Goal: Task Accomplishment & Management: Manage account settings

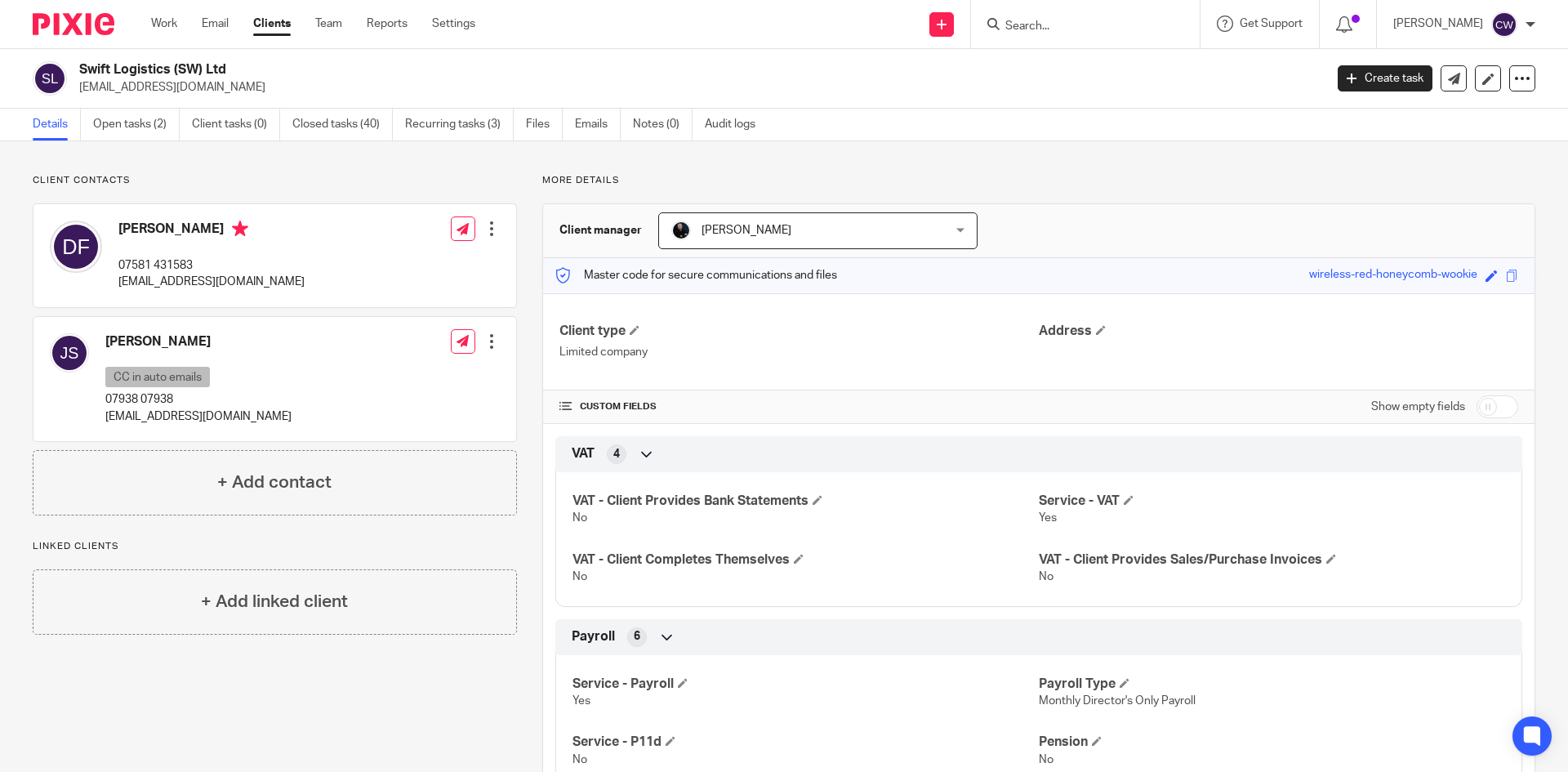
drag, startPoint x: 0, startPoint y: 0, endPoint x: 1032, endPoint y: 31, distance: 1032.5
click at [1032, 31] on form at bounding box center [1090, 24] width 174 height 21
click at [1012, 20] on input "Search" at bounding box center [1077, 27] width 147 height 15
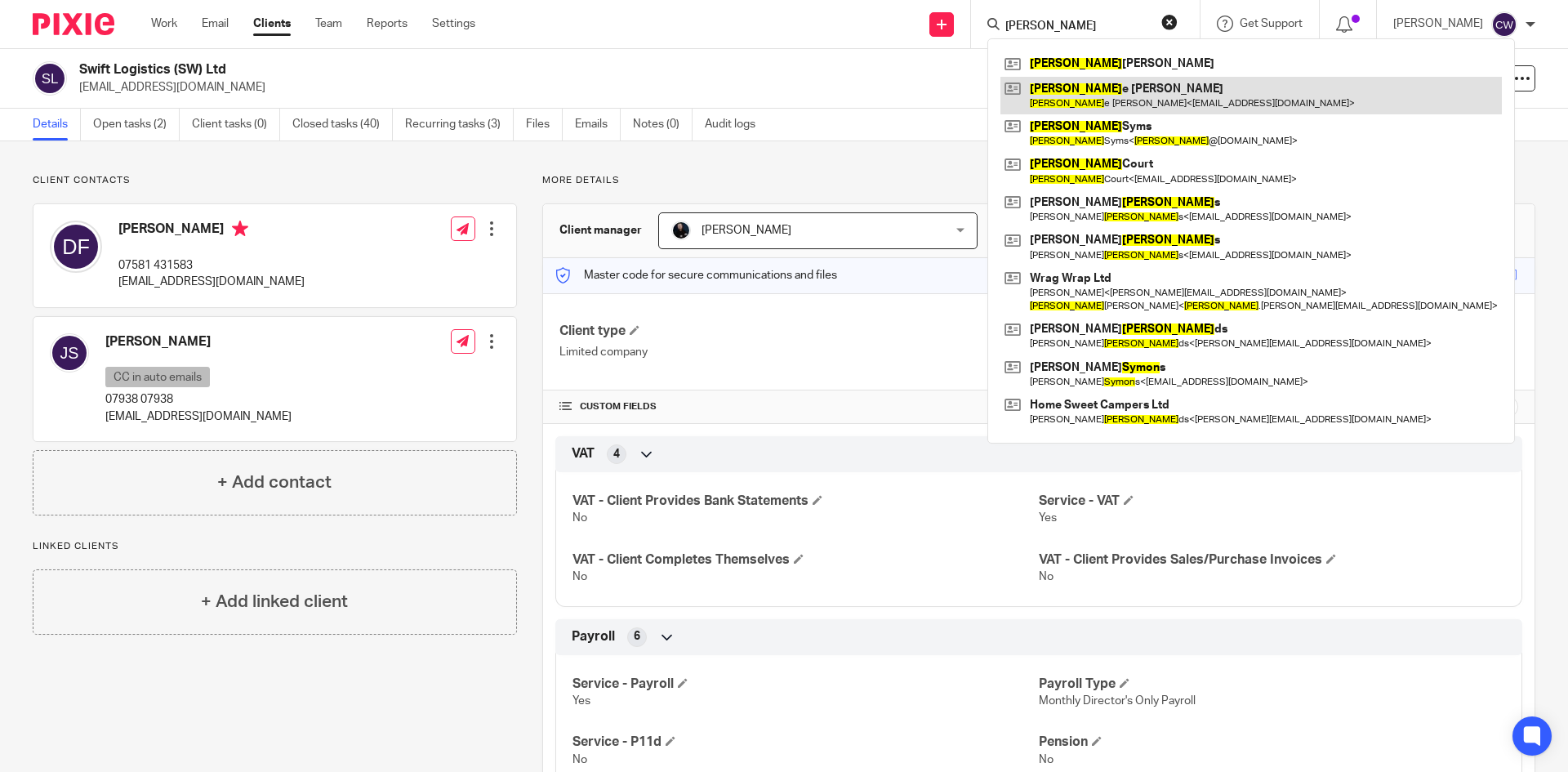
type input "simon"
click at [1073, 77] on link at bounding box center [1251, 96] width 501 height 38
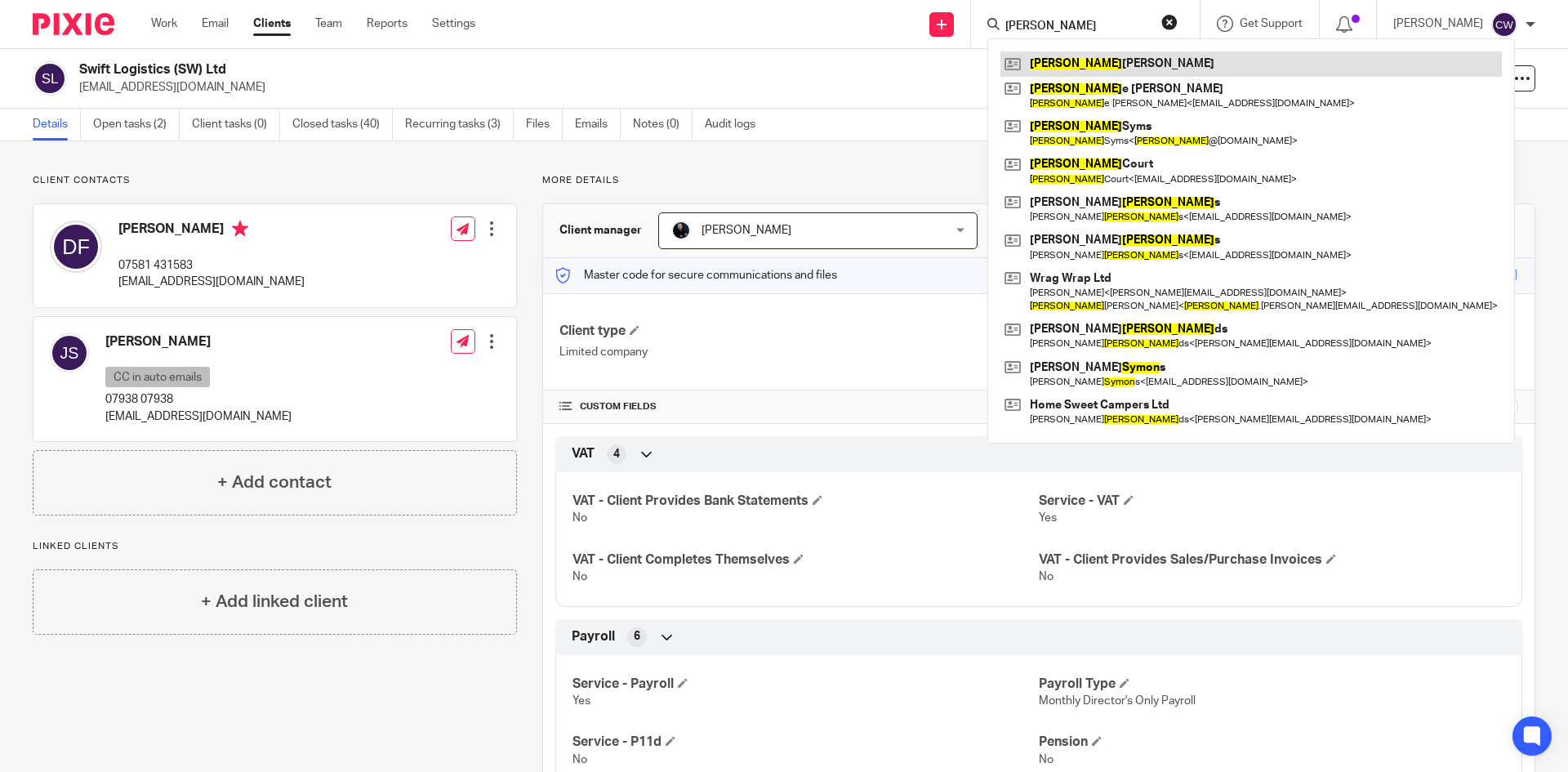
click at [1073, 70] on link at bounding box center [1251, 64] width 501 height 25
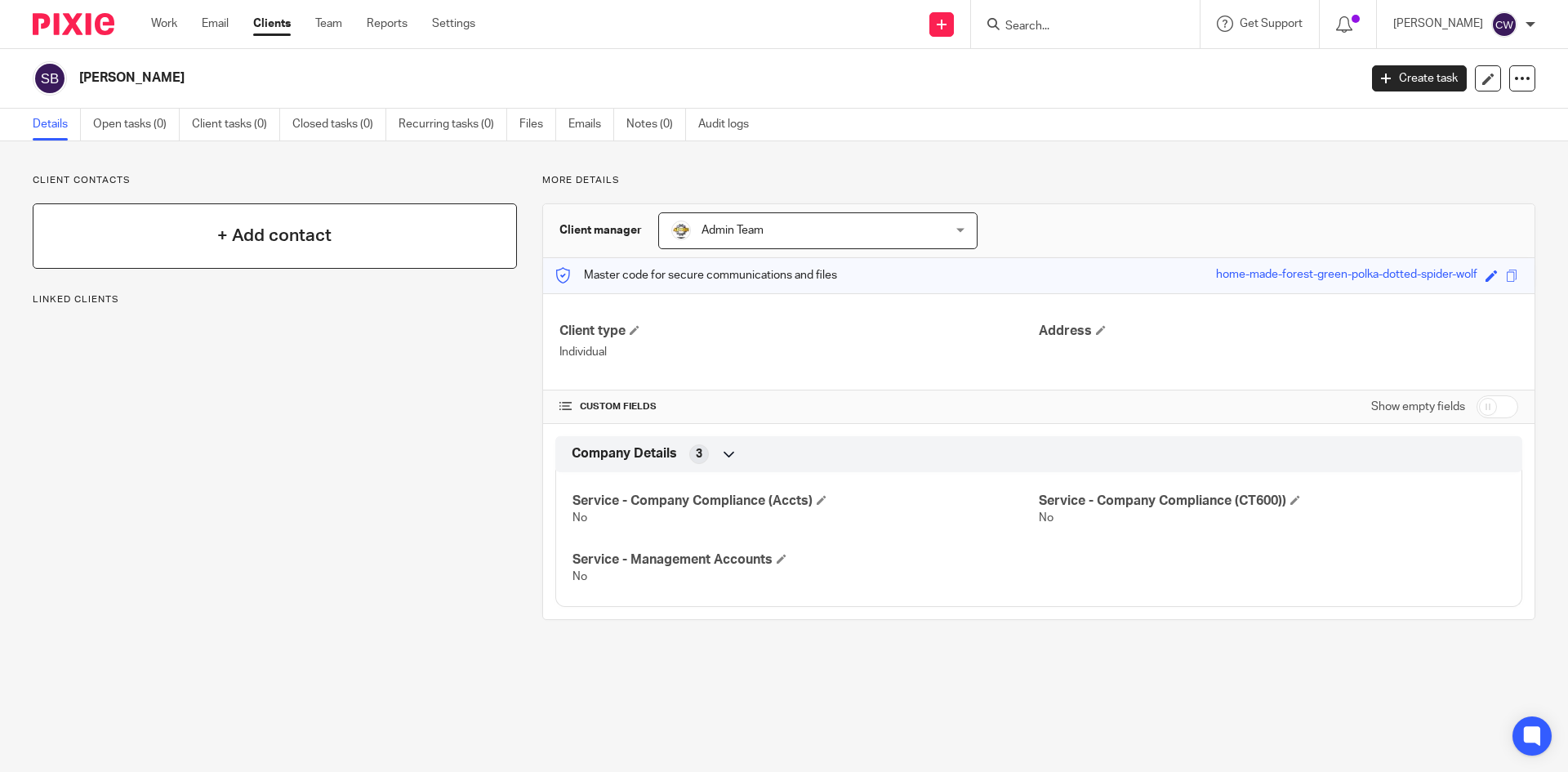
click at [369, 222] on div "+ Add contact" at bounding box center [275, 236] width 484 height 65
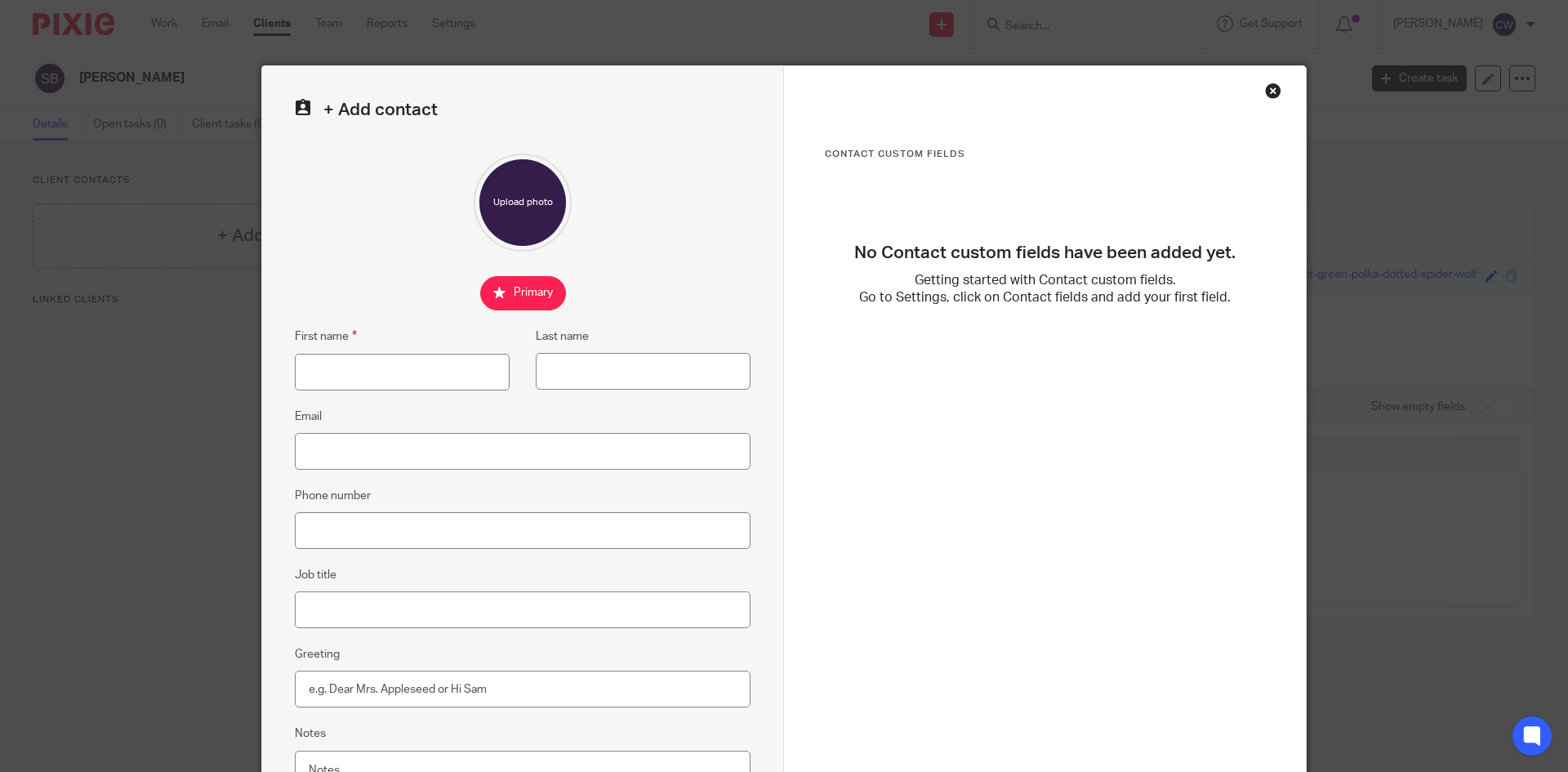
scroll to position [153, 0]
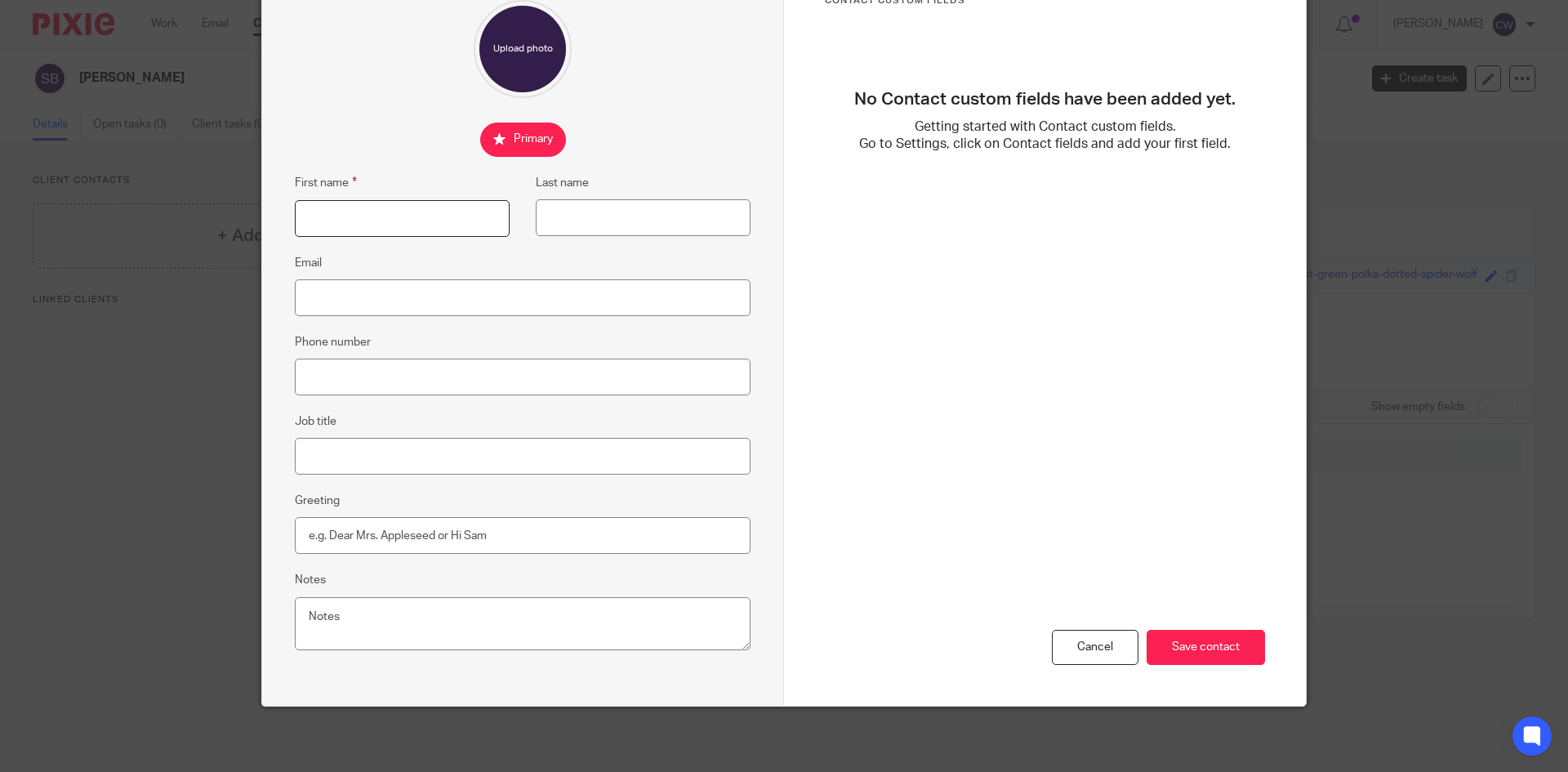
click at [417, 205] on input "First name" at bounding box center [403, 219] width 214 height 37
type input "Simon"
click at [554, 232] on input "Last name" at bounding box center [643, 218] width 214 height 37
type input "Buckman"
click at [456, 393] on input "Phone number" at bounding box center [523, 377] width 456 height 37
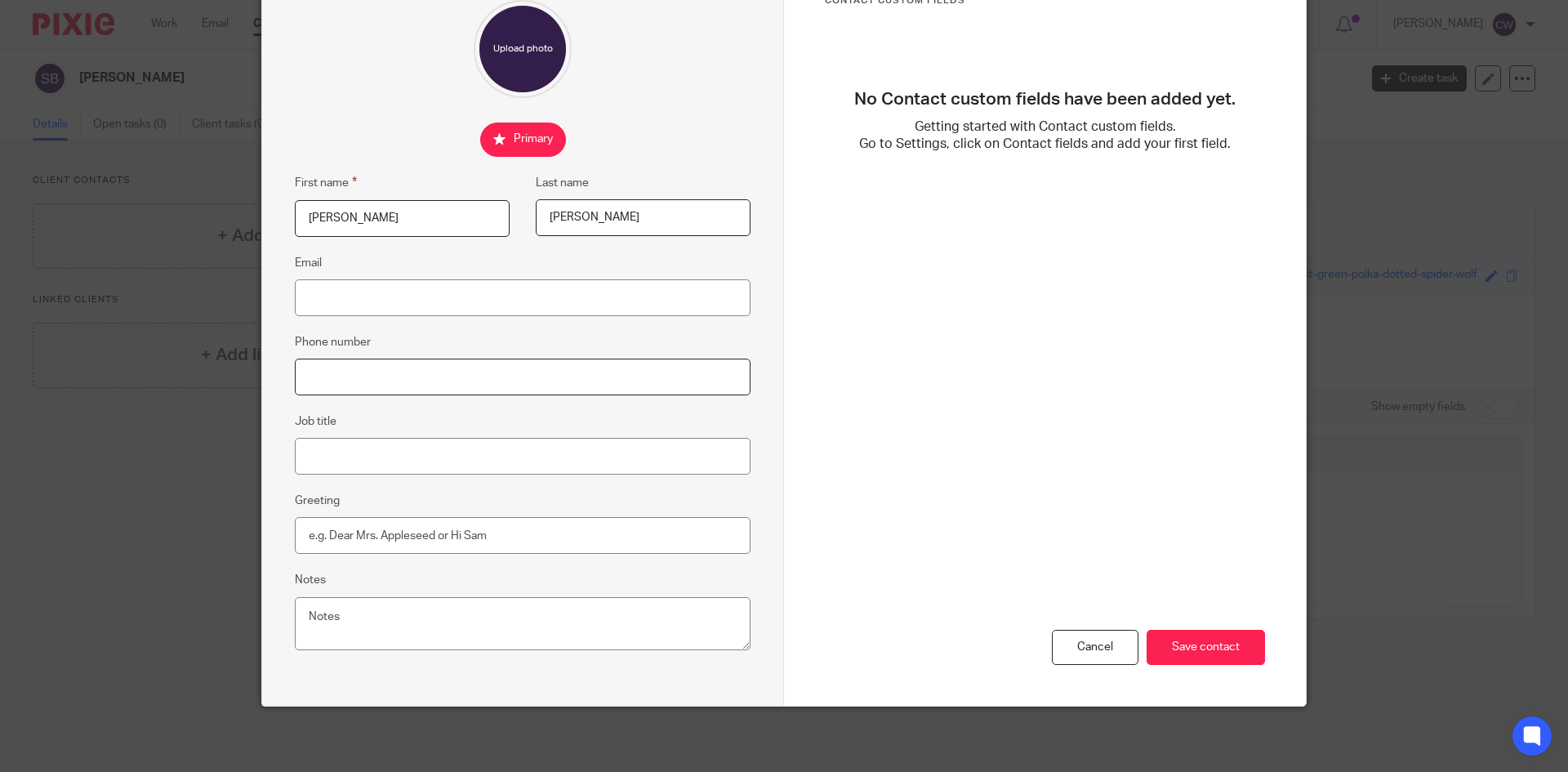
paste input "07340689642"
type input "07340689642"
click at [1191, 643] on input "Save contact" at bounding box center [1206, 647] width 119 height 35
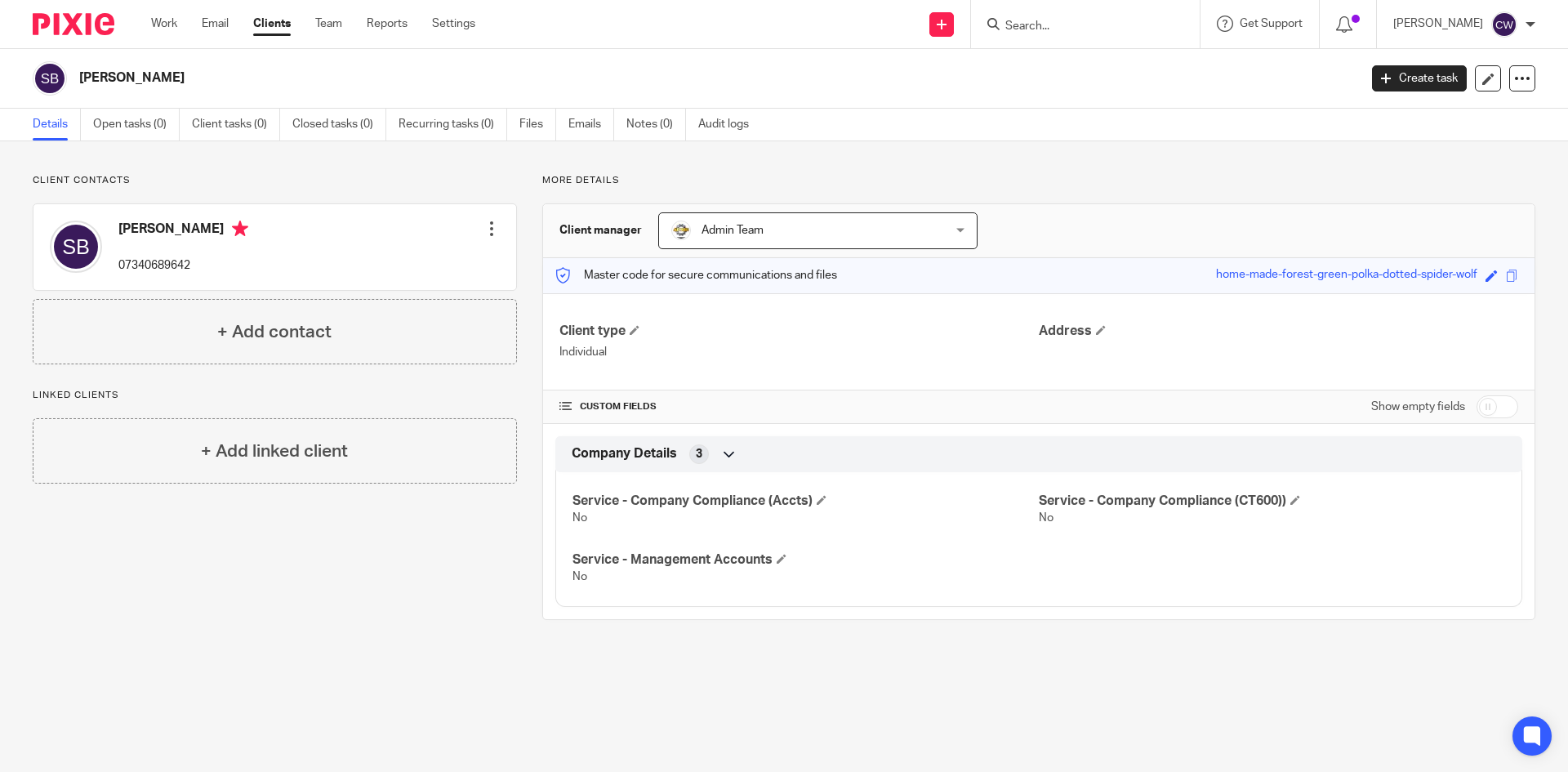
click at [1004, 24] on input "Search" at bounding box center [1077, 27] width 147 height 15
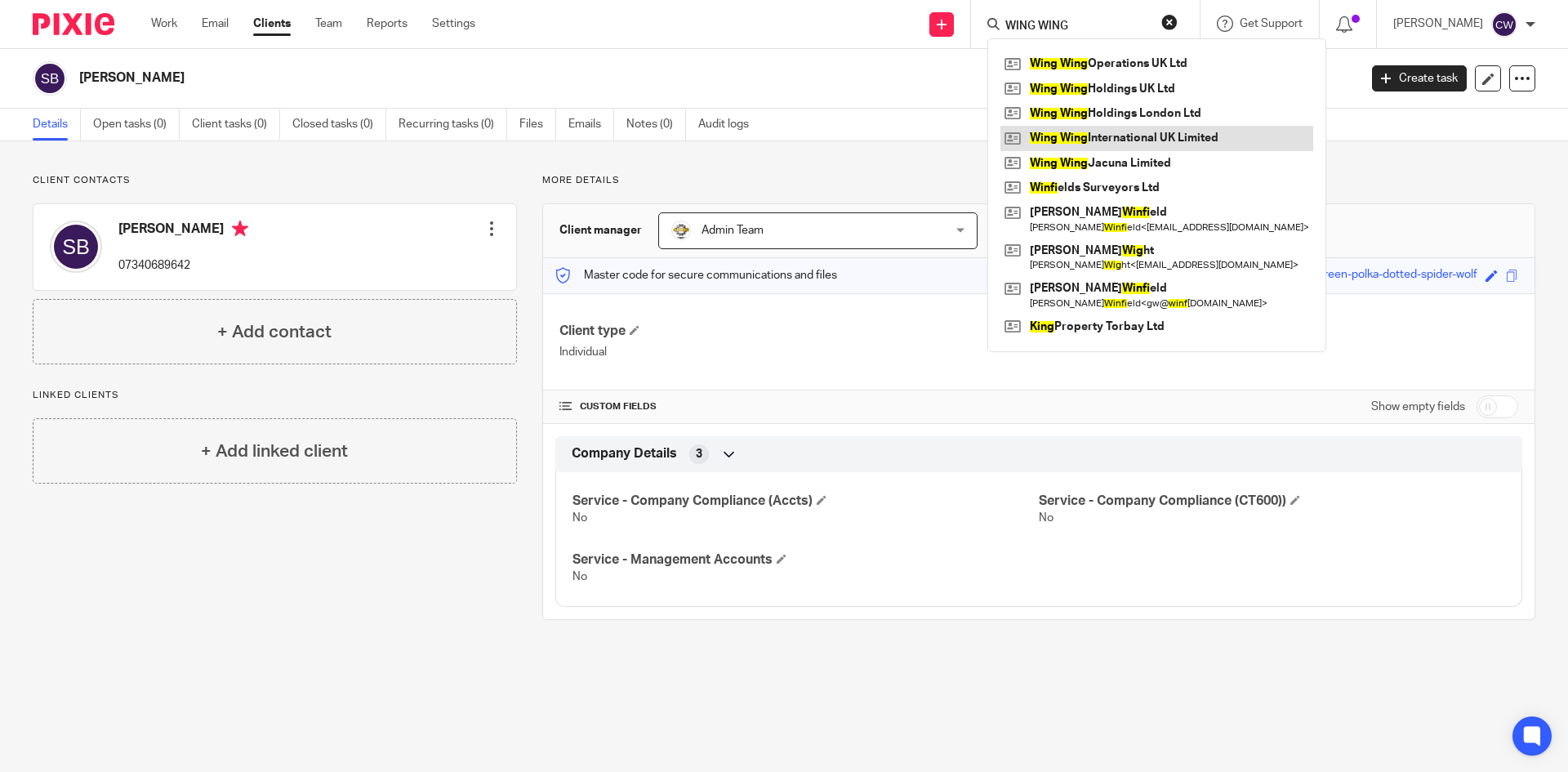
type input "WING WING"
click at [1124, 135] on link at bounding box center [1156, 139] width 313 height 25
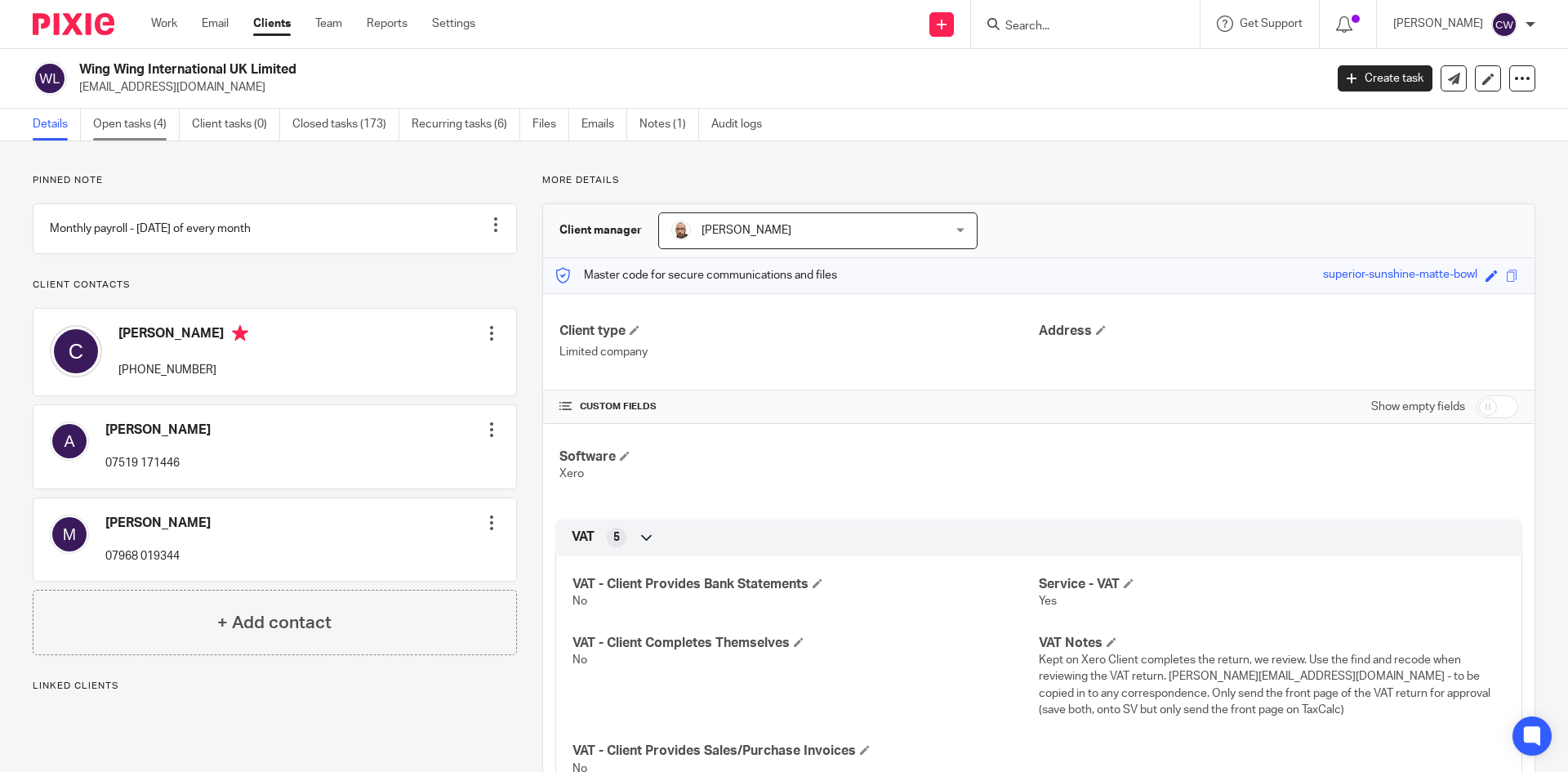
click at [138, 123] on link "Open tasks (4)" at bounding box center [136, 125] width 87 height 32
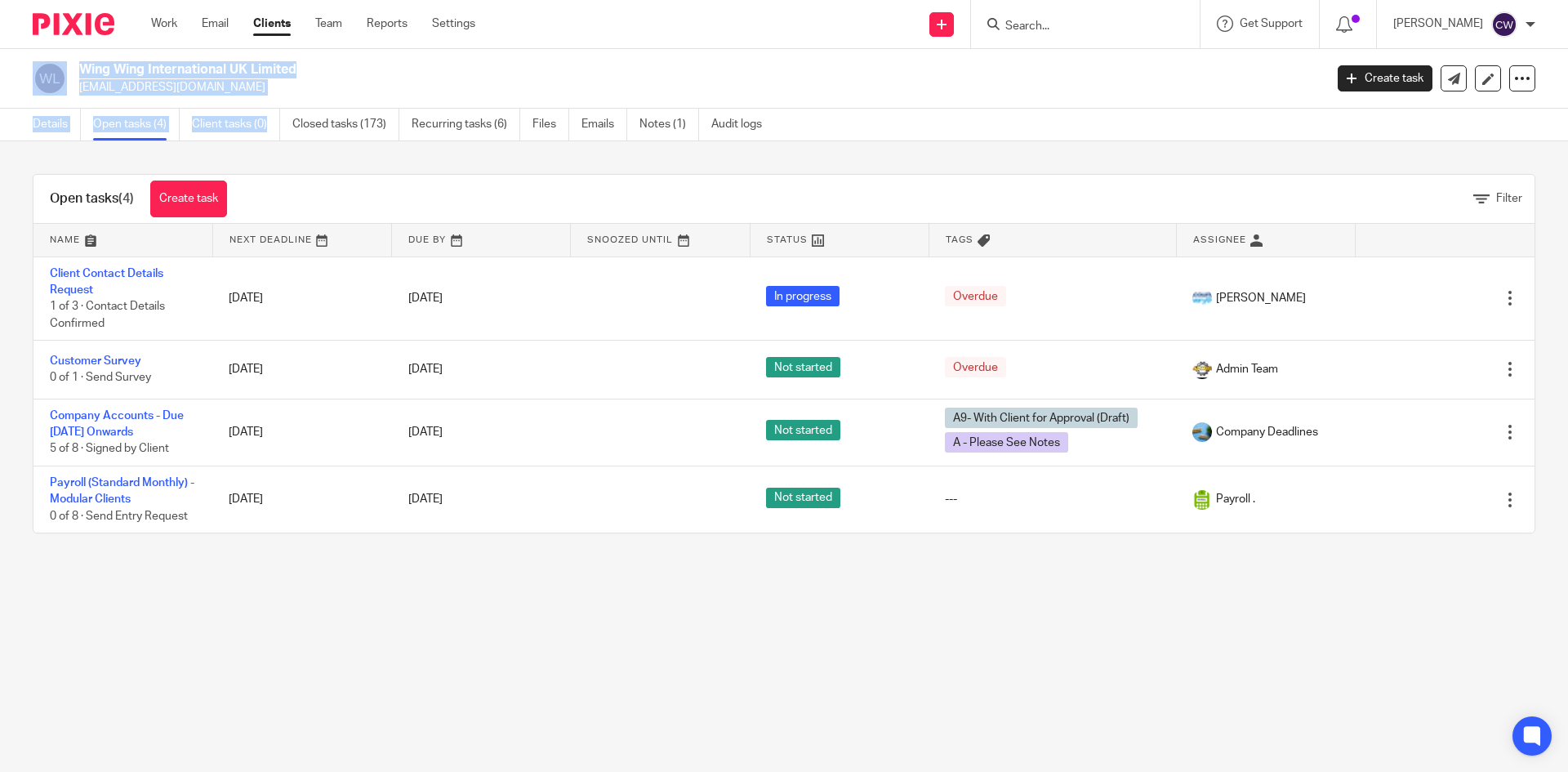
drag, startPoint x: 73, startPoint y: 88, endPoint x: 228, endPoint y: 105, distance: 155.9
click at [279, 111] on main "Wing Wing International UK Limited [EMAIL_ADDRESS][DOMAIN_NAME] Create task Upd…" at bounding box center [784, 386] width 1568 height 772
click at [223, 96] on div "Wing Wing International UK Limited finance@wingwing.co.uk Create task Update fr…" at bounding box center [784, 78] width 1568 height 59
drag, startPoint x: 216, startPoint y: 87, endPoint x: 75, endPoint y: 80, distance: 141.2
click at [75, 80] on div "Wing Wing International UK Limited finance@wingwing.co.uk" at bounding box center [673, 78] width 1281 height 35
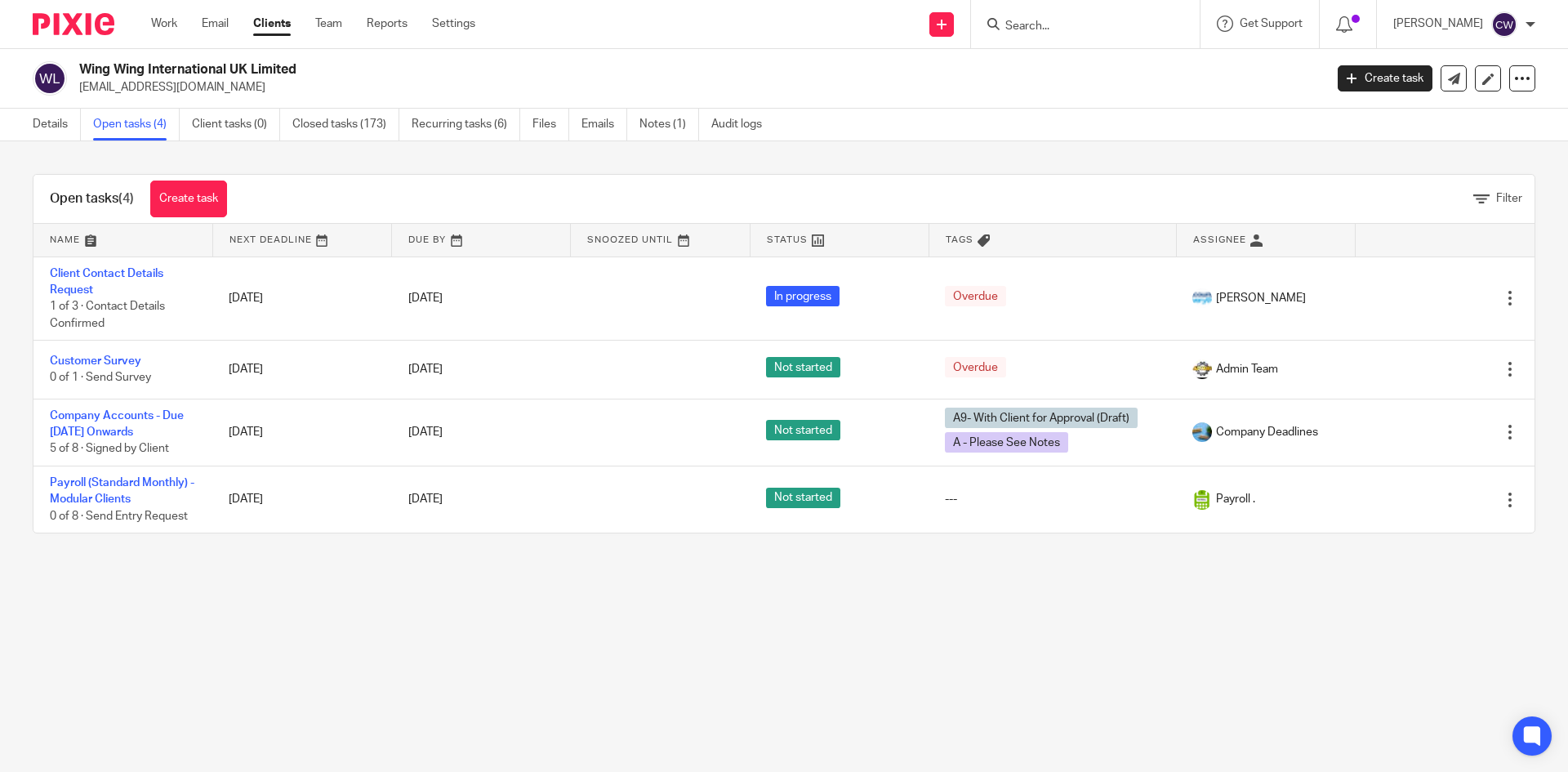
copy p "finance@wingwing.co.uk"
click at [336, 31] on link "Team" at bounding box center [328, 24] width 27 height 16
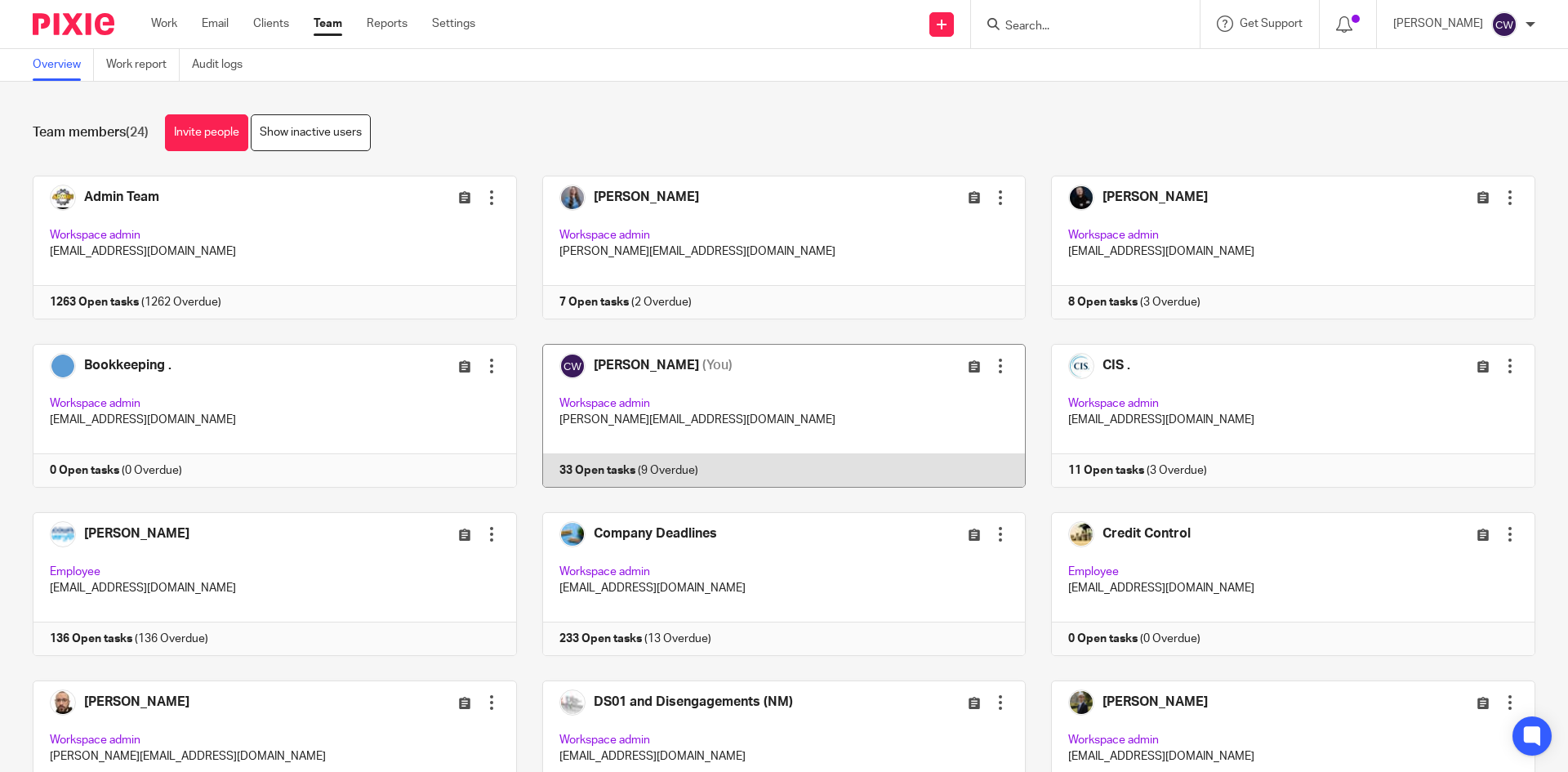
click at [568, 475] on link at bounding box center [772, 416] width 510 height 144
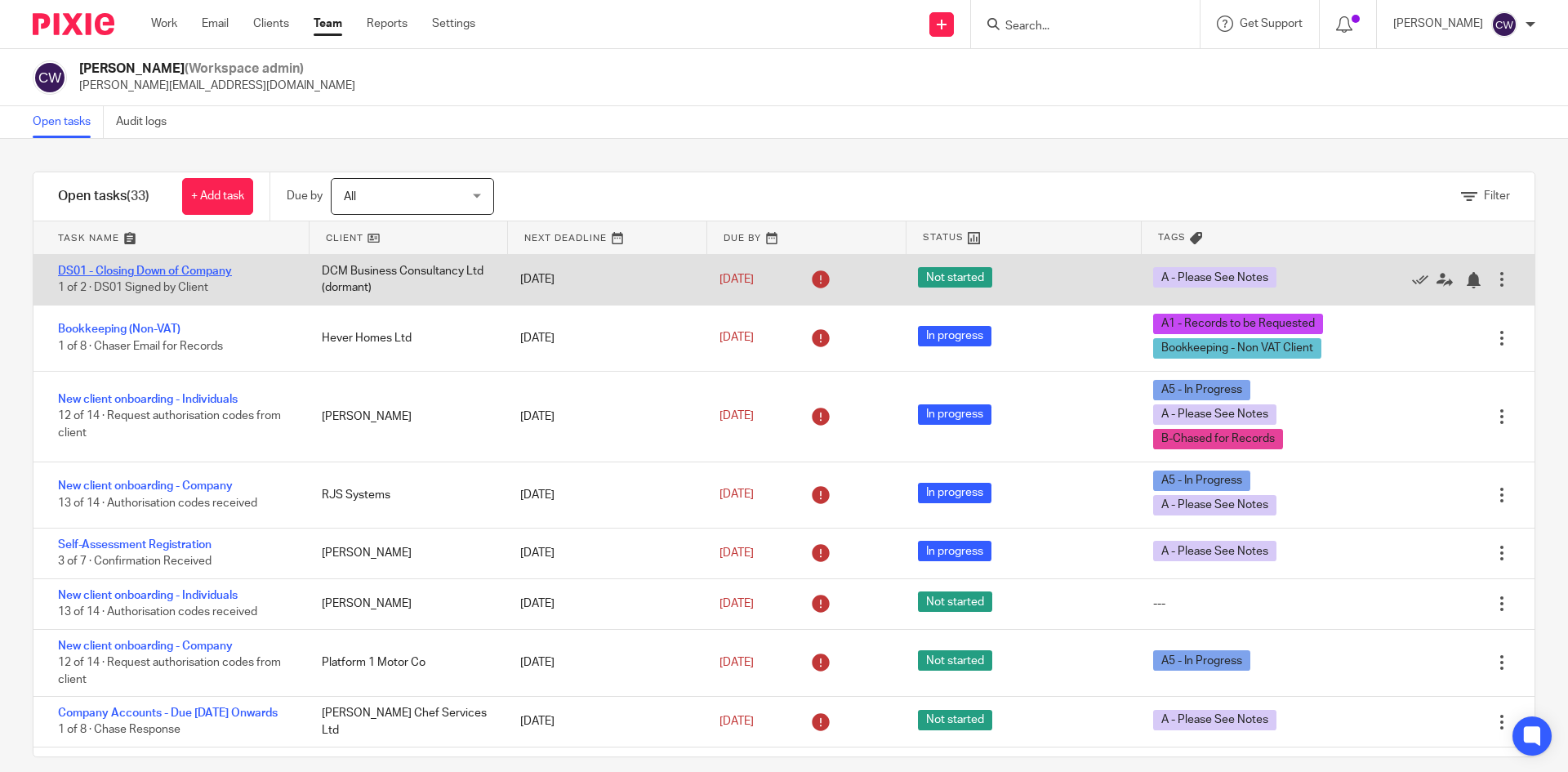
click at [161, 273] on link "DS01 - Closing Down of Company" at bounding box center [144, 271] width 174 height 12
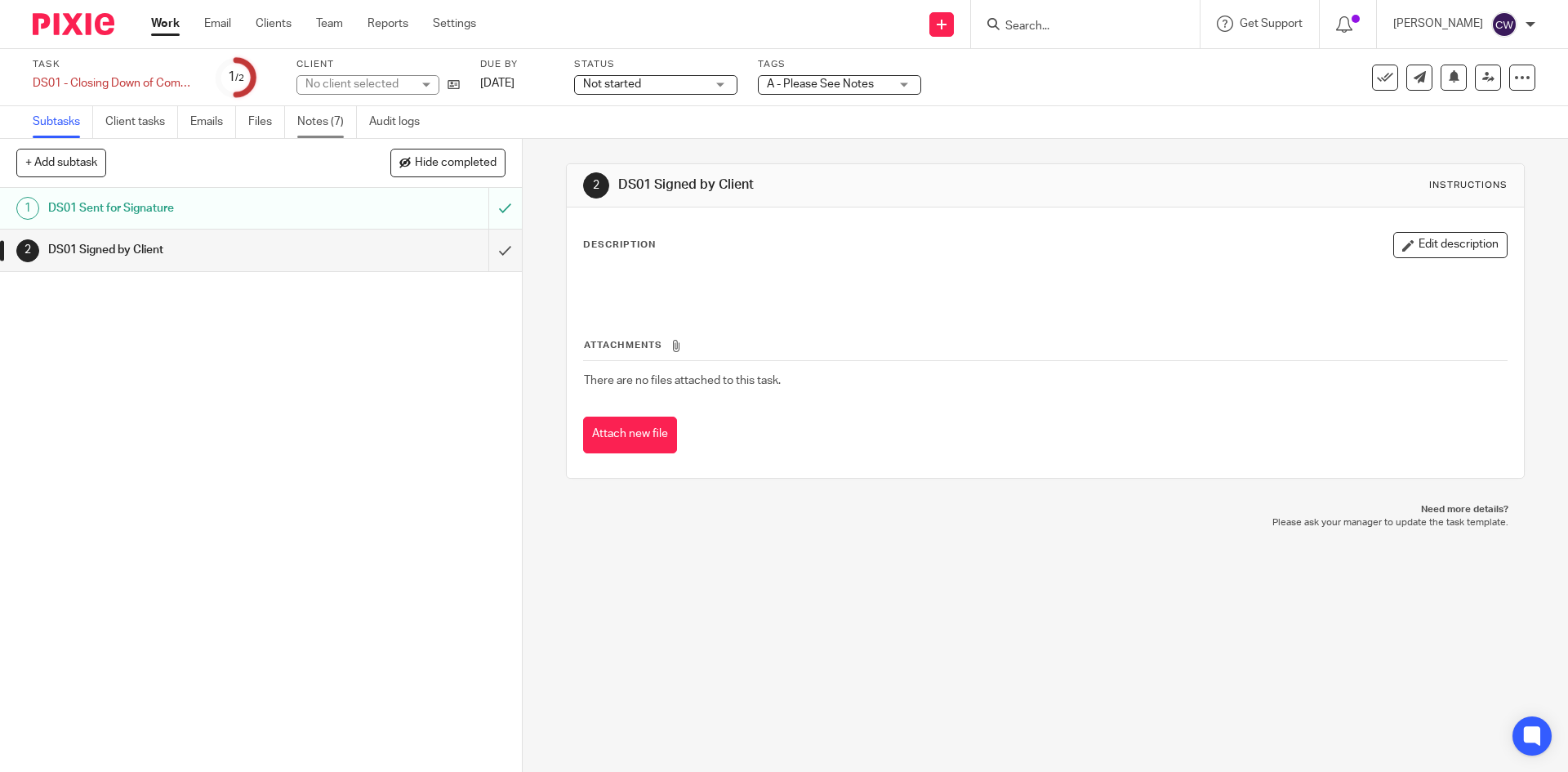
click at [329, 112] on link "Notes (7)" at bounding box center [327, 122] width 59 height 32
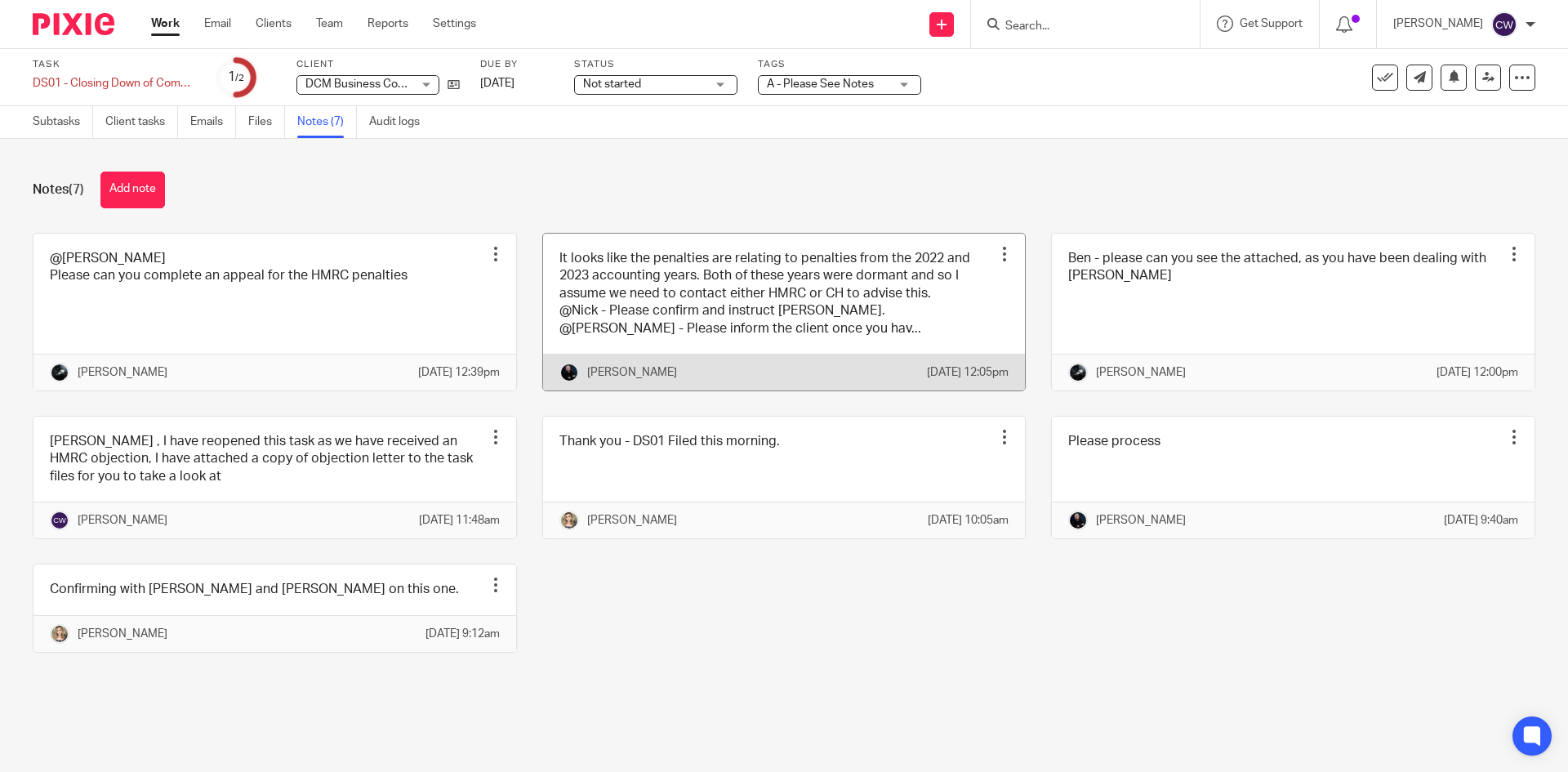
click at [935, 338] on link at bounding box center [784, 312] width 483 height 157
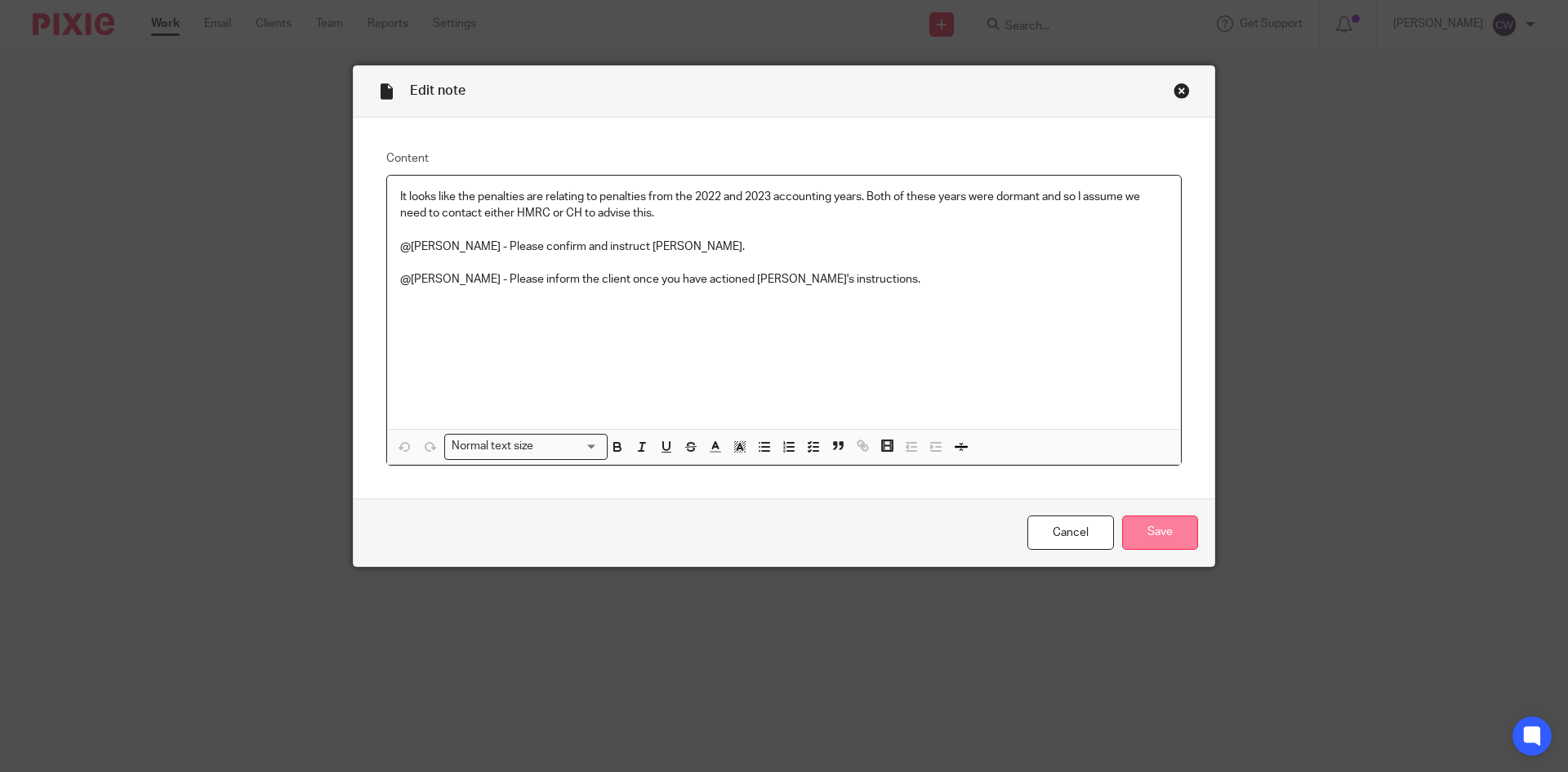
drag, startPoint x: 1165, startPoint y: 535, endPoint x: 1156, endPoint y: 528, distance: 11.4
click at [1162, 534] on input "Save" at bounding box center [1161, 533] width 76 height 35
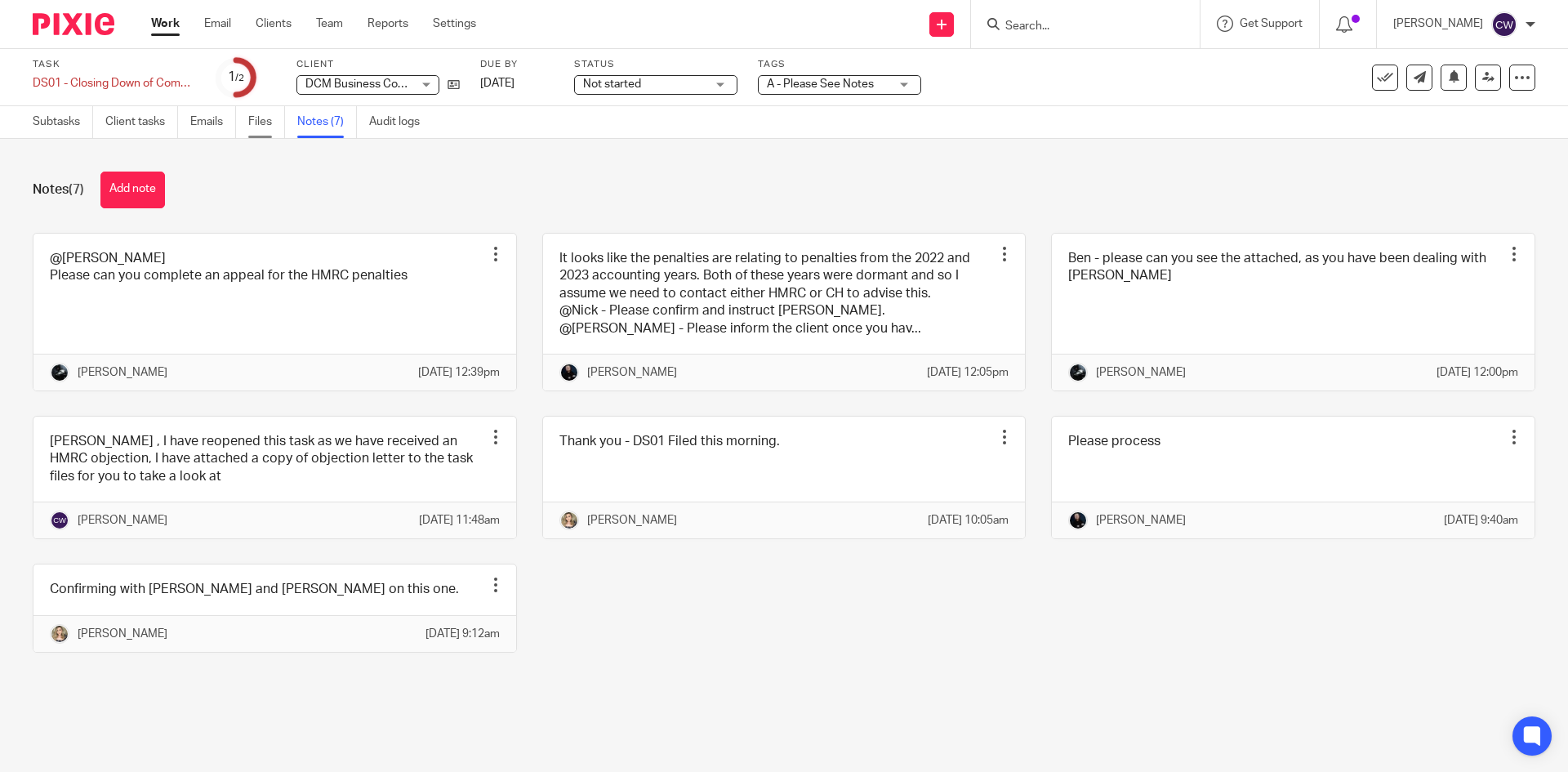
click at [262, 120] on link "Files" at bounding box center [266, 122] width 37 height 32
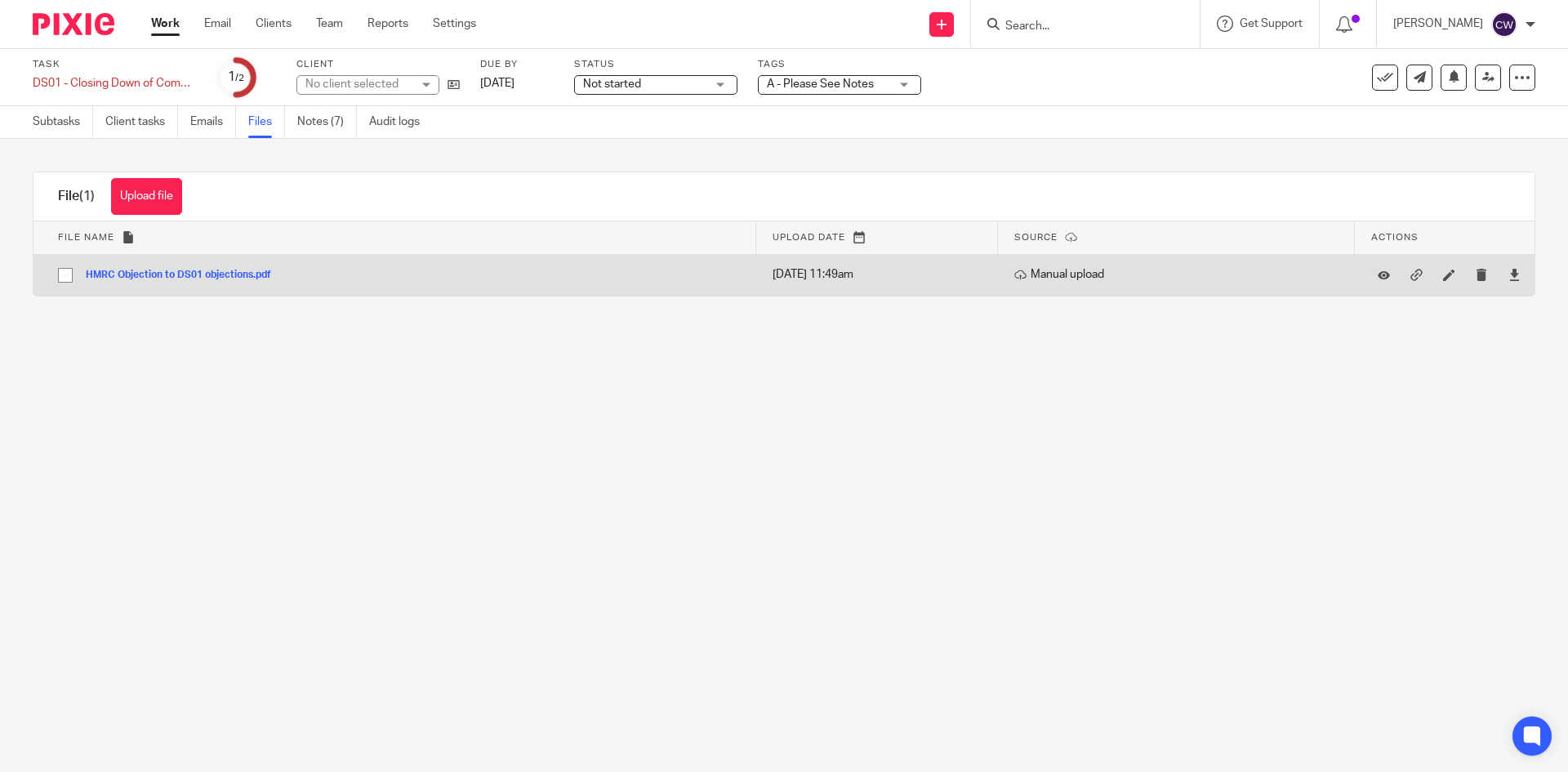
click at [181, 275] on button "HMRC Objection to DS01 objections.pdf" at bounding box center [185, 275] width 198 height 12
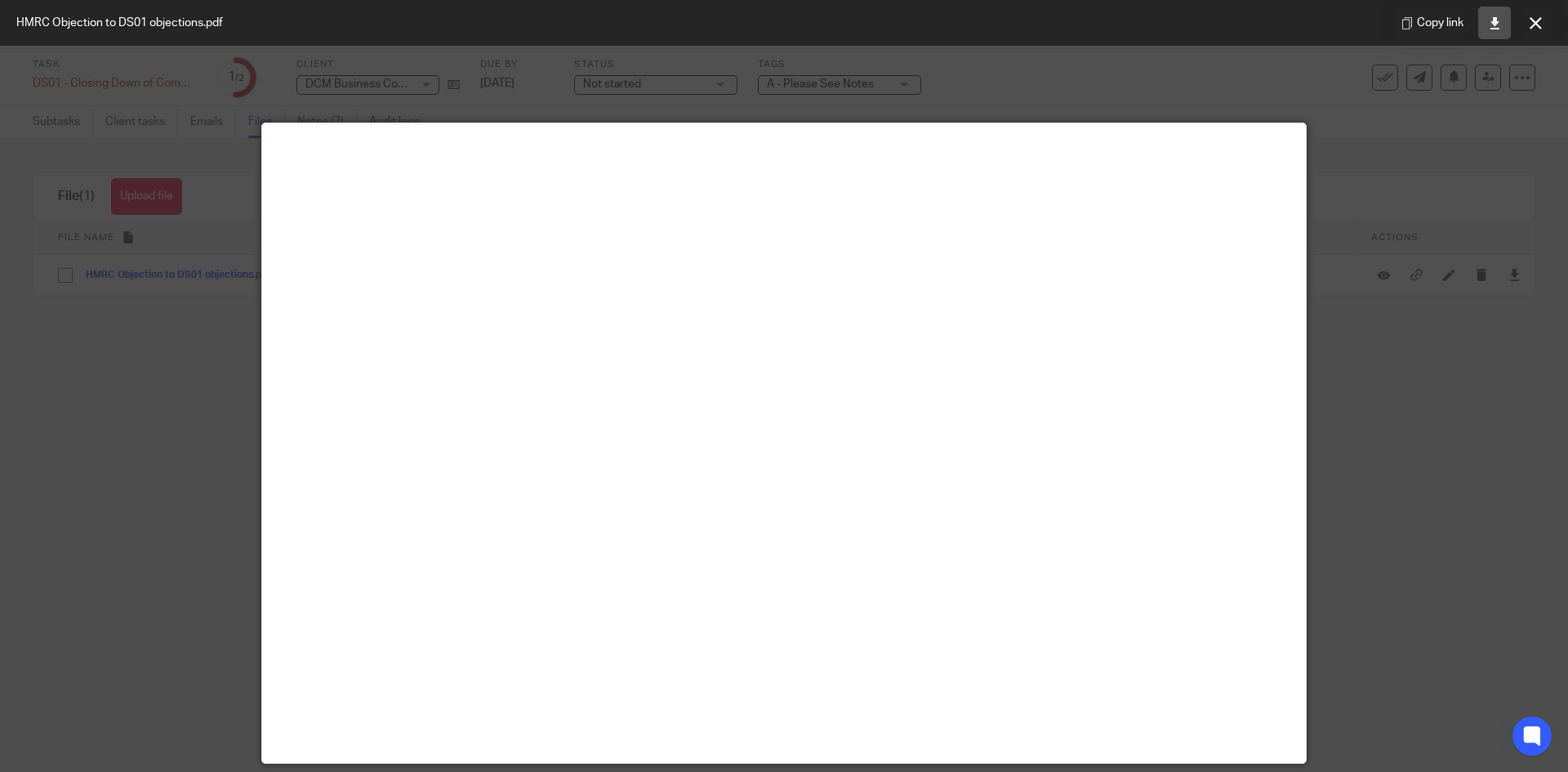
click at [1492, 25] on icon at bounding box center [1495, 23] width 12 height 12
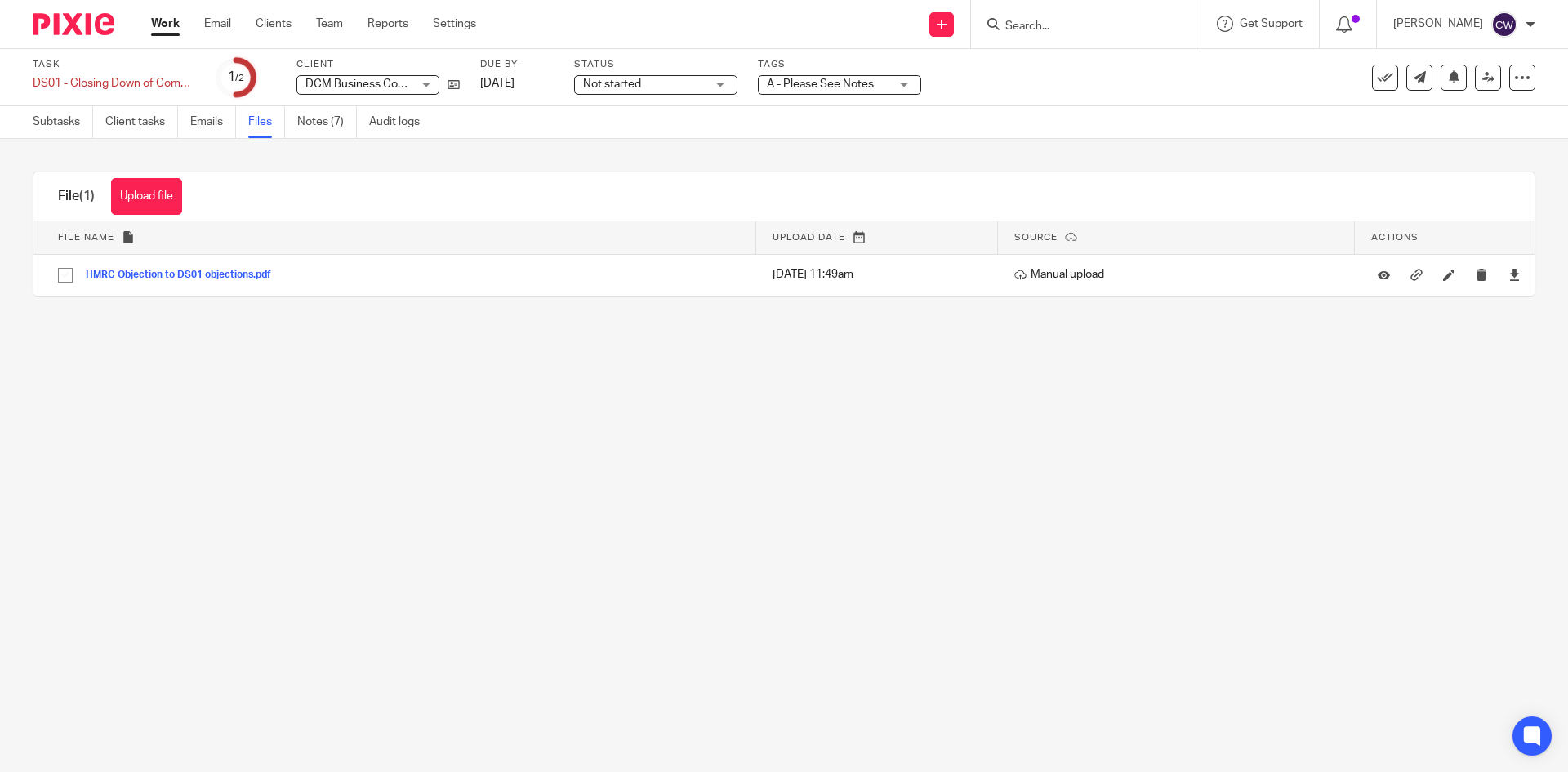
click at [820, 619] on main "Task DS01 - Closing Down of Company Save DS01 - Closing Down of Company 1 /2 Cl…" at bounding box center [784, 386] width 1568 height 772
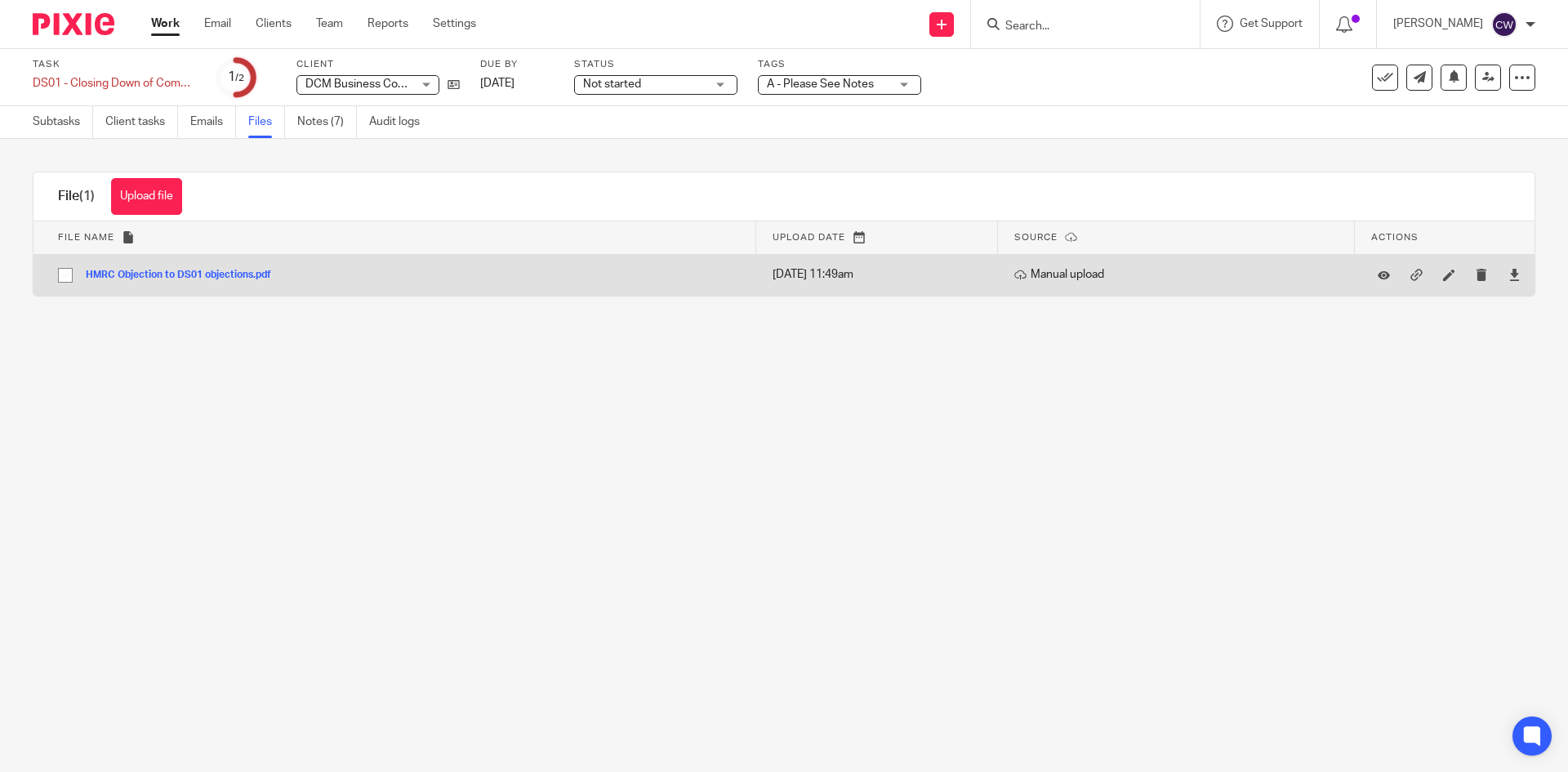
click at [1502, 273] on div at bounding box center [1514, 275] width 25 height 25
click at [1509, 270] on icon at bounding box center [1514, 275] width 12 height 12
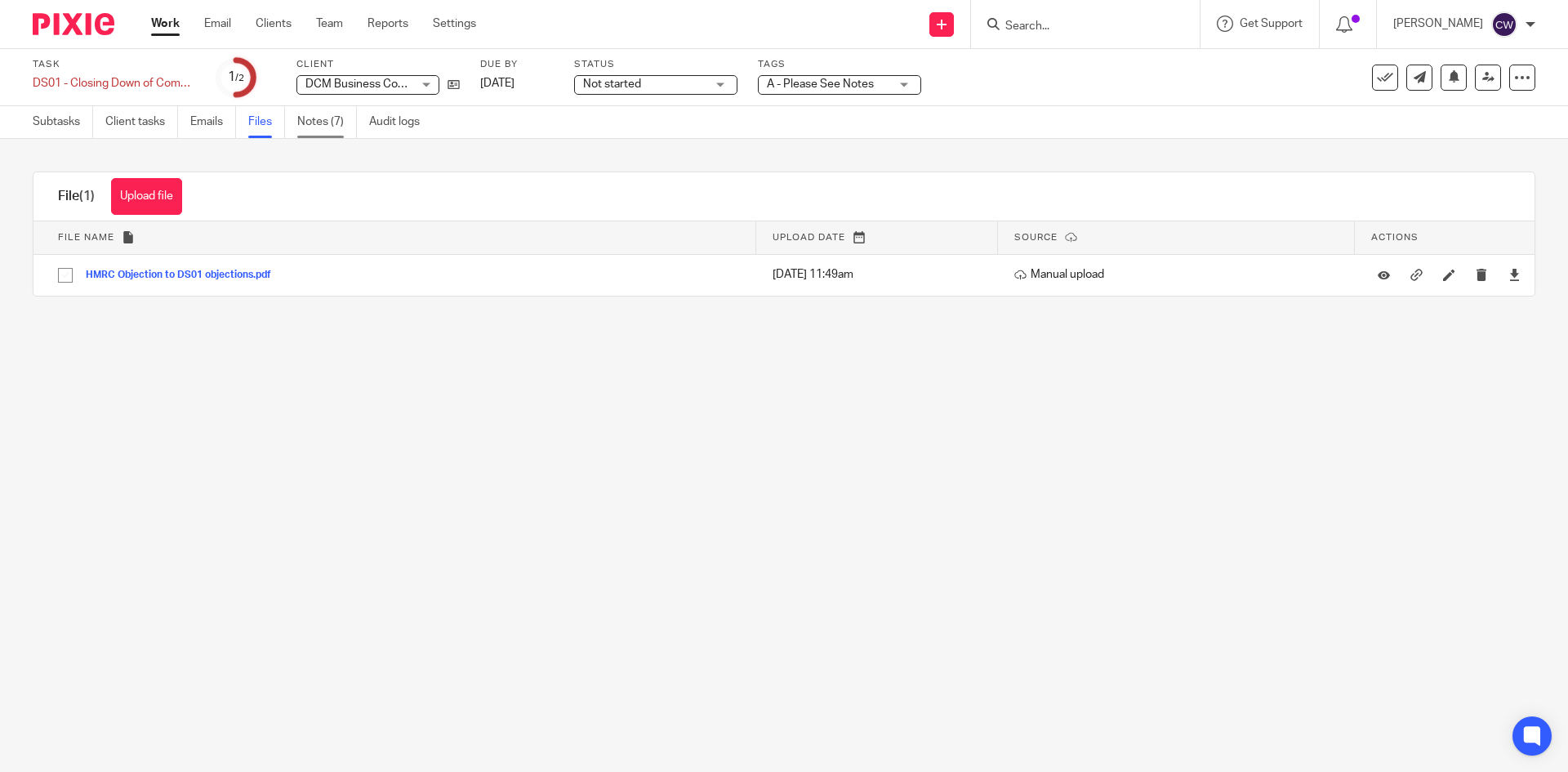
click at [316, 127] on link "Notes (7)" at bounding box center [327, 122] width 59 height 32
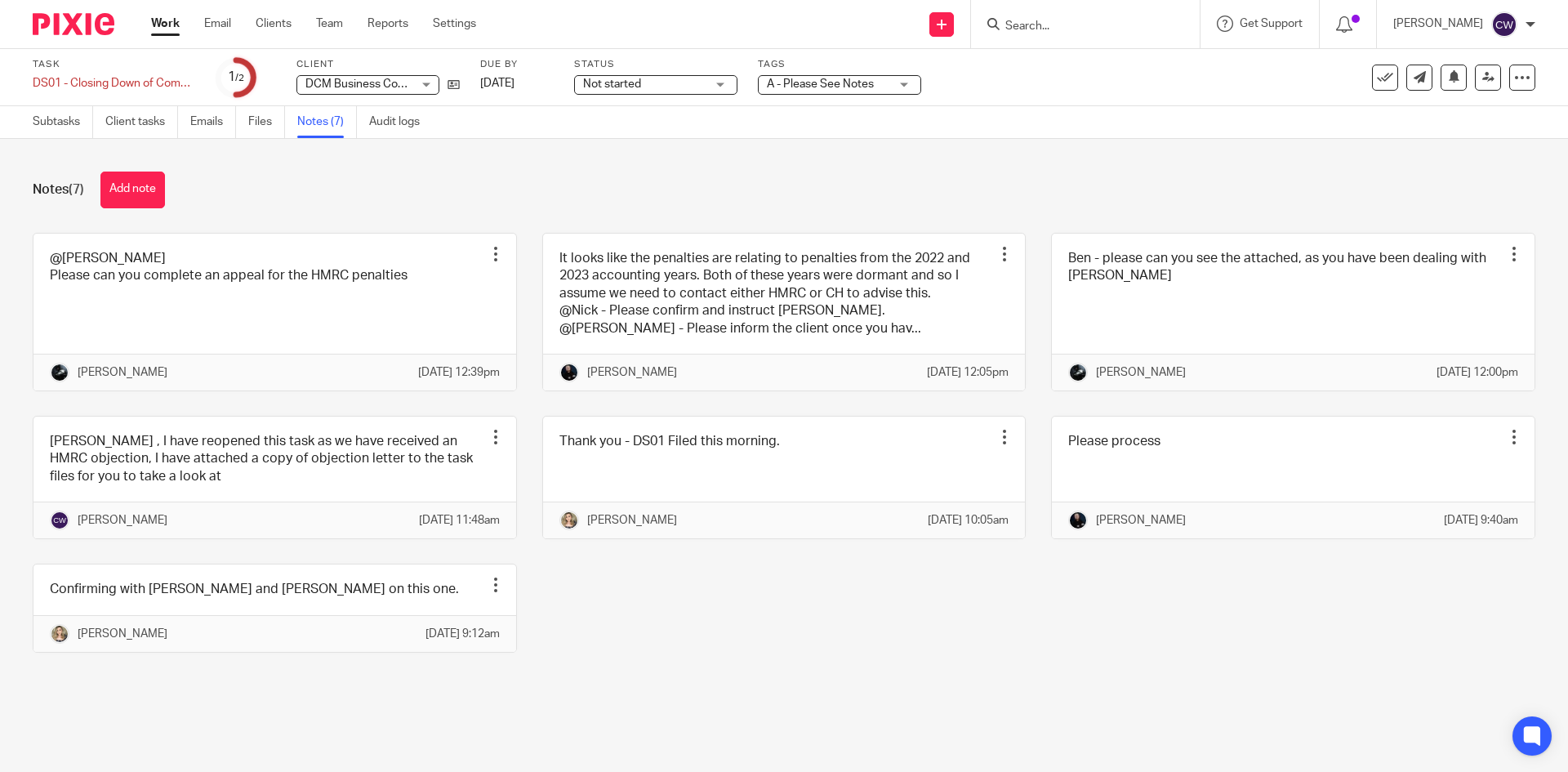
click at [1095, 21] on input "Search" at bounding box center [1077, 27] width 147 height 15
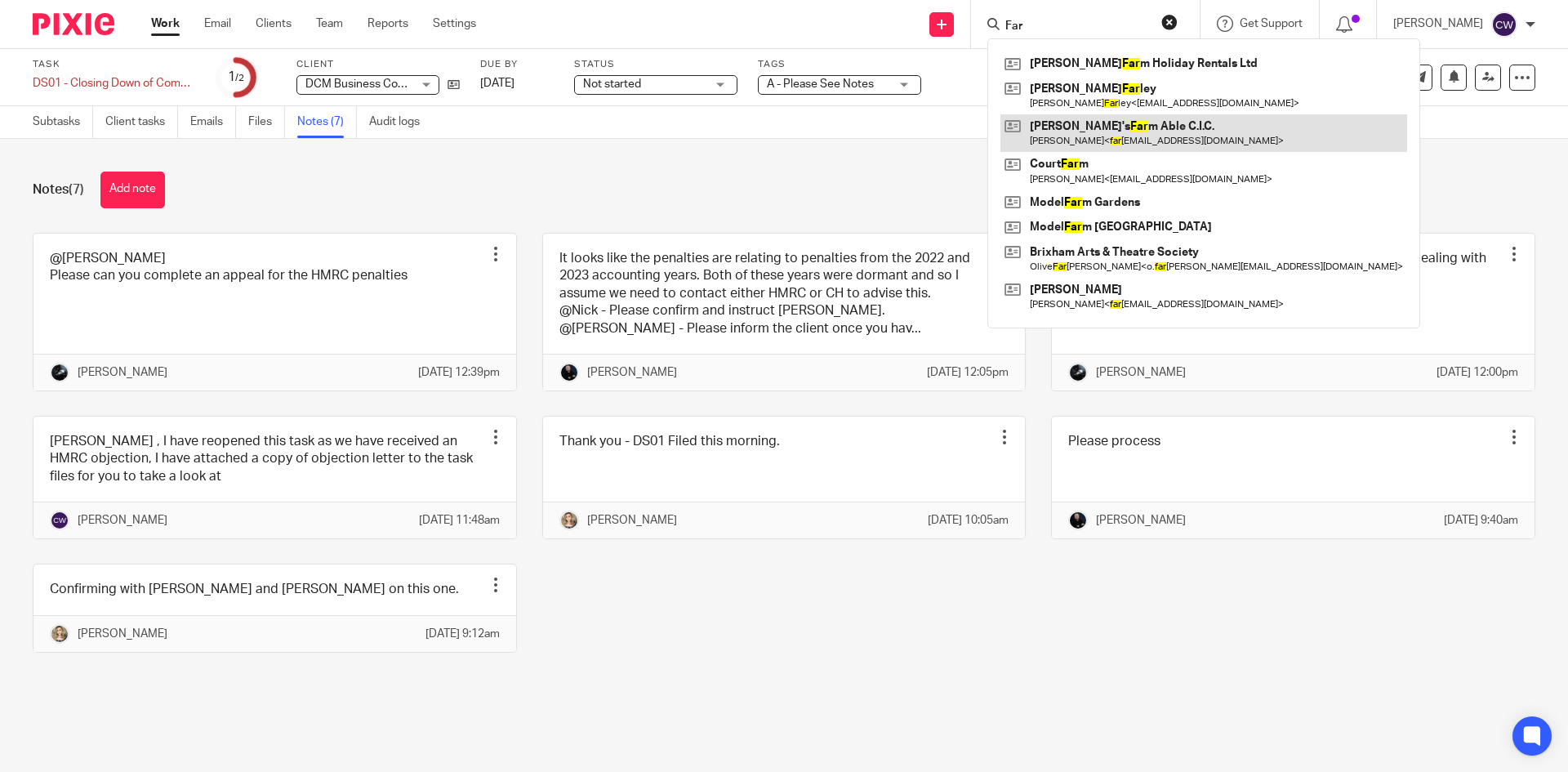
type input "Far"
click at [1096, 121] on link at bounding box center [1203, 134] width 407 height 38
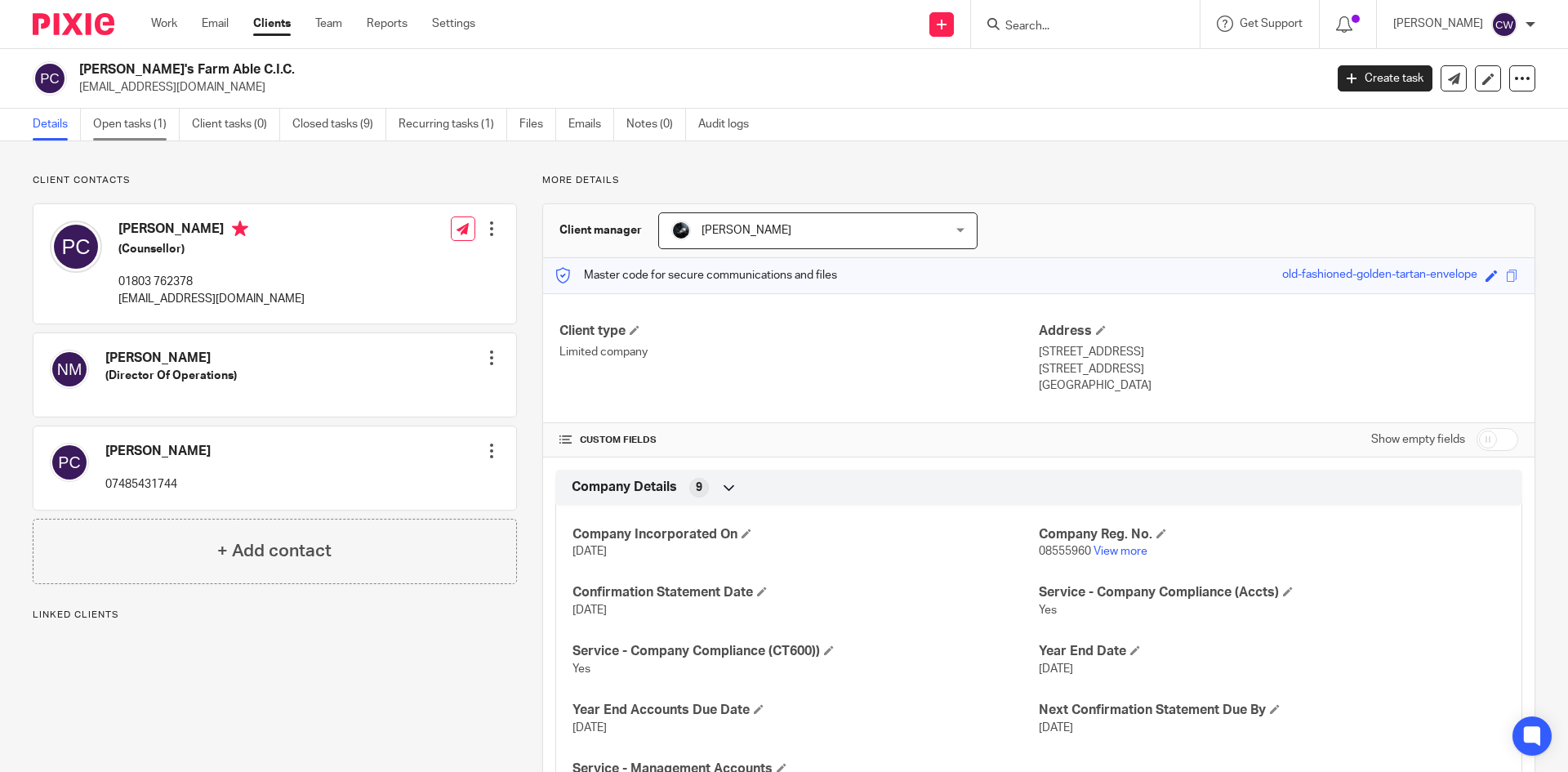
click at [126, 119] on link "Open tasks (1)" at bounding box center [136, 125] width 87 height 32
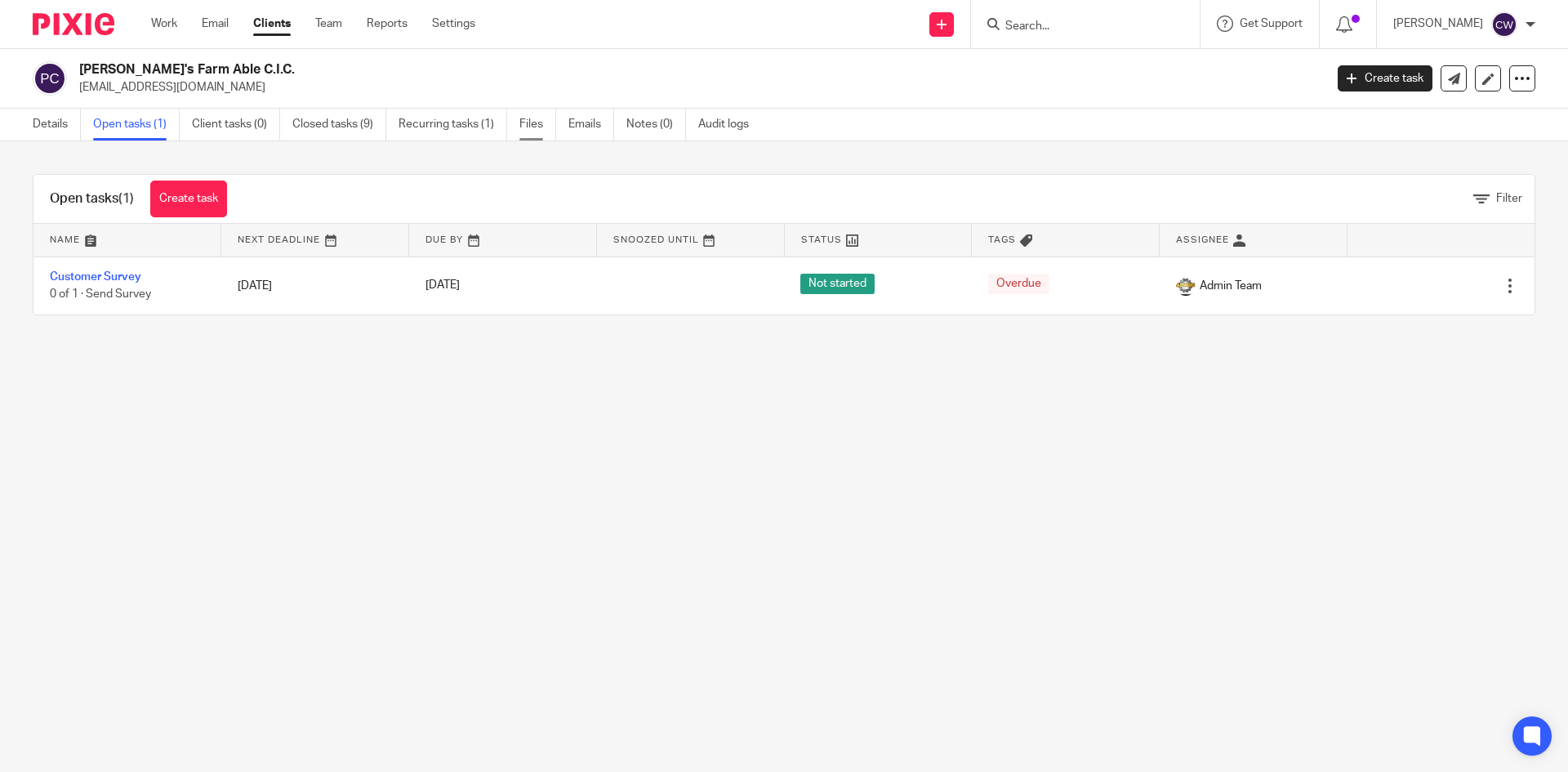
click at [539, 121] on link "Files" at bounding box center [538, 125] width 37 height 32
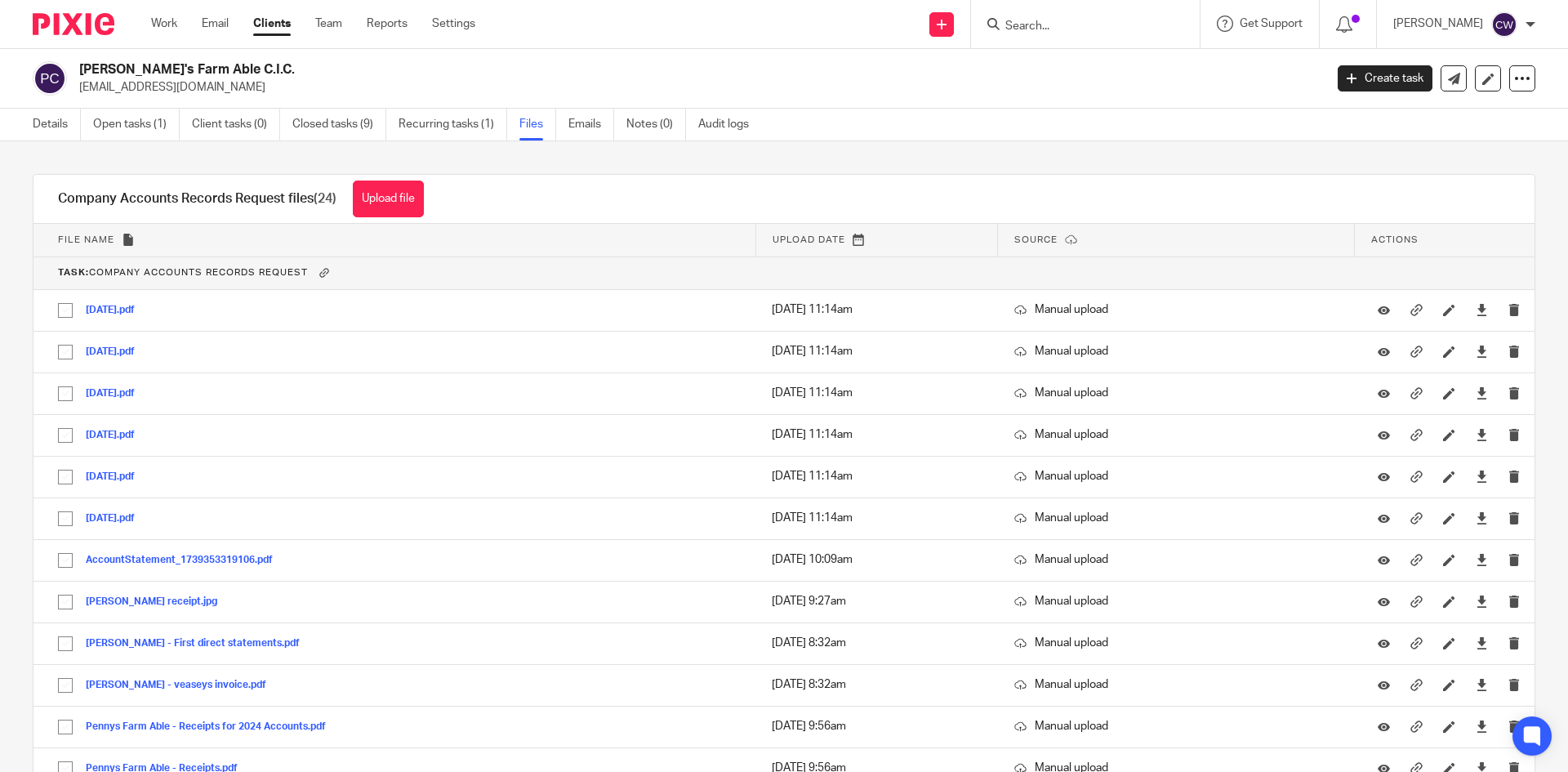
click at [419, 218] on div "Company Accounts Records Request files (24) Upload file Download selected Delet…" at bounding box center [241, 199] width 415 height 48
click at [414, 205] on button "Upload file" at bounding box center [388, 199] width 71 height 37
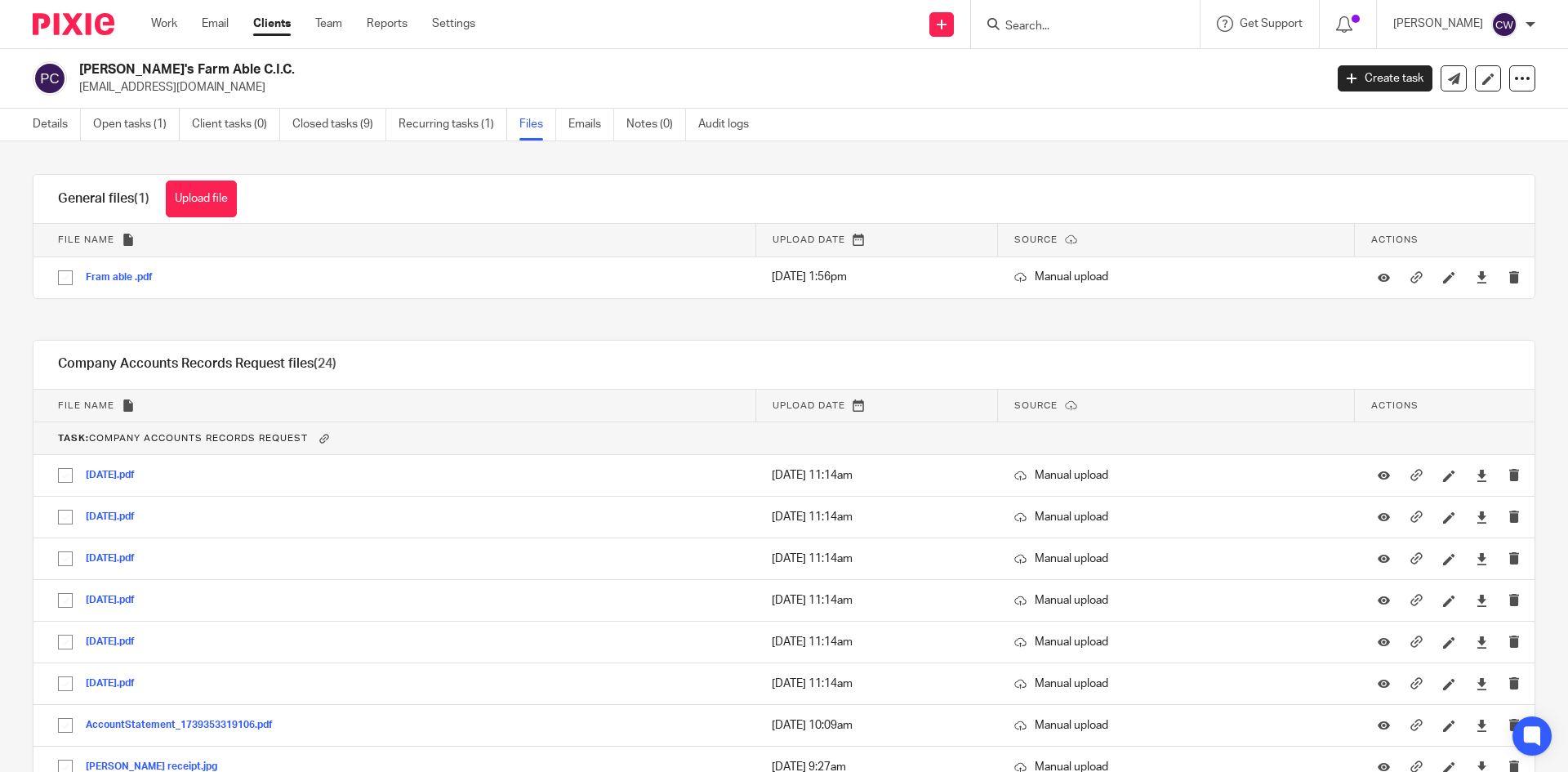
click at [1052, 7] on div at bounding box center [1085, 24] width 228 height 48
click at [332, 21] on link "Team" at bounding box center [328, 24] width 27 height 16
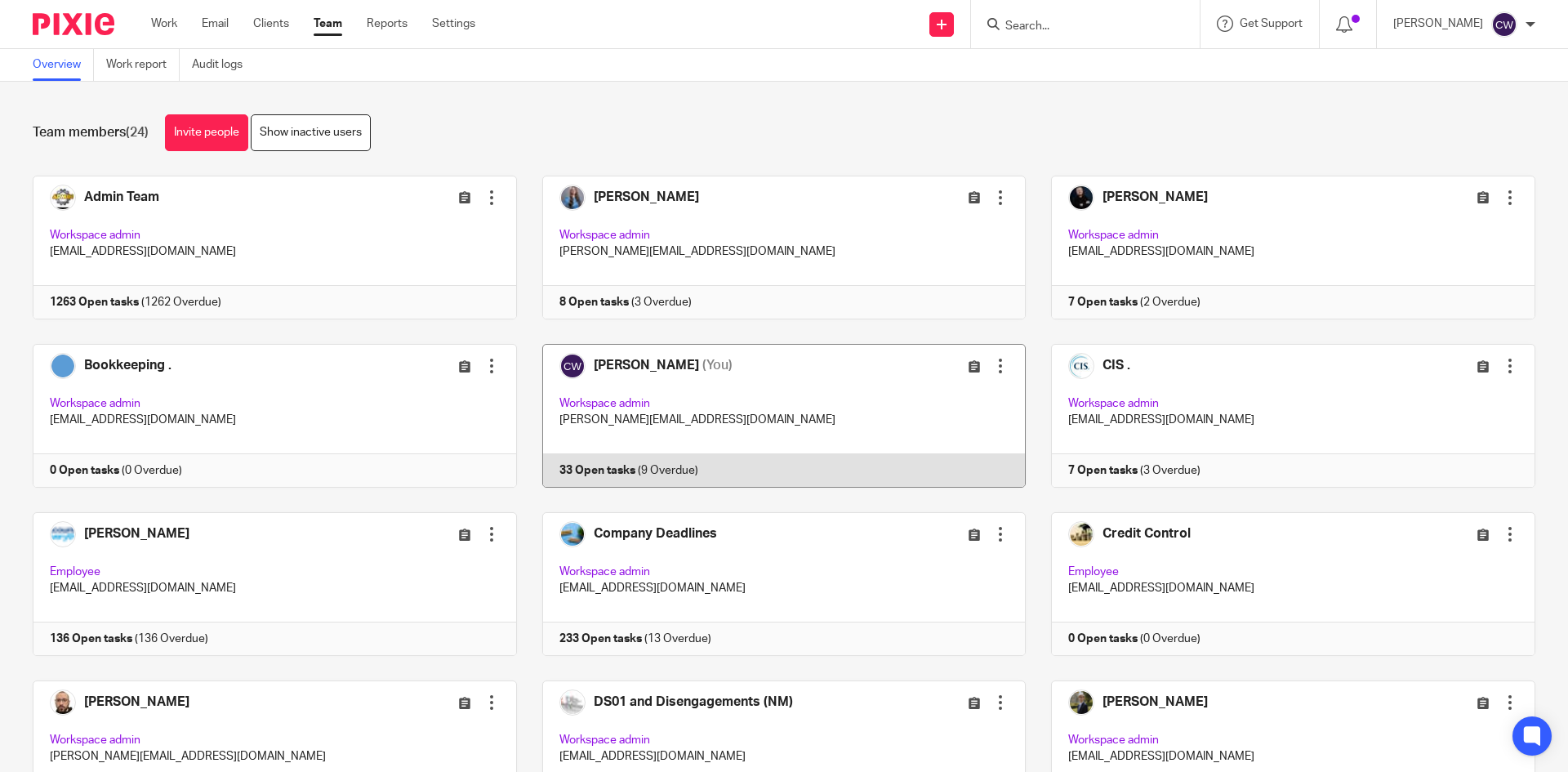
click at [590, 464] on link at bounding box center [772, 416] width 510 height 144
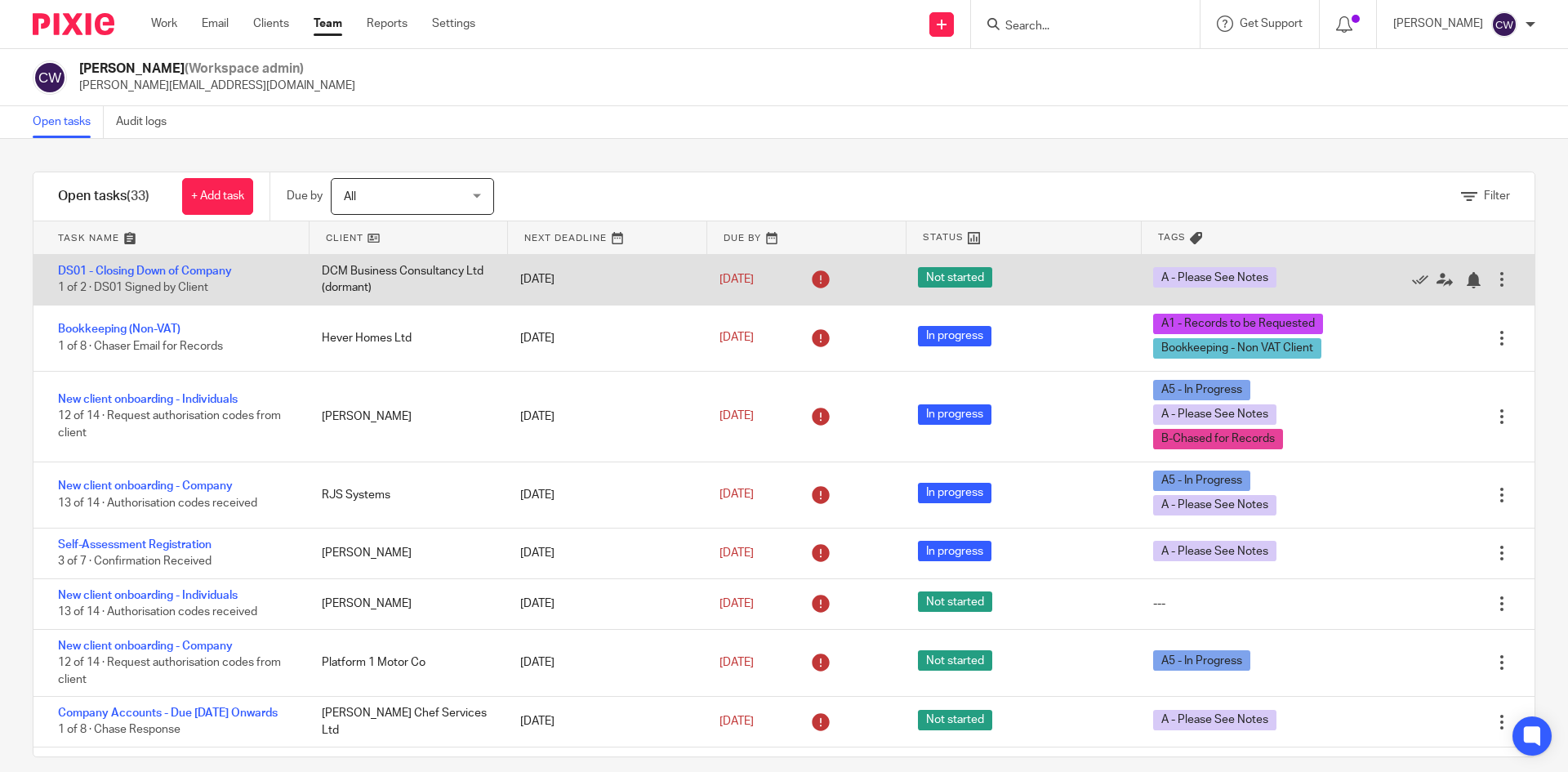
click at [374, 266] on div "DCM Business Consultancy Ltd (dormant)" at bounding box center [404, 280] width 199 height 49
click at [375, 266] on div "DCM Business Consultancy Ltd (dormant)" at bounding box center [404, 280] width 199 height 49
click at [379, 268] on div "DCM Business Consultancy Ltd (dormant)" at bounding box center [404, 280] width 199 height 49
click at [189, 262] on div "DS01 - Closing Down of Company 1 of 2 · DS01 Signed by Client" at bounding box center [170, 280] width 272 height 49
click at [191, 275] on link "DS01 - Closing Down of Company" at bounding box center [144, 271] width 174 height 12
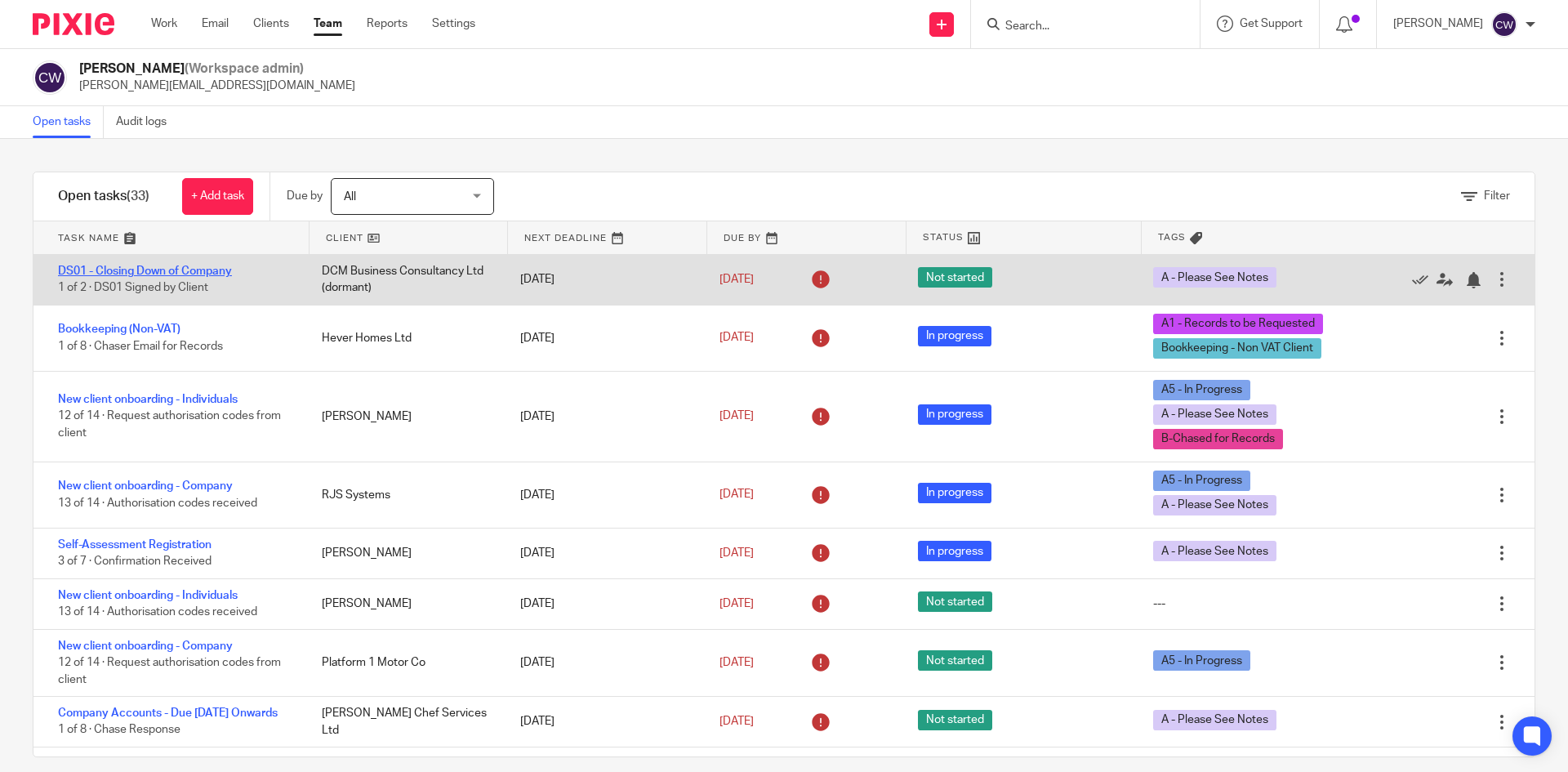
click at [191, 275] on link "DS01 - Closing Down of Company" at bounding box center [144, 271] width 174 height 12
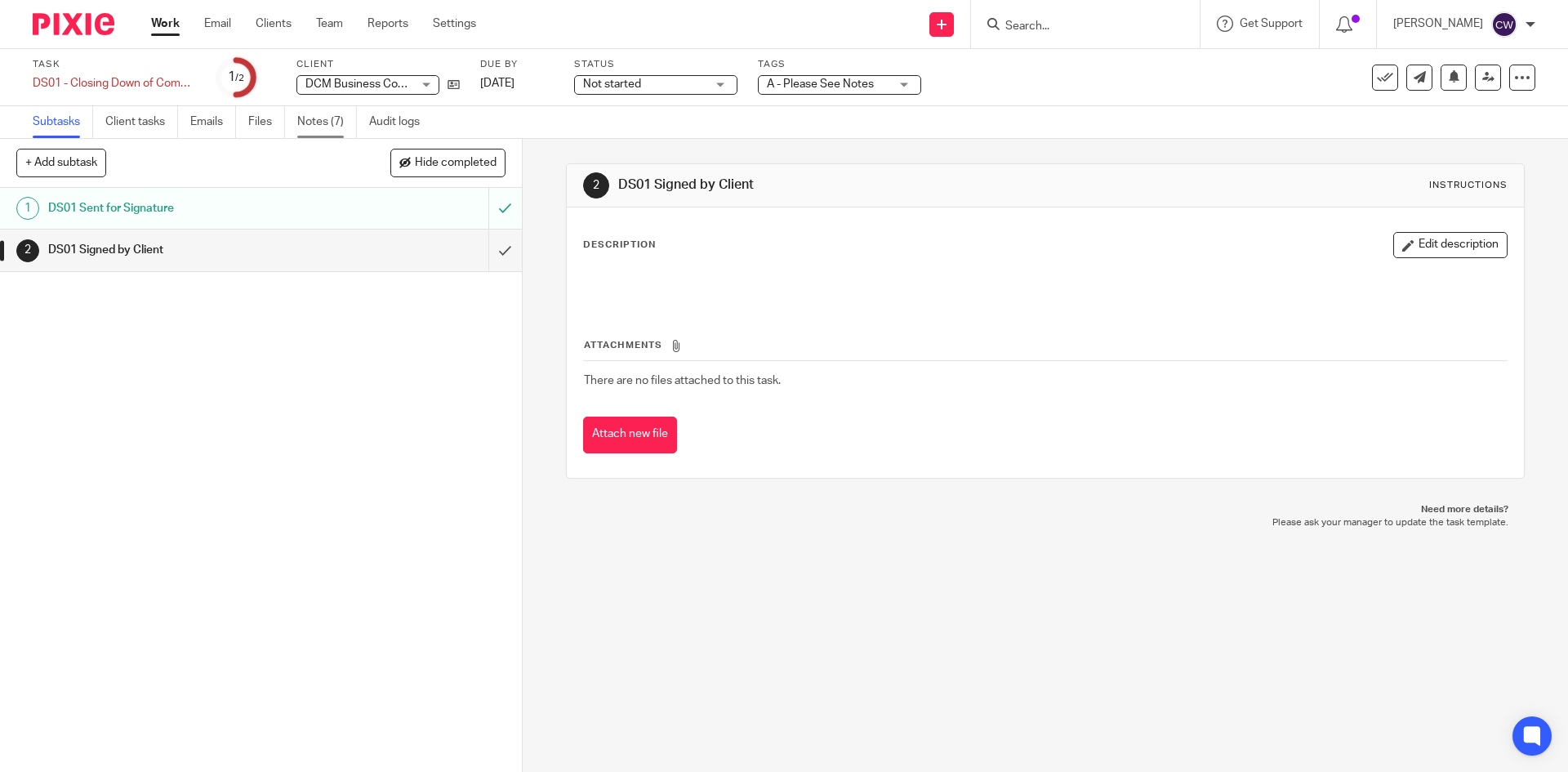
click at [334, 110] on link "Notes (7)" at bounding box center [327, 122] width 59 height 32
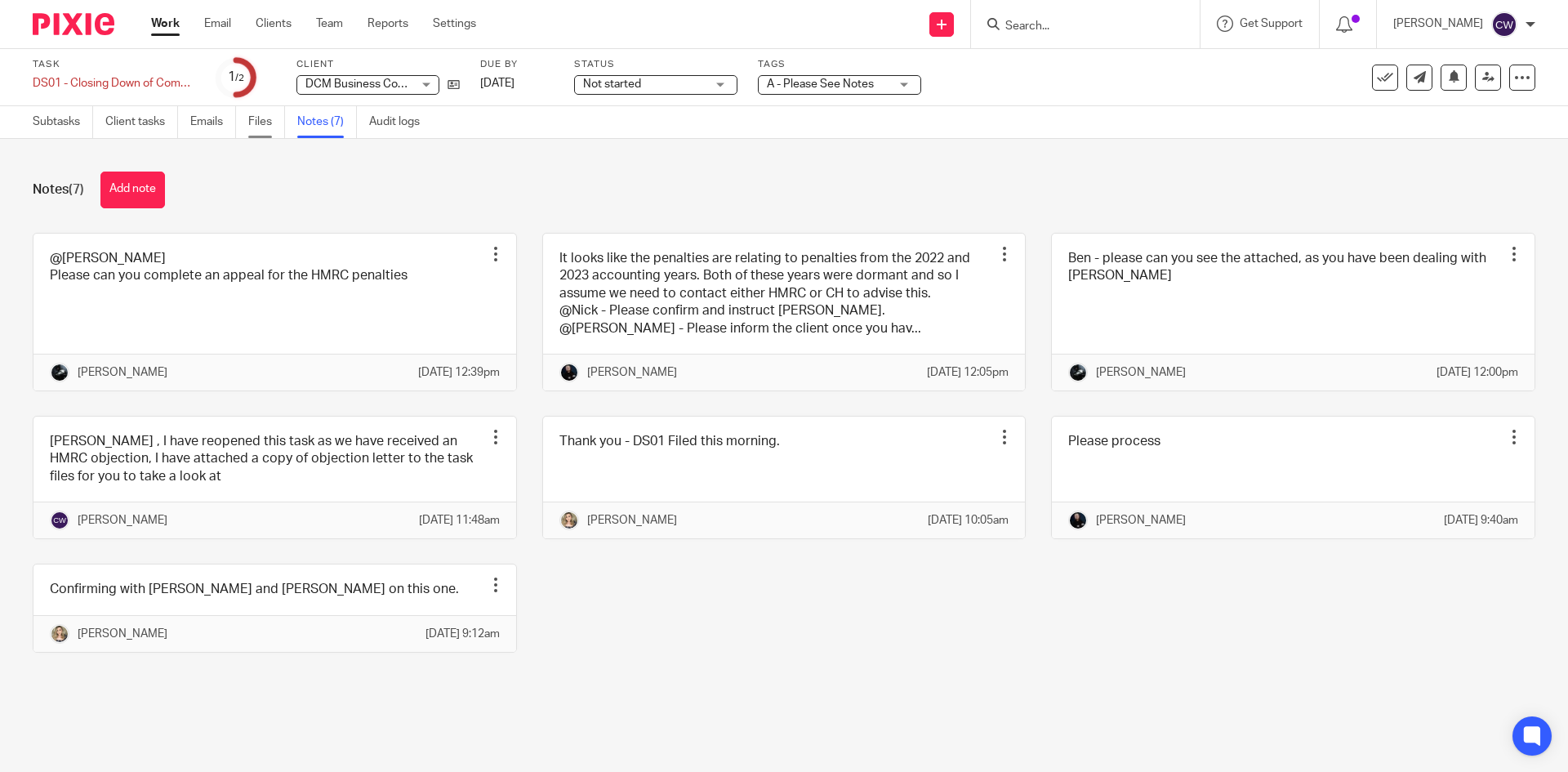
click at [260, 116] on link "Files" at bounding box center [266, 122] width 37 height 32
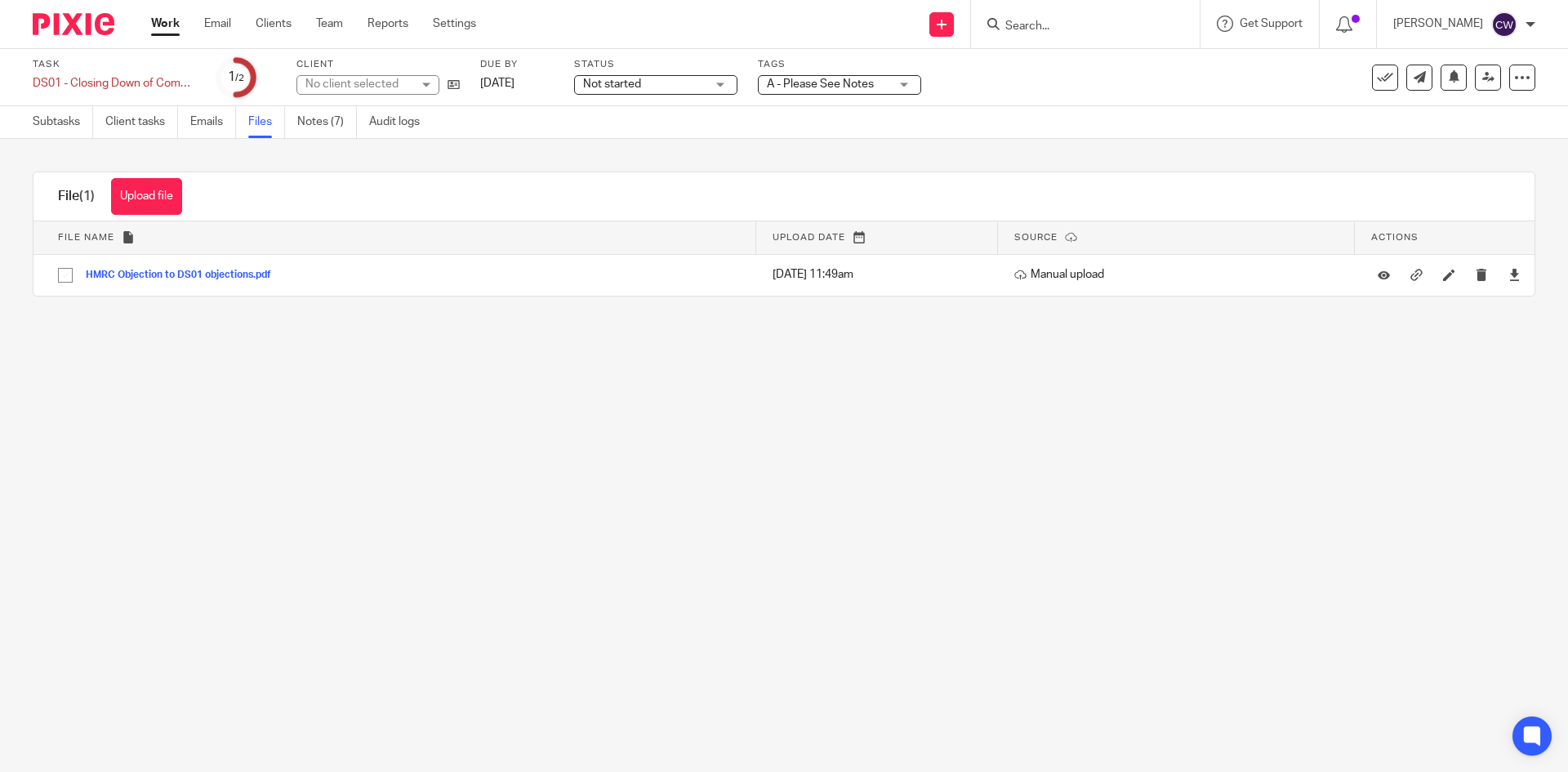
click at [168, 196] on button "Upload file" at bounding box center [147, 196] width 71 height 37
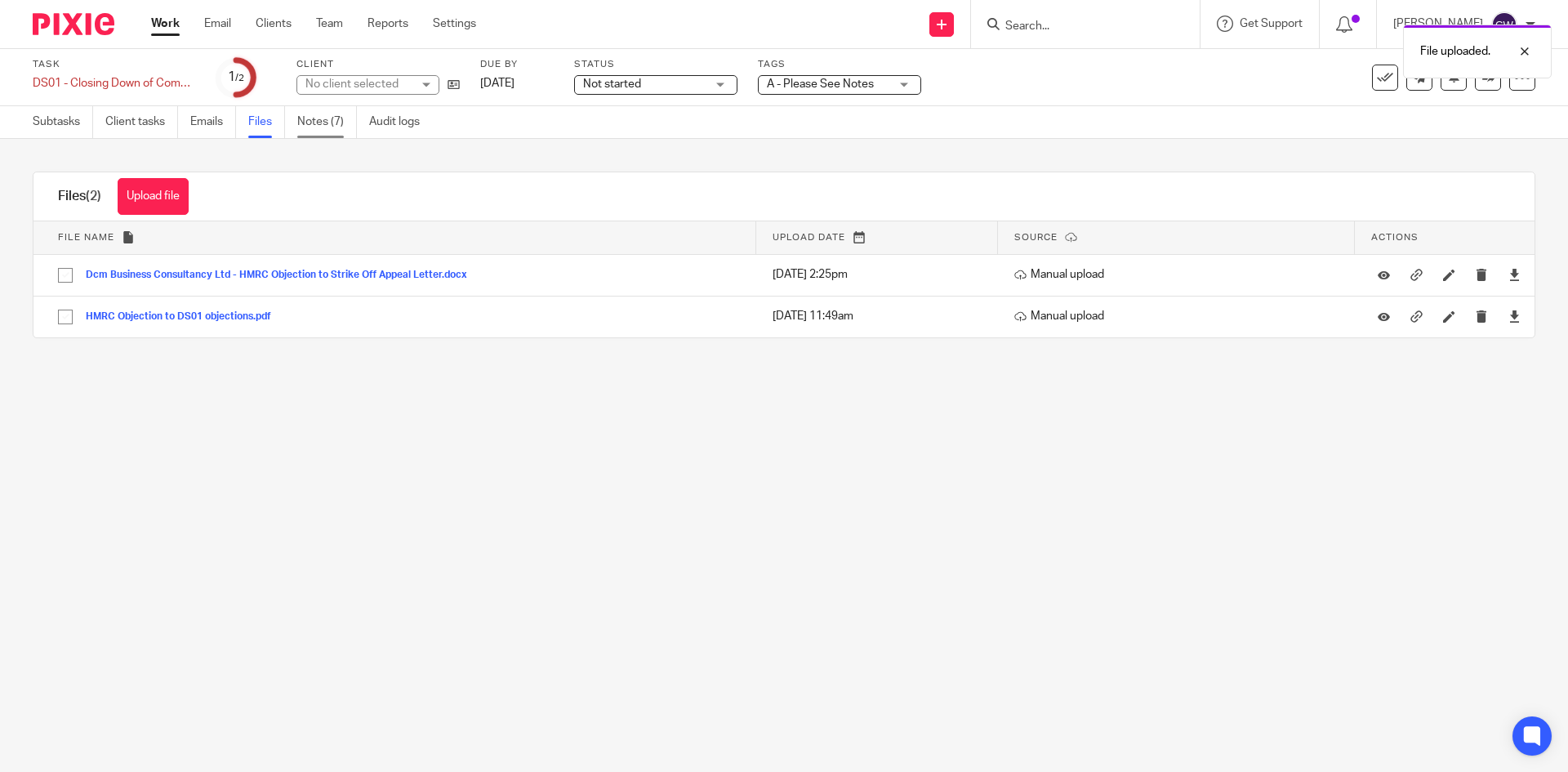
click at [311, 129] on link "Notes (7)" at bounding box center [327, 122] width 59 height 32
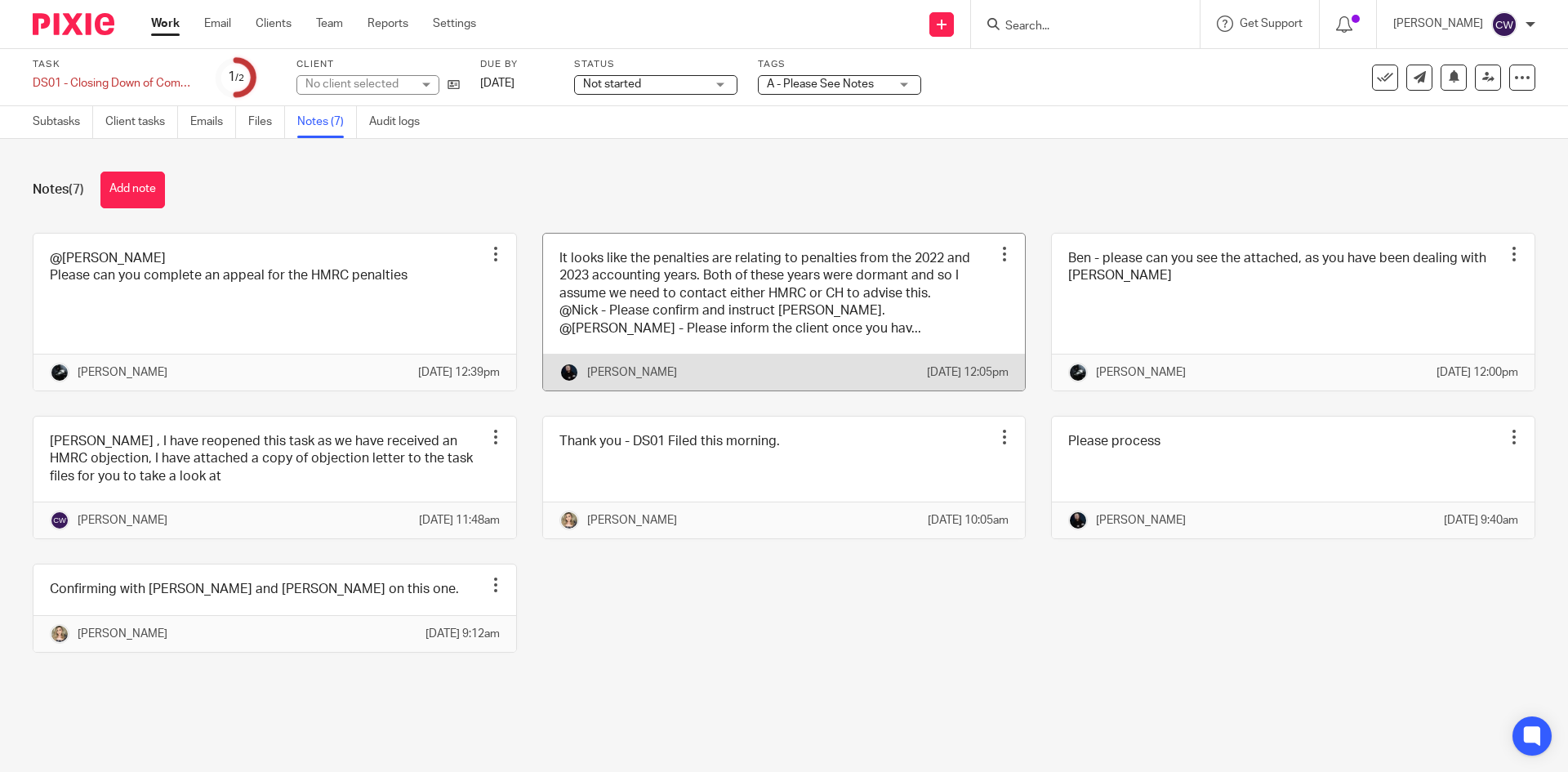
click at [953, 327] on link at bounding box center [784, 312] width 483 height 157
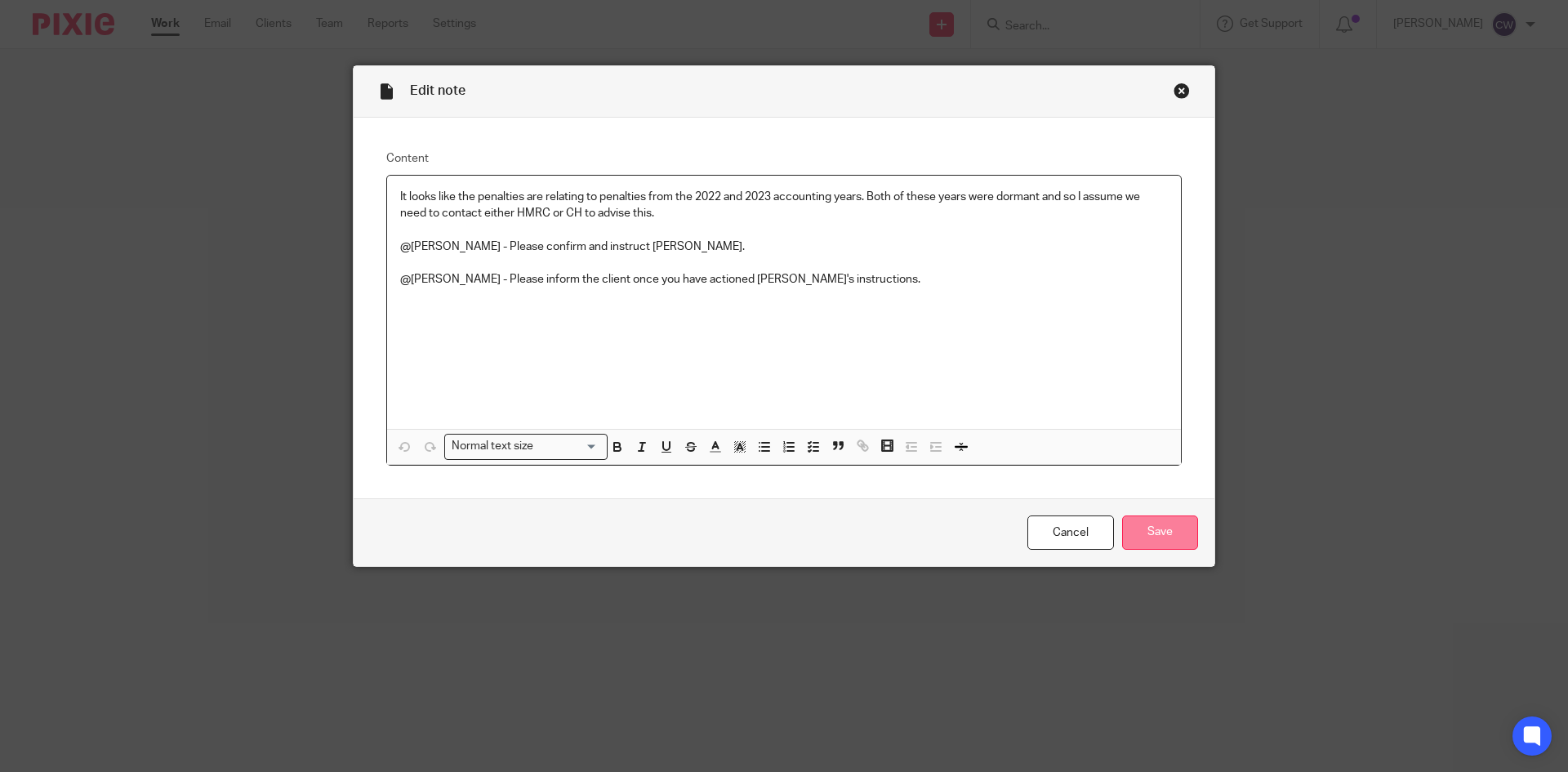
click at [1153, 538] on input "Save" at bounding box center [1161, 533] width 76 height 35
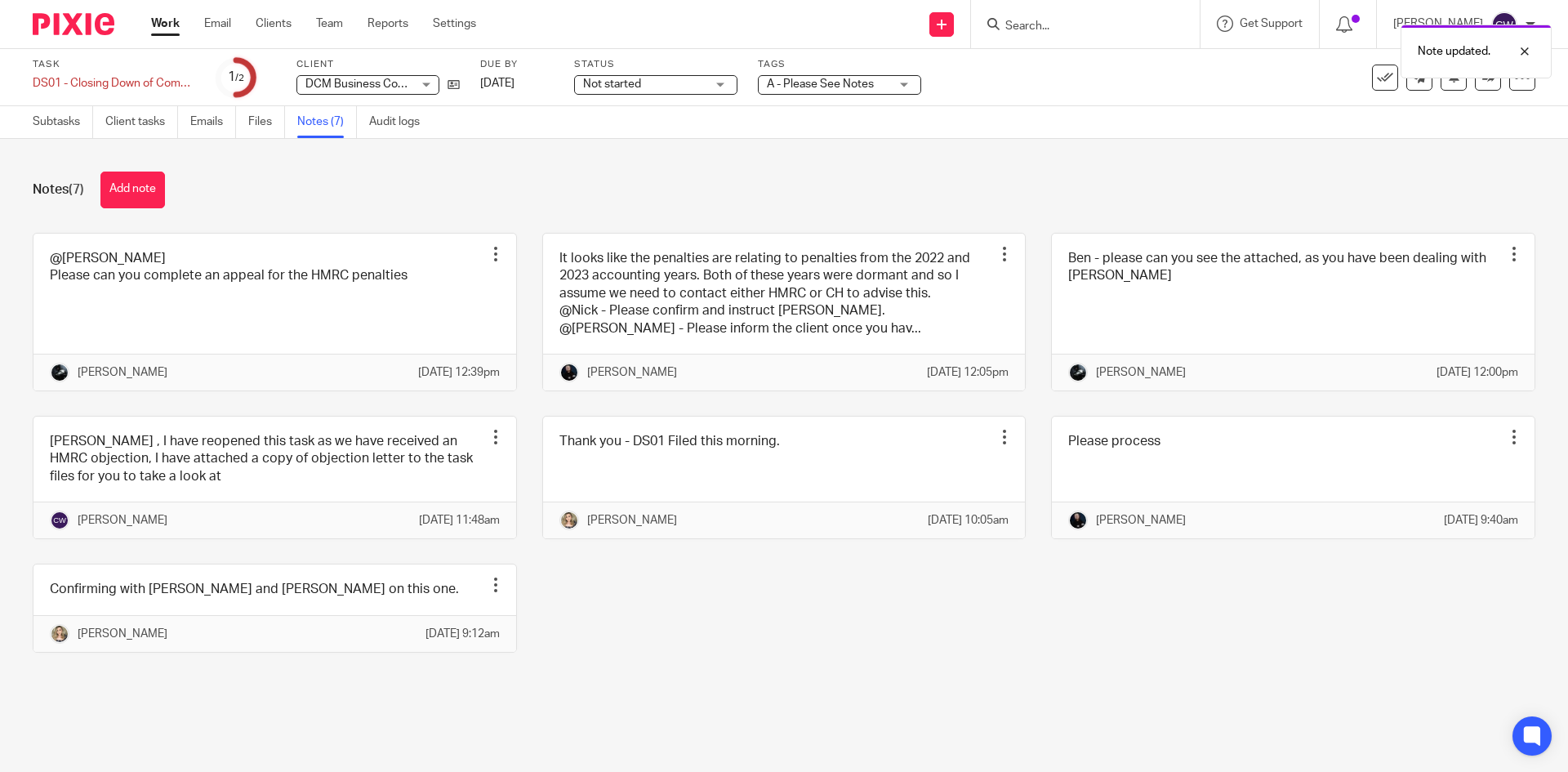
click at [149, 188] on button "Add note" at bounding box center [133, 190] width 64 height 37
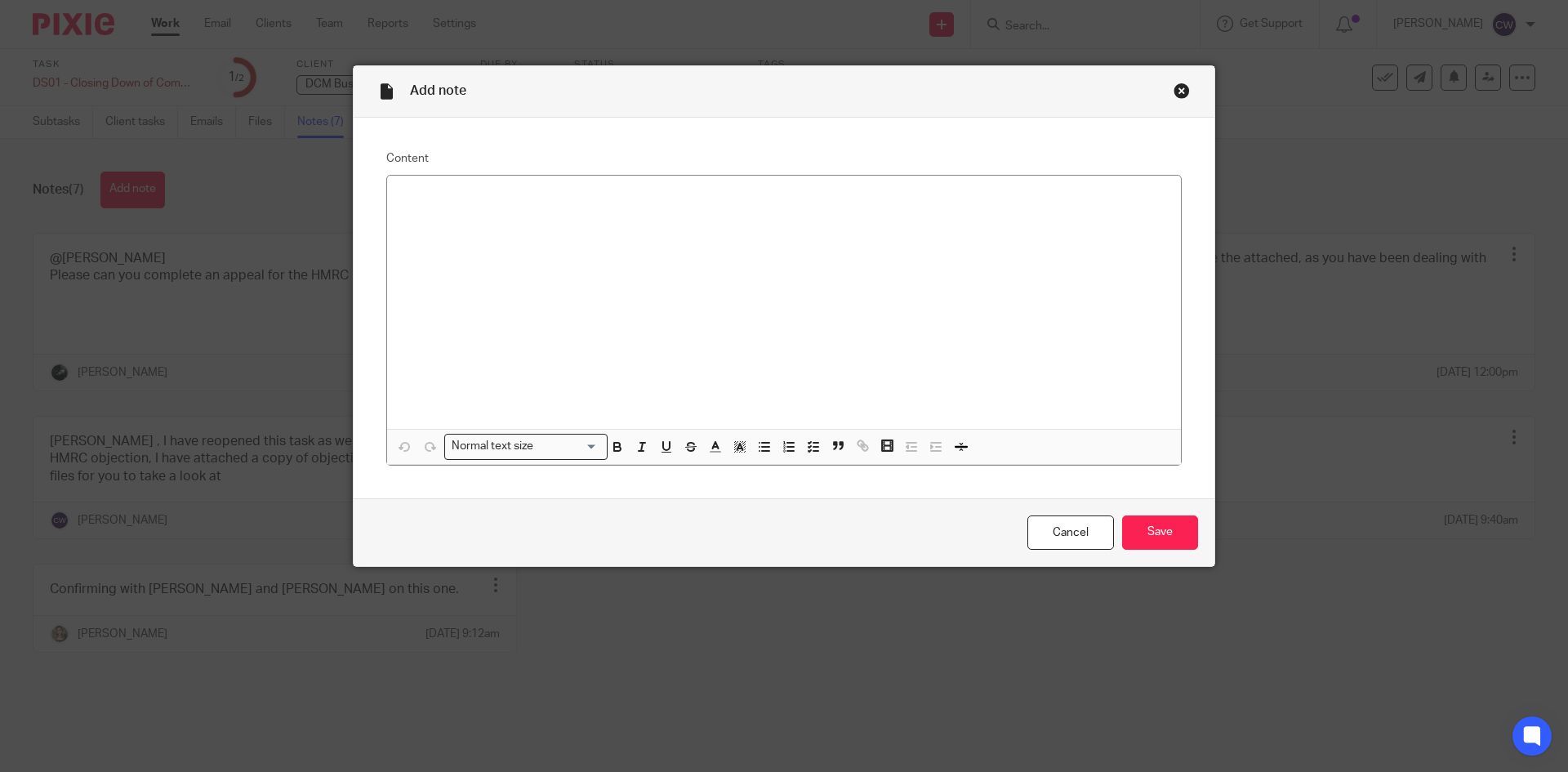
click at [1174, 87] on div "Close this dialog window" at bounding box center [1182, 91] width 16 height 16
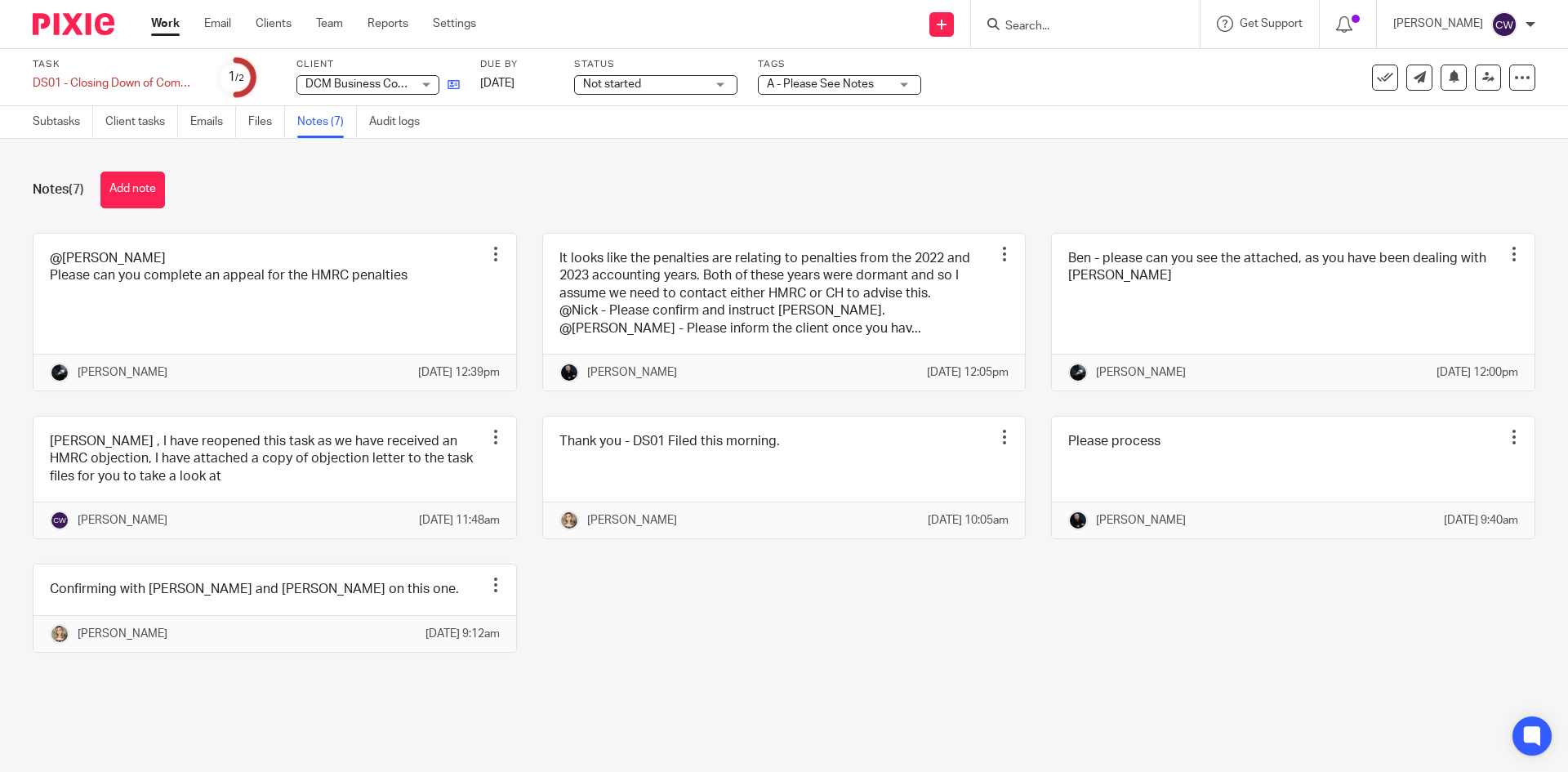
click at [458, 78] on link at bounding box center [450, 84] width 21 height 16
click at [153, 171] on div "Notes (7) Add note @Catherine Please can you complete an appeal for the HMRC pe…" at bounding box center [784, 424] width 1568 height 571
click at [140, 199] on button "Add note" at bounding box center [133, 190] width 64 height 37
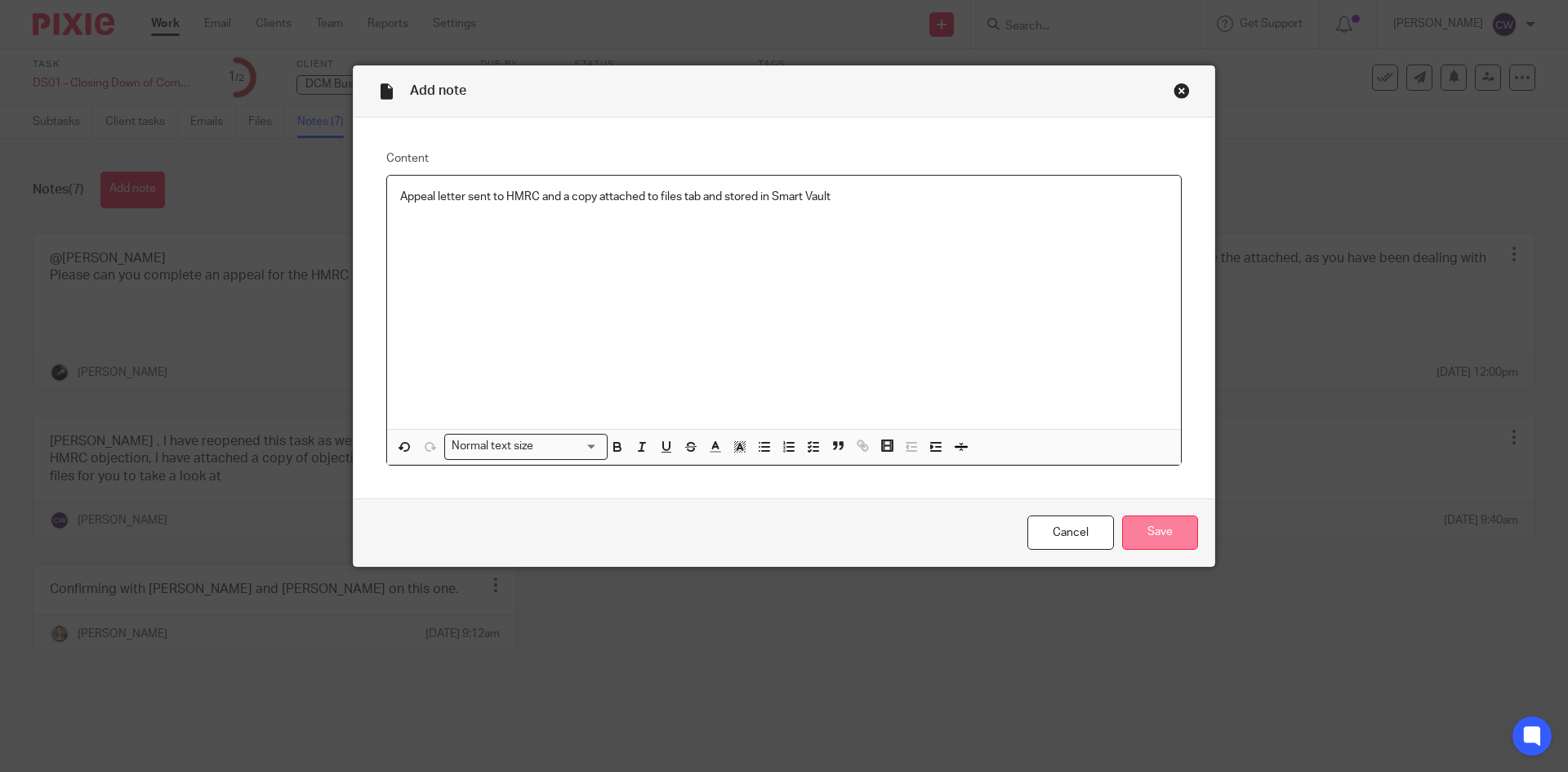
click at [1151, 522] on input "Save" at bounding box center [1161, 533] width 76 height 35
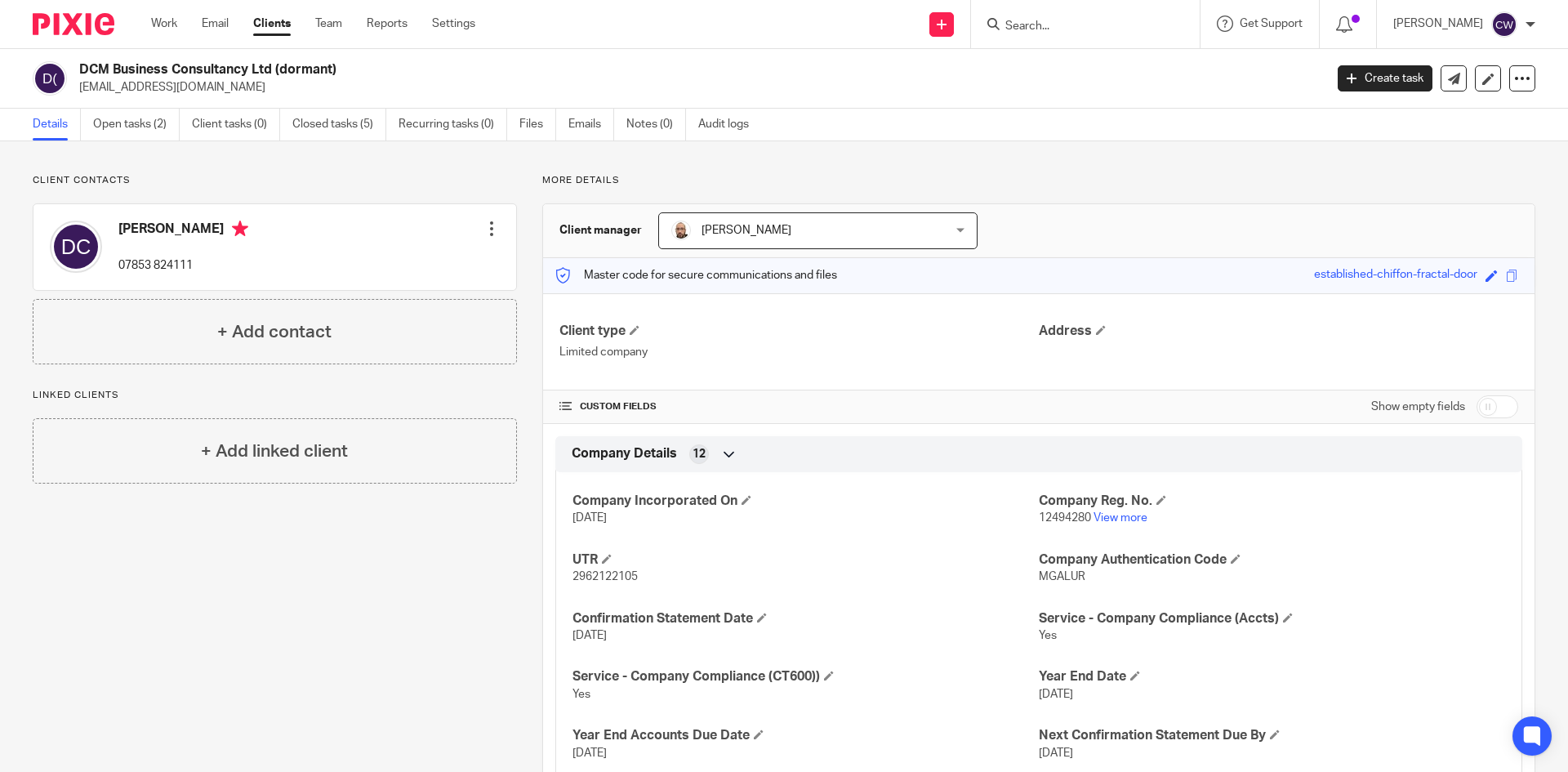
click at [346, 20] on ul "Work Email Clients Team Reports Settings" at bounding box center [325, 24] width 349 height 16
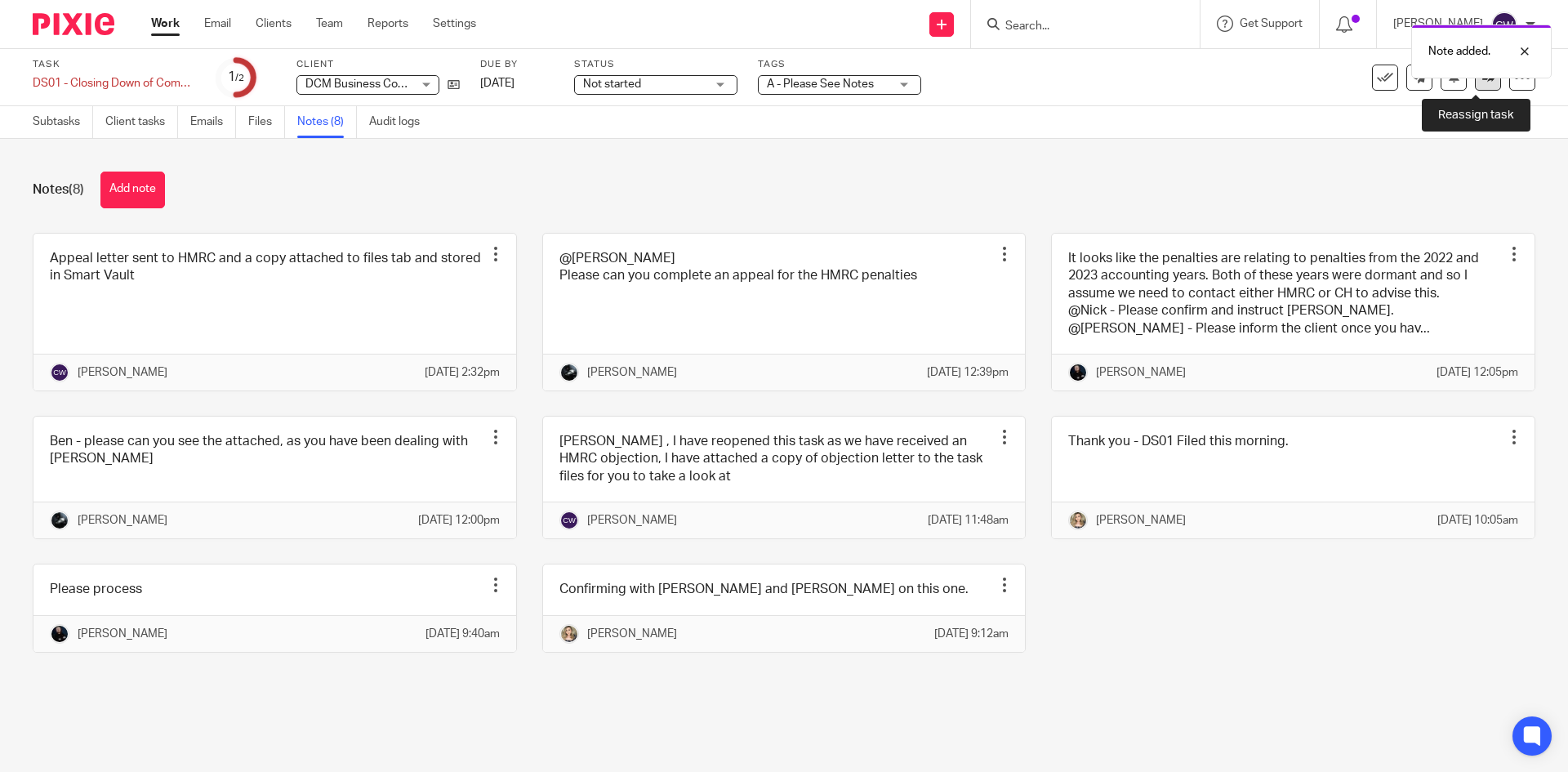
click at [1476, 84] on link at bounding box center [1489, 78] width 26 height 26
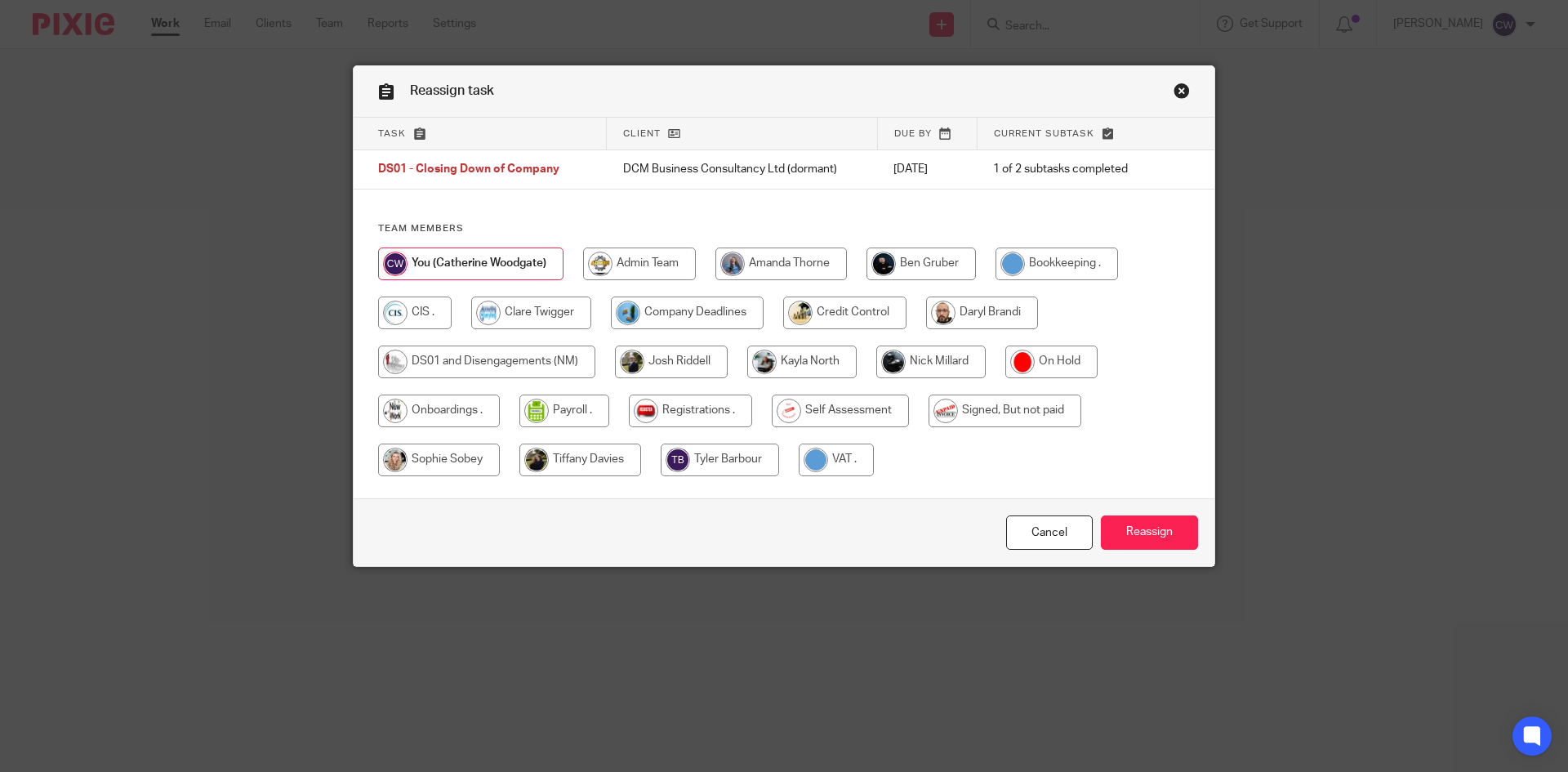
click at [502, 360] on input "radio" at bounding box center [487, 362] width 217 height 33
radio input "true"
click at [1120, 536] on input "Reassign" at bounding box center [1150, 533] width 97 height 35
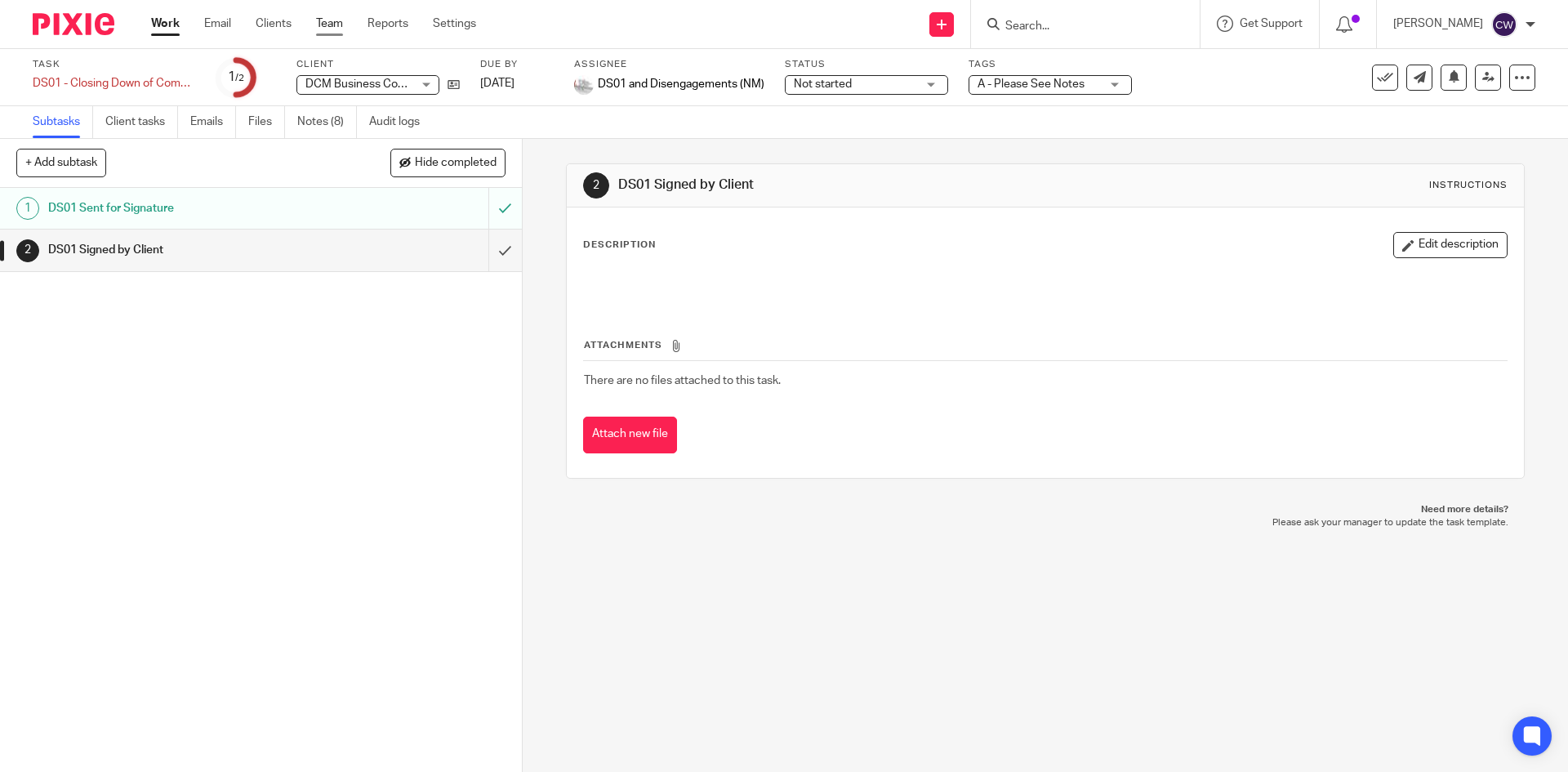
click at [338, 30] on link "Team" at bounding box center [329, 24] width 27 height 16
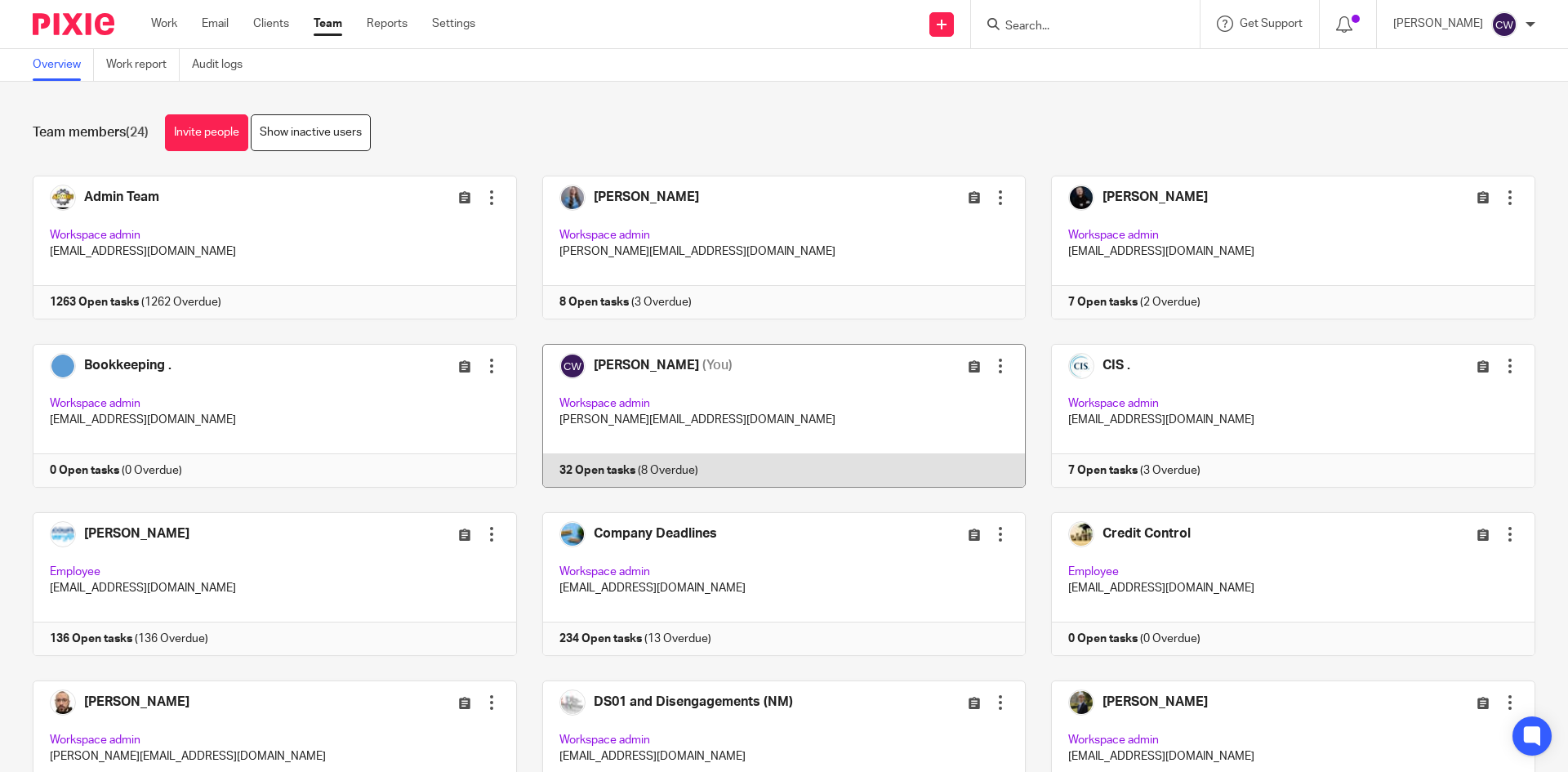
click at [600, 468] on link at bounding box center [772, 416] width 510 height 144
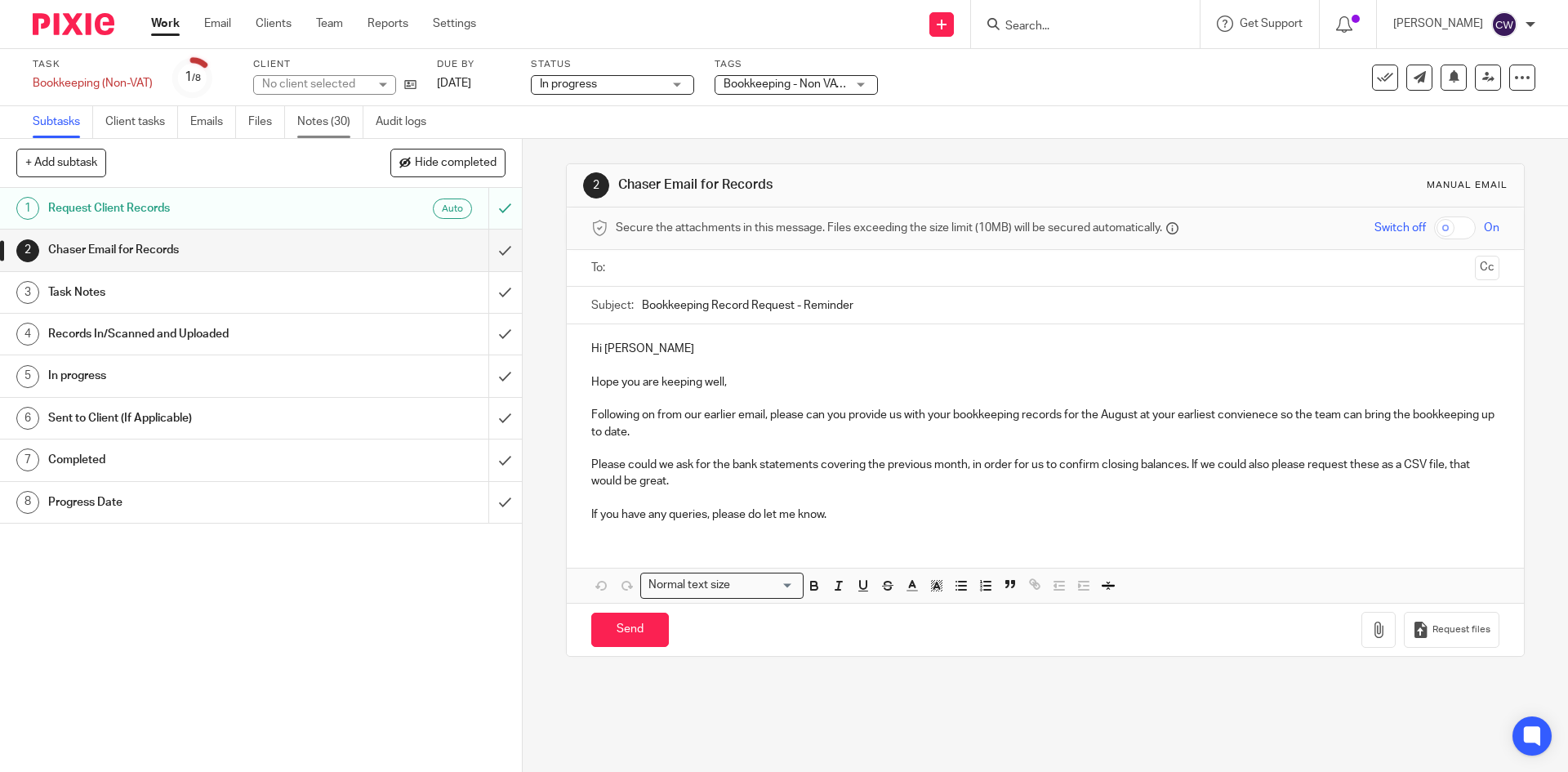
click at [311, 124] on link "Notes (30)" at bounding box center [330, 122] width 66 height 32
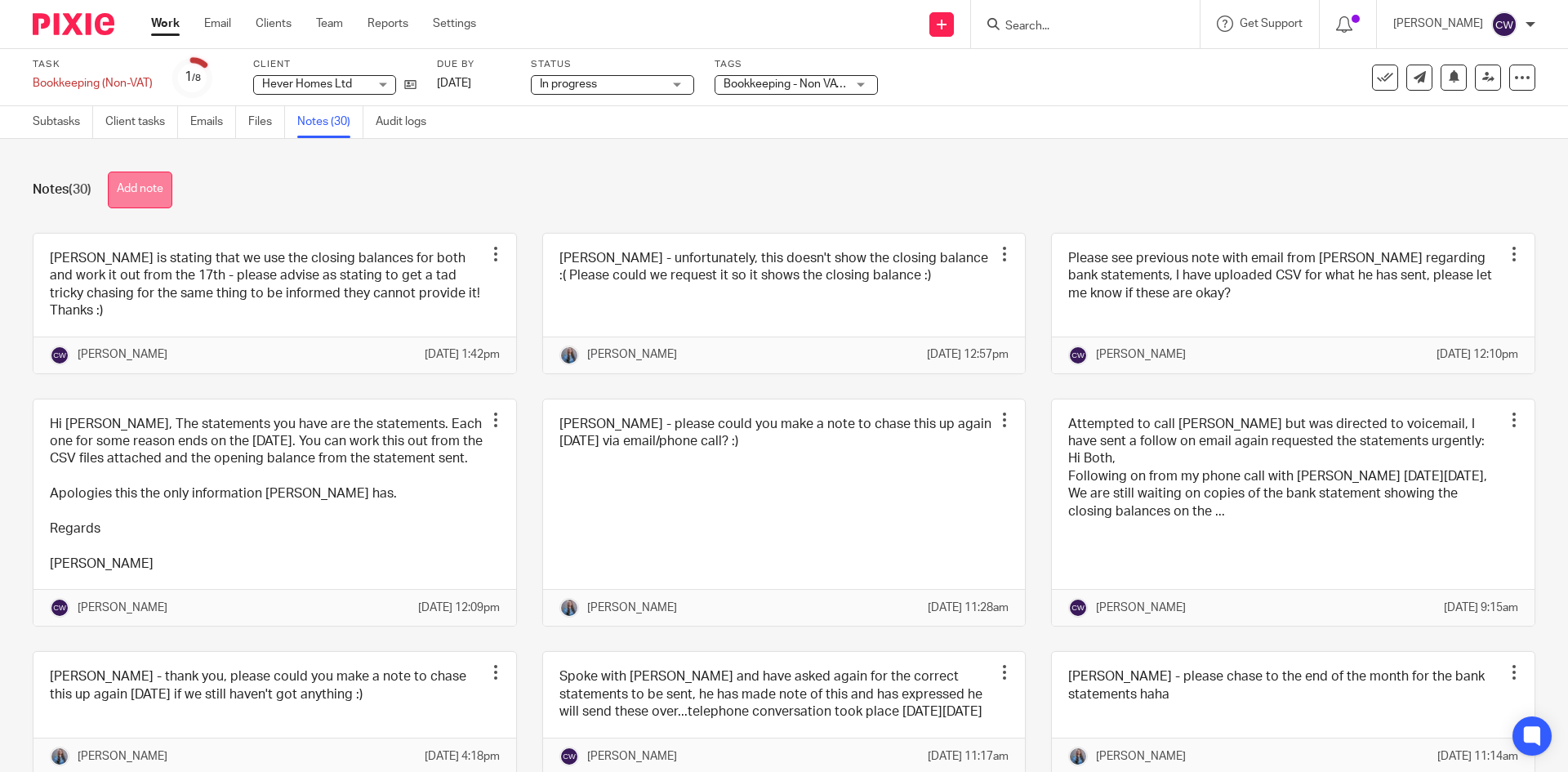
click at [144, 189] on button "Add note" at bounding box center [140, 190] width 64 height 37
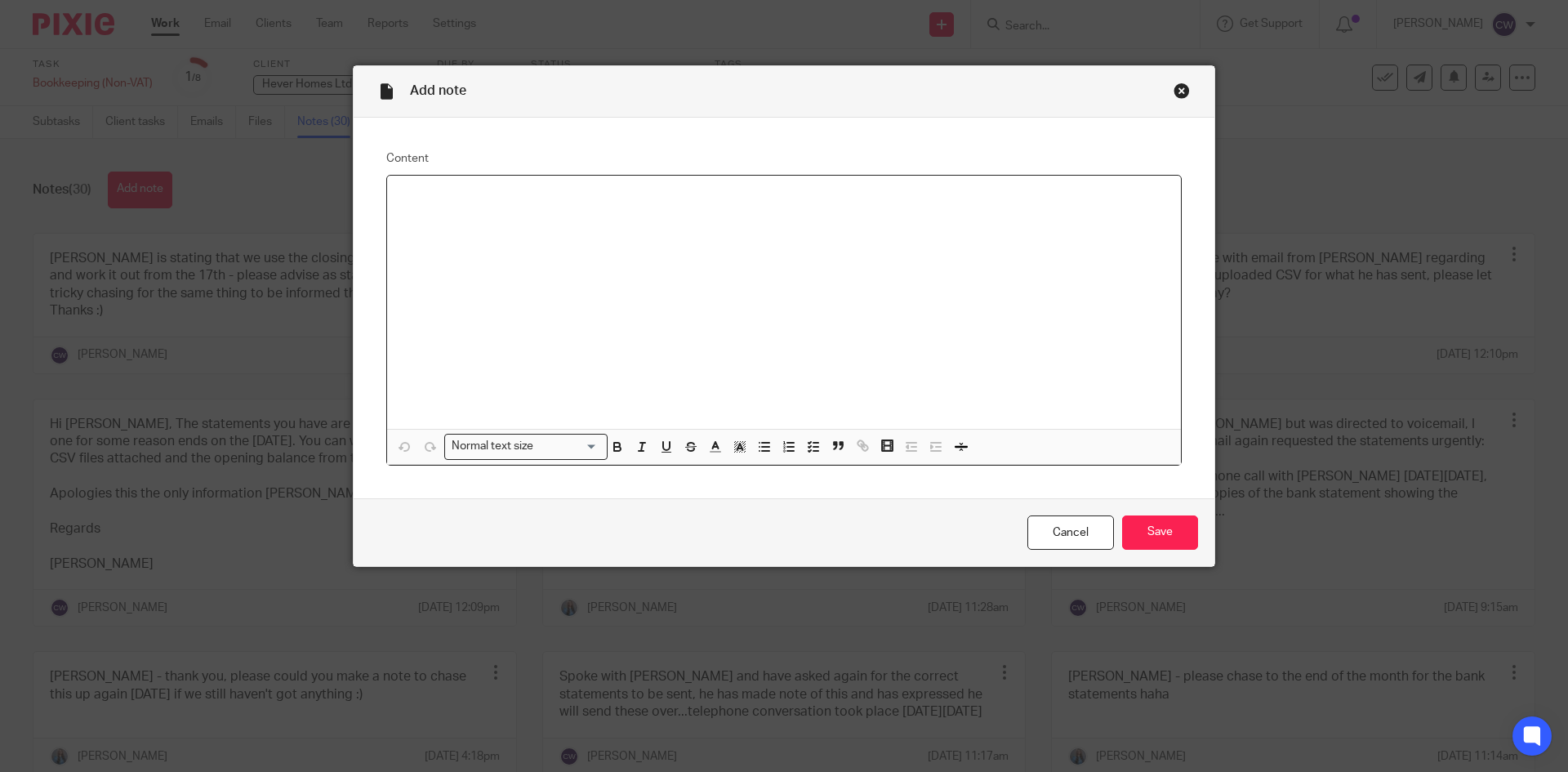
click at [1174, 90] on div "Close this dialog window" at bounding box center [1182, 91] width 16 height 16
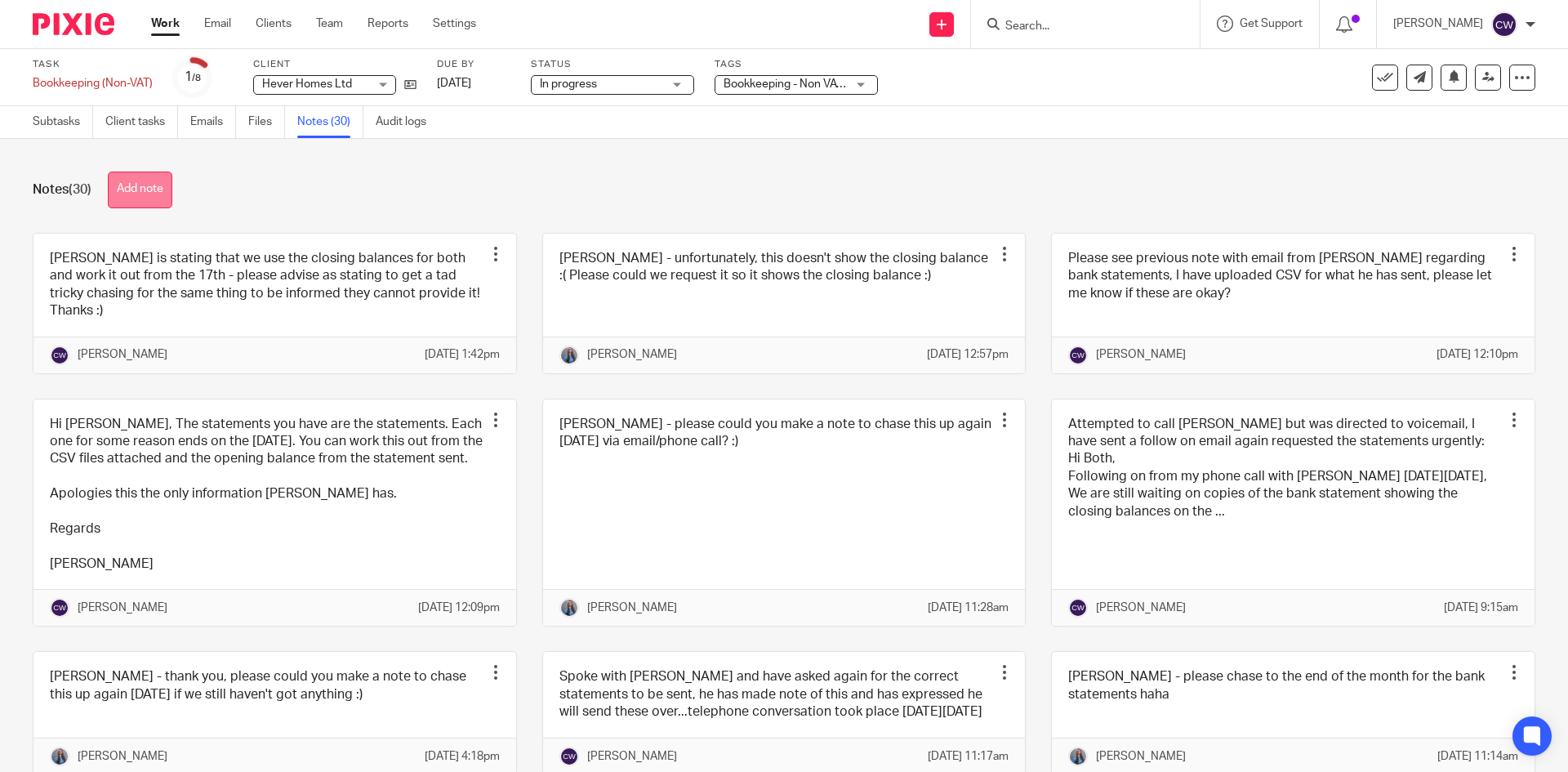
click at [154, 177] on button "Add note" at bounding box center [140, 190] width 64 height 37
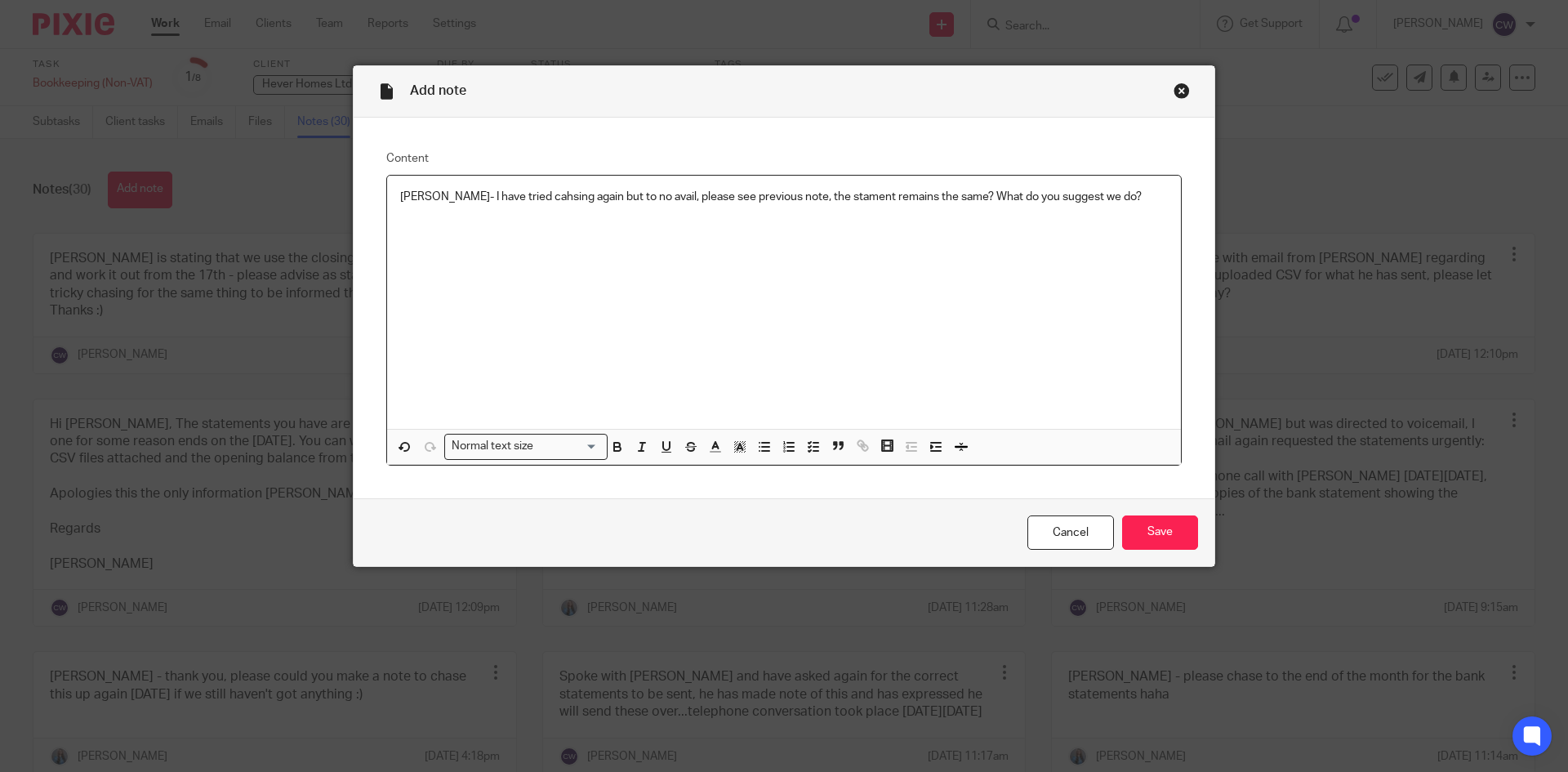
drag, startPoint x: 815, startPoint y: 201, endPoint x: 530, endPoint y: 200, distance: 285.0
drag, startPoint x: 823, startPoint y: 191, endPoint x: 815, endPoint y: 228, distance: 37.9
click at [815, 228] on div "Amanda- I have tried chasing again but to no avail, please see previous note, t…" at bounding box center [784, 302] width 794 height 253
click at [847, 198] on p "Amanda- I have tried chasing again but to no avail, please see previous note, t…" at bounding box center [784, 197] width 768 height 16
click at [1144, 541] on input "Save" at bounding box center [1161, 533] width 76 height 35
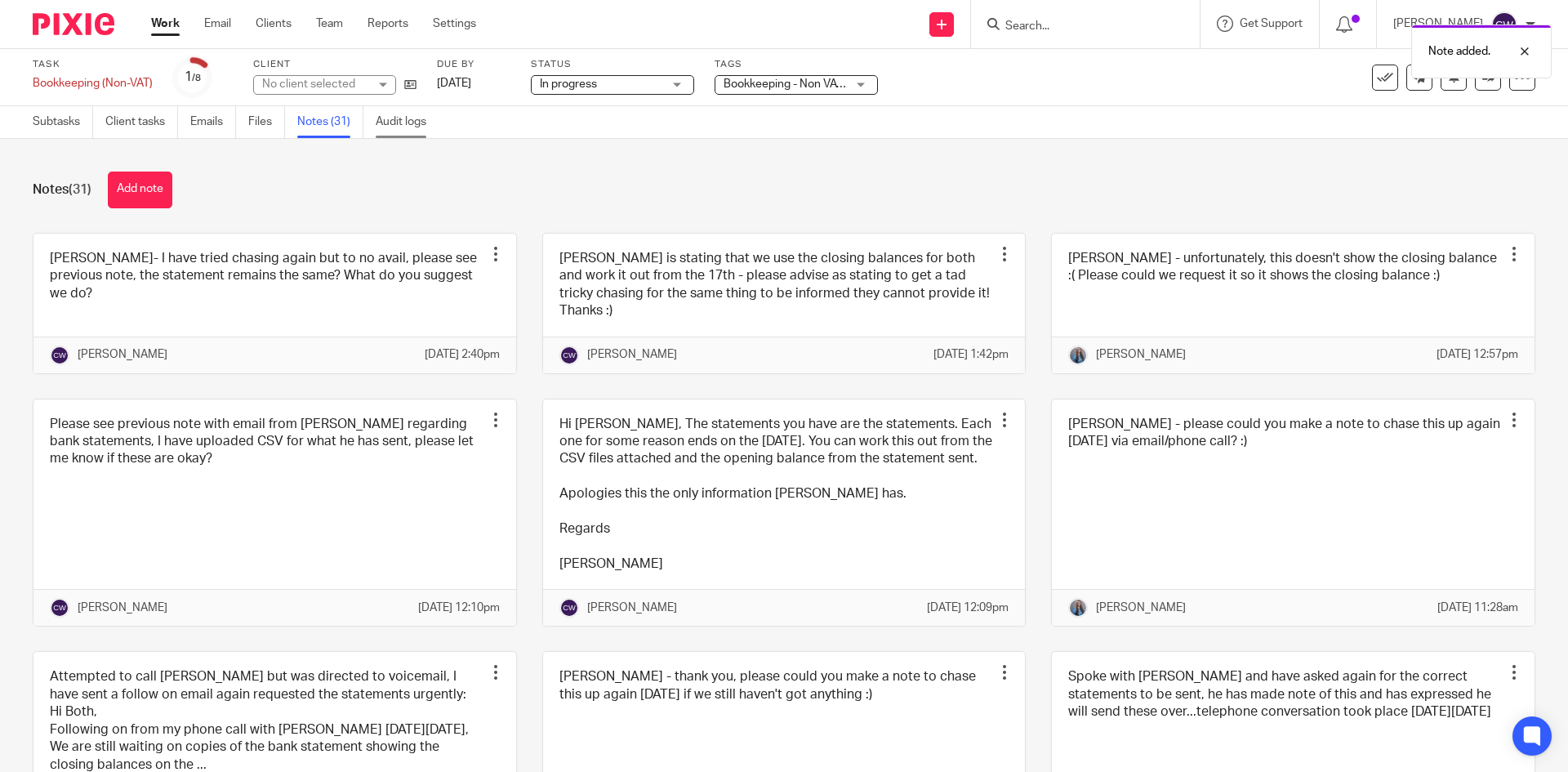
click at [391, 124] on link "Audit logs" at bounding box center [407, 122] width 63 height 32
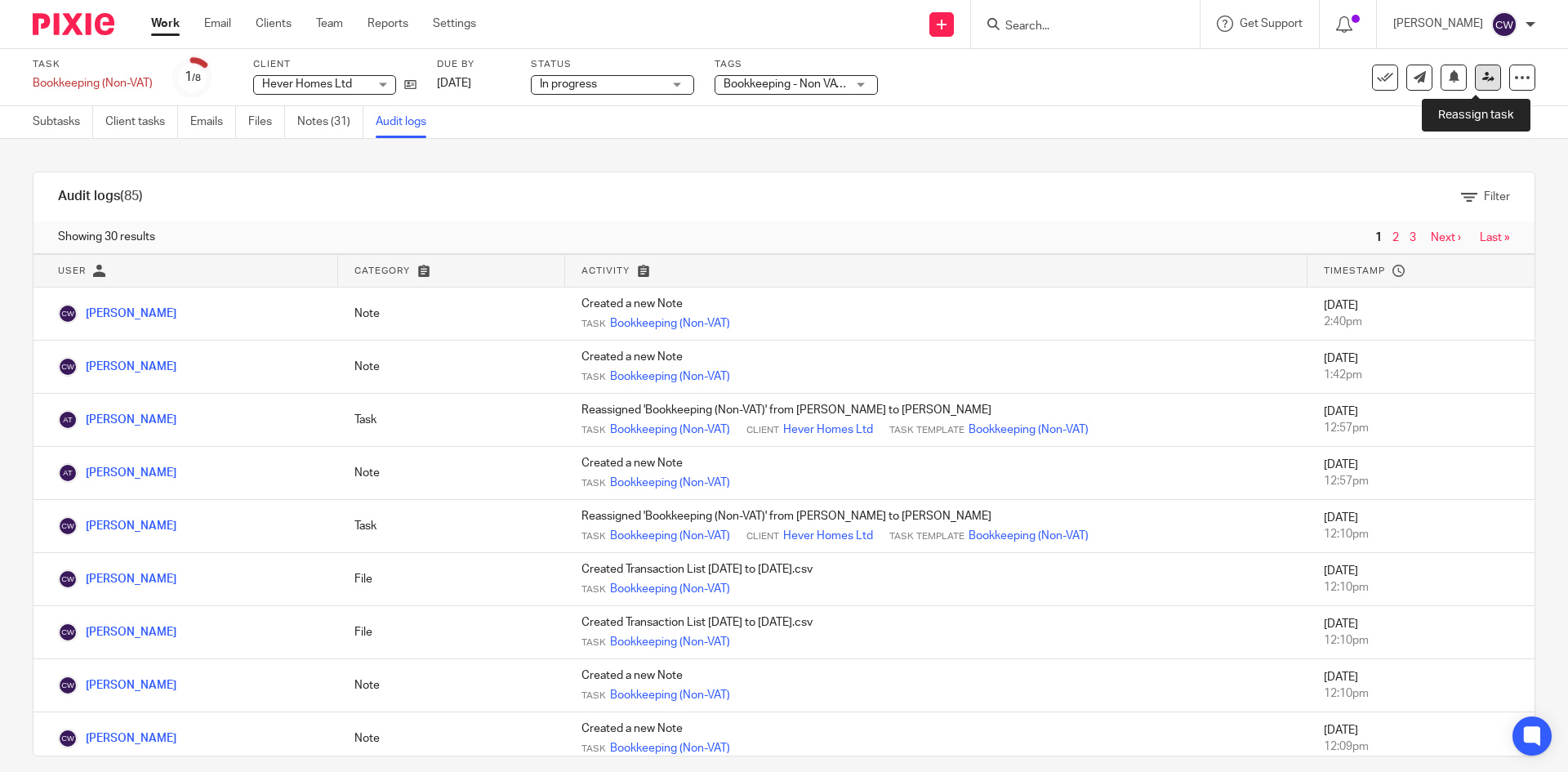
click at [1480, 84] on link at bounding box center [1489, 78] width 26 height 26
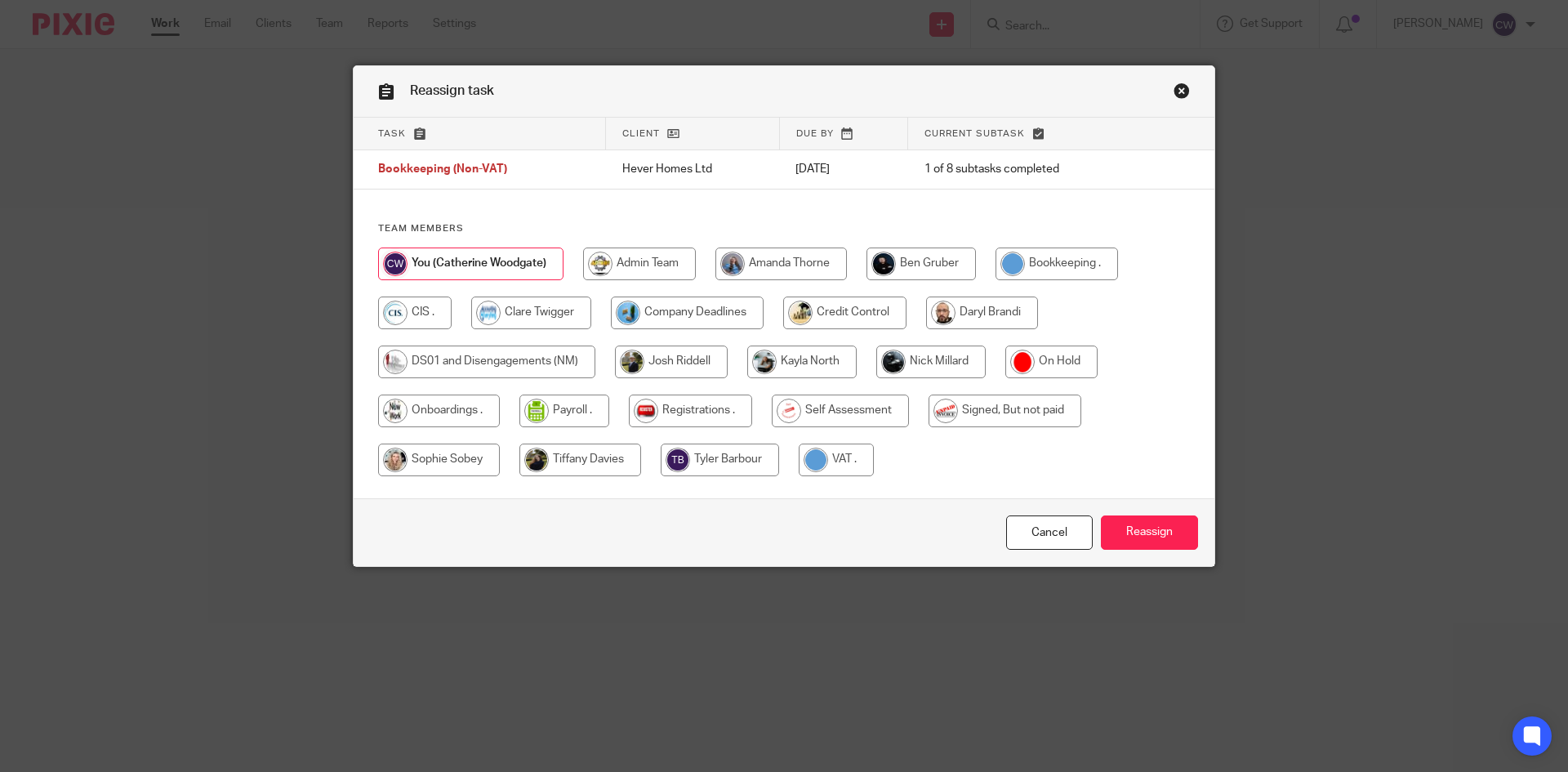
click at [779, 258] on input "radio" at bounding box center [781, 264] width 131 height 33
radio input "true"
click at [1147, 525] on input "Reassign" at bounding box center [1150, 533] width 97 height 35
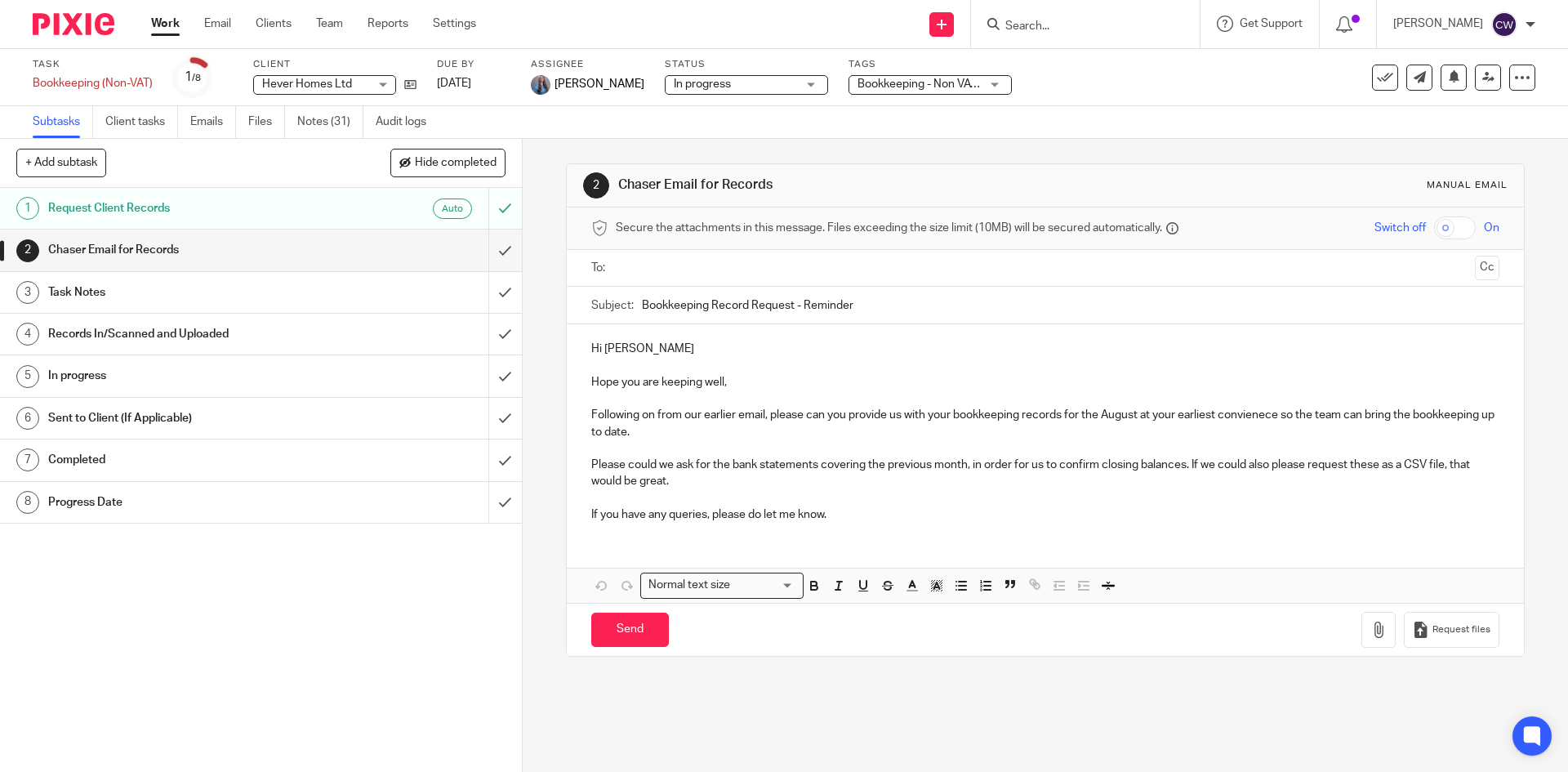
click at [323, 3] on div "Work Email Clients Team Reports Settings Work Email Clients Team Reports Settin…" at bounding box center [318, 24] width 366 height 48
click at [333, 30] on link "Team" at bounding box center [329, 24] width 27 height 16
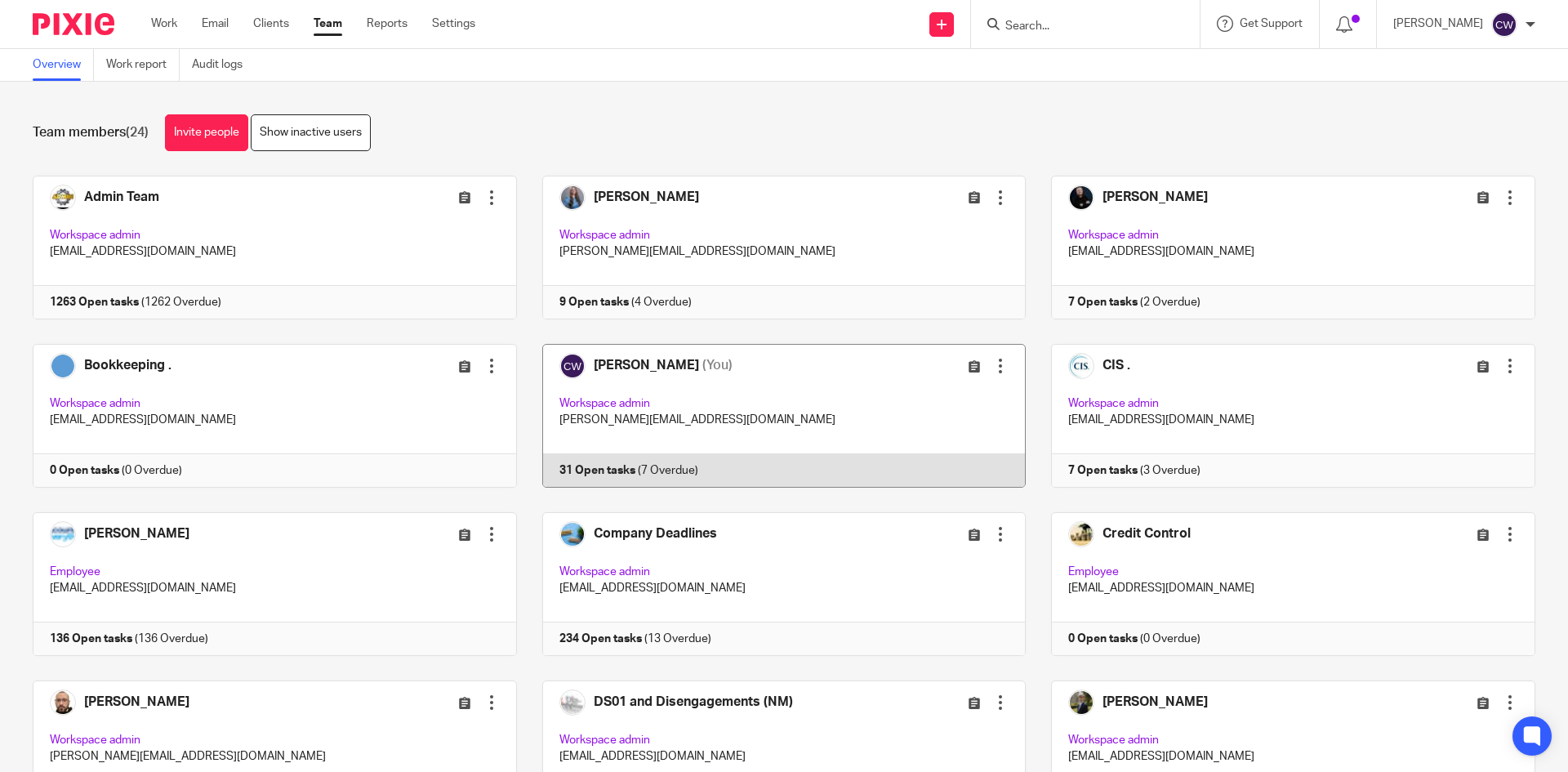
click at [567, 469] on link at bounding box center [772, 416] width 510 height 144
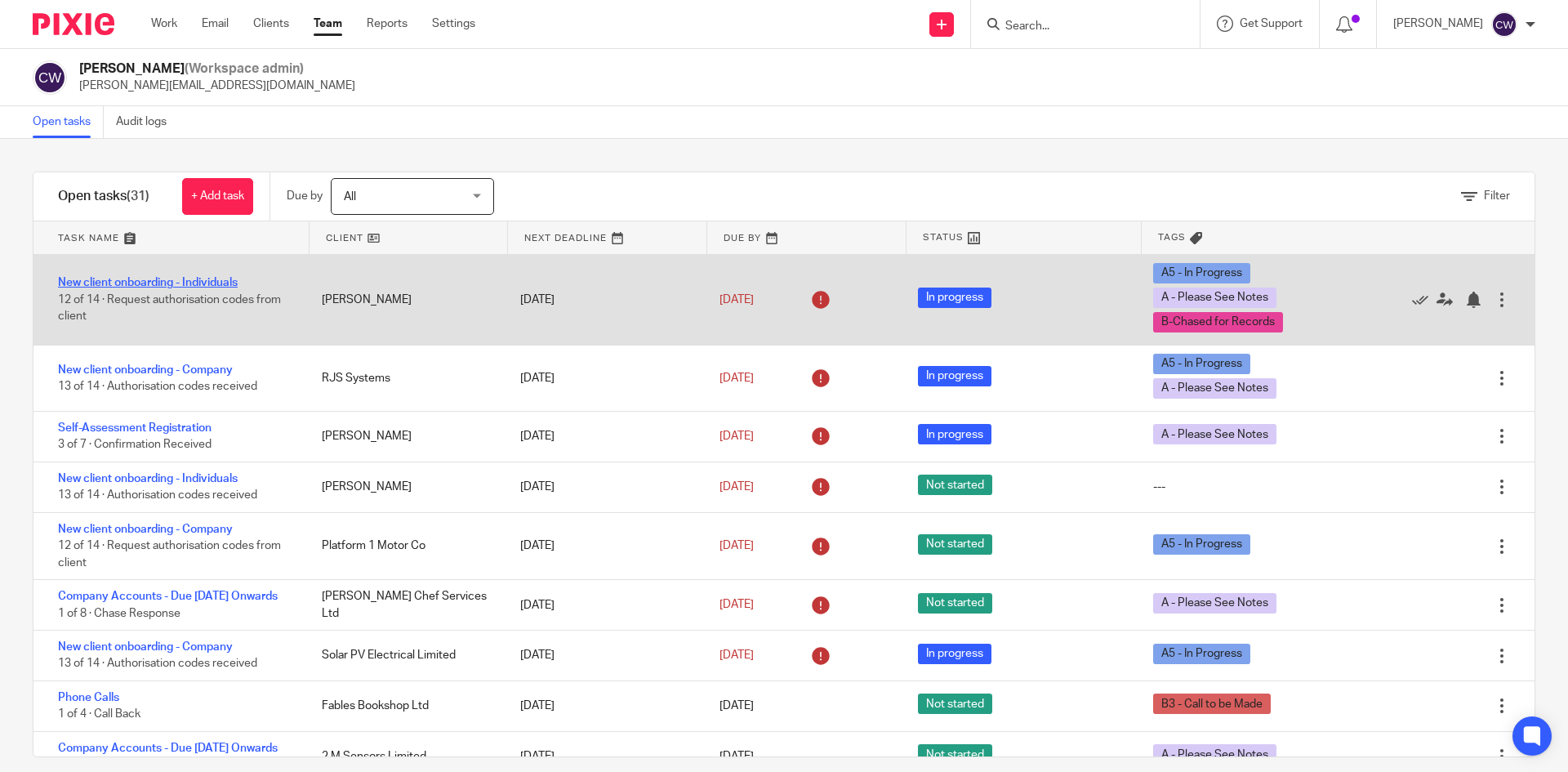
click at [225, 279] on link "New client onboarding - Individuals" at bounding box center [148, 283] width 180 height 12
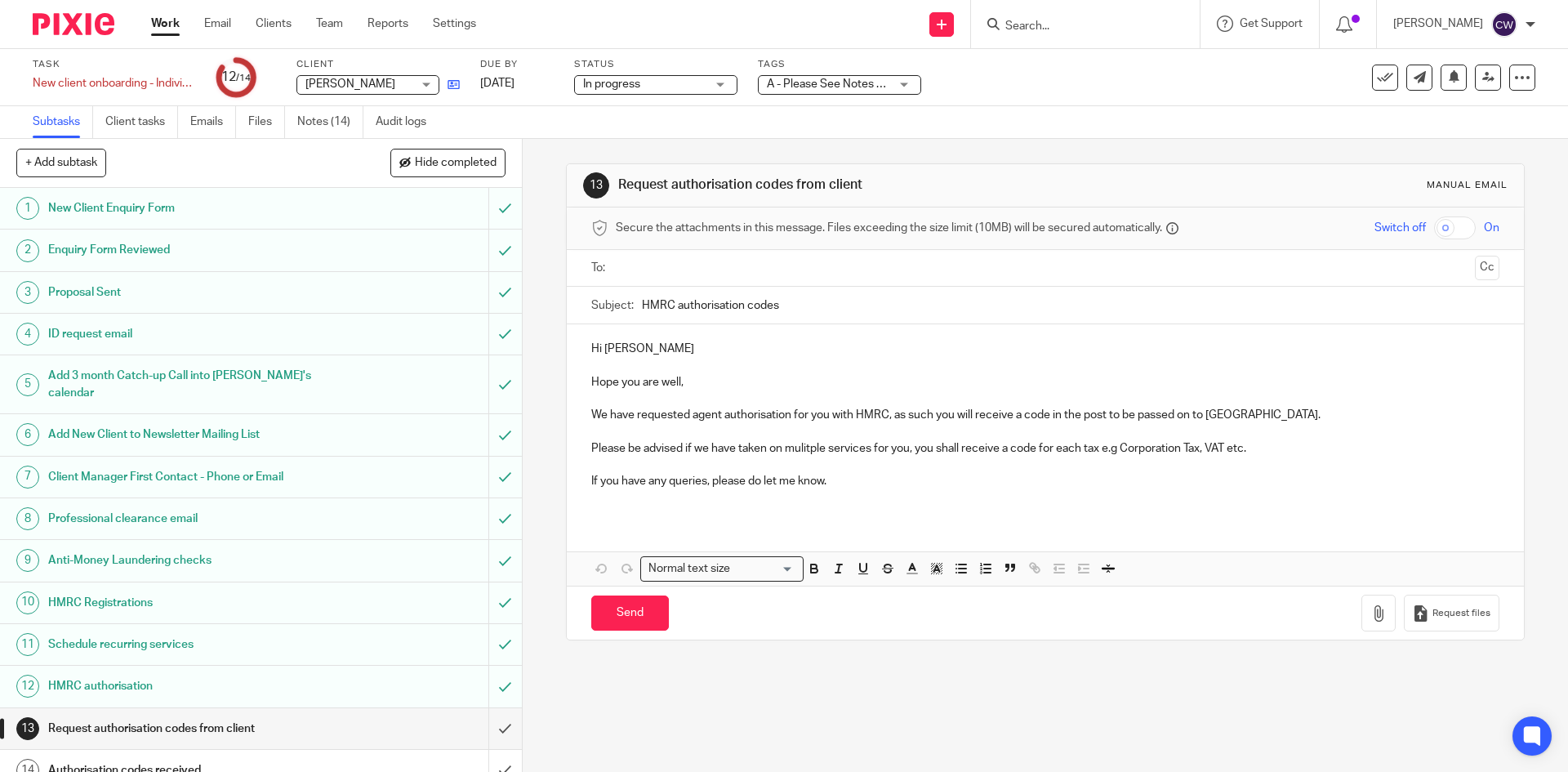
click at [444, 80] on link at bounding box center [450, 84] width 21 height 16
click at [458, 80] on icon at bounding box center [454, 84] width 12 height 12
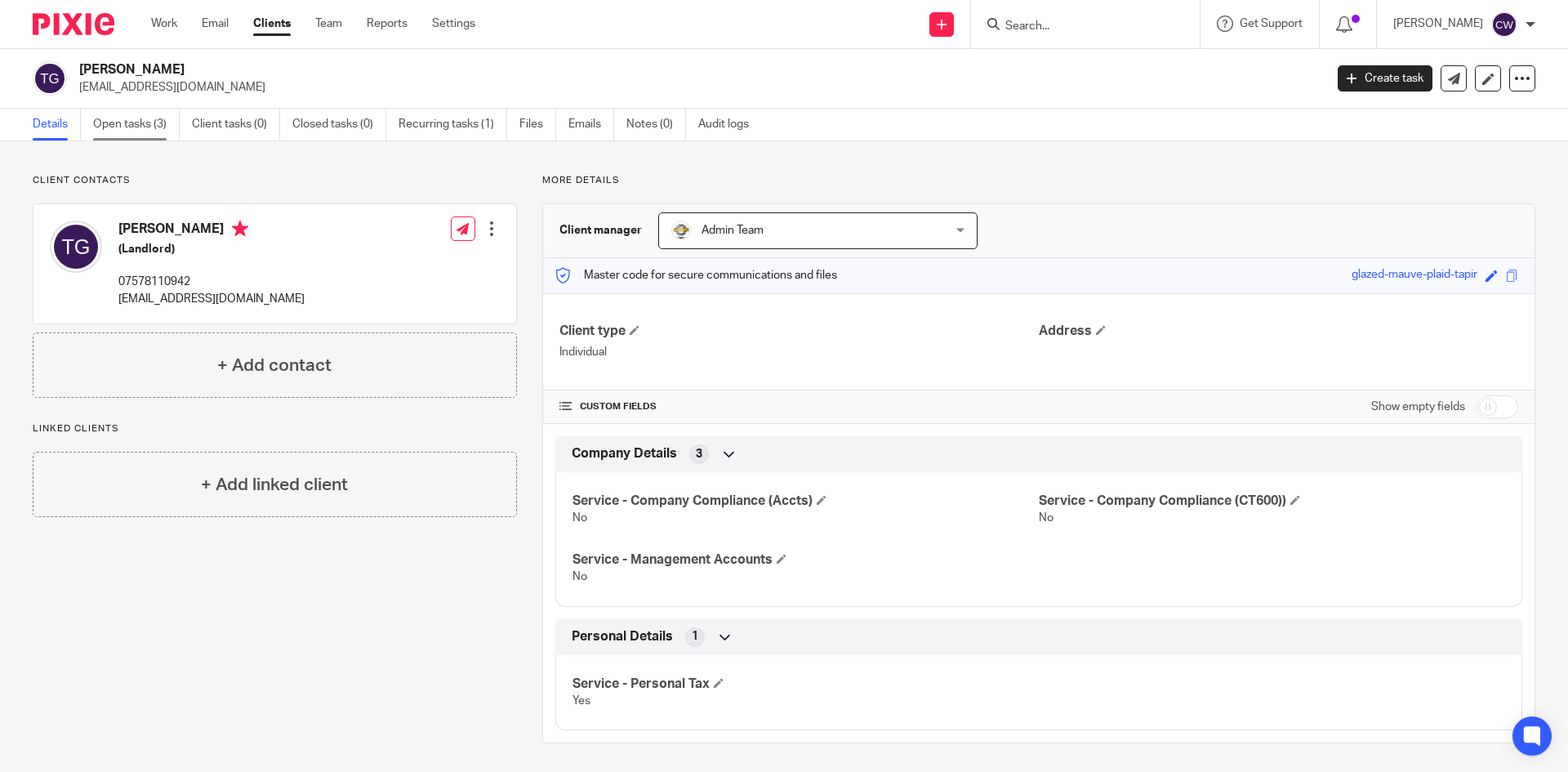
click at [174, 118] on link "Open tasks (3)" at bounding box center [136, 125] width 87 height 32
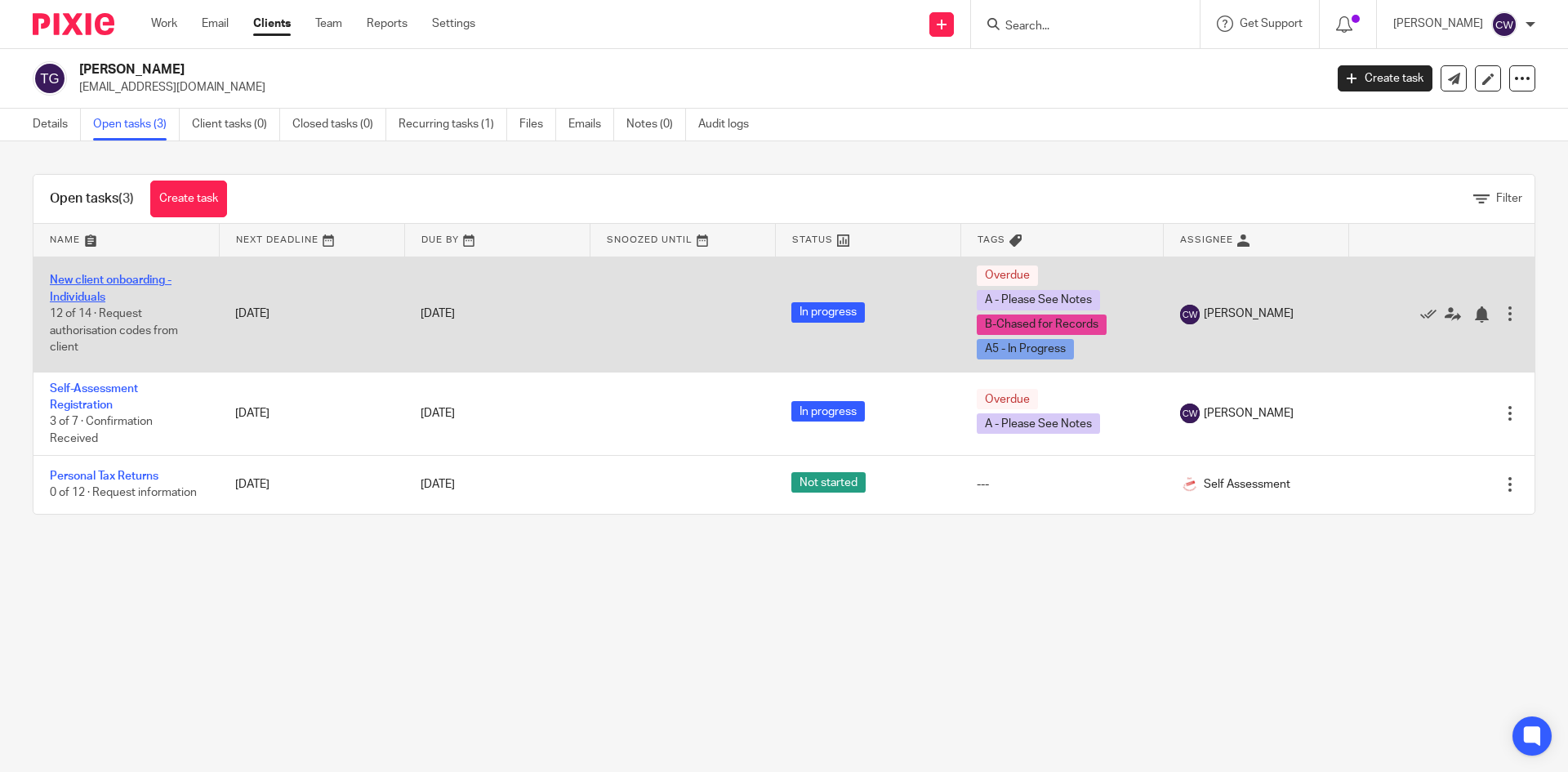
click at [127, 285] on link "New client onboarding - Individuals" at bounding box center [111, 289] width 122 height 28
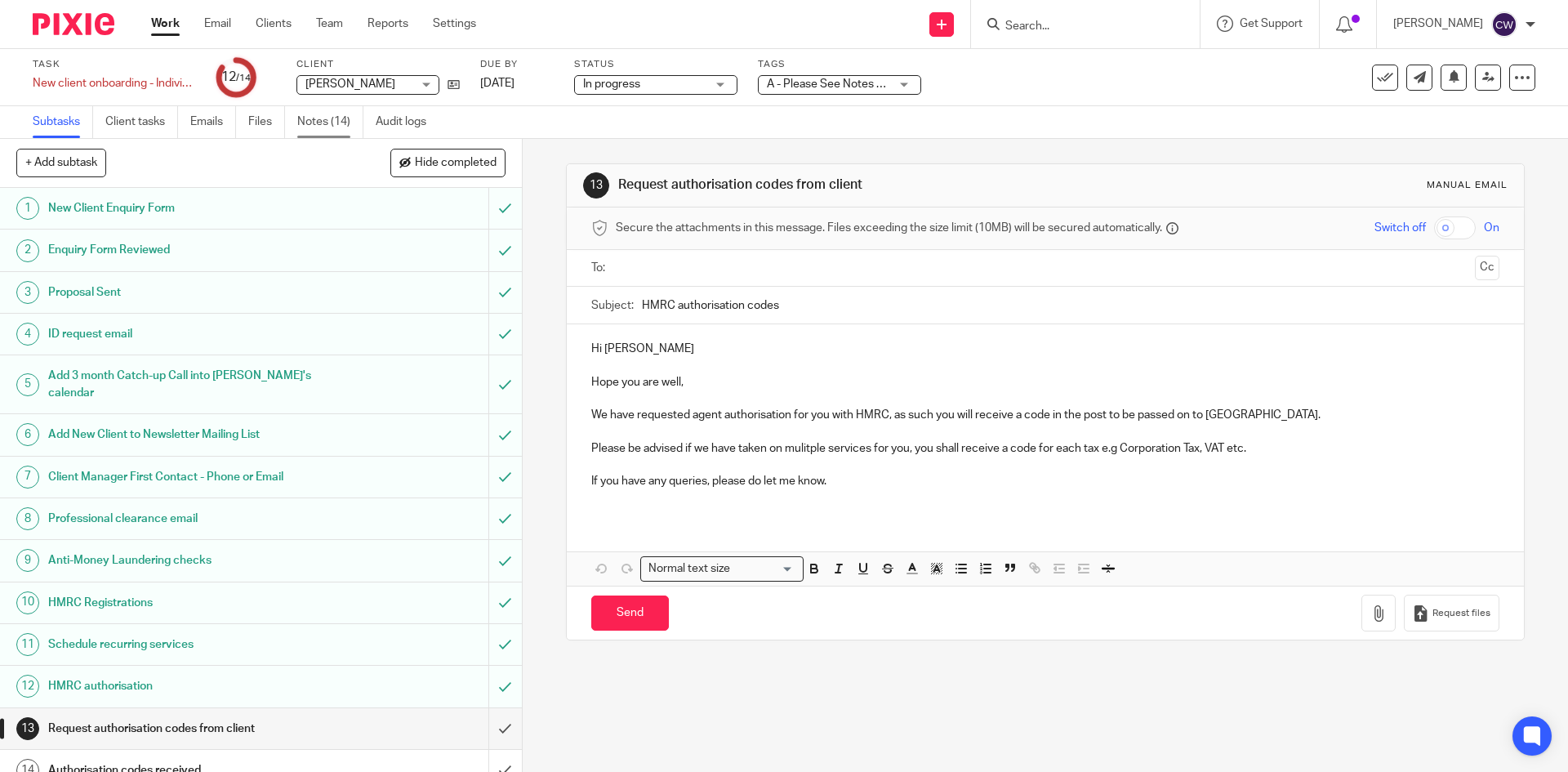
click at [317, 119] on link "Notes (14)" at bounding box center [330, 122] width 66 height 32
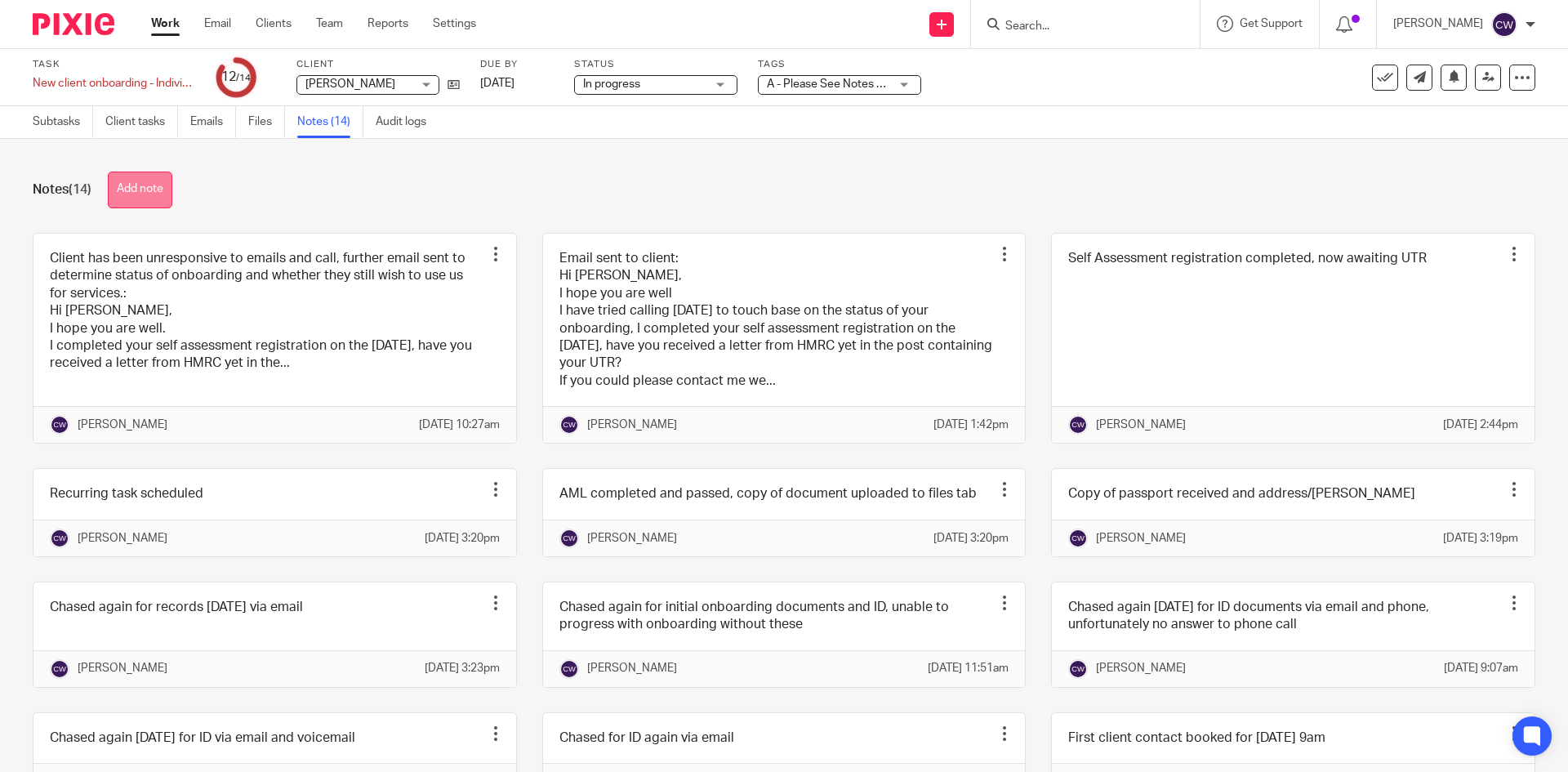
click at [155, 185] on button "Add note" at bounding box center [140, 190] width 64 height 37
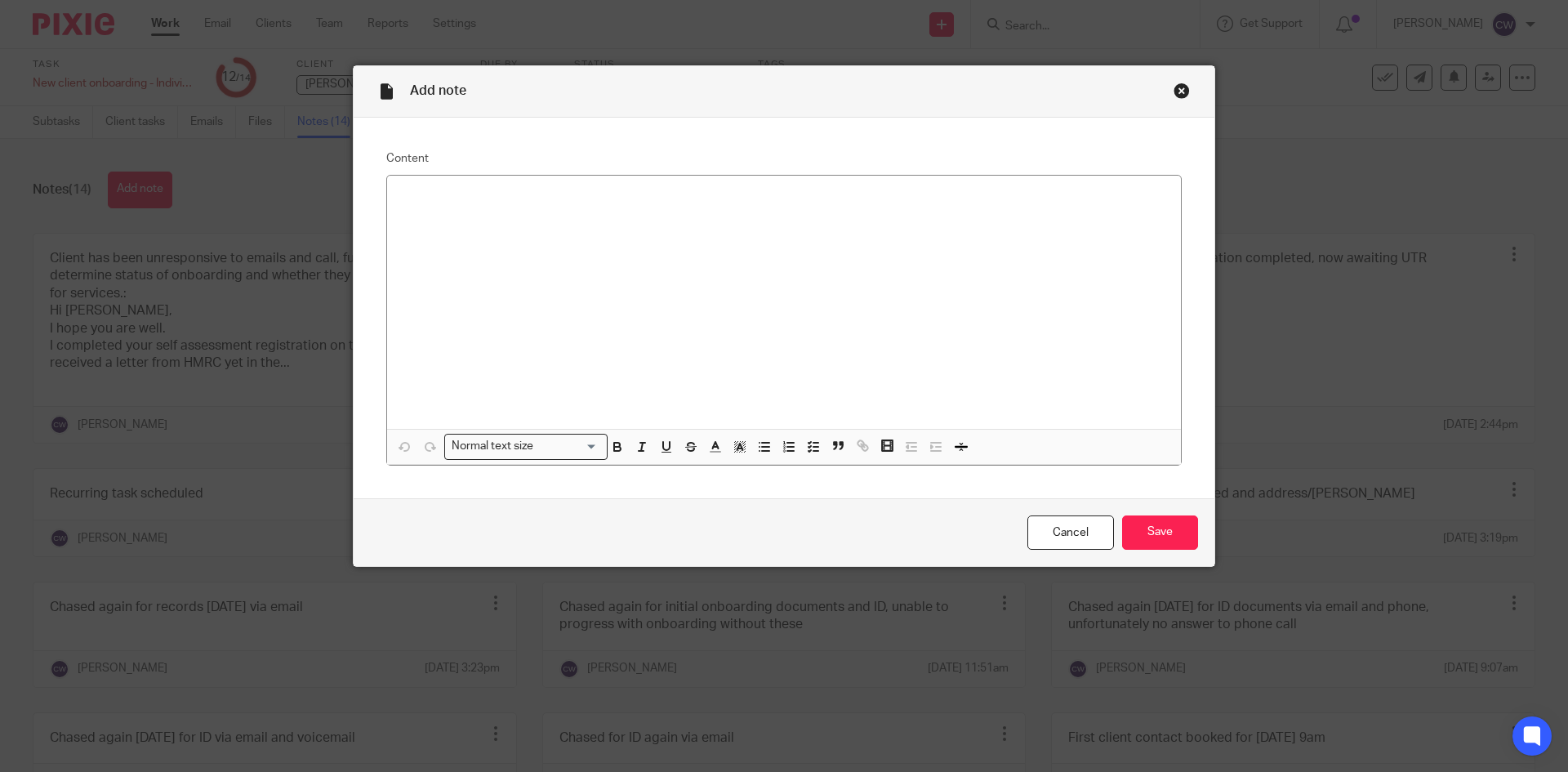
click at [1180, 92] on div "Close this dialog window" at bounding box center [1182, 91] width 16 height 16
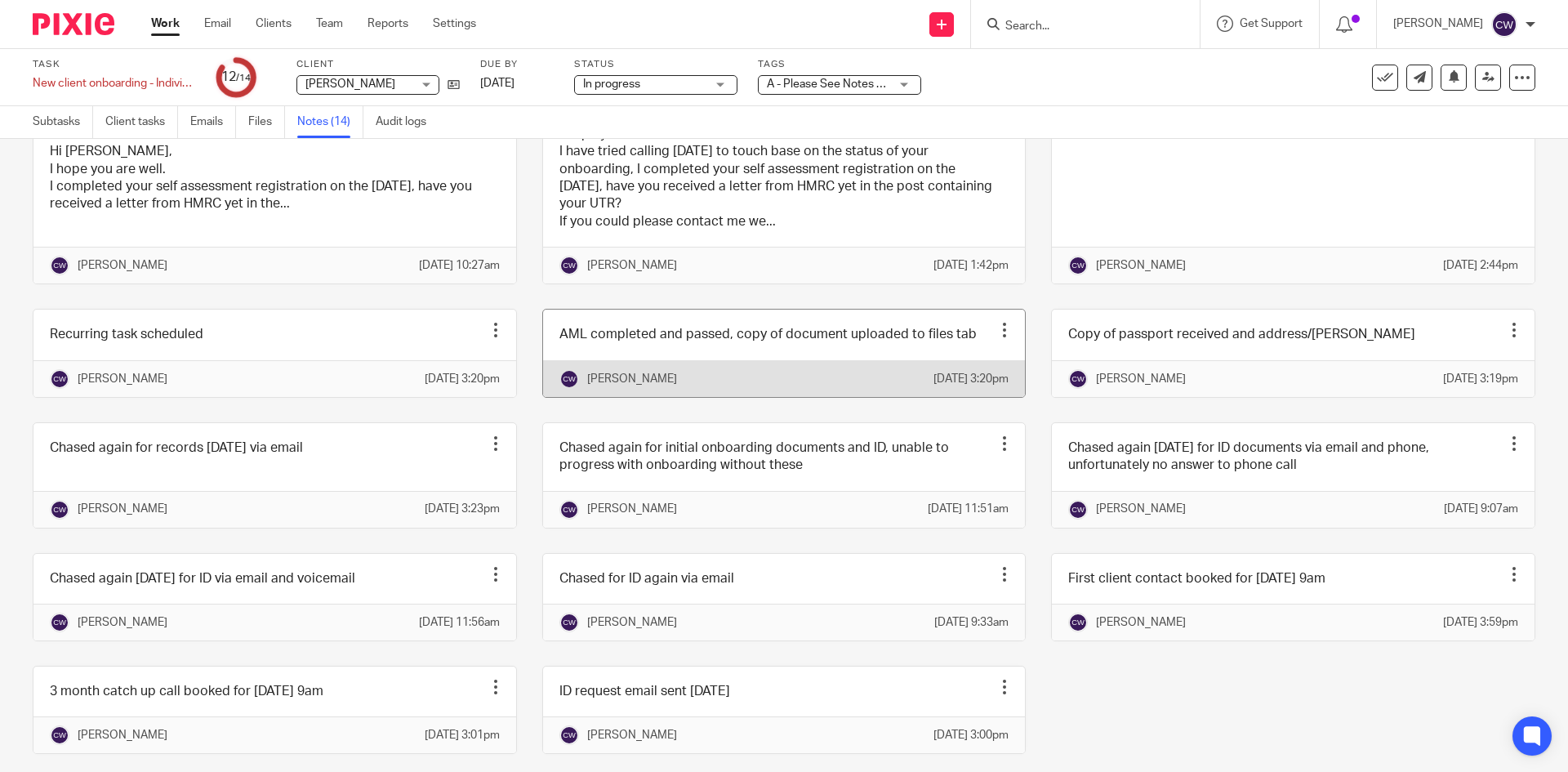
scroll to position [287, 0]
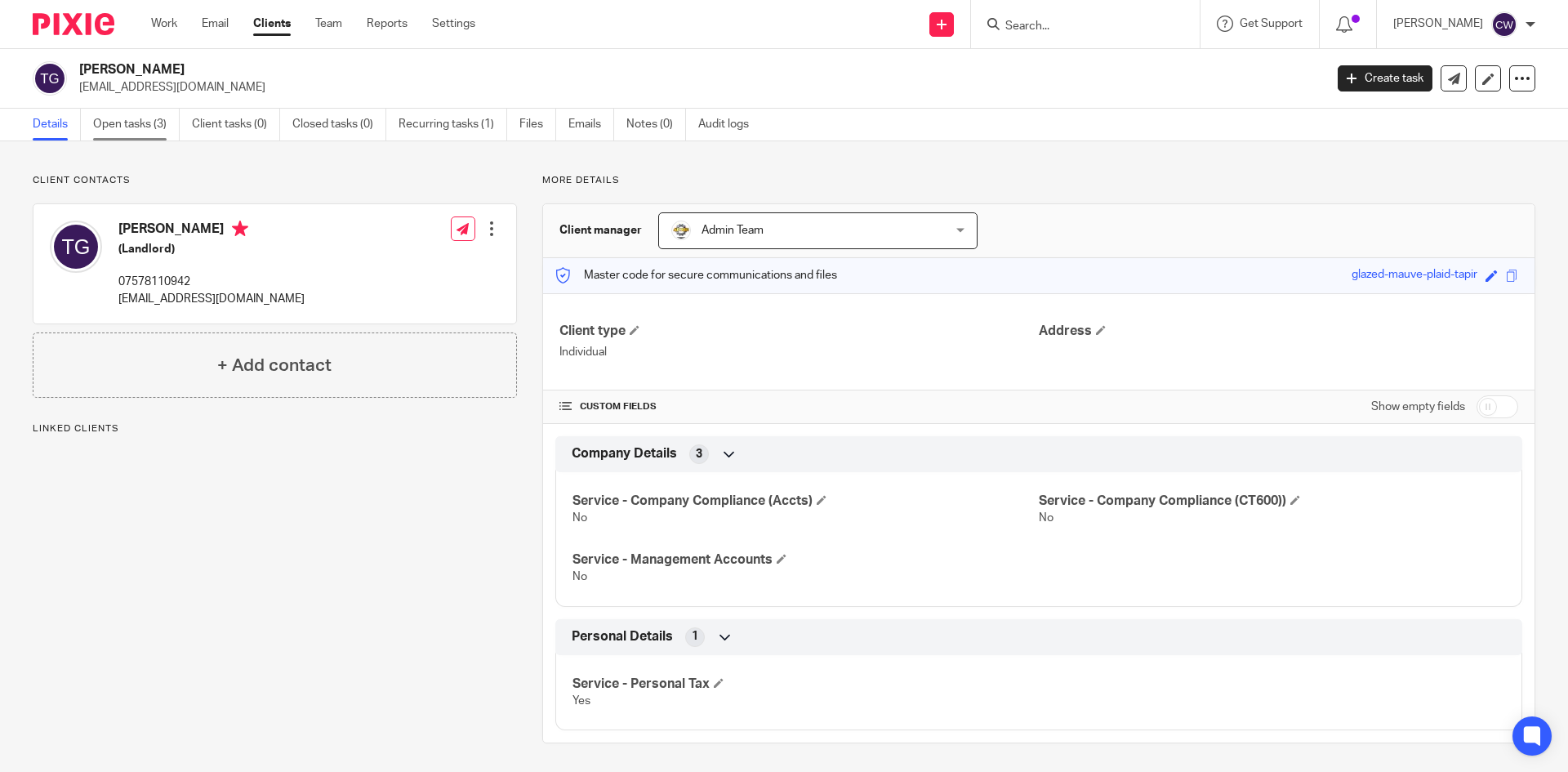
click at [153, 110] on link "Open tasks (3)" at bounding box center [136, 125] width 87 height 32
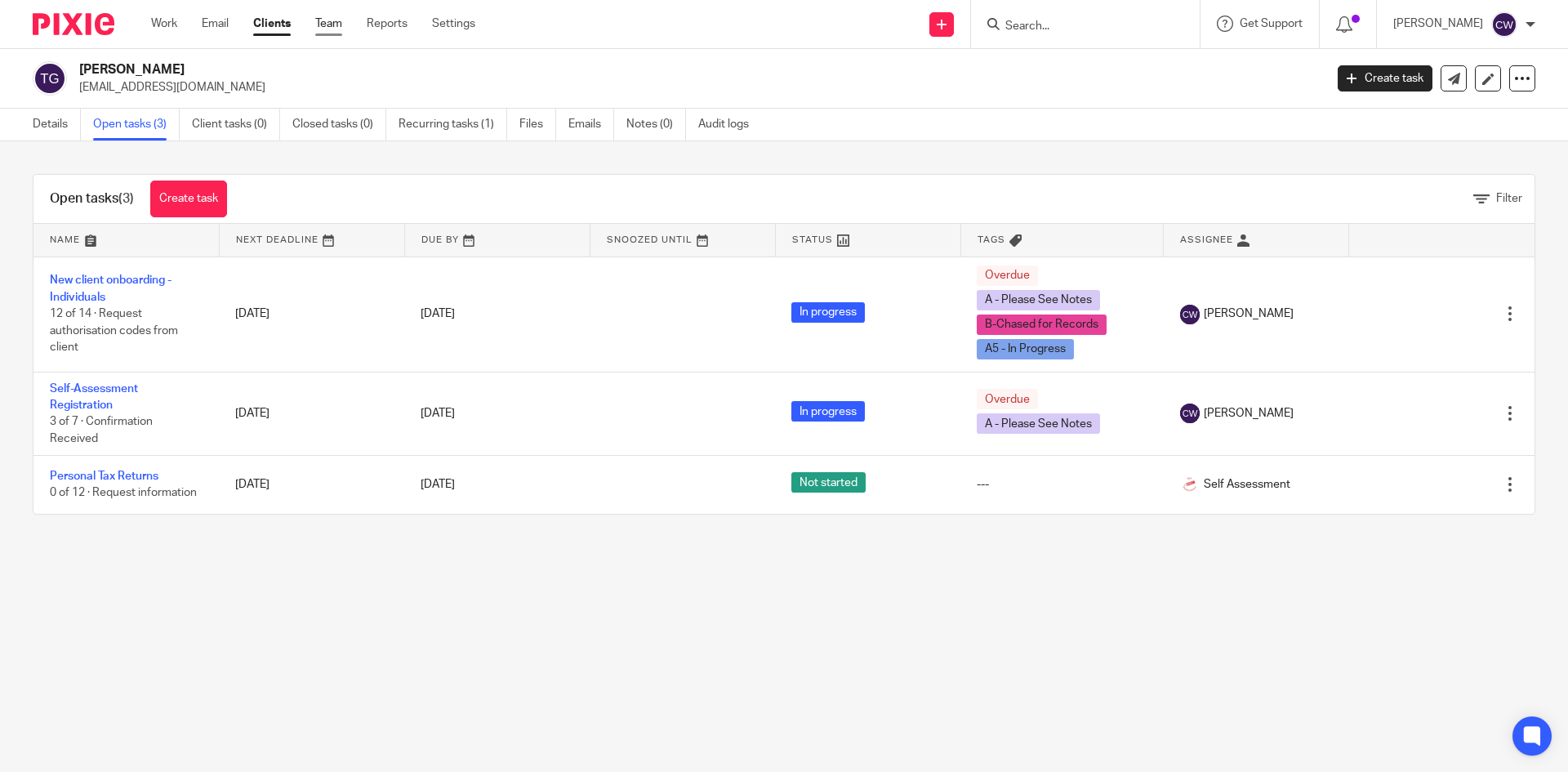
click at [337, 17] on link "Team" at bounding box center [328, 24] width 27 height 16
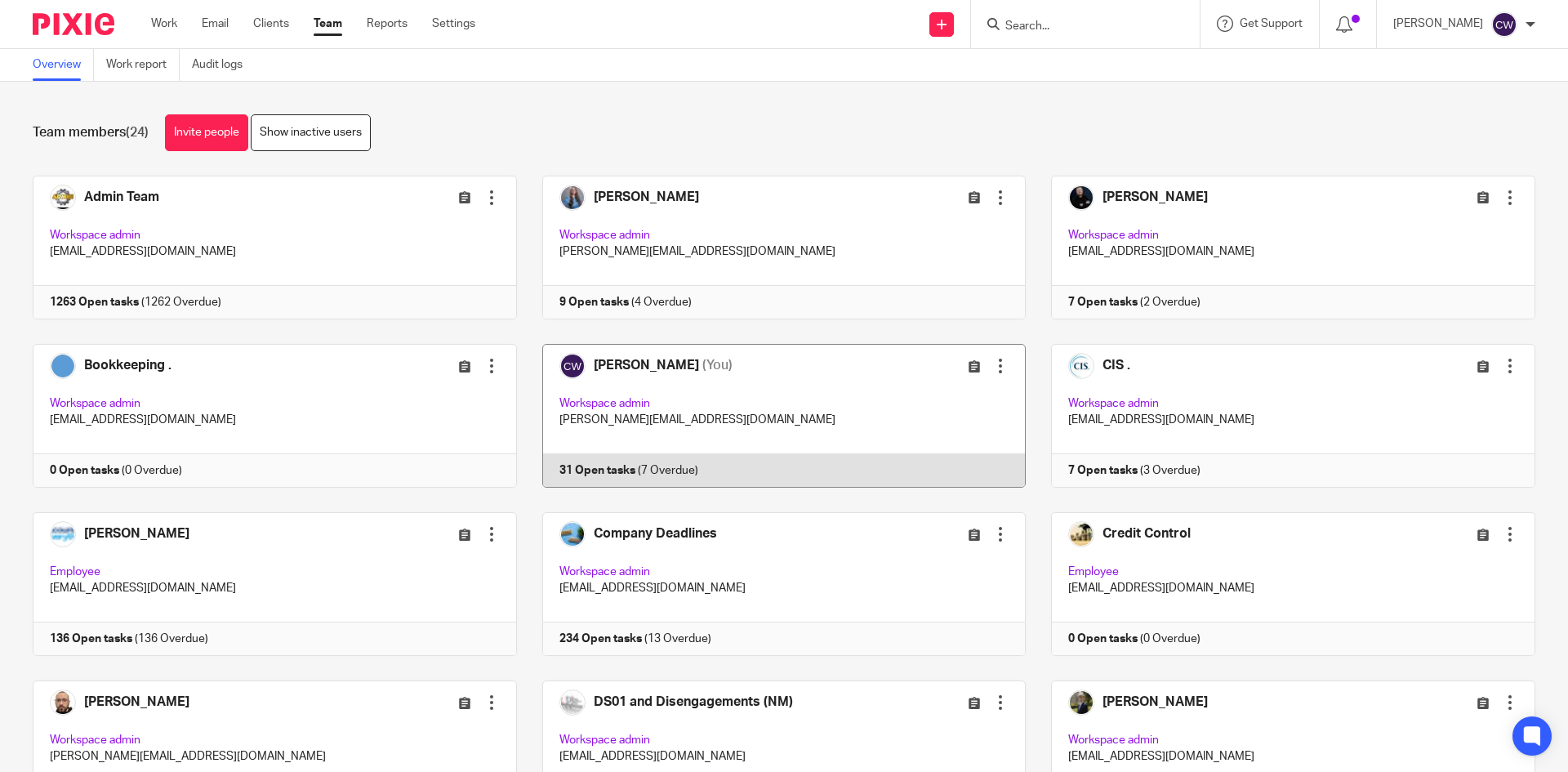
click at [605, 465] on link at bounding box center [772, 416] width 510 height 144
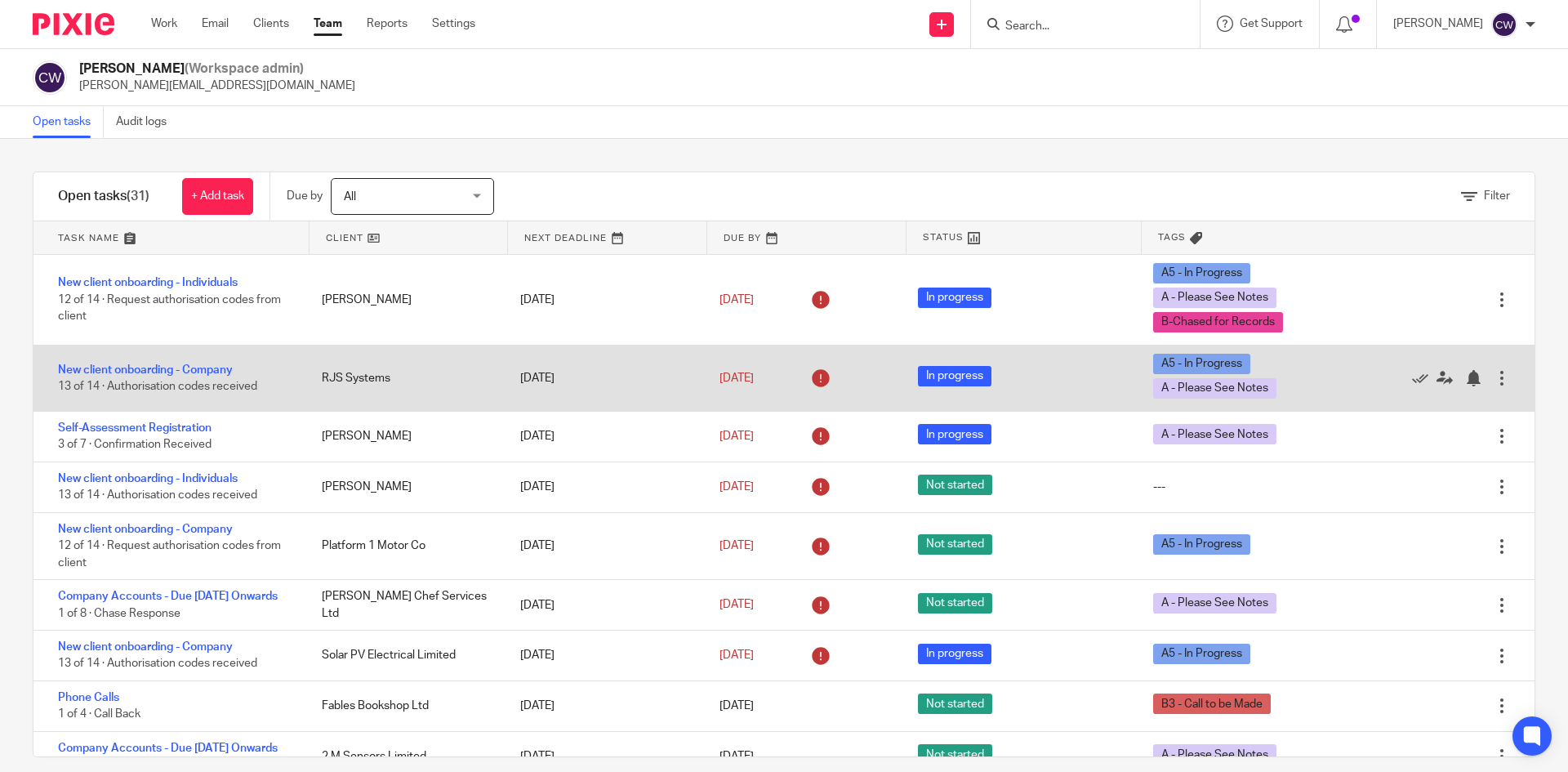
click at [188, 362] on div "New client onboarding - Company 13 of 14 · Authorisation codes received" at bounding box center [170, 379] width 272 height 49
click at [186, 368] on link "New client onboarding - Company" at bounding box center [145, 370] width 175 height 12
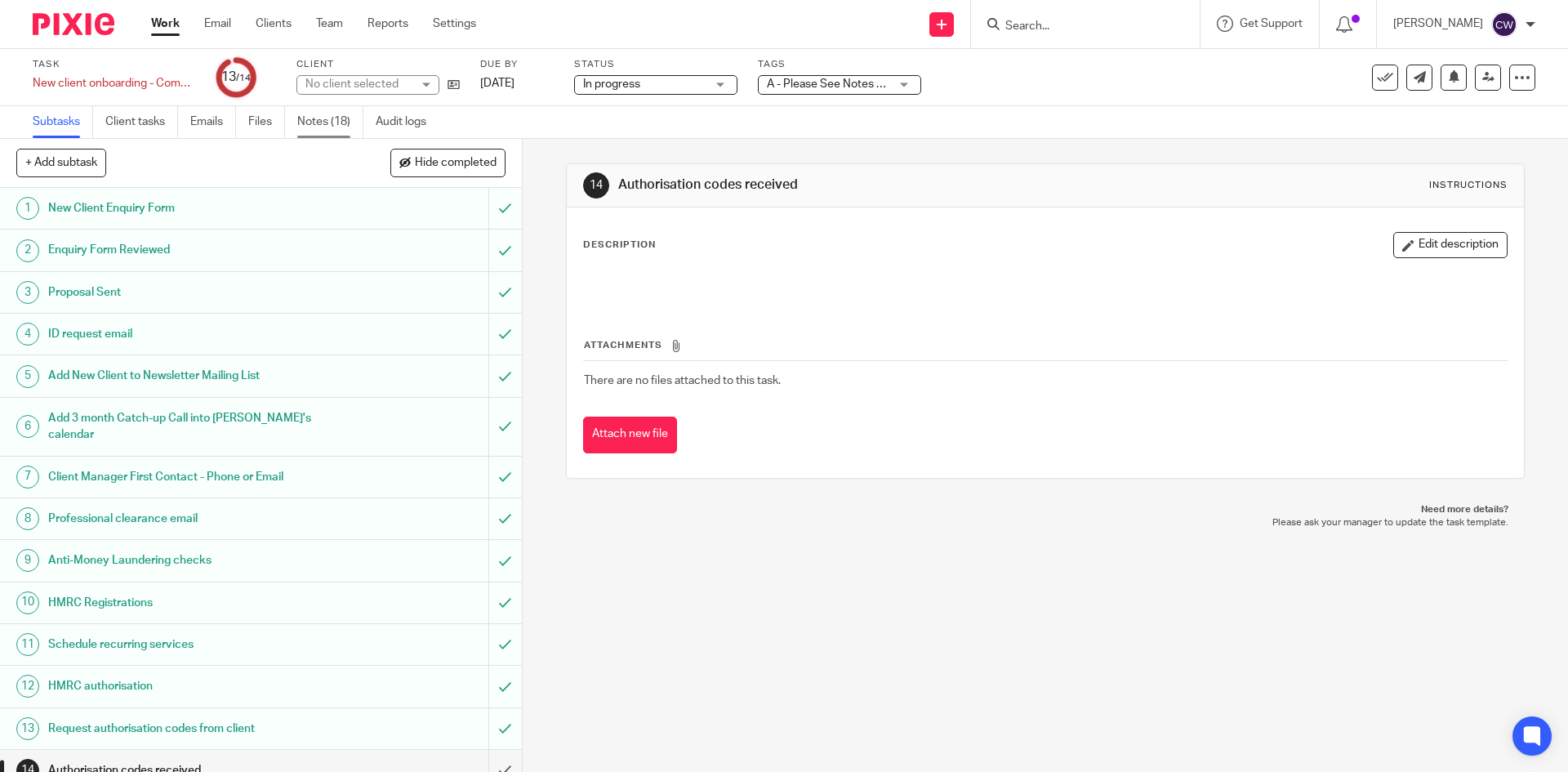
click at [317, 111] on link "Notes (18)" at bounding box center [330, 122] width 66 height 32
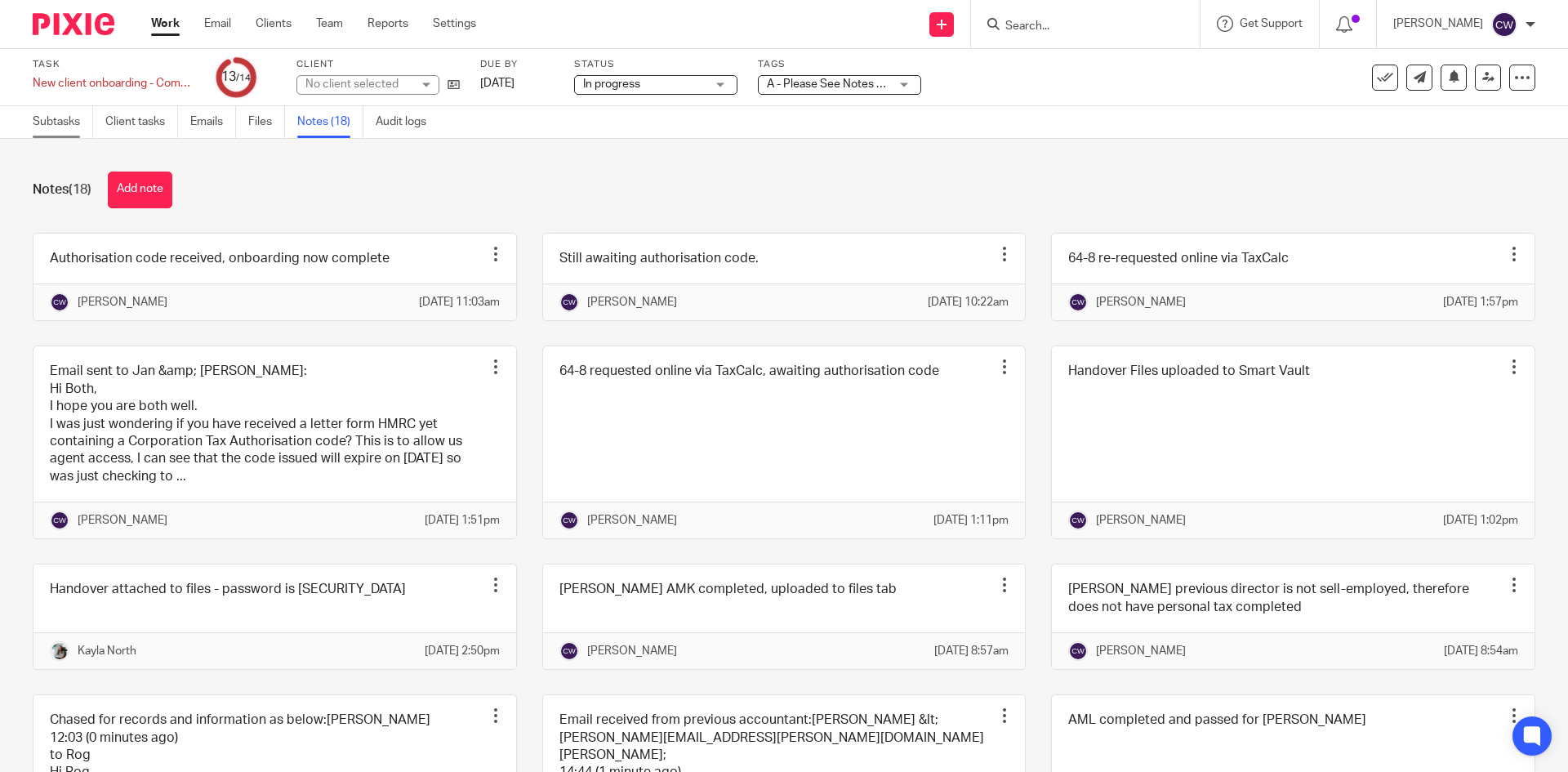
click at [71, 118] on link "Subtasks" at bounding box center [63, 122] width 60 height 32
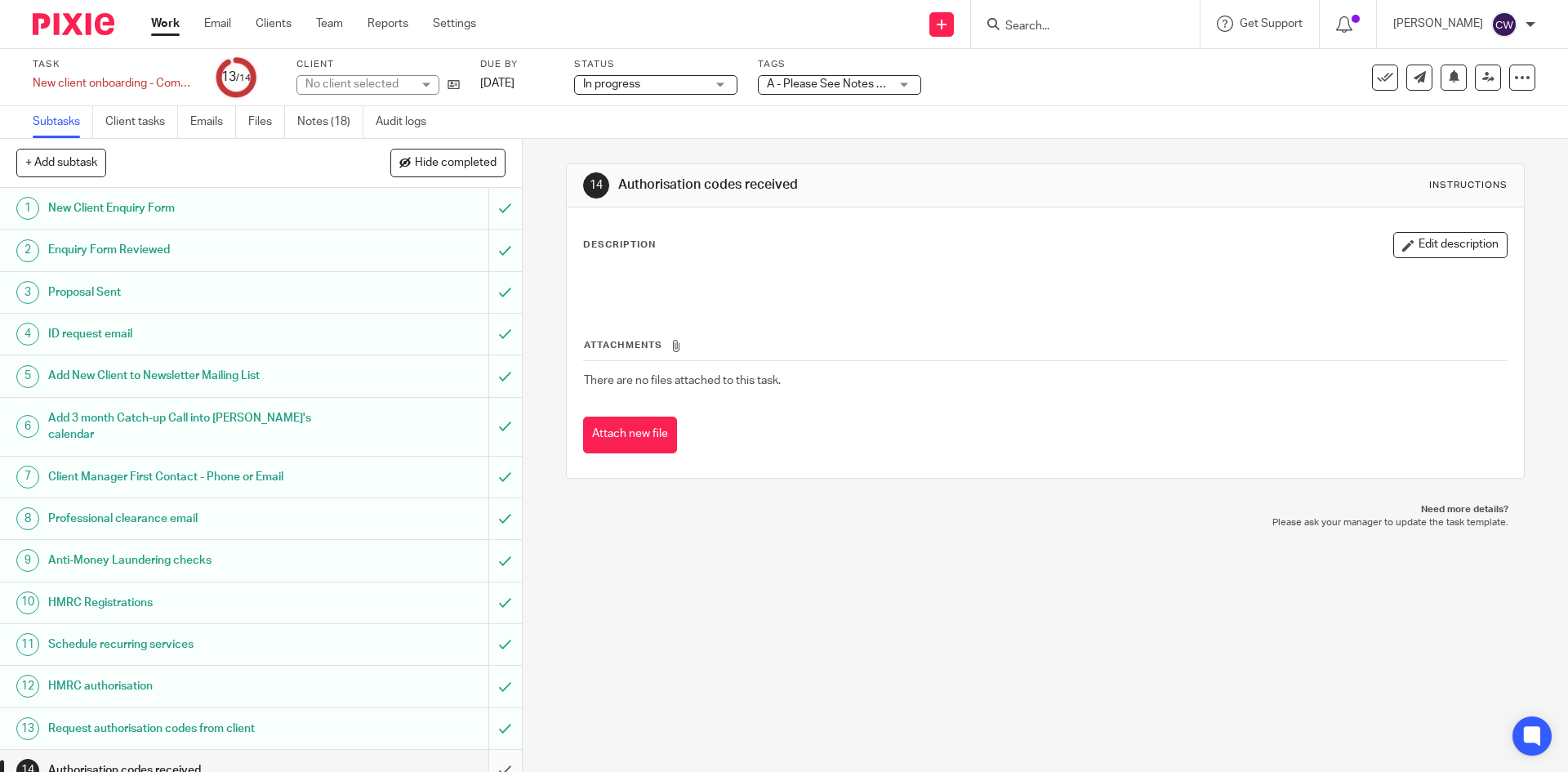
scroll to position [3, 0]
click at [484, 747] on input "submit" at bounding box center [261, 767] width 522 height 41
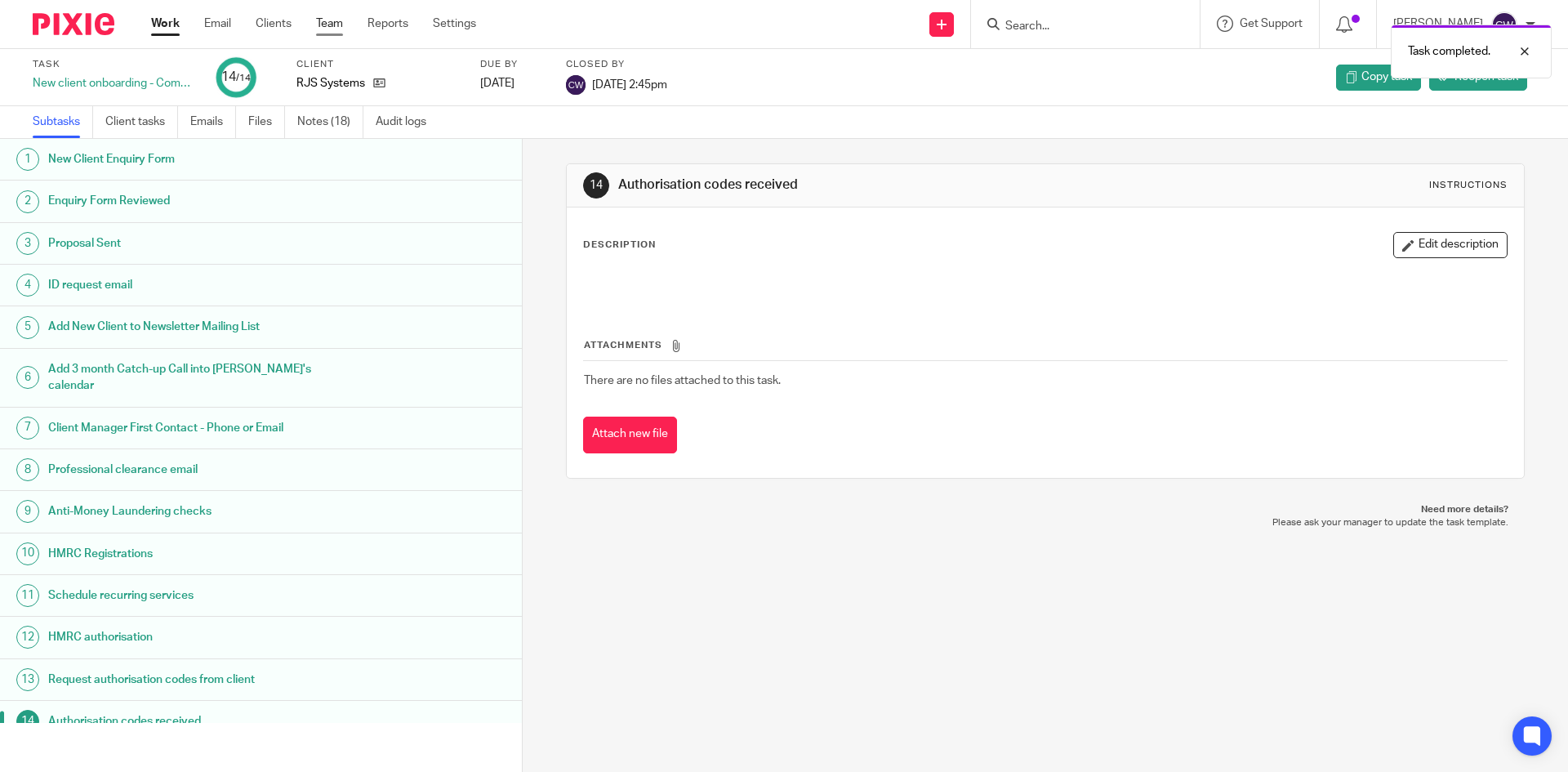
click at [332, 21] on link "Team" at bounding box center [329, 24] width 27 height 16
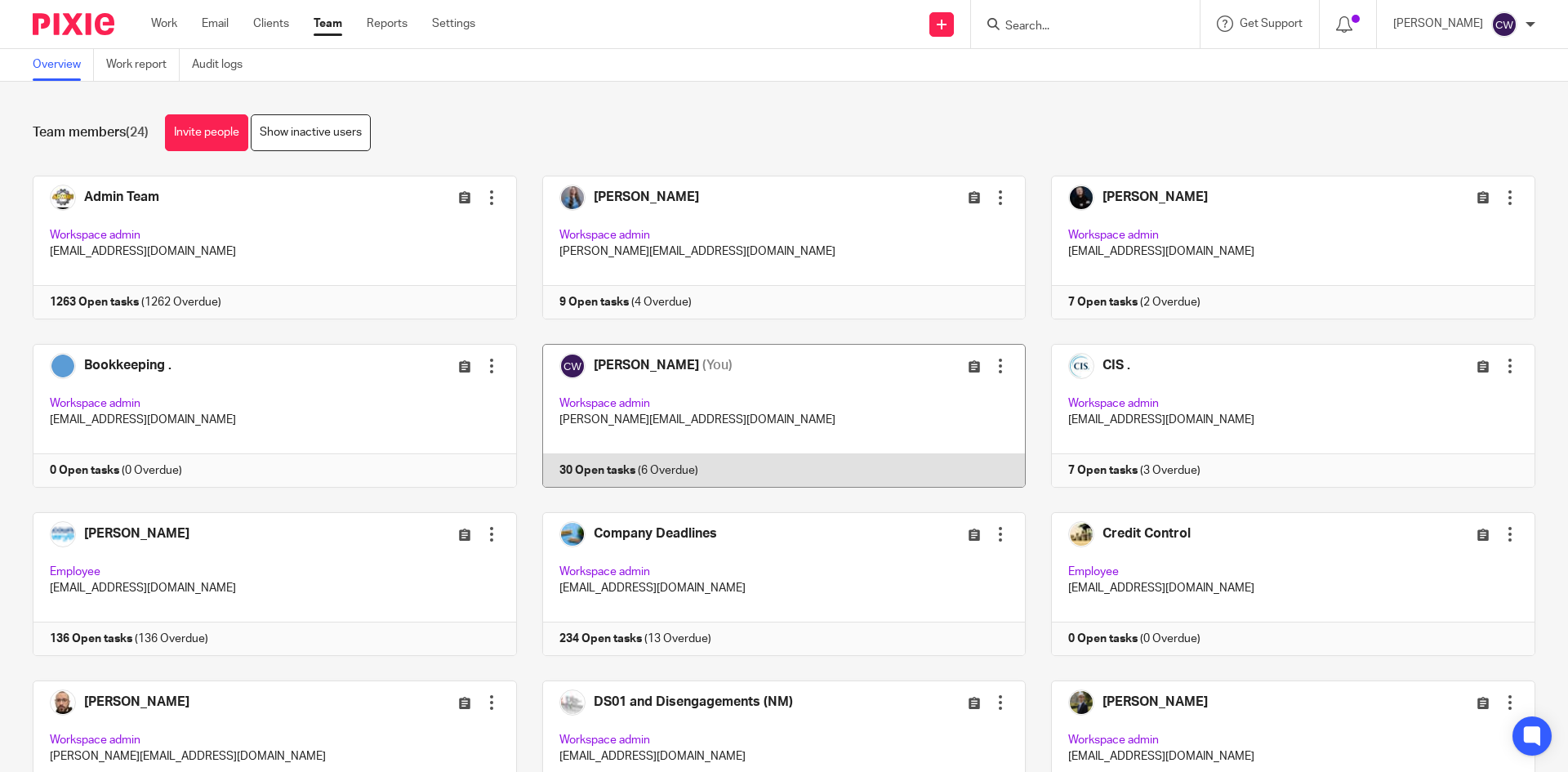
click at [572, 462] on link at bounding box center [772, 416] width 510 height 144
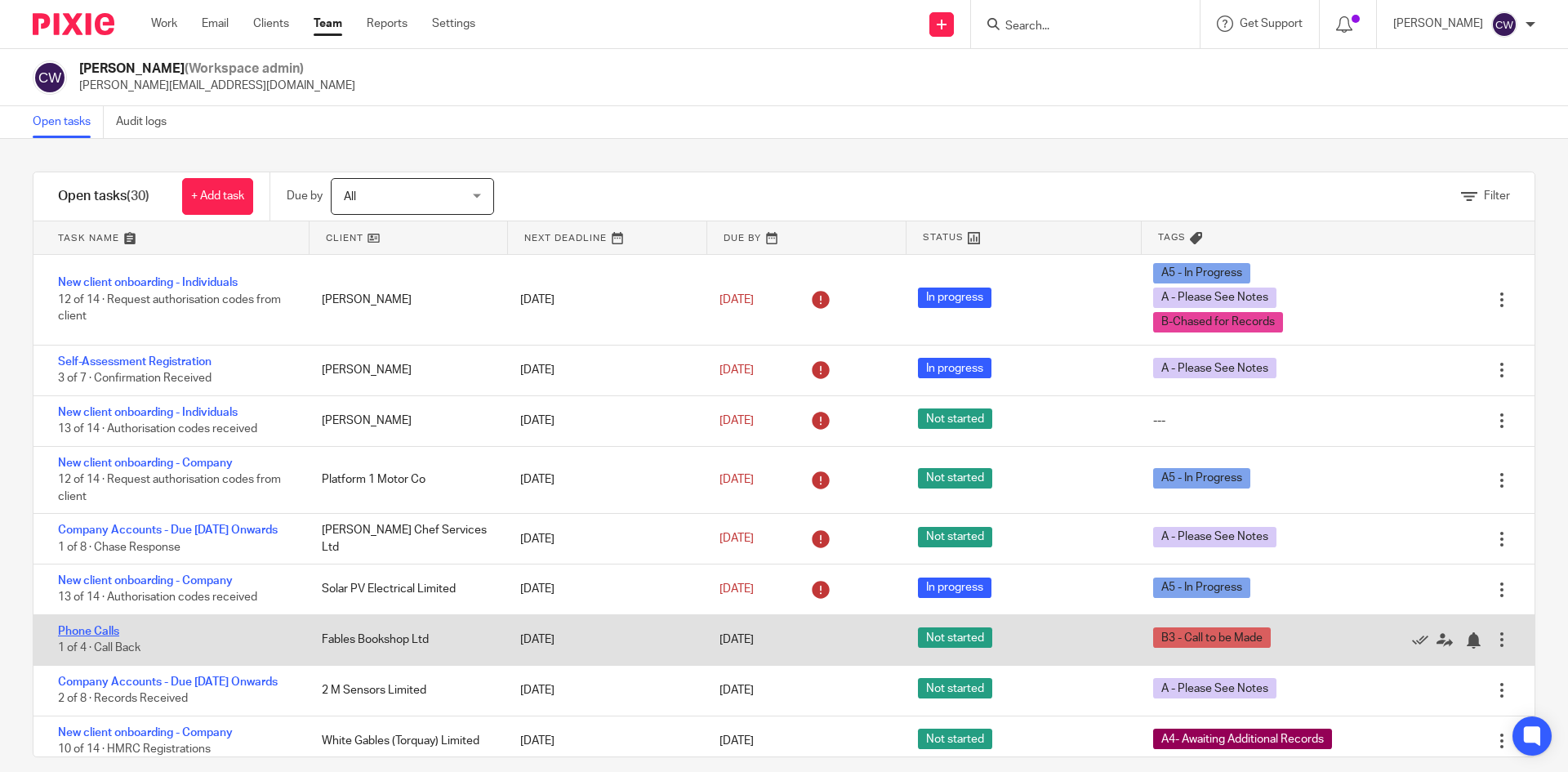
click at [111, 637] on link "Phone Calls" at bounding box center [88, 632] width 61 height 12
click at [111, 640] on div "Phone Calls 1 of 4 · Call Back" at bounding box center [170, 640] width 272 height 49
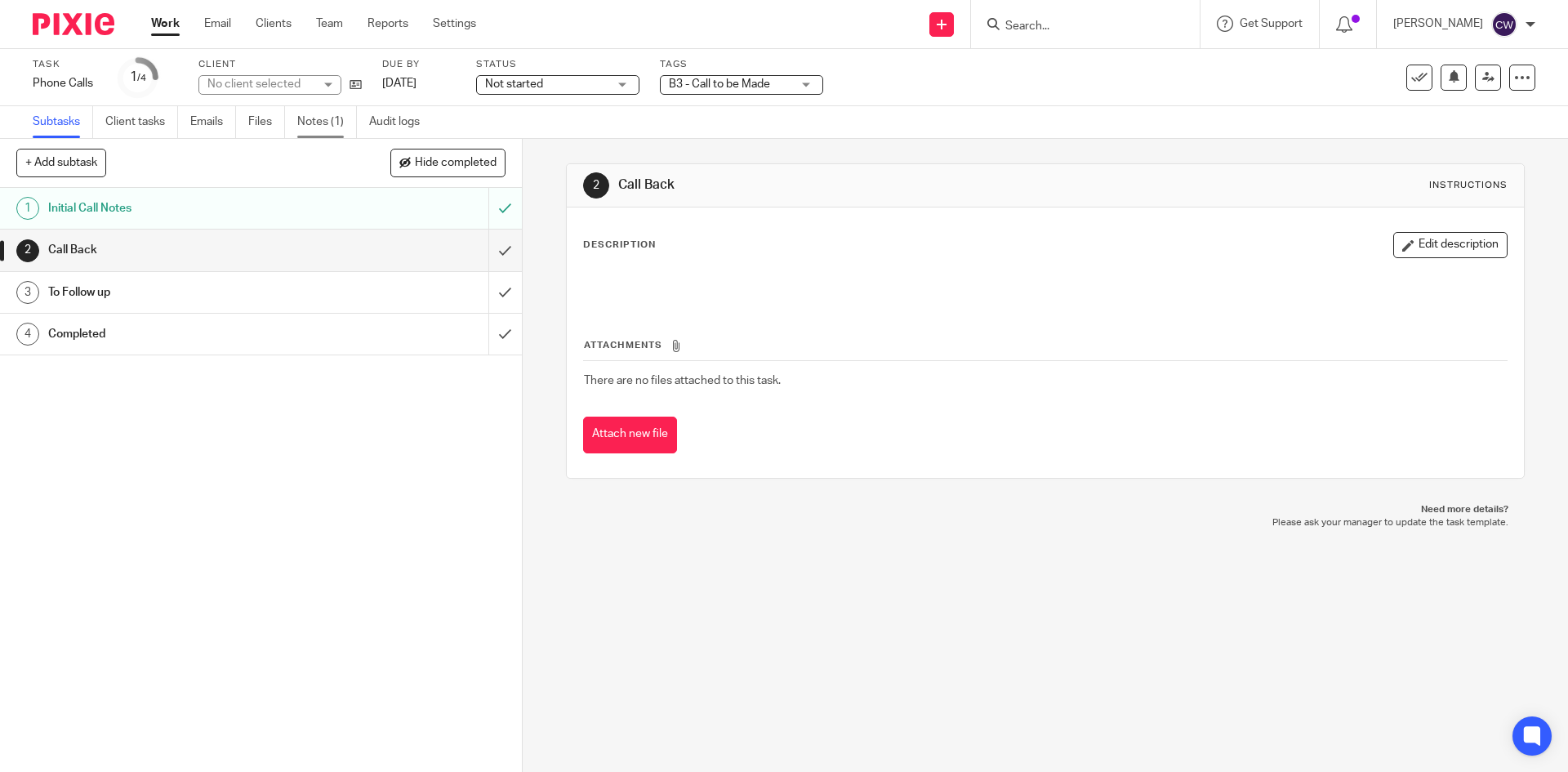
click at [316, 127] on link "Notes (1)" at bounding box center [327, 122] width 59 height 32
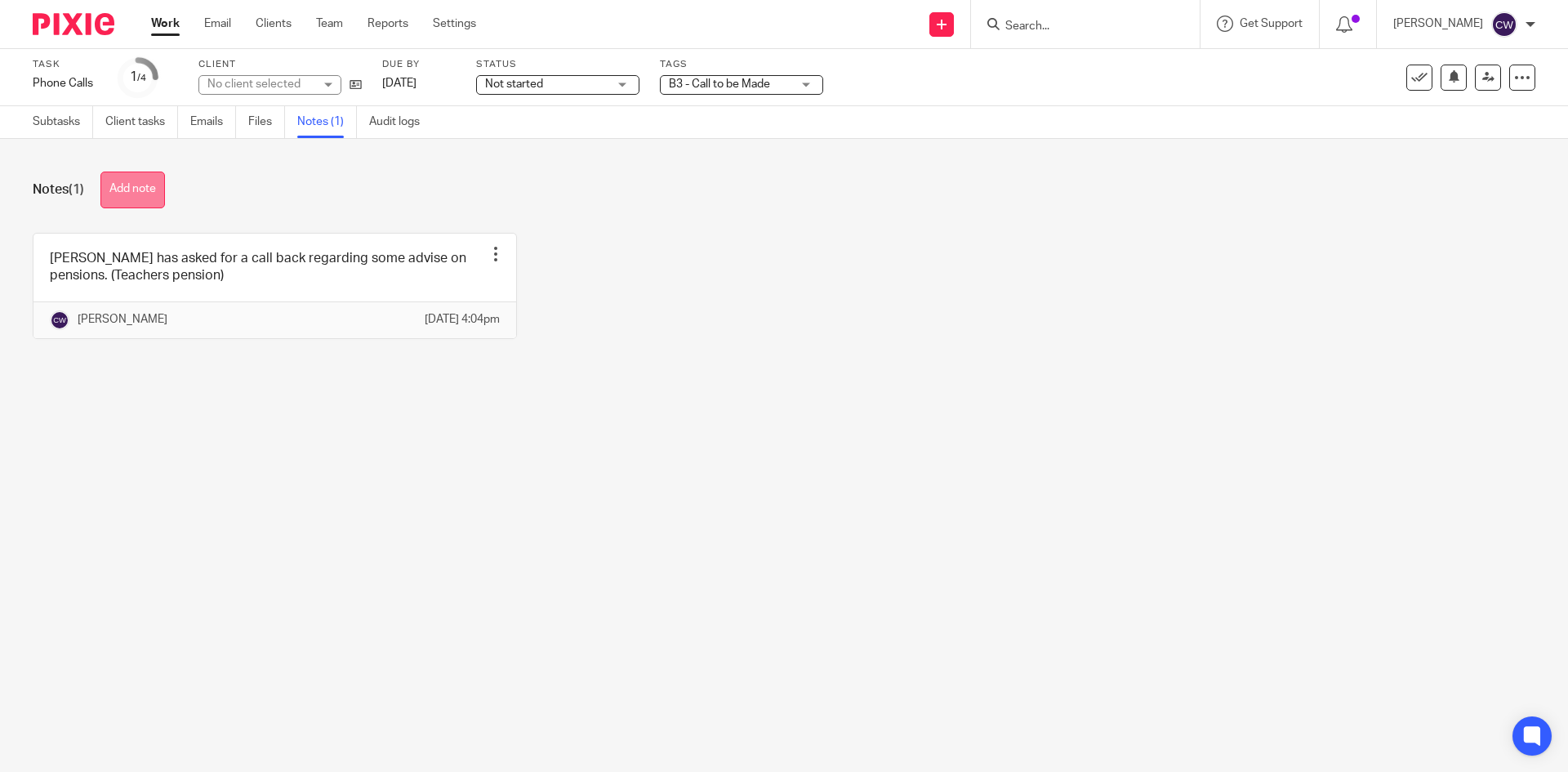
click at [135, 193] on button "Add note" at bounding box center [133, 190] width 64 height 37
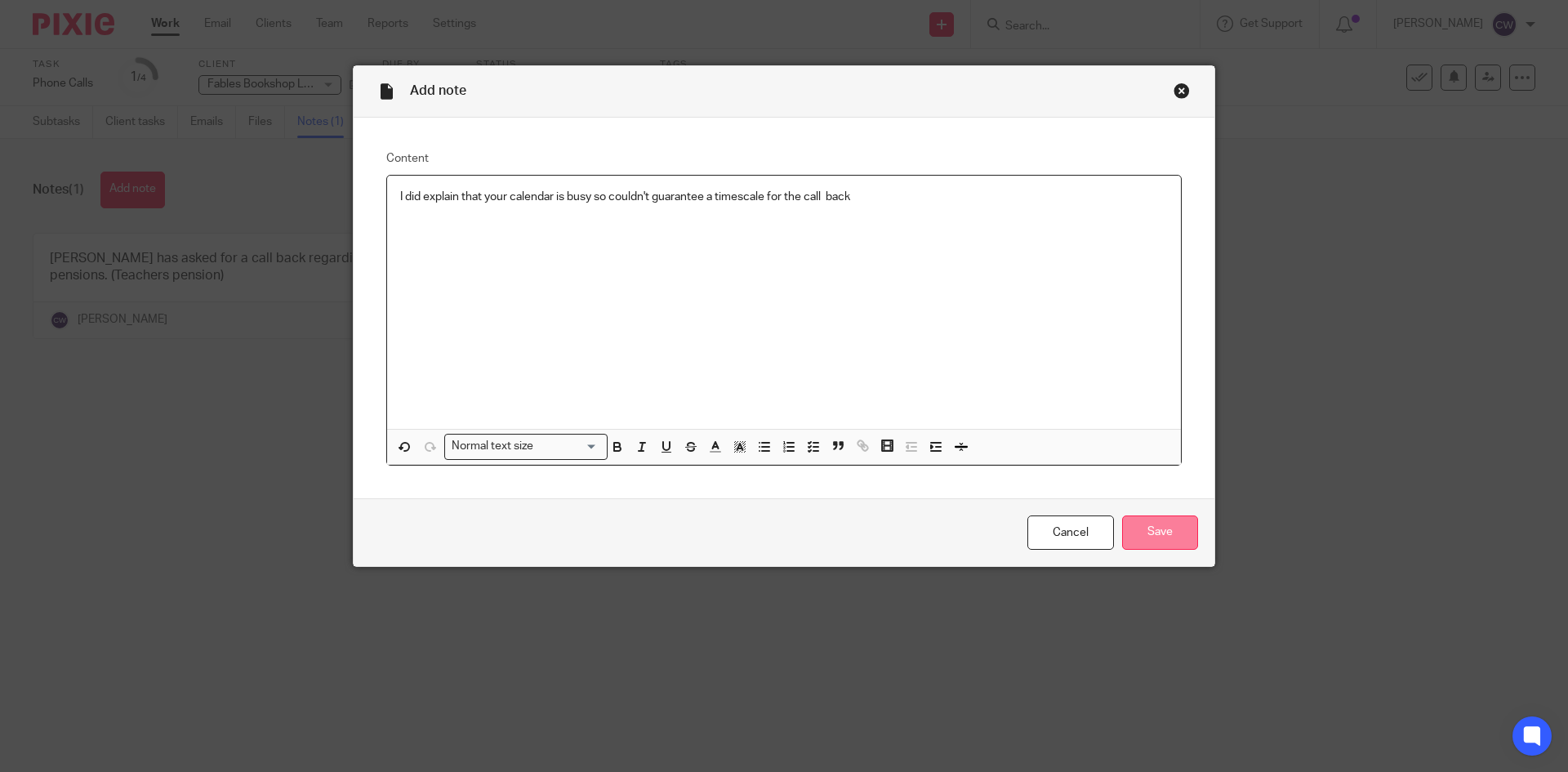
click at [1181, 532] on input "Save" at bounding box center [1161, 533] width 76 height 35
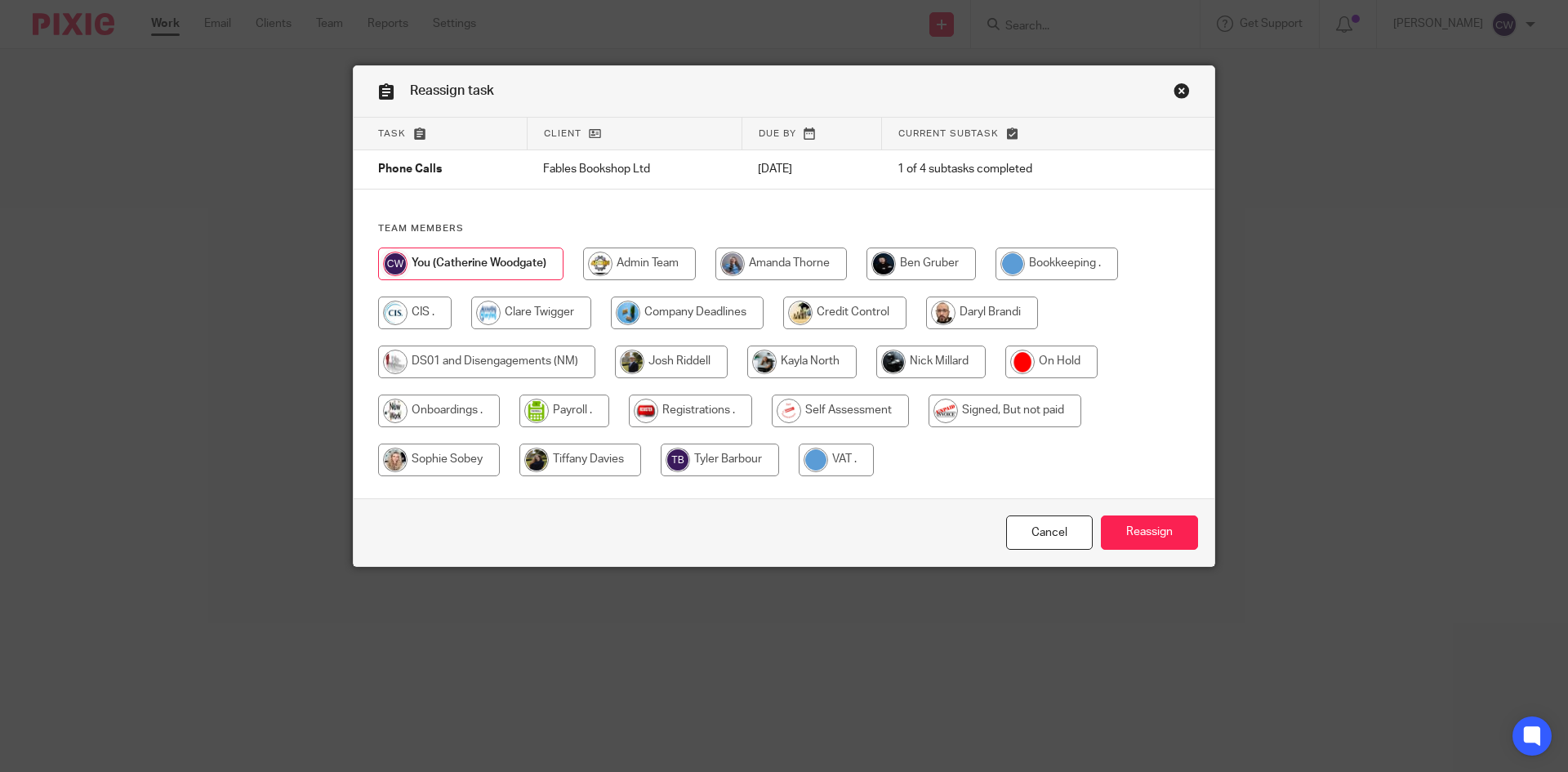
click at [916, 360] on input "radio" at bounding box center [931, 362] width 110 height 33
radio input "true"
click at [1165, 530] on input "Reassign" at bounding box center [1150, 533] width 97 height 35
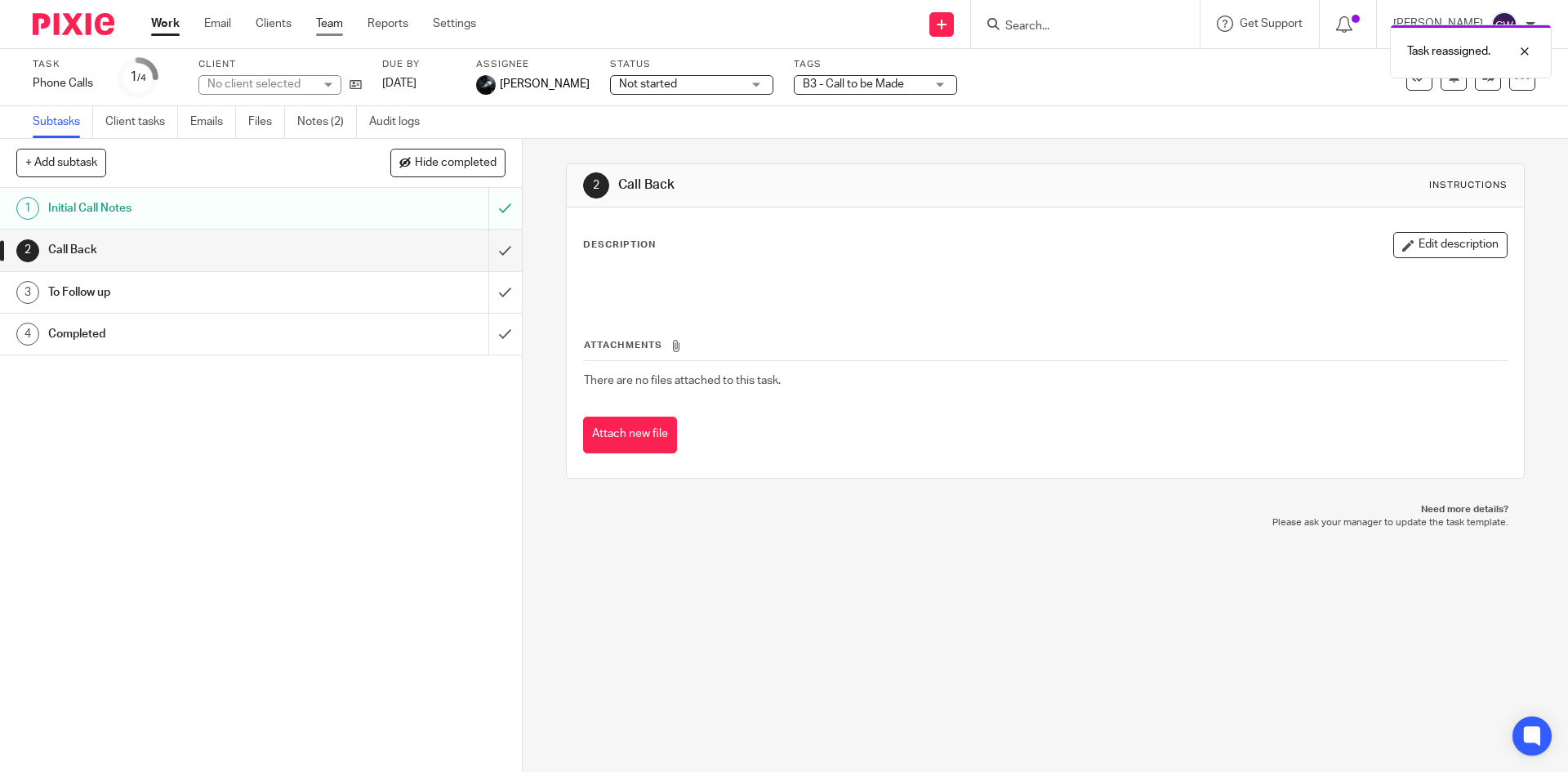
click at [321, 18] on link "Team" at bounding box center [329, 24] width 27 height 16
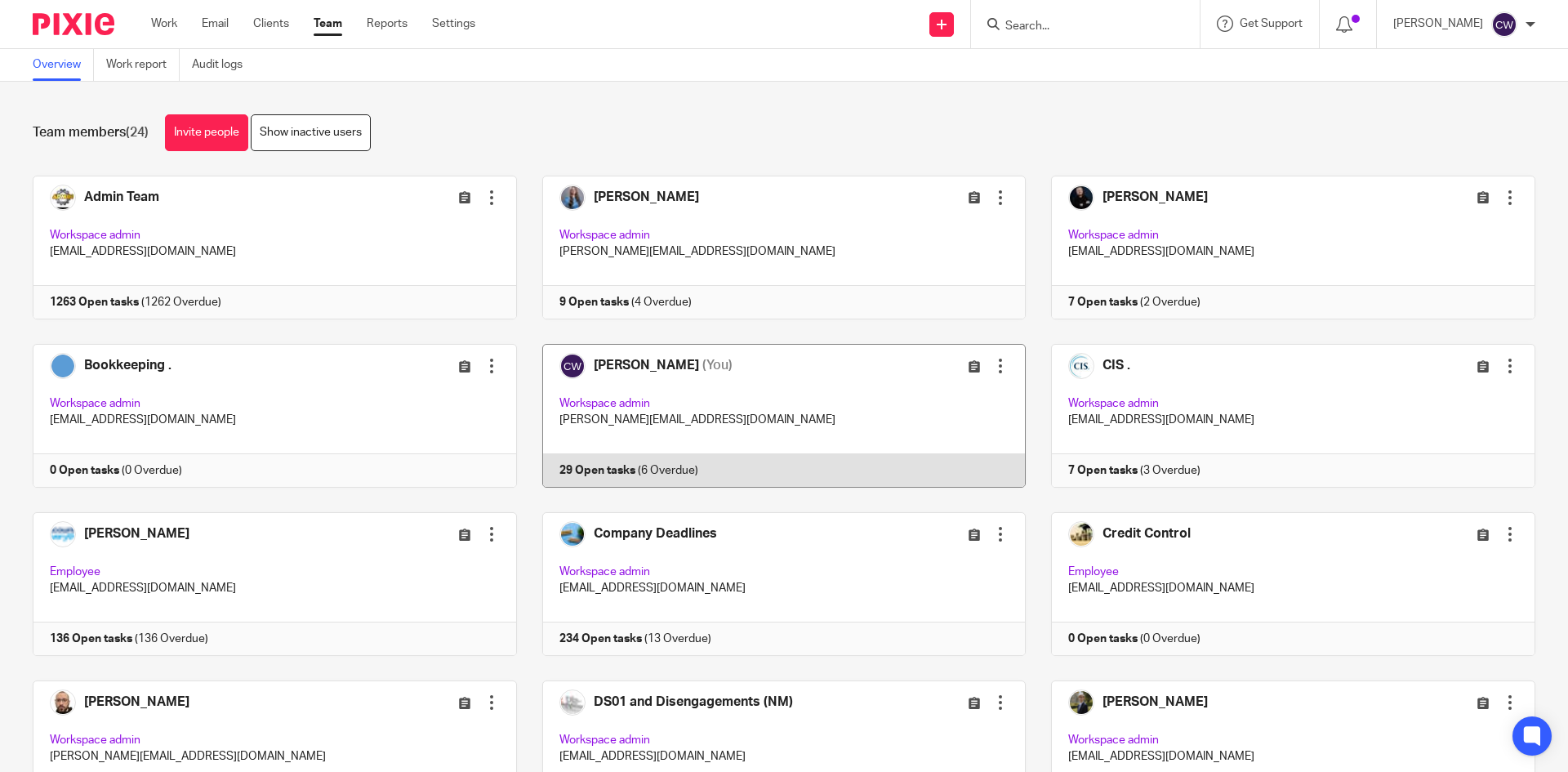
click at [605, 472] on link at bounding box center [772, 416] width 510 height 144
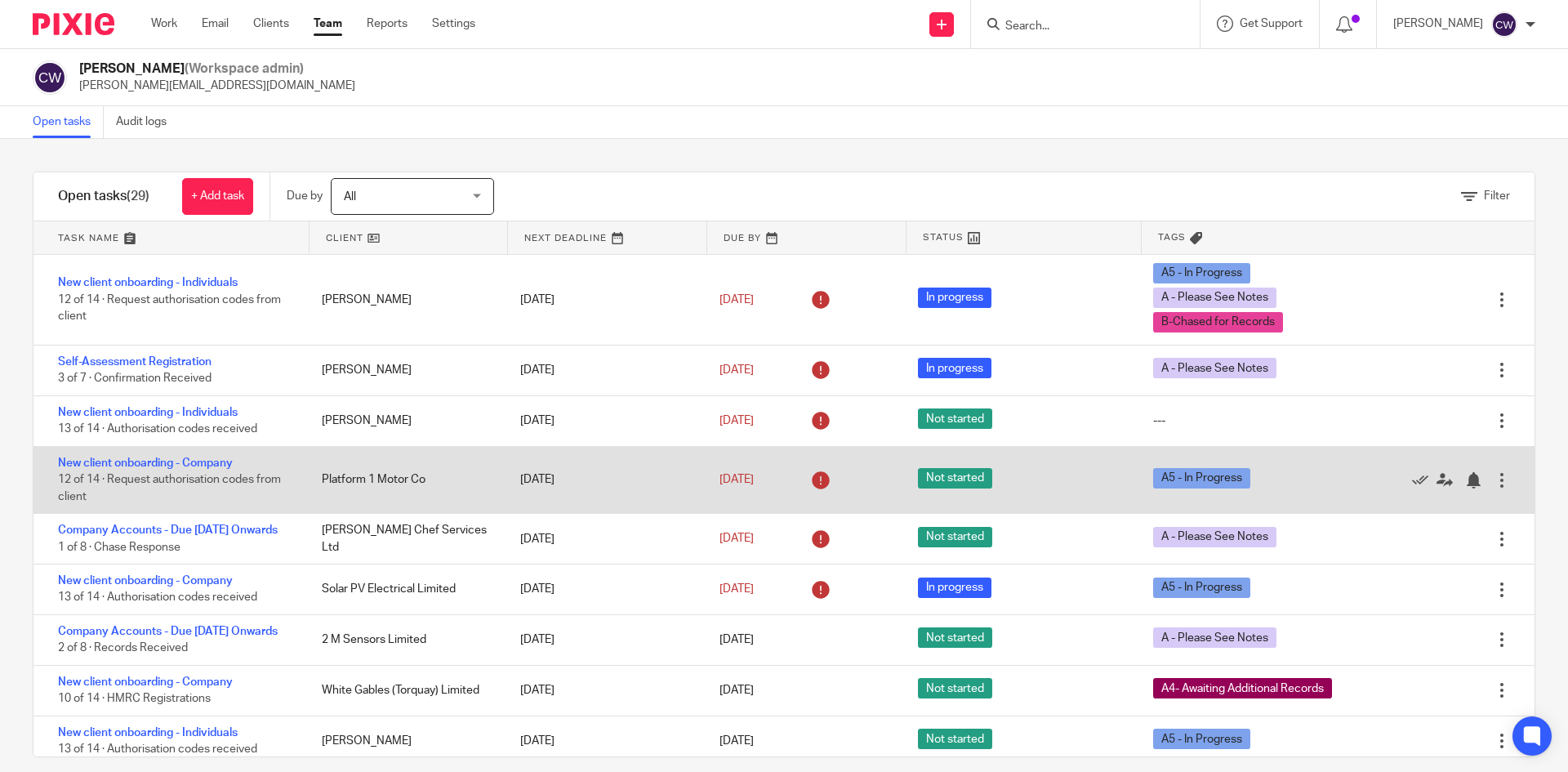
scroll to position [163, 0]
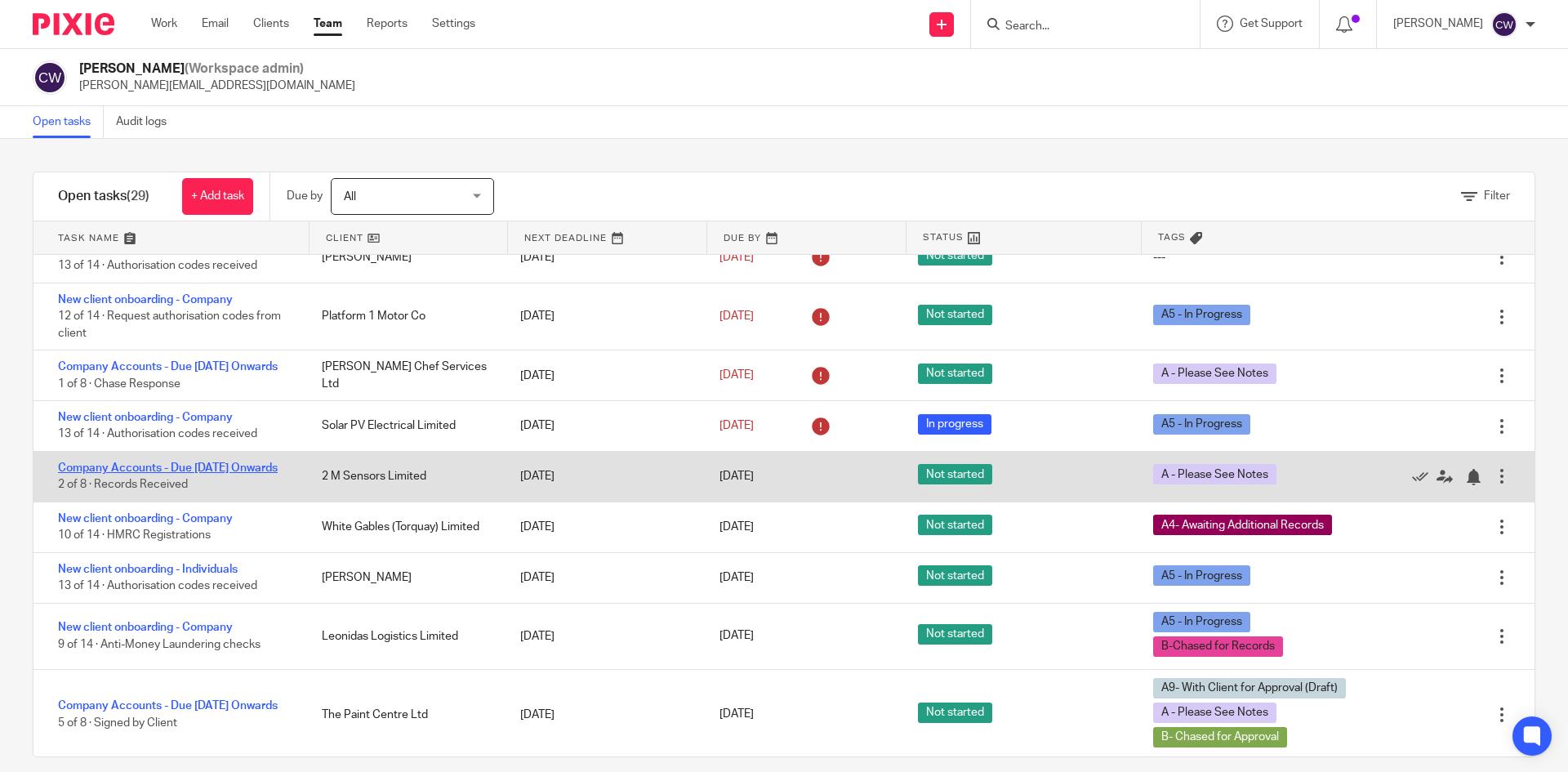
click at [219, 473] on link "Company Accounts - Due [DATE] Onwards" at bounding box center [167, 468] width 219 height 12
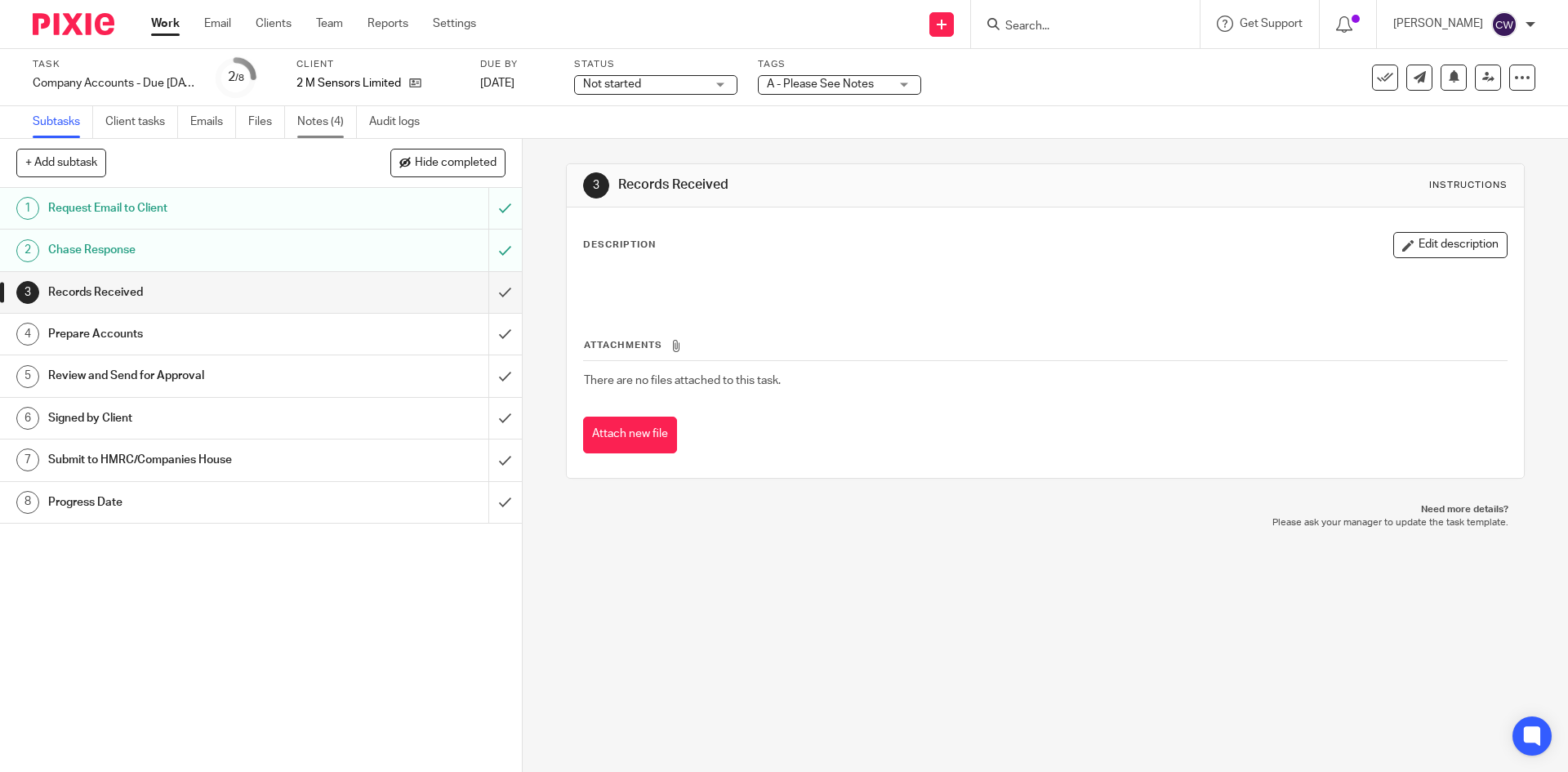
click at [312, 127] on link "Notes (4)" at bounding box center [327, 122] width 59 height 32
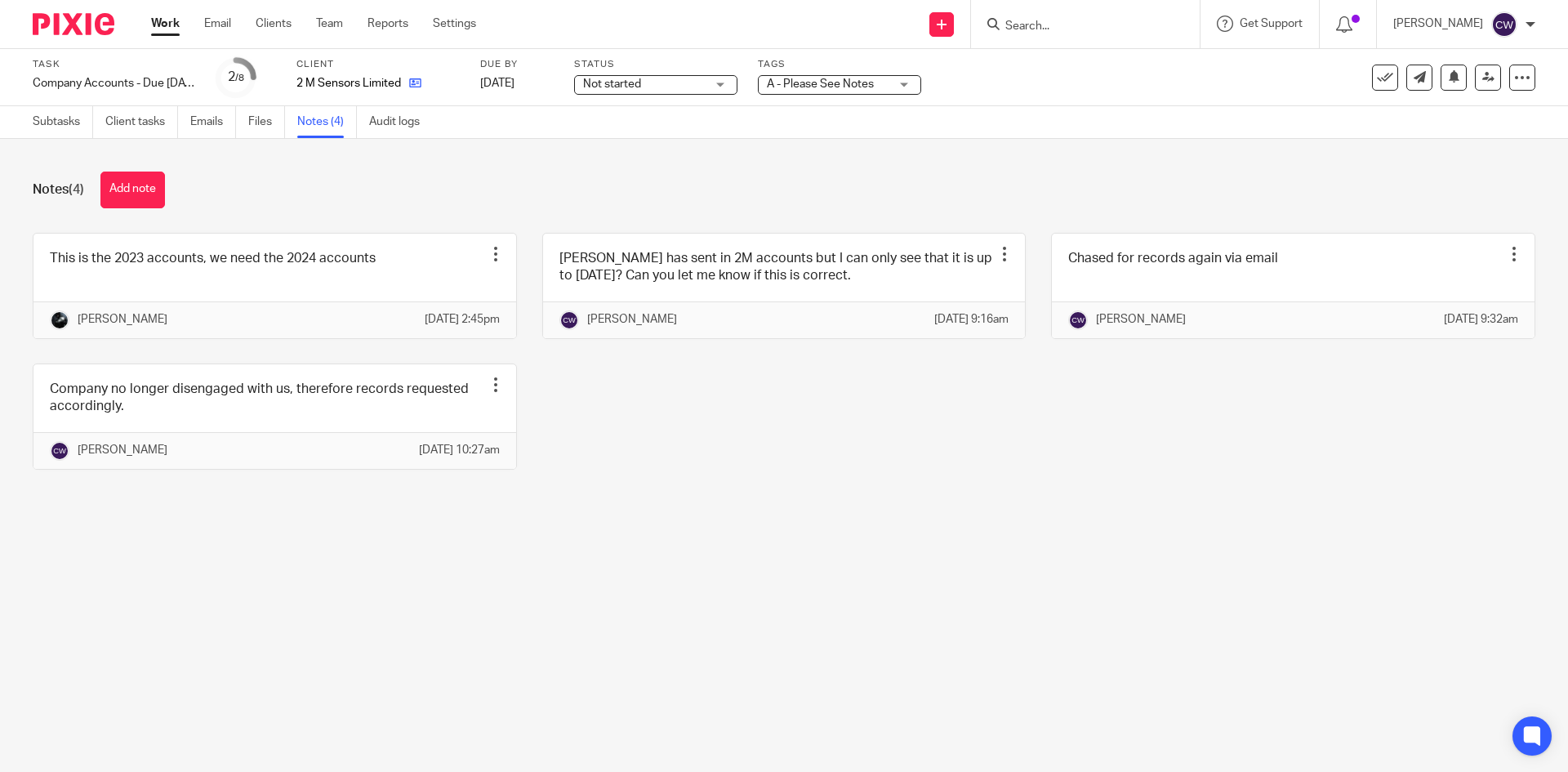
click at [407, 77] on link at bounding box center [411, 83] width 21 height 16
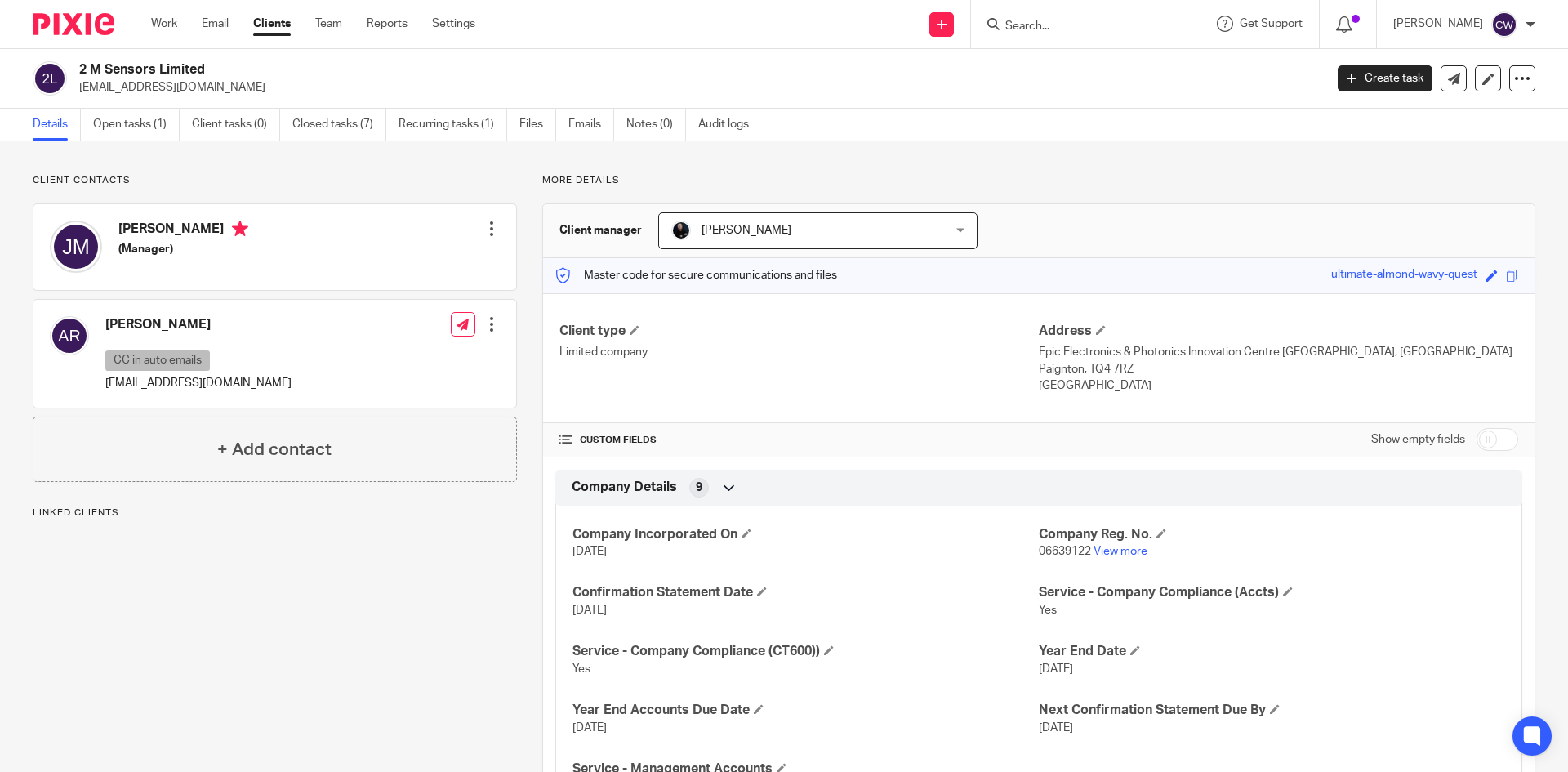
click at [80, 92] on p "janmink2005@gmail.com" at bounding box center [696, 87] width 1234 height 16
drag, startPoint x: 75, startPoint y: 90, endPoint x: 213, endPoint y: 94, distance: 138.1
click at [213, 94] on div "2 M Sensors Limited janmink2005@gmail.com" at bounding box center [673, 78] width 1281 height 35
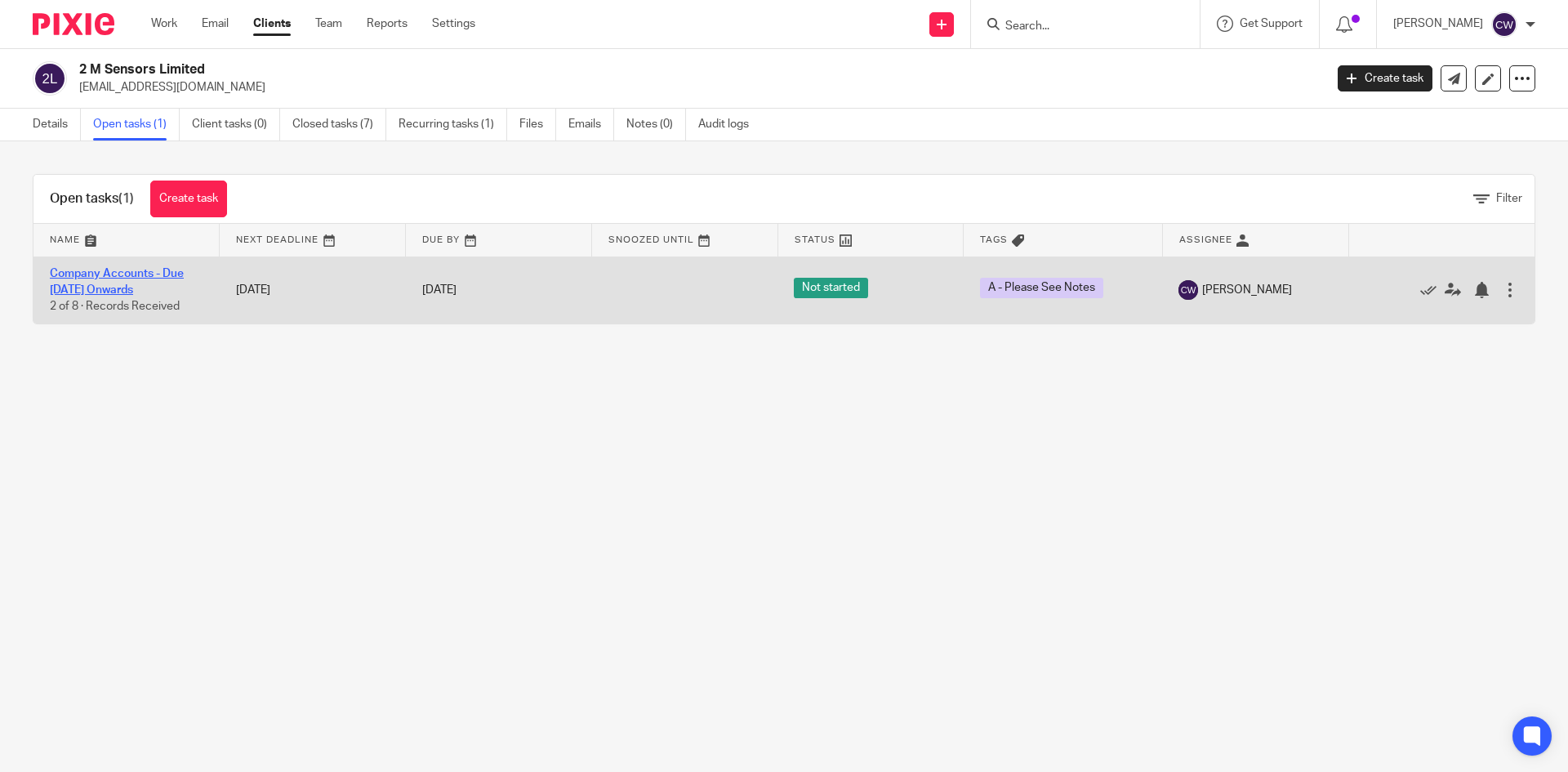
click at [151, 275] on link "Company Accounts - Due 1st May 2023 Onwards" at bounding box center [116, 282] width 134 height 28
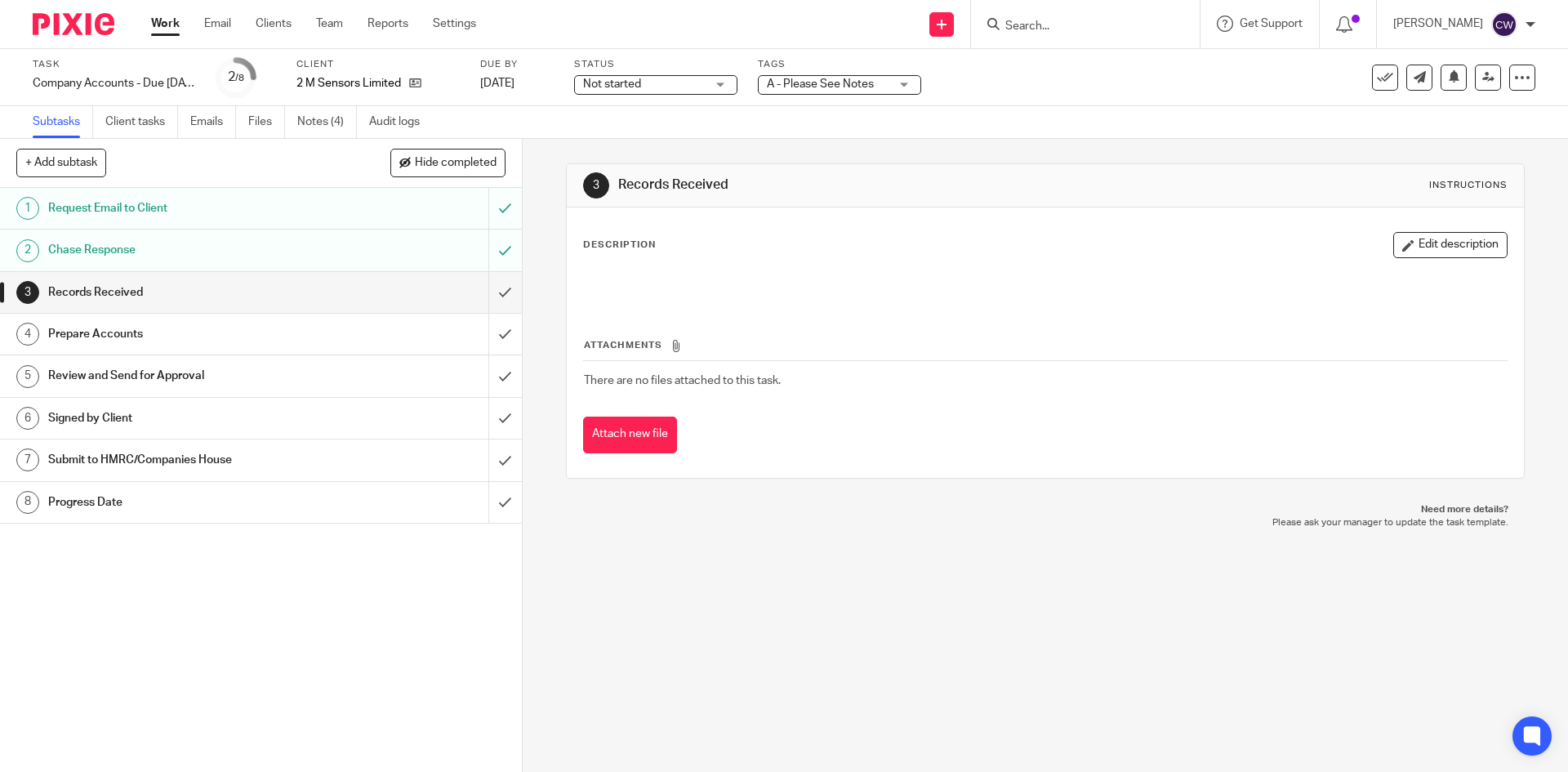
click at [813, 88] on span "A - Please See Notes" at bounding box center [821, 84] width 107 height 12
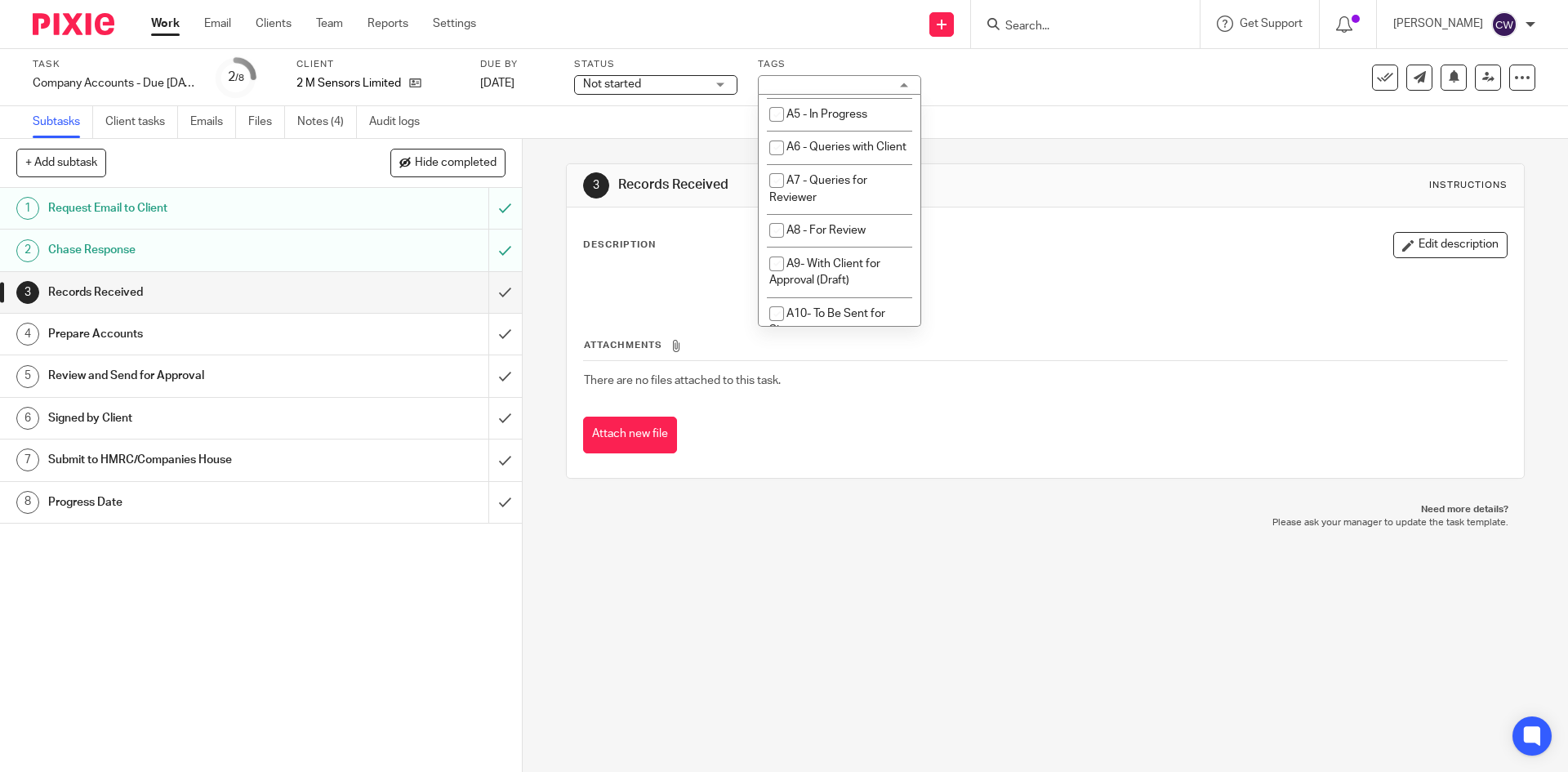
scroll to position [735, 0]
click at [828, 80] on span "A4- Awaiting Additional Records" at bounding box center [836, 65] width 134 height 29
checkbox input "true"
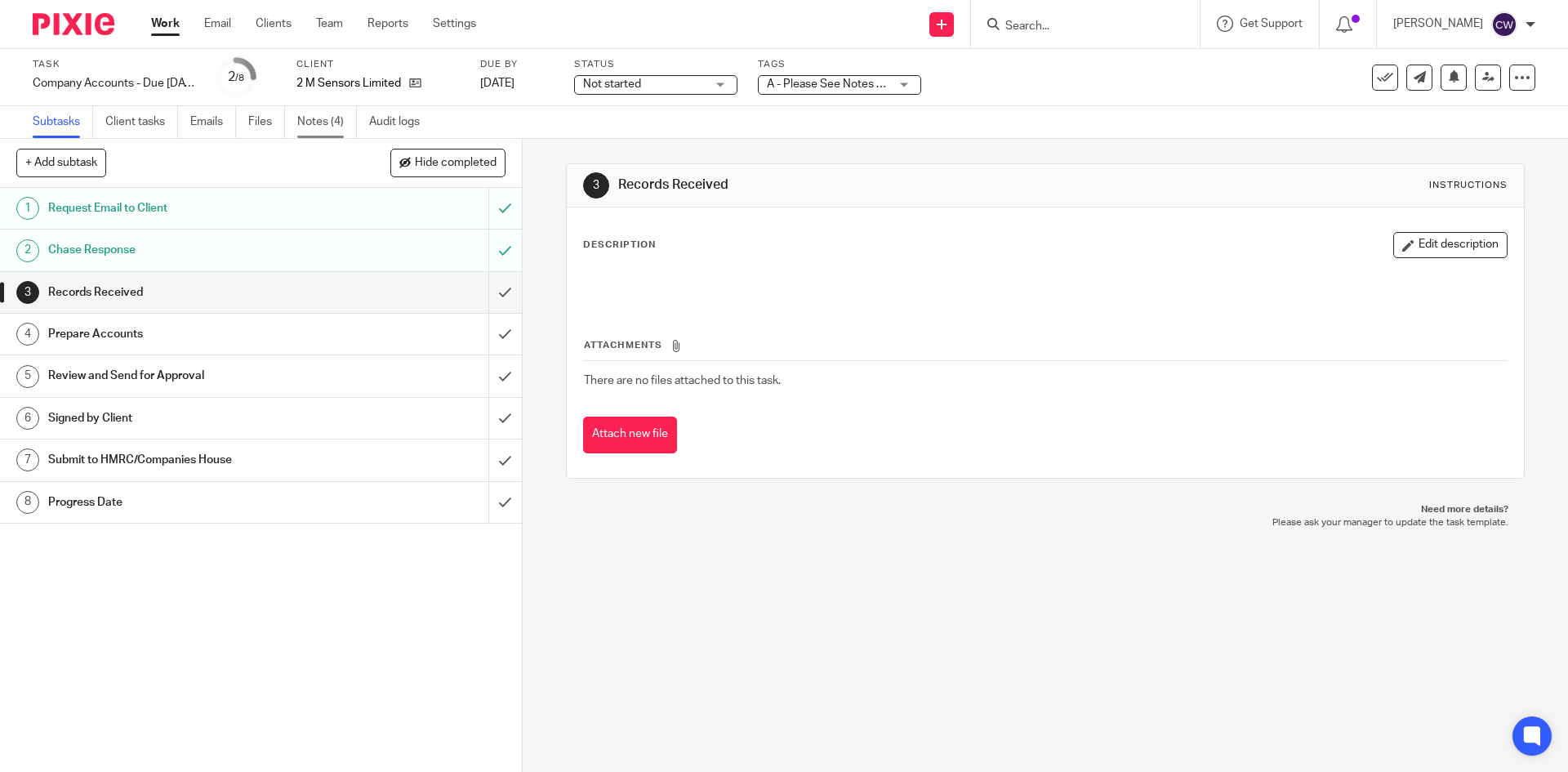
click at [336, 111] on link "Notes (4)" at bounding box center [327, 122] width 59 height 32
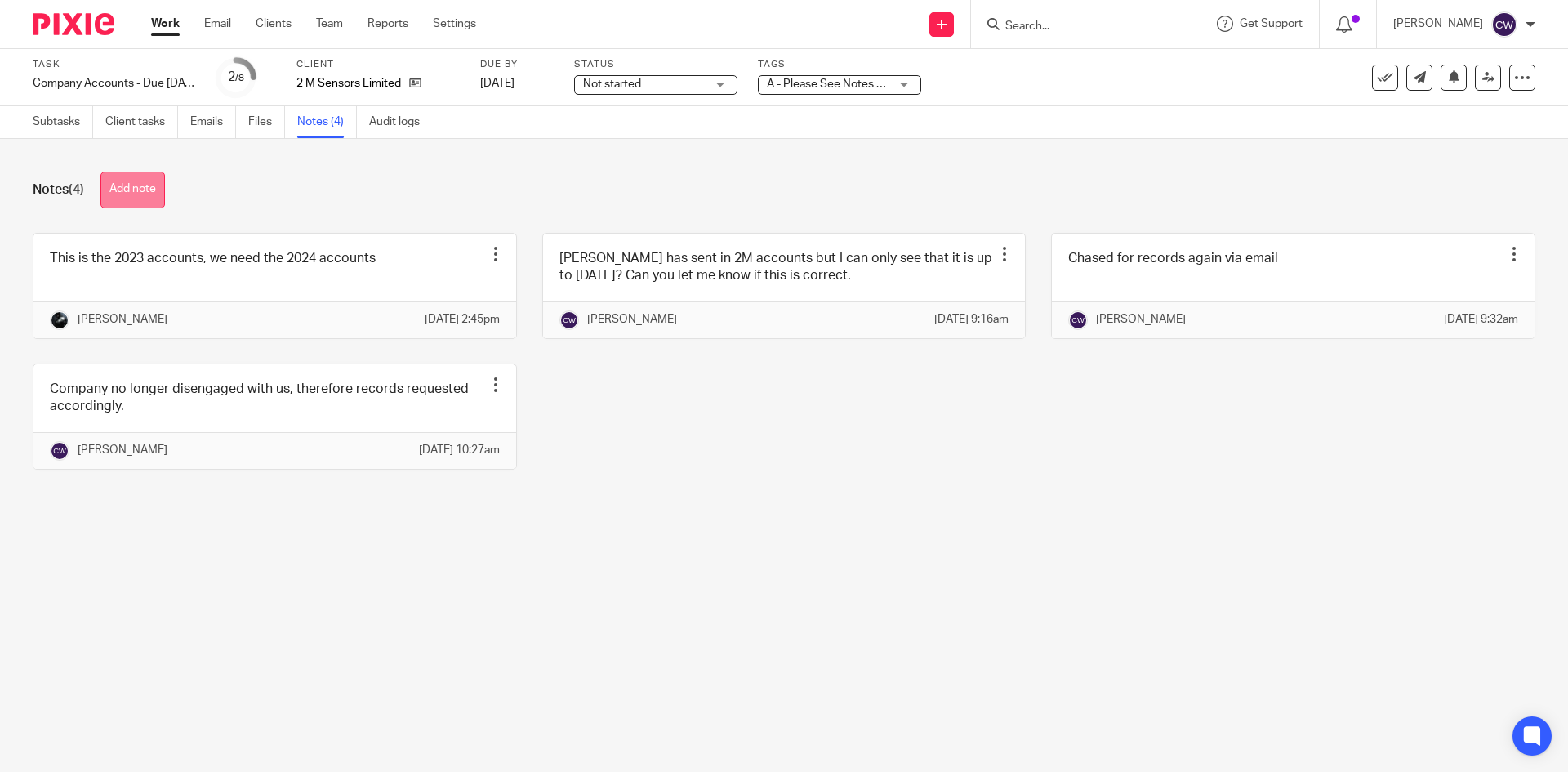
click at [129, 187] on button "Add note" at bounding box center [133, 190] width 64 height 37
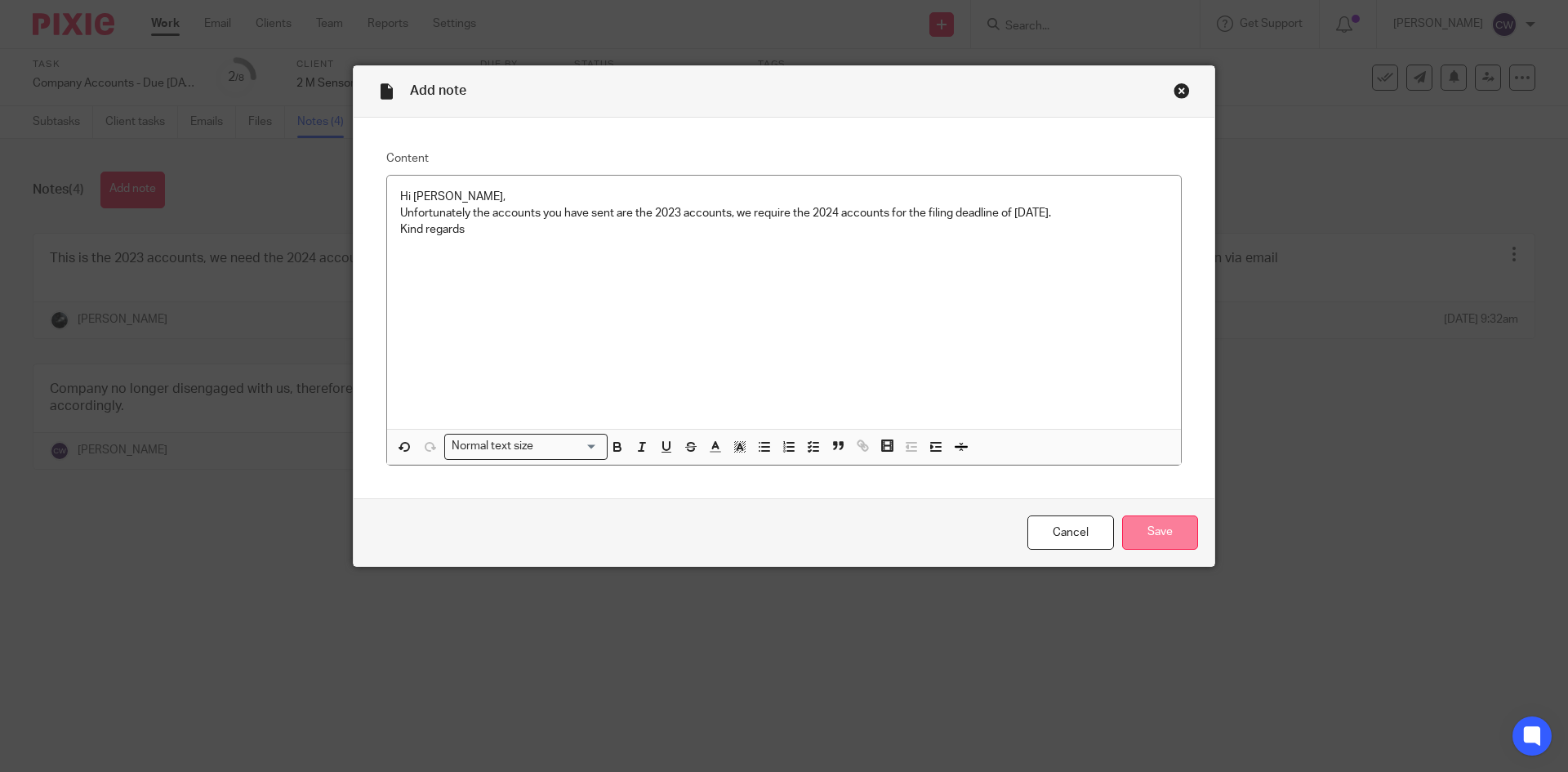
click at [1165, 521] on input "Save" at bounding box center [1161, 533] width 76 height 35
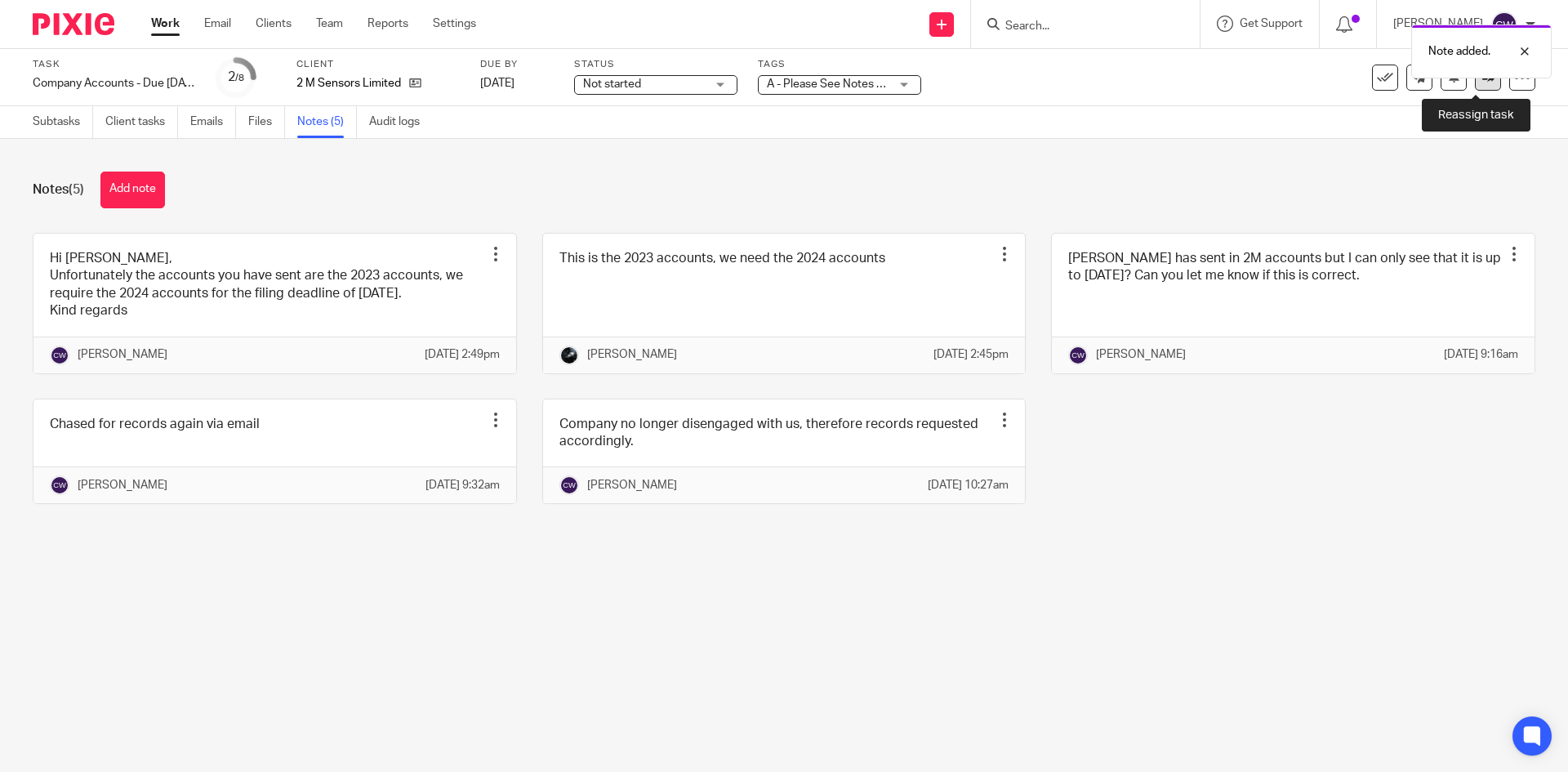
click at [1482, 82] on icon at bounding box center [1488, 77] width 12 height 12
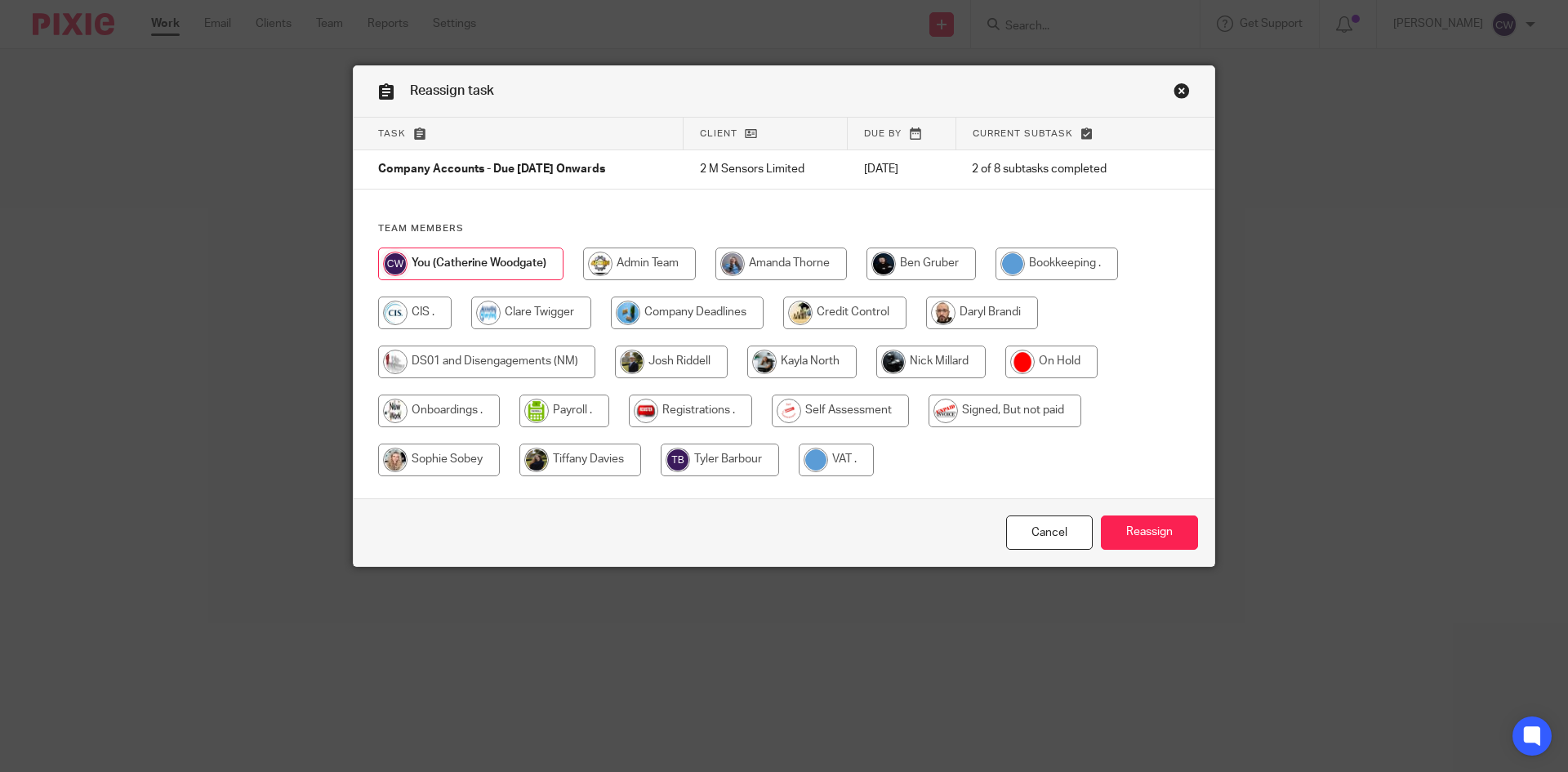
click at [663, 327] on input "radio" at bounding box center [687, 313] width 153 height 33
radio input "true"
click at [1134, 548] on input "Reassign" at bounding box center [1150, 533] width 97 height 35
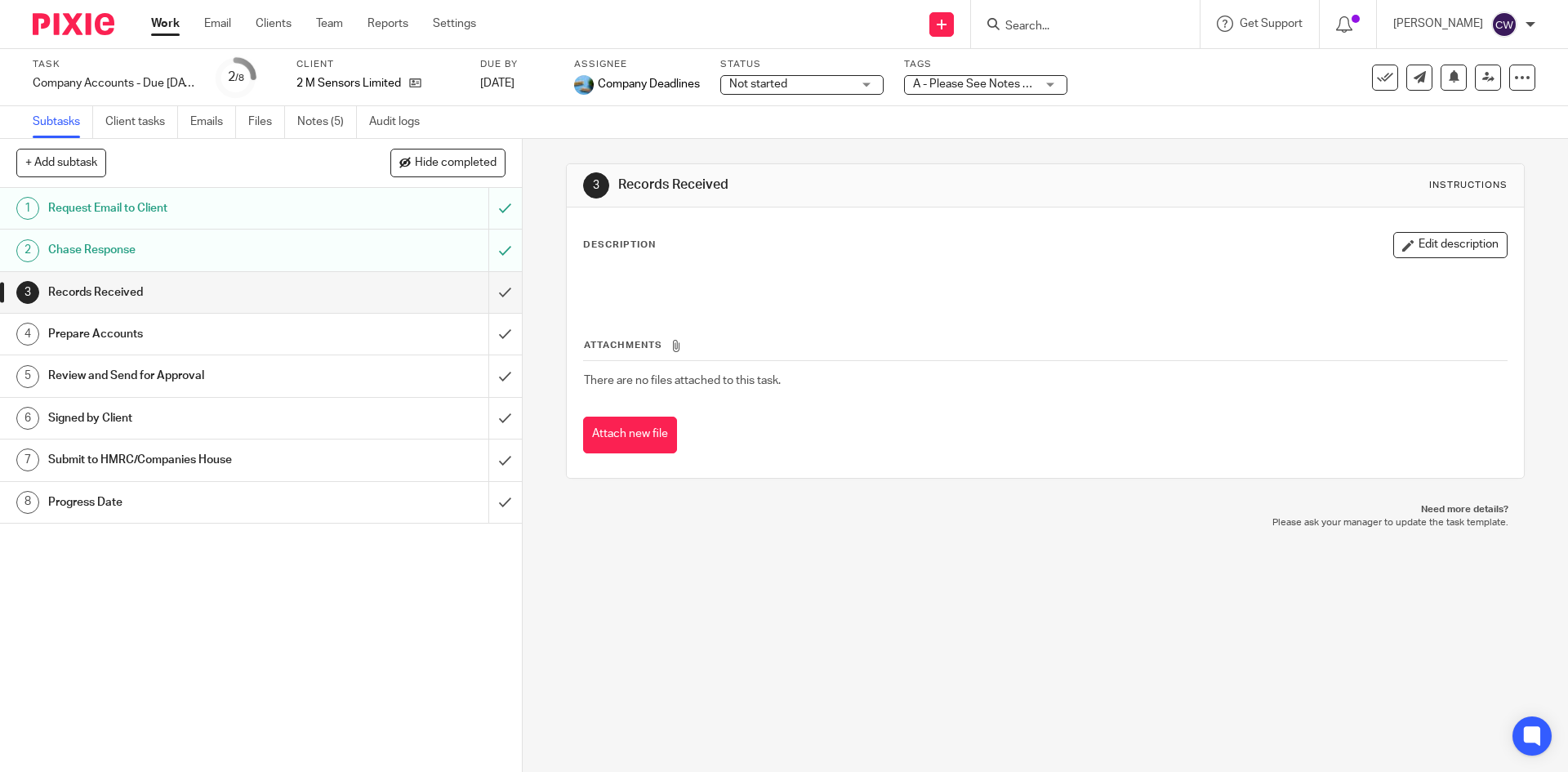
click at [327, 12] on div "Work Email Clients Team Reports Settings Work Email Clients Team Reports Settin…" at bounding box center [318, 24] width 366 height 48
click at [324, 19] on link "Team" at bounding box center [329, 24] width 27 height 16
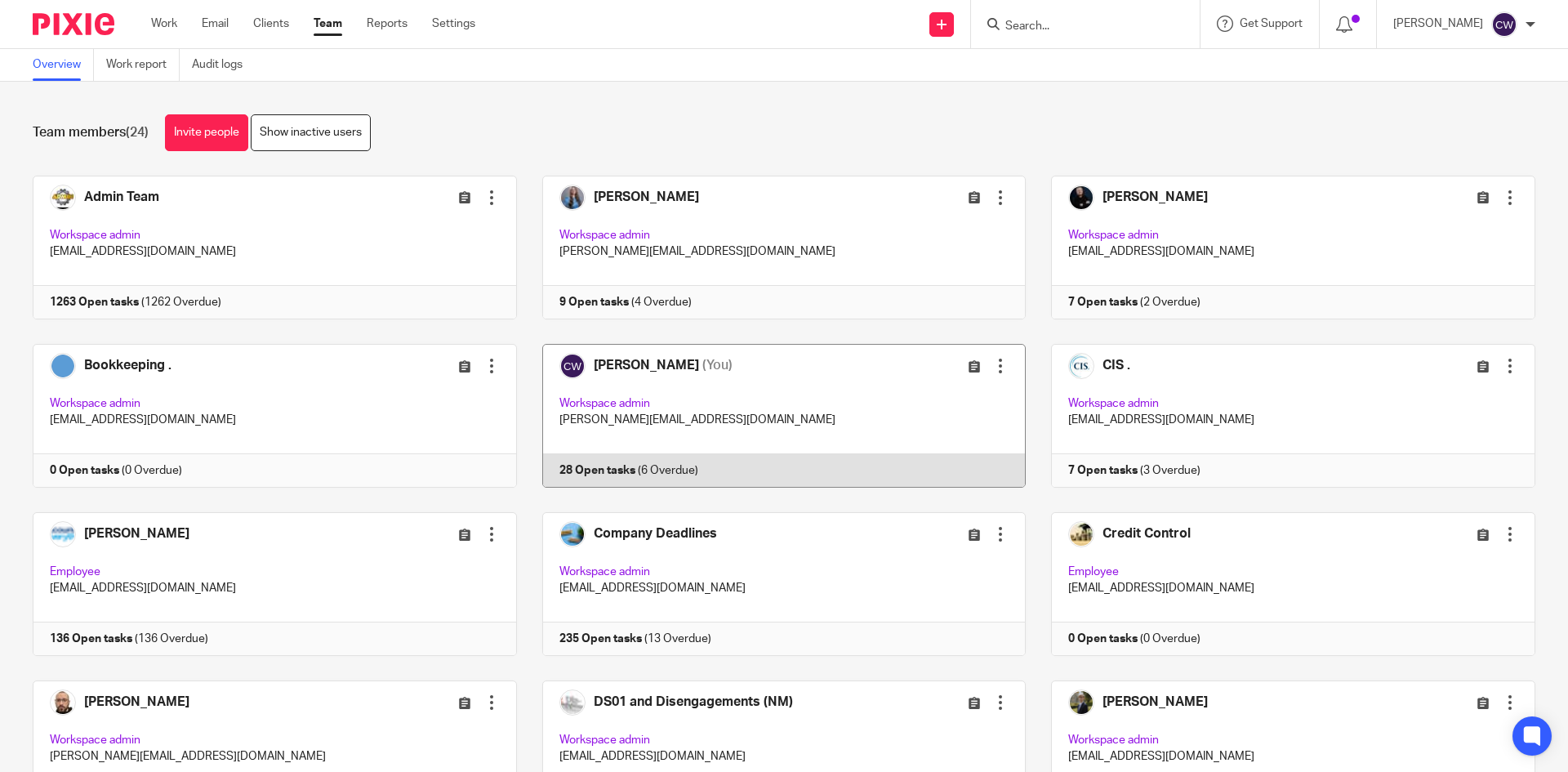
click at [575, 470] on link at bounding box center [772, 416] width 510 height 144
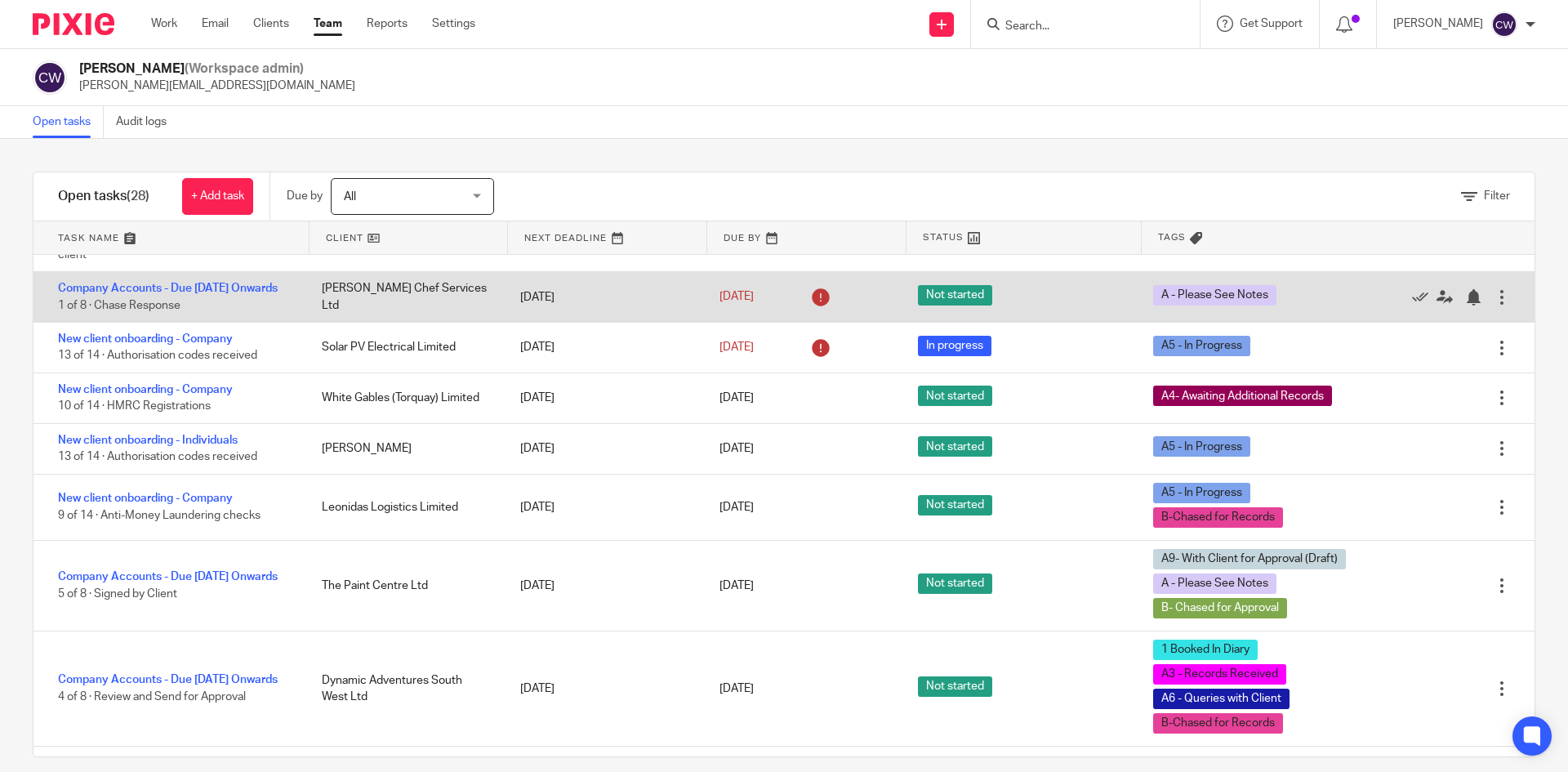
scroll to position [245, 0]
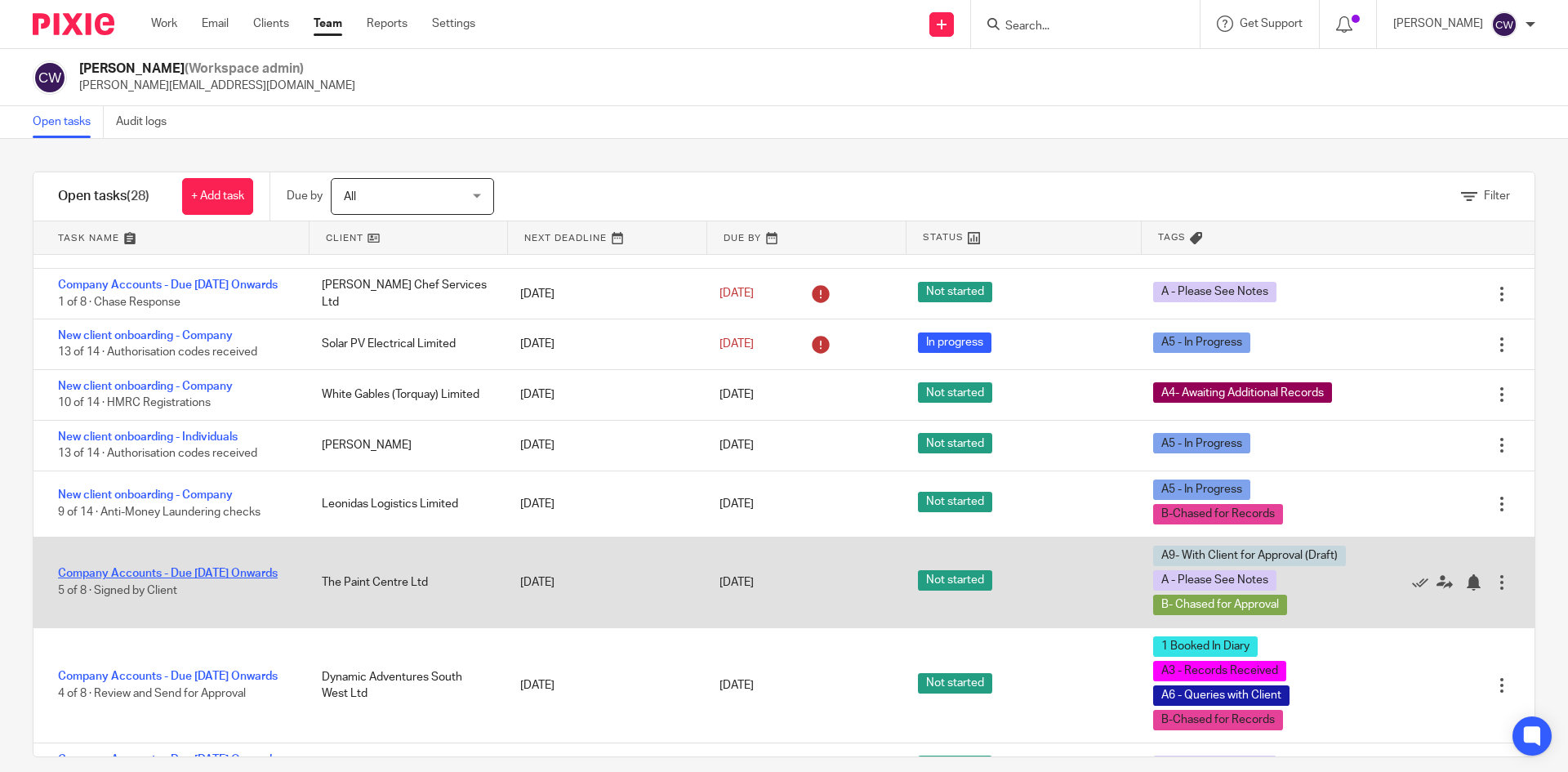
click at [209, 578] on link "Company Accounts - Due [DATE] Onwards" at bounding box center [167, 573] width 219 height 12
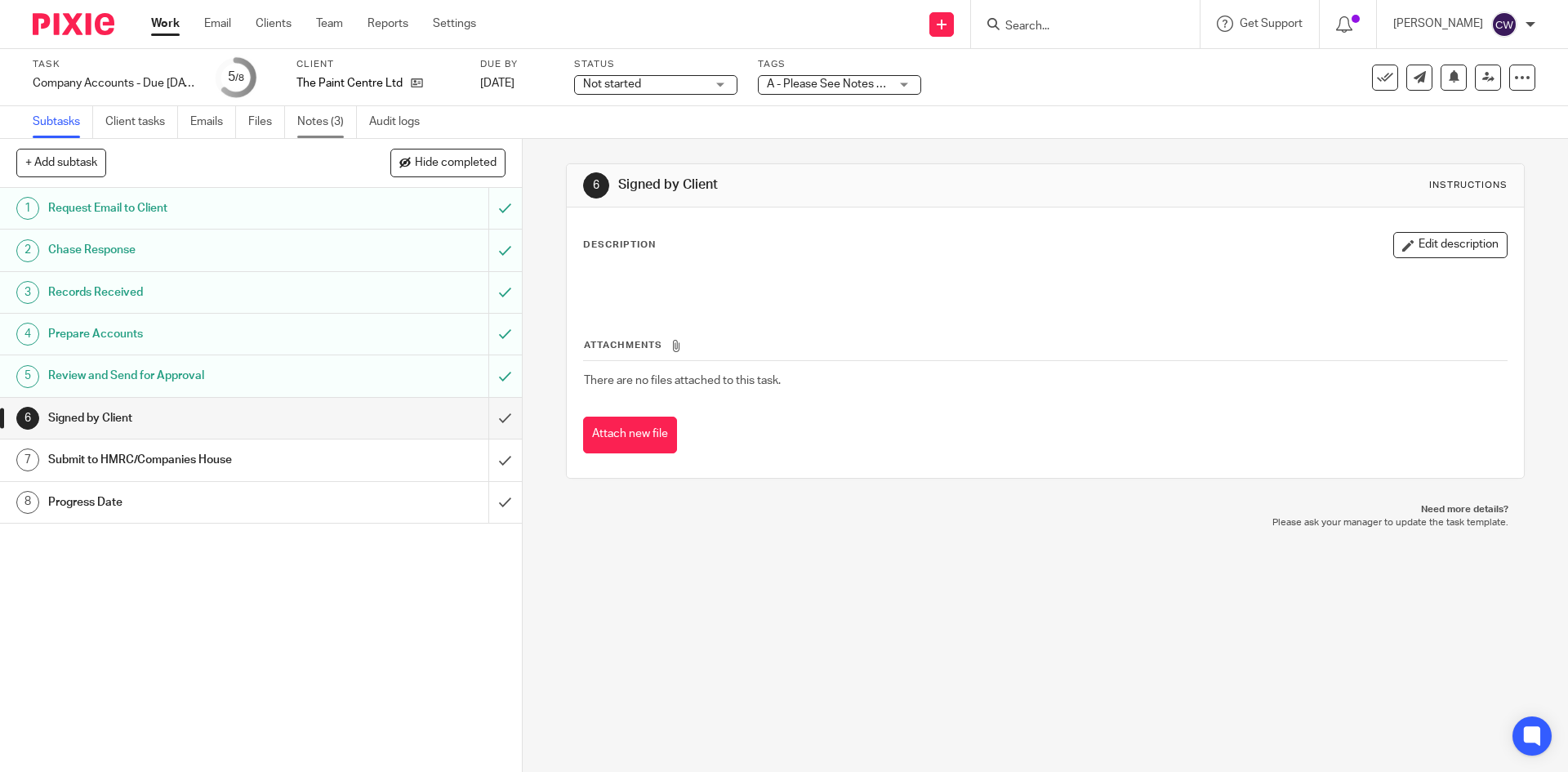
click at [329, 119] on link "Notes (3)" at bounding box center [327, 122] width 59 height 32
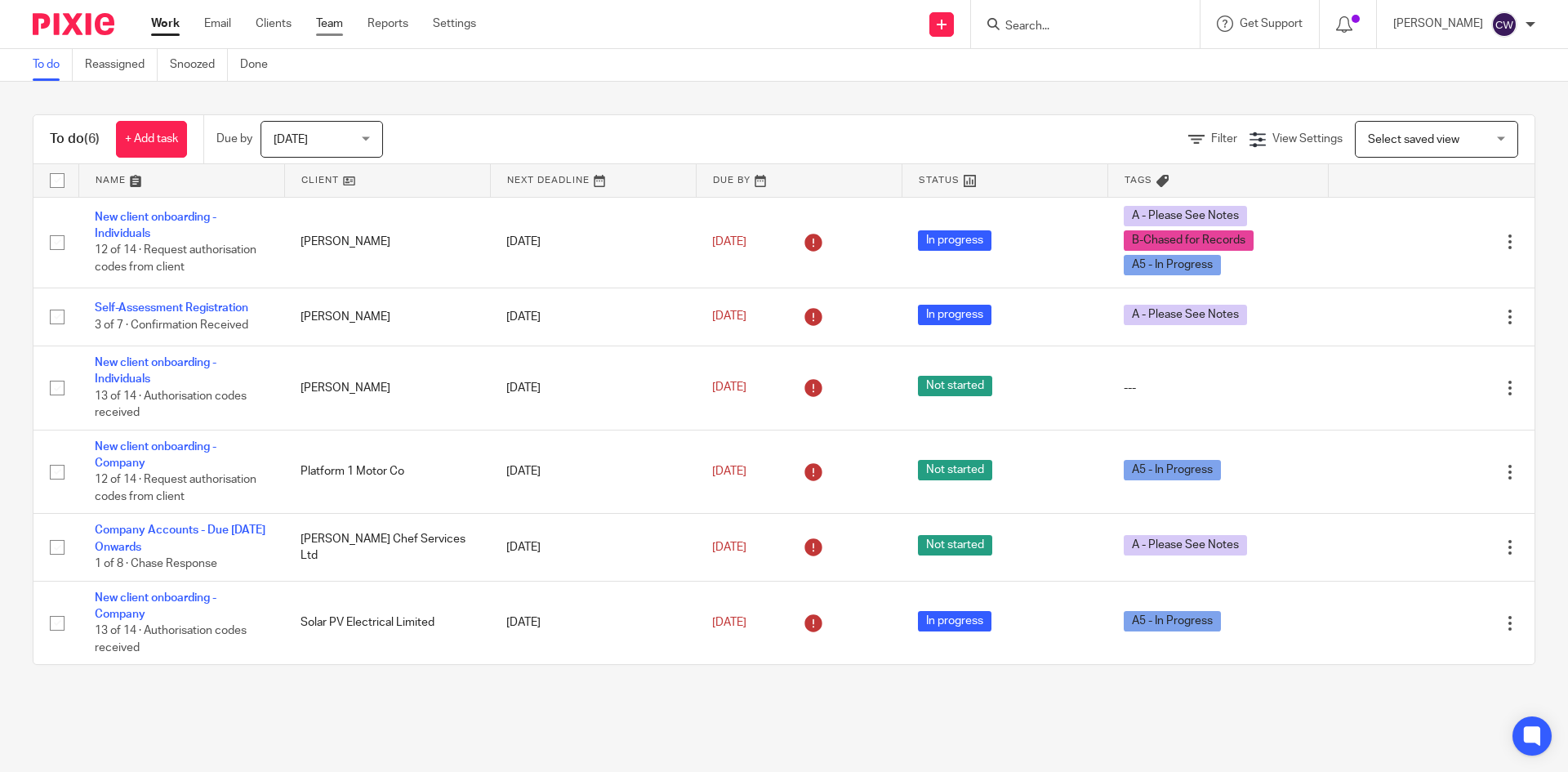
click at [342, 18] on link "Team" at bounding box center [329, 24] width 27 height 16
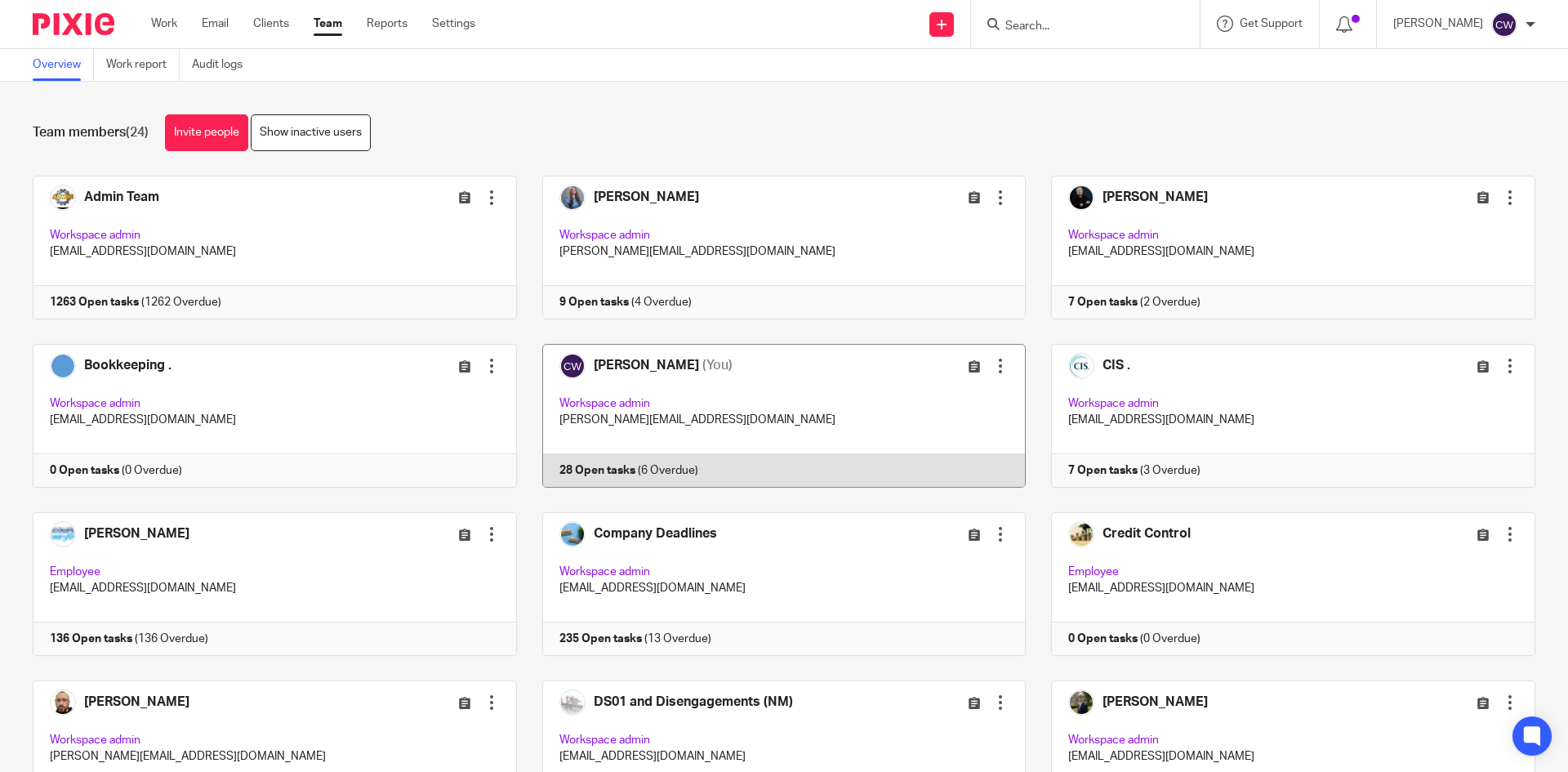
click at [602, 477] on link at bounding box center [772, 416] width 510 height 144
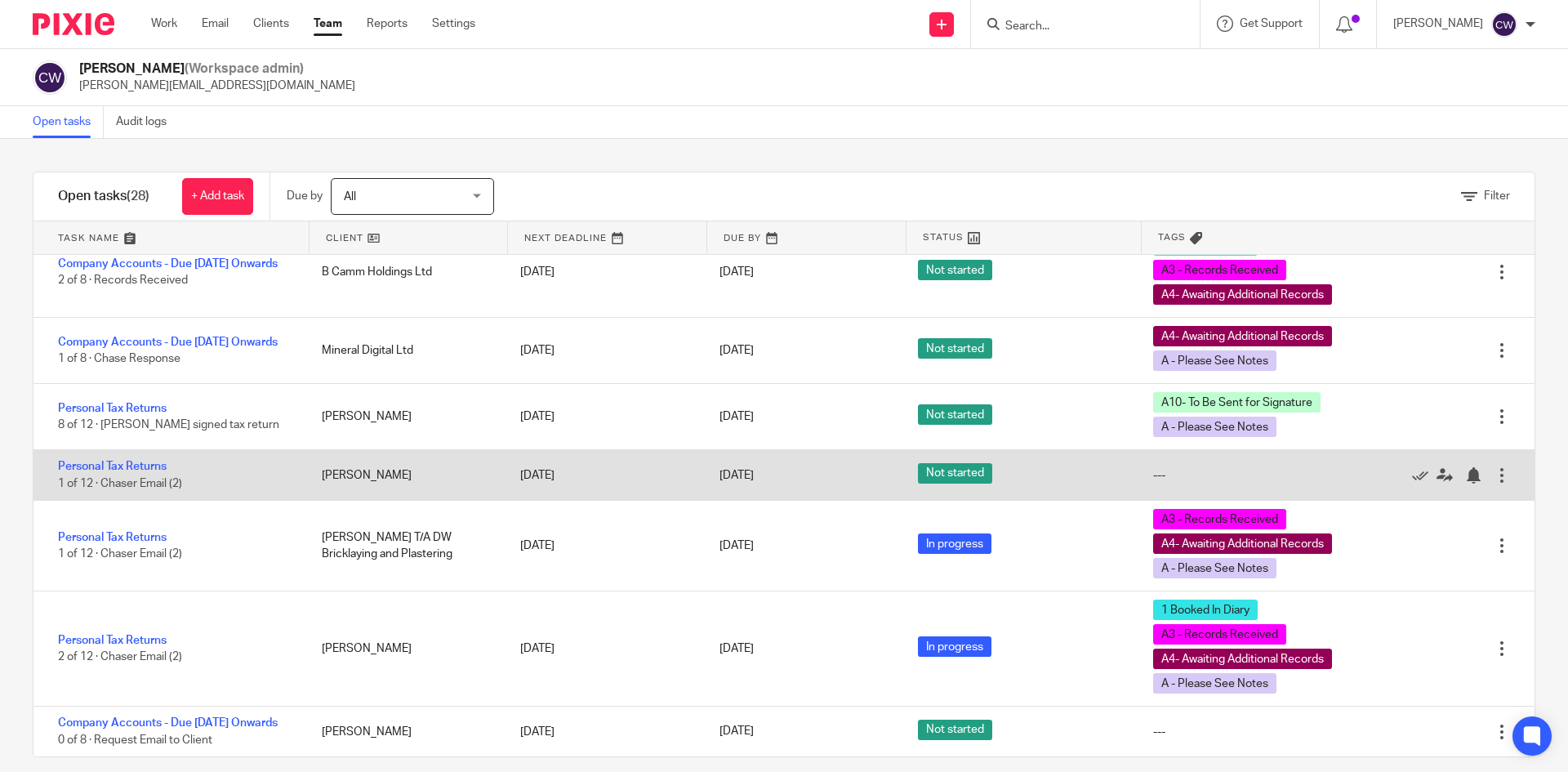
scroll to position [1349, 0]
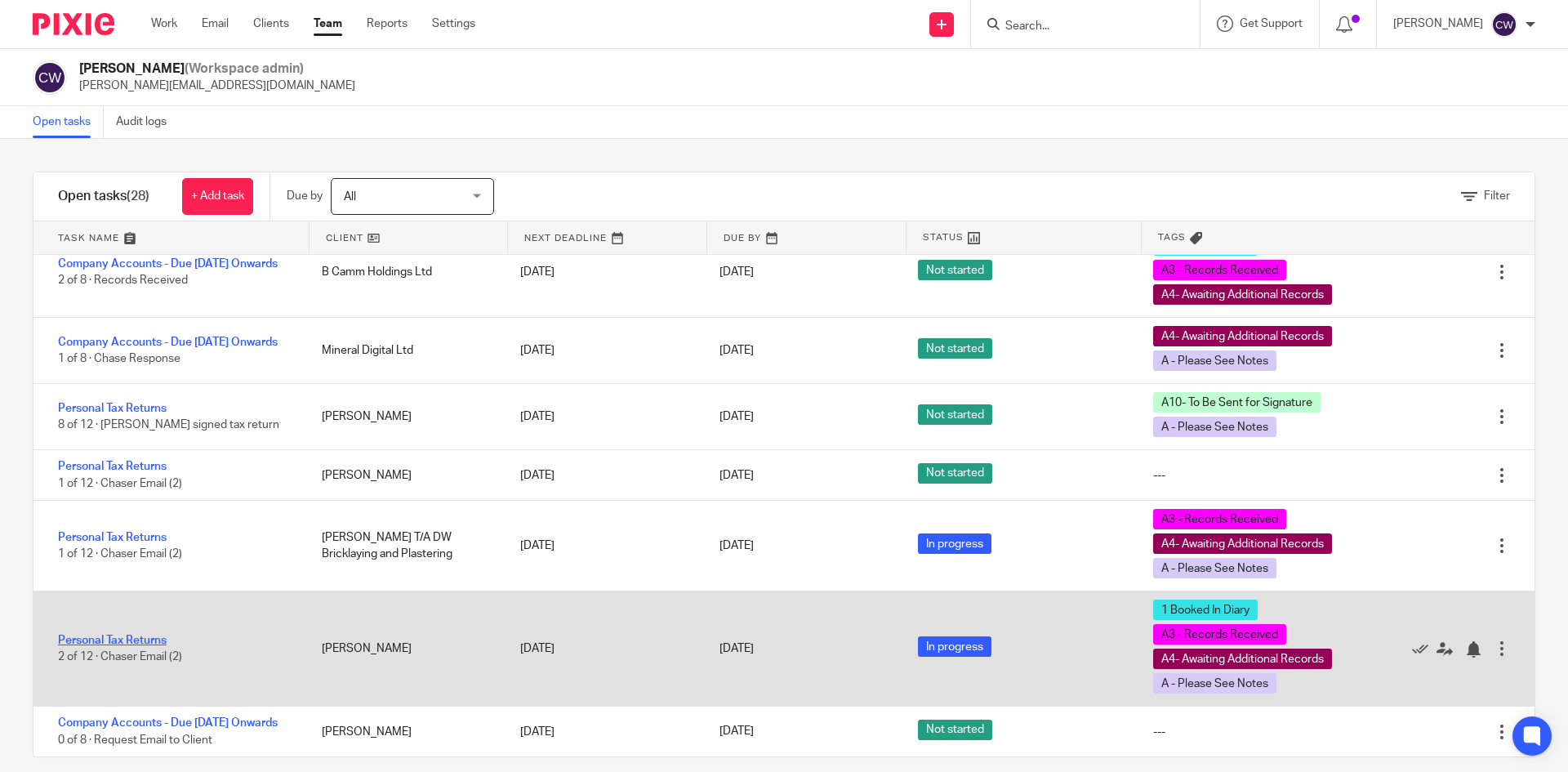
click at [156, 635] on link "Personal Tax Returns" at bounding box center [112, 641] width 109 height 12
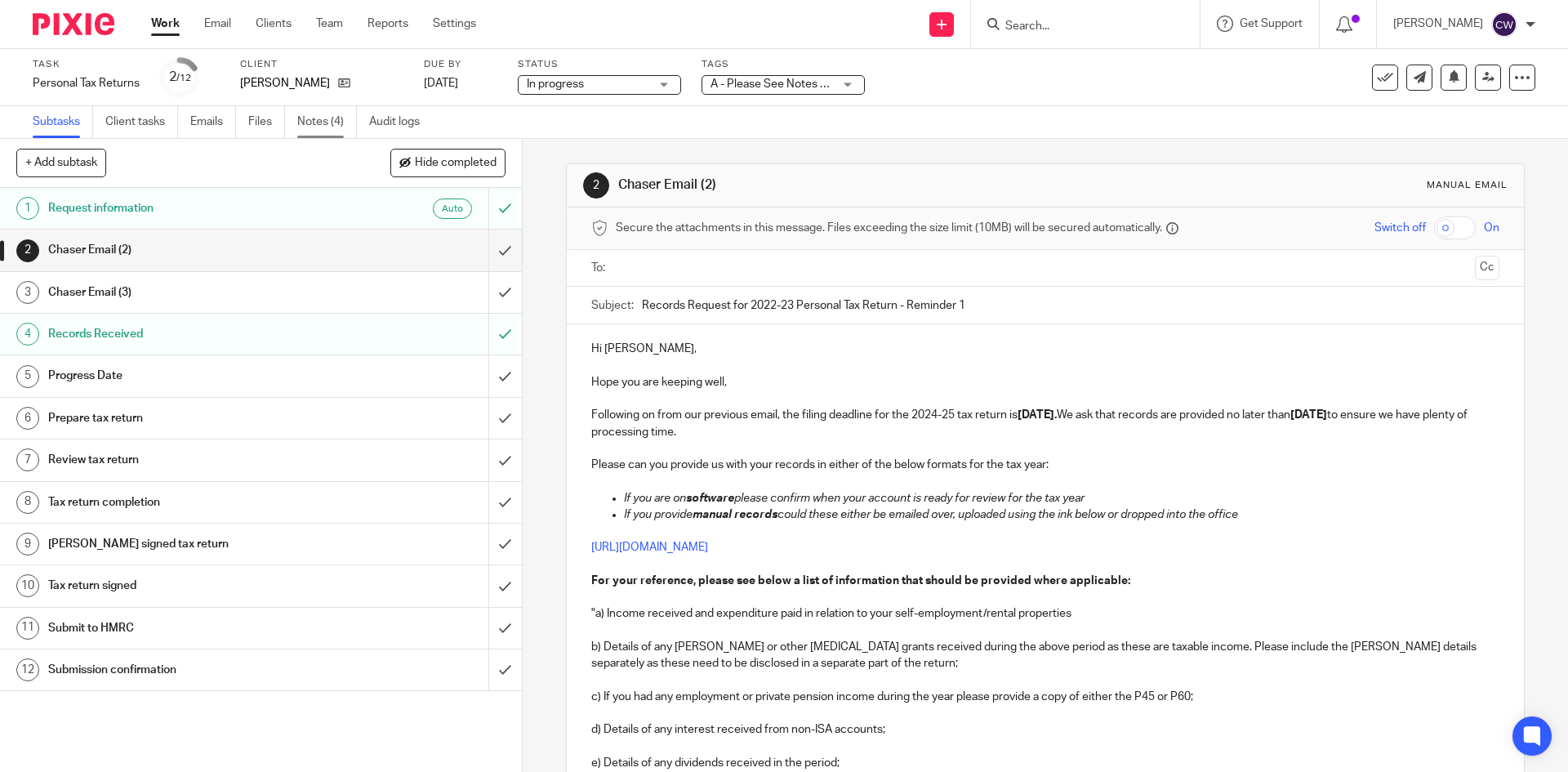
click at [329, 121] on link "Notes (4)" at bounding box center [327, 122] width 59 height 32
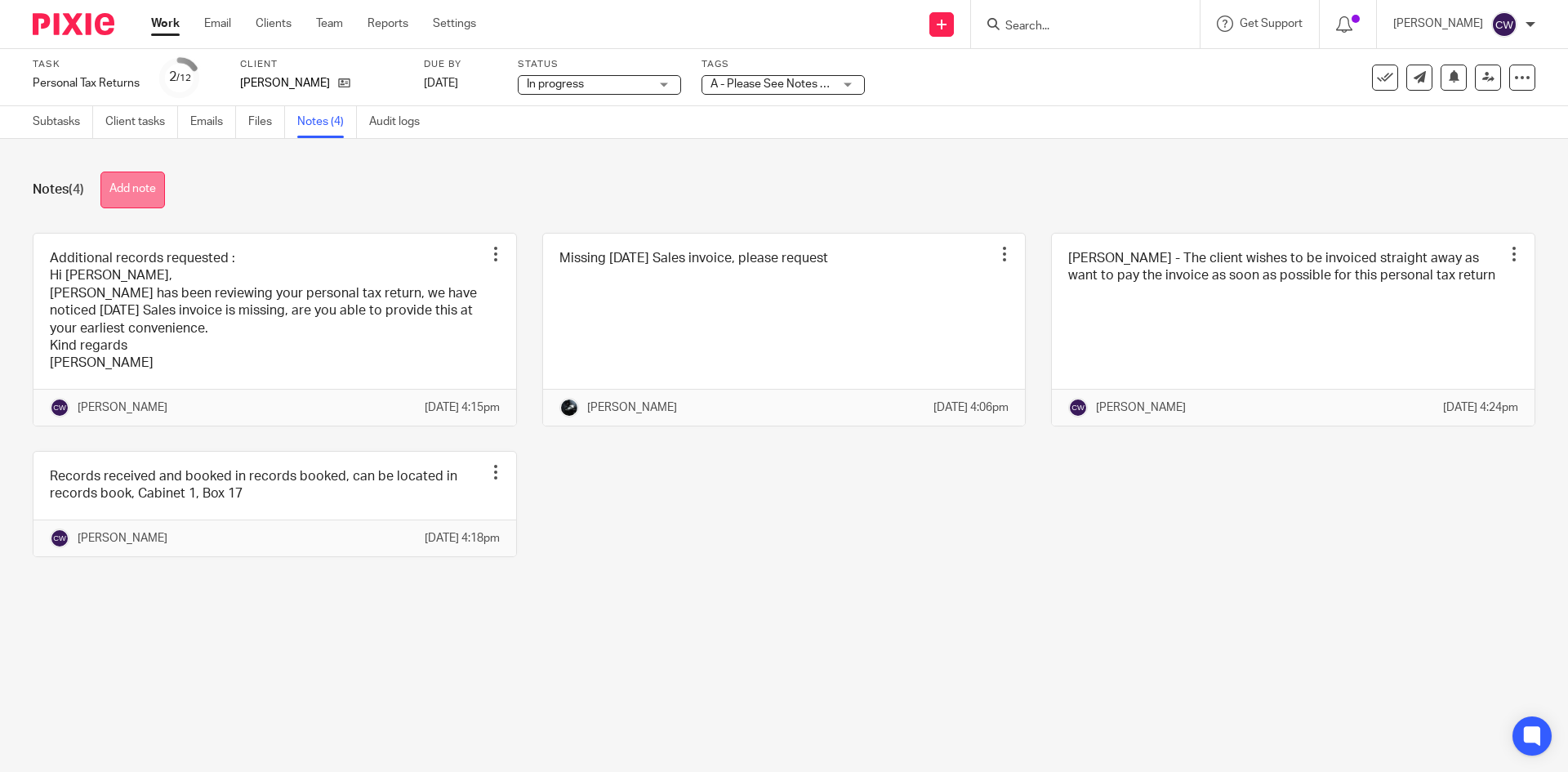
click at [119, 180] on button "Add note" at bounding box center [133, 190] width 64 height 37
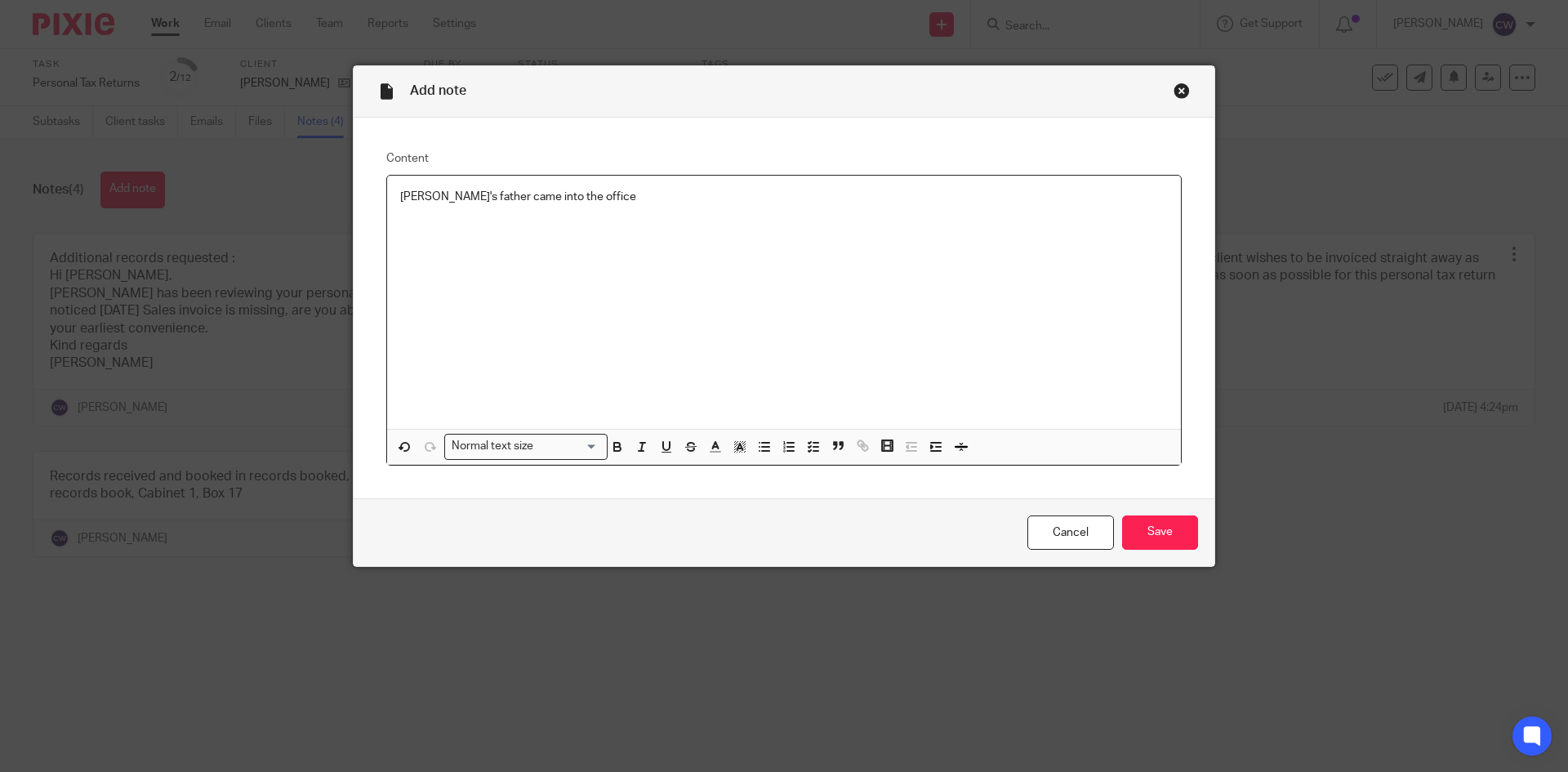
click at [616, 200] on p "David's father came into the office" at bounding box center [784, 197] width 768 height 16
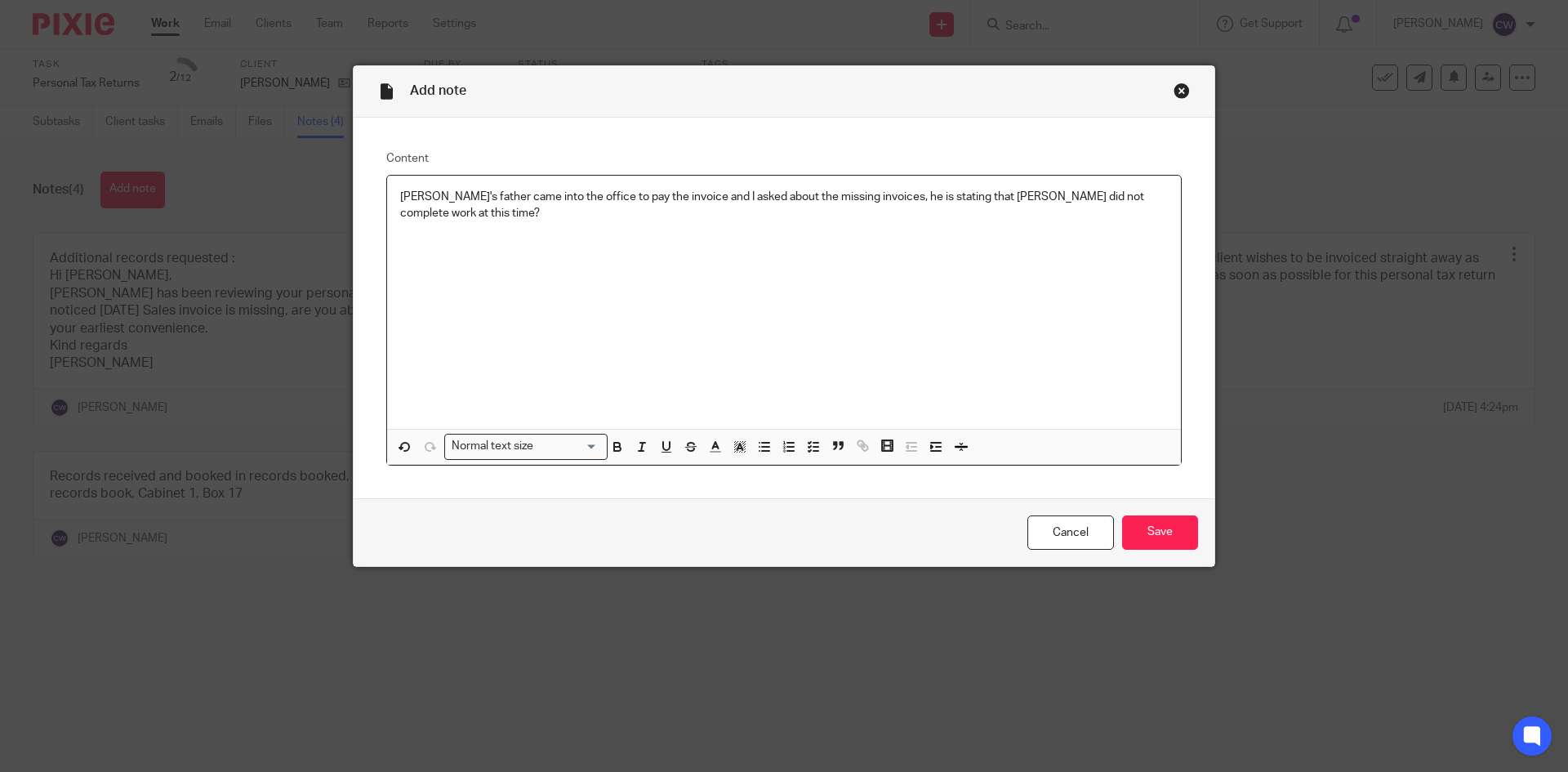
click at [391, 195] on div "David's father came into the office to pay the invoice and I asked about the mi…" at bounding box center [784, 302] width 794 height 253
click at [1153, 544] on input "Save" at bounding box center [1161, 533] width 76 height 35
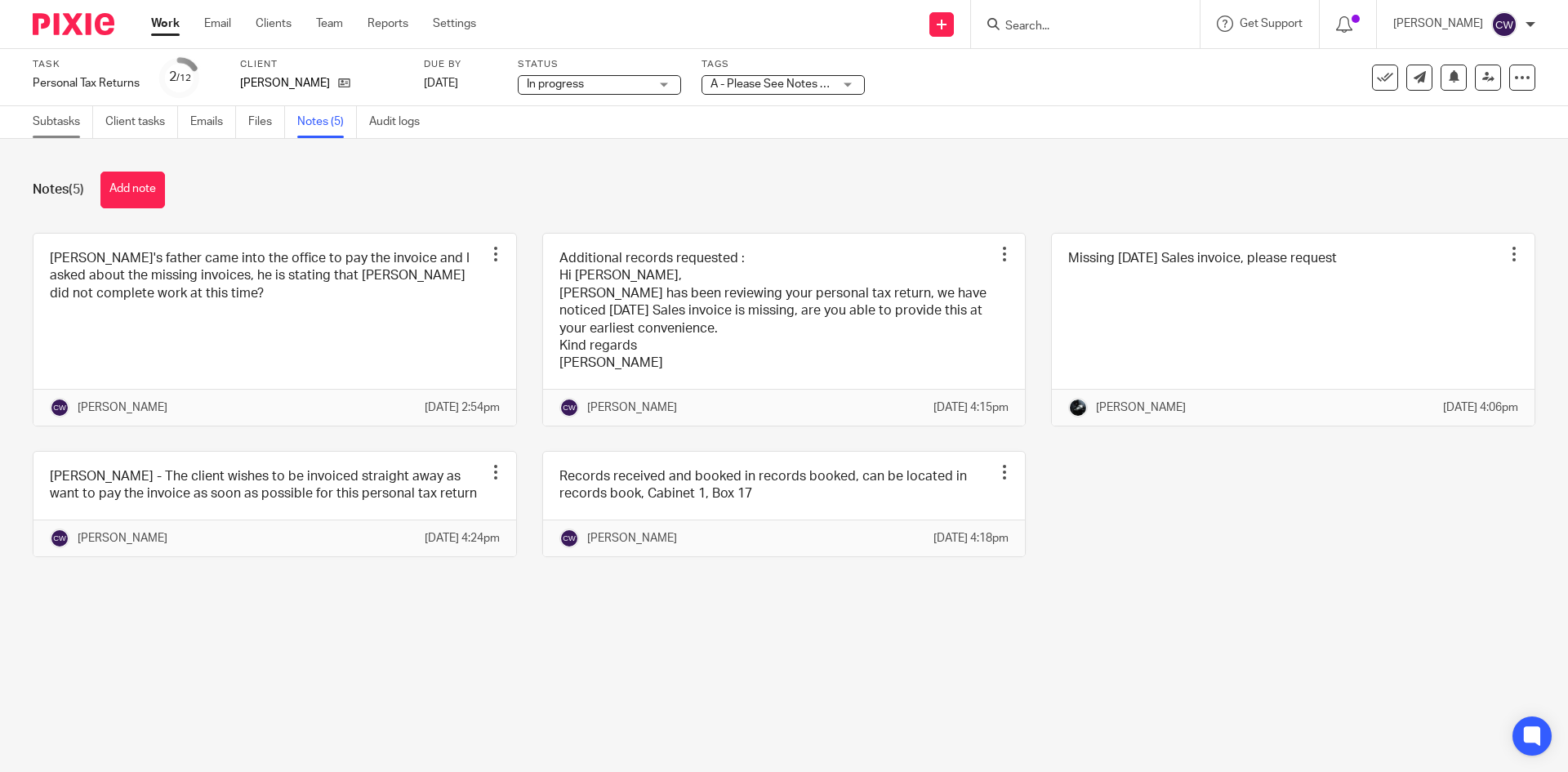
click at [88, 132] on link "Subtasks" at bounding box center [63, 122] width 60 height 32
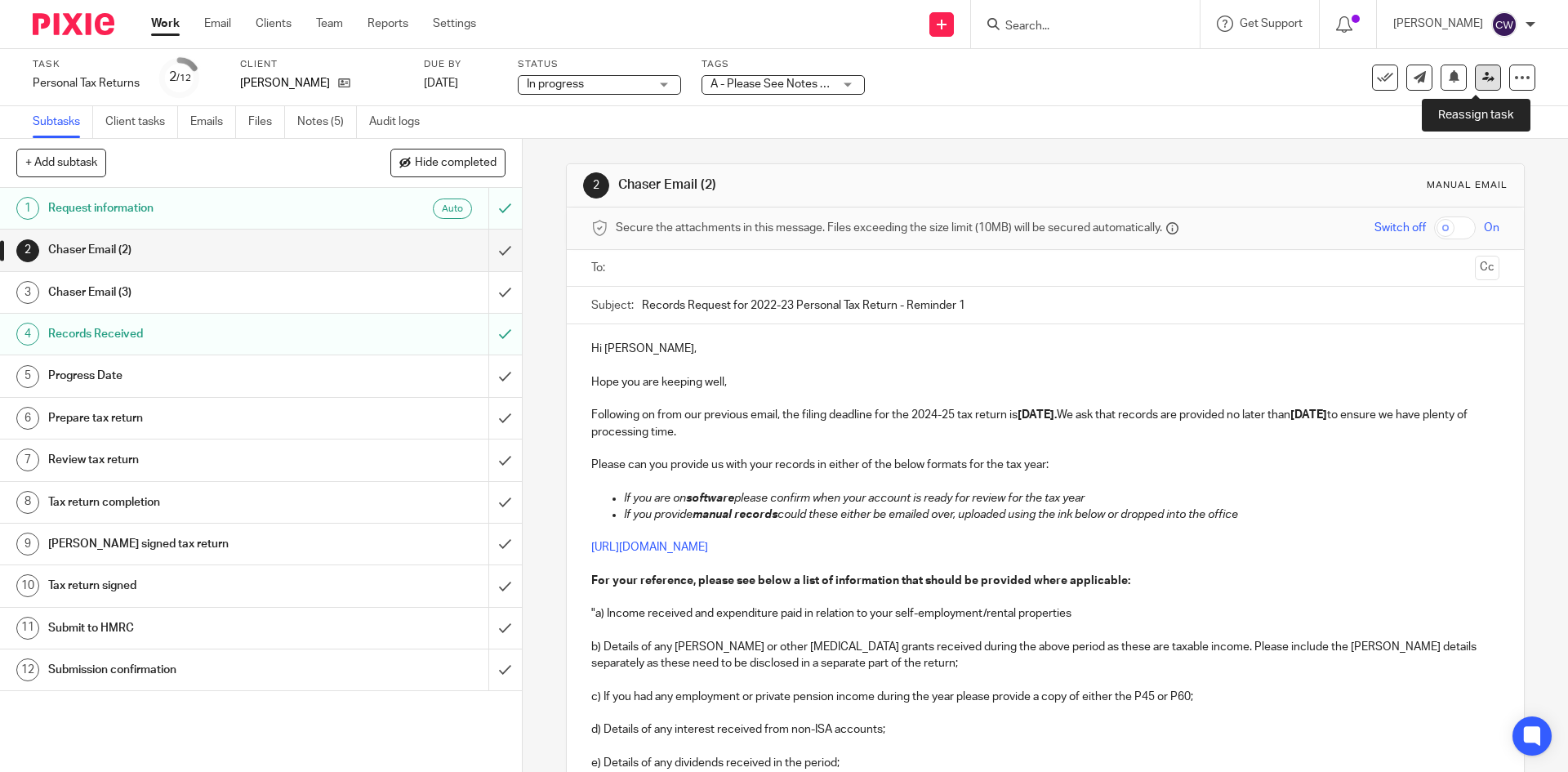
click at [1482, 82] on icon at bounding box center [1488, 77] width 12 height 12
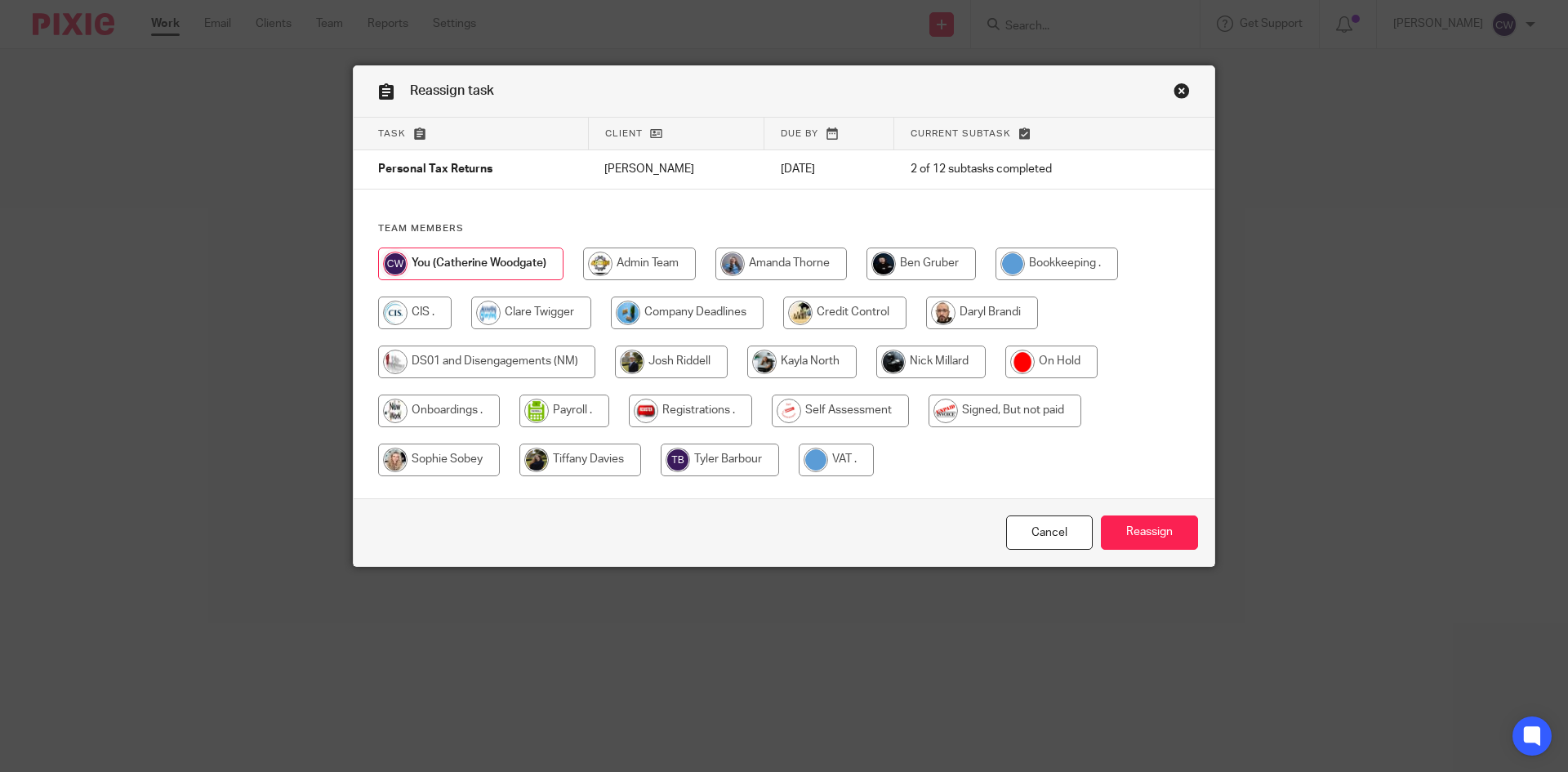
click at [976, 356] on input "radio" at bounding box center [931, 362] width 110 height 33
radio input "true"
click at [1160, 528] on input "Reassign" at bounding box center [1150, 533] width 97 height 35
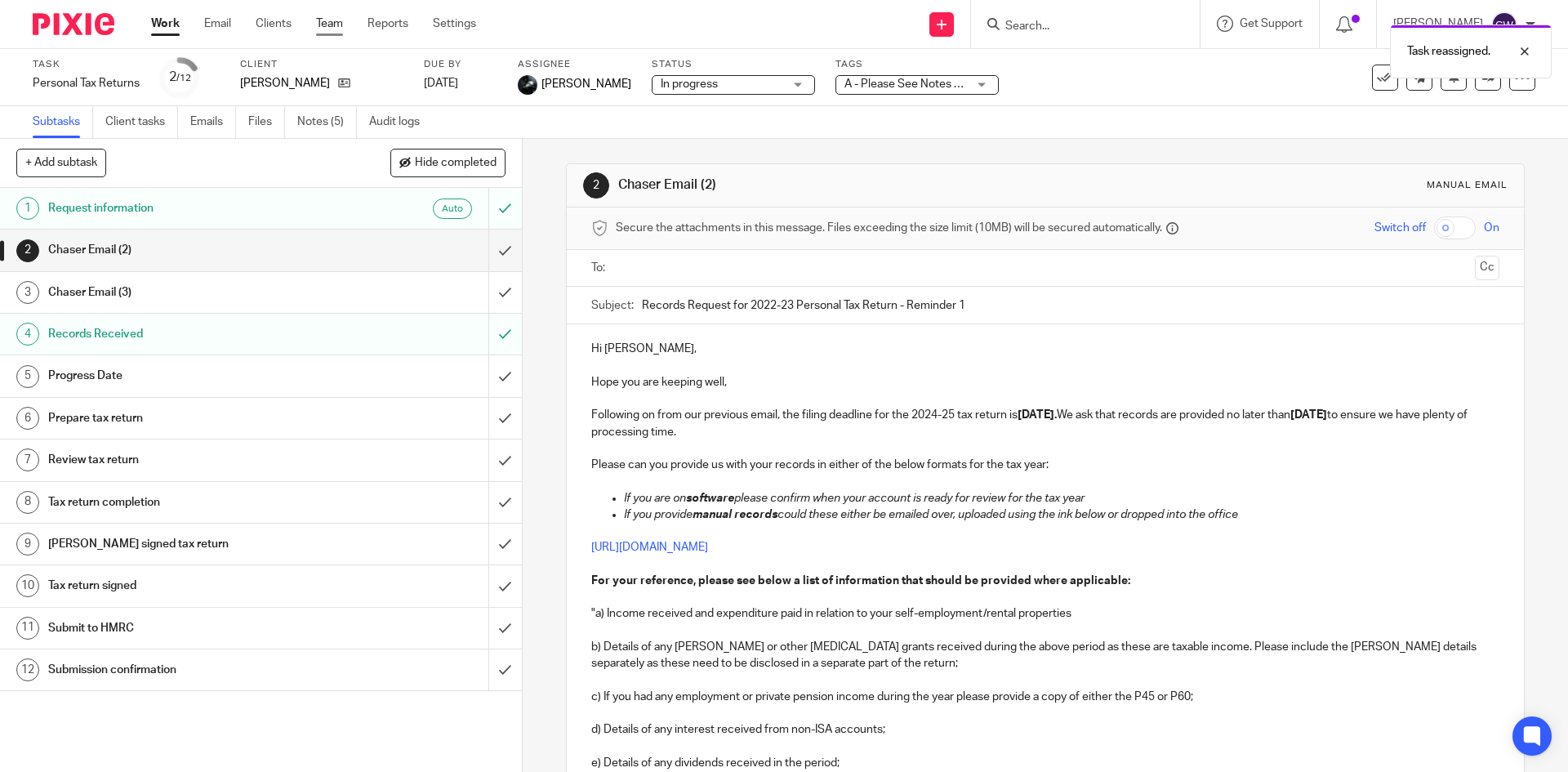
click at [339, 16] on link "Team" at bounding box center [329, 24] width 27 height 16
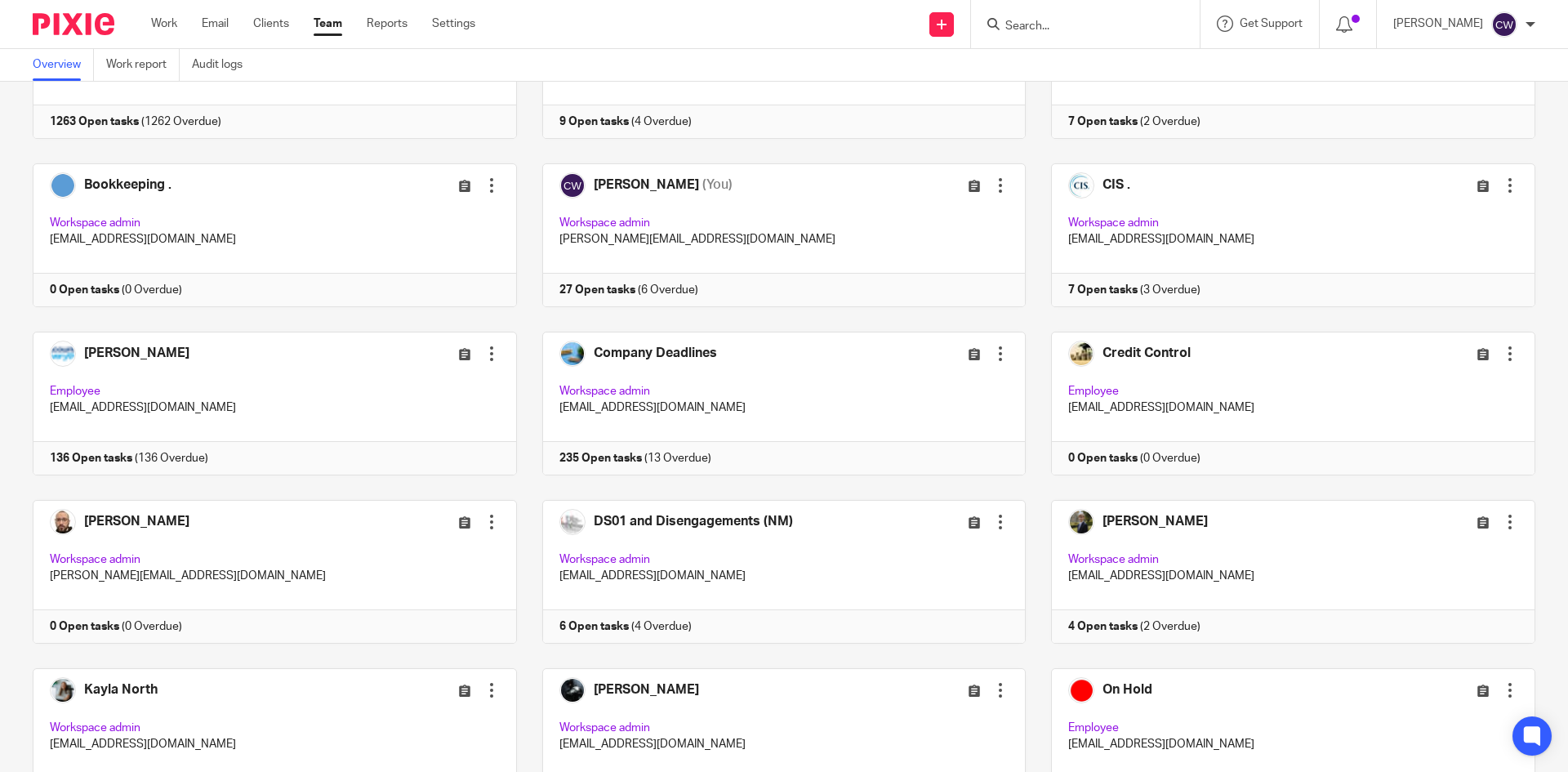
scroll to position [327, 0]
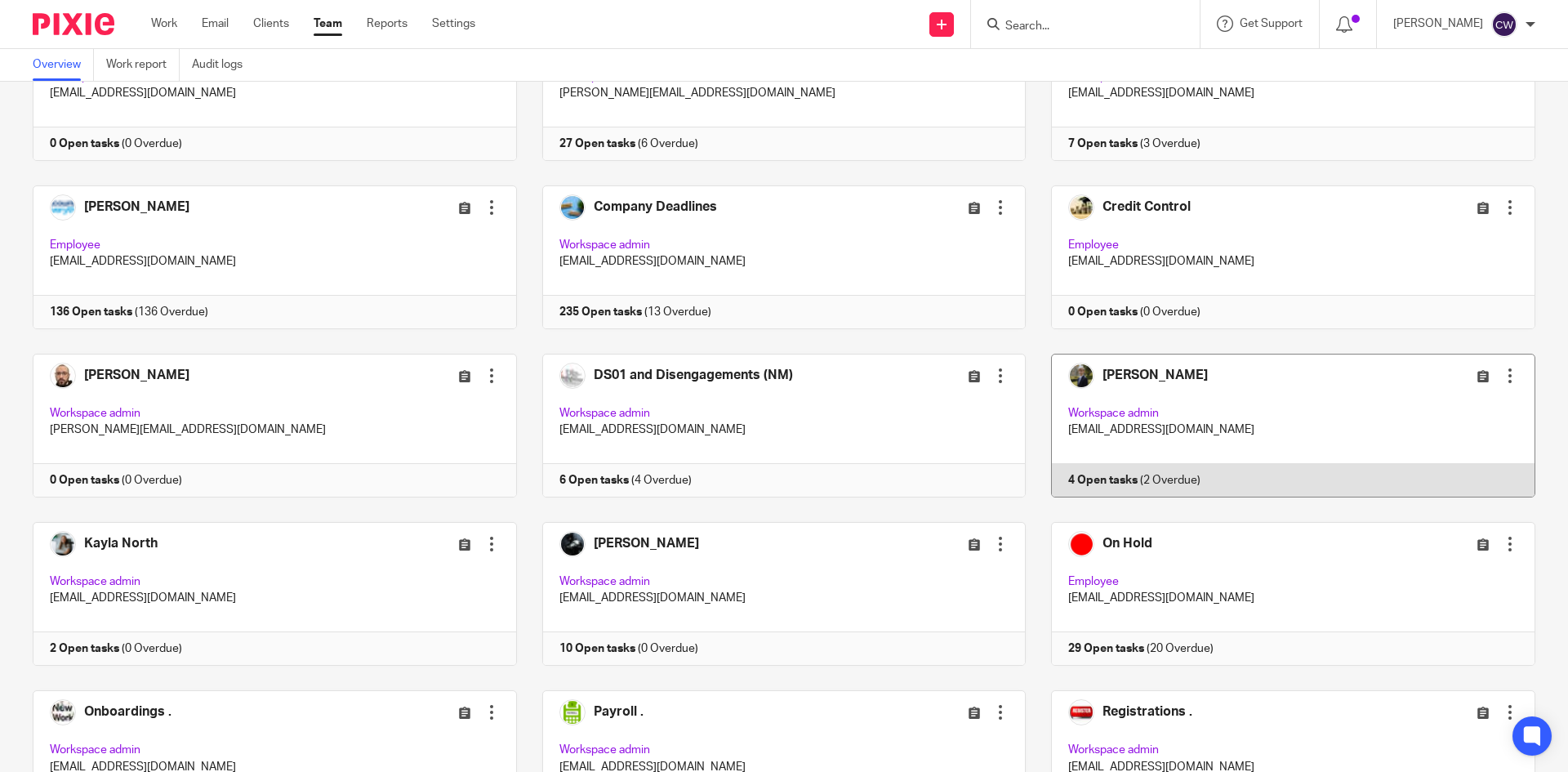
click at [1085, 477] on link at bounding box center [1281, 426] width 510 height 144
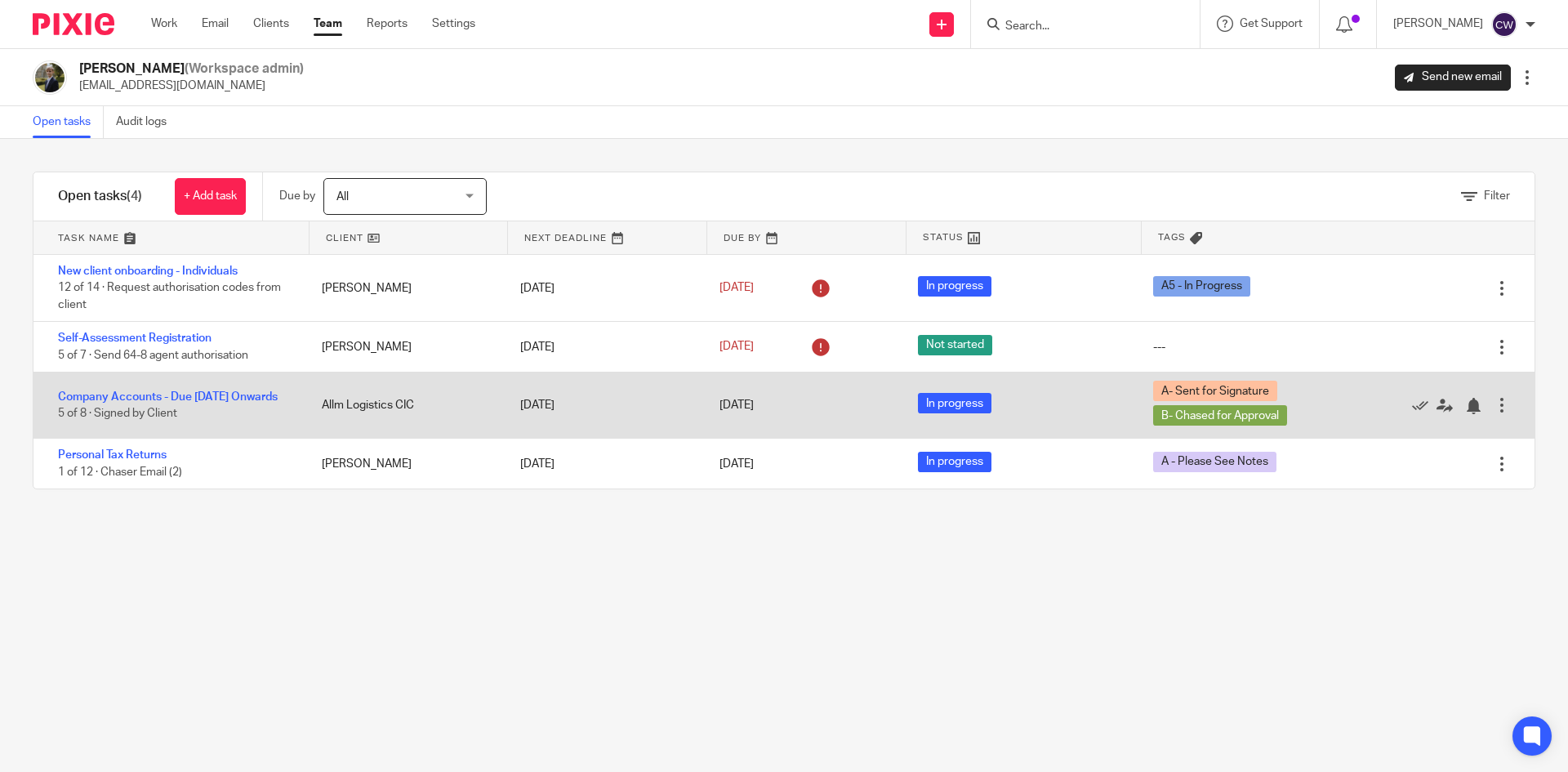
click at [159, 381] on div "Company Accounts - Due [DATE] Onwards 5 of 8 · Signed by Client" at bounding box center [170, 406] width 272 height 49
click at [158, 391] on link "Company Accounts - Due [DATE] Onwards" at bounding box center [167, 397] width 219 height 12
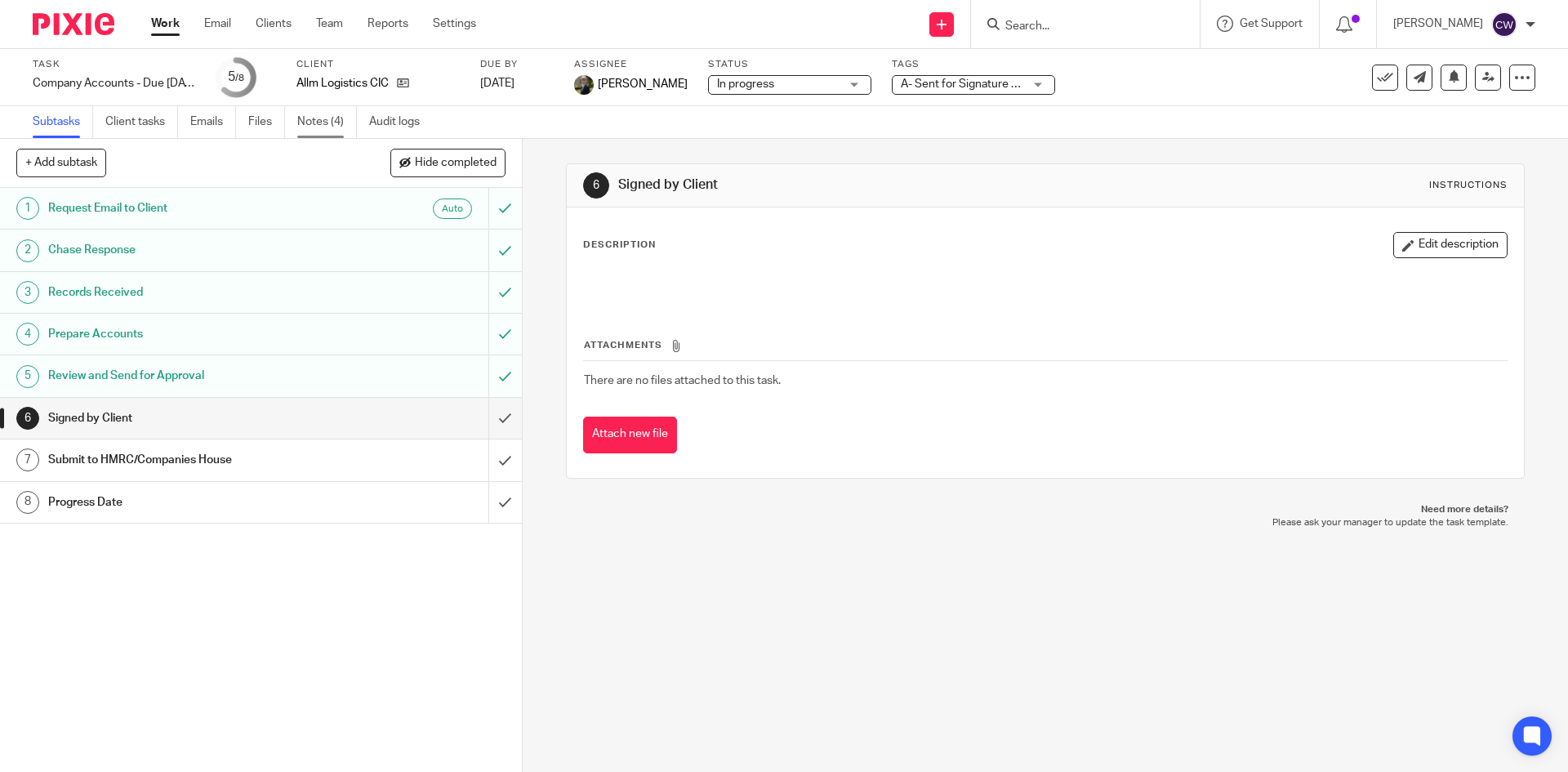
click at [312, 119] on link "Notes (4)" at bounding box center [327, 122] width 59 height 32
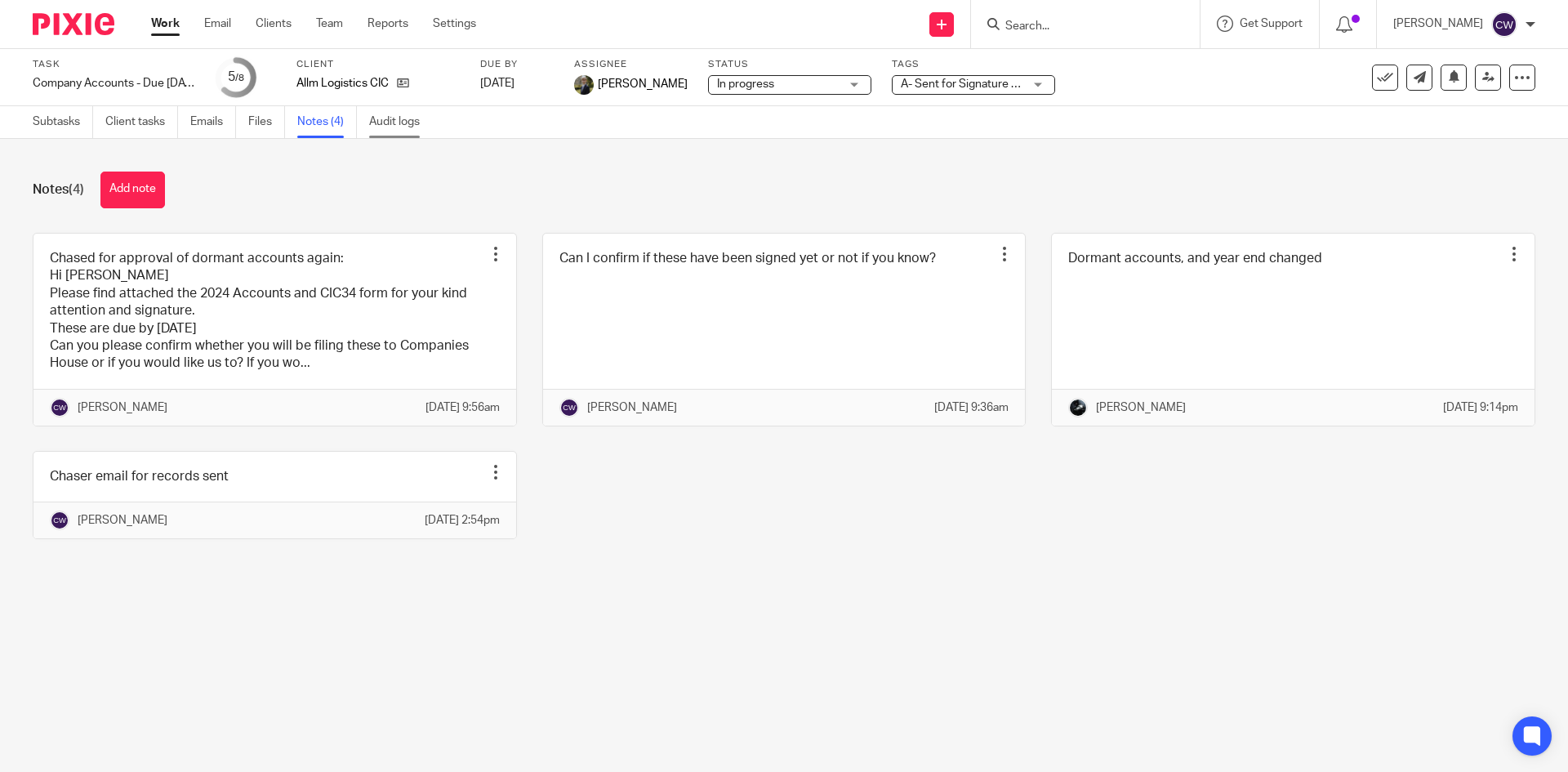
click at [380, 125] on link "Audit logs" at bounding box center [401, 122] width 63 height 32
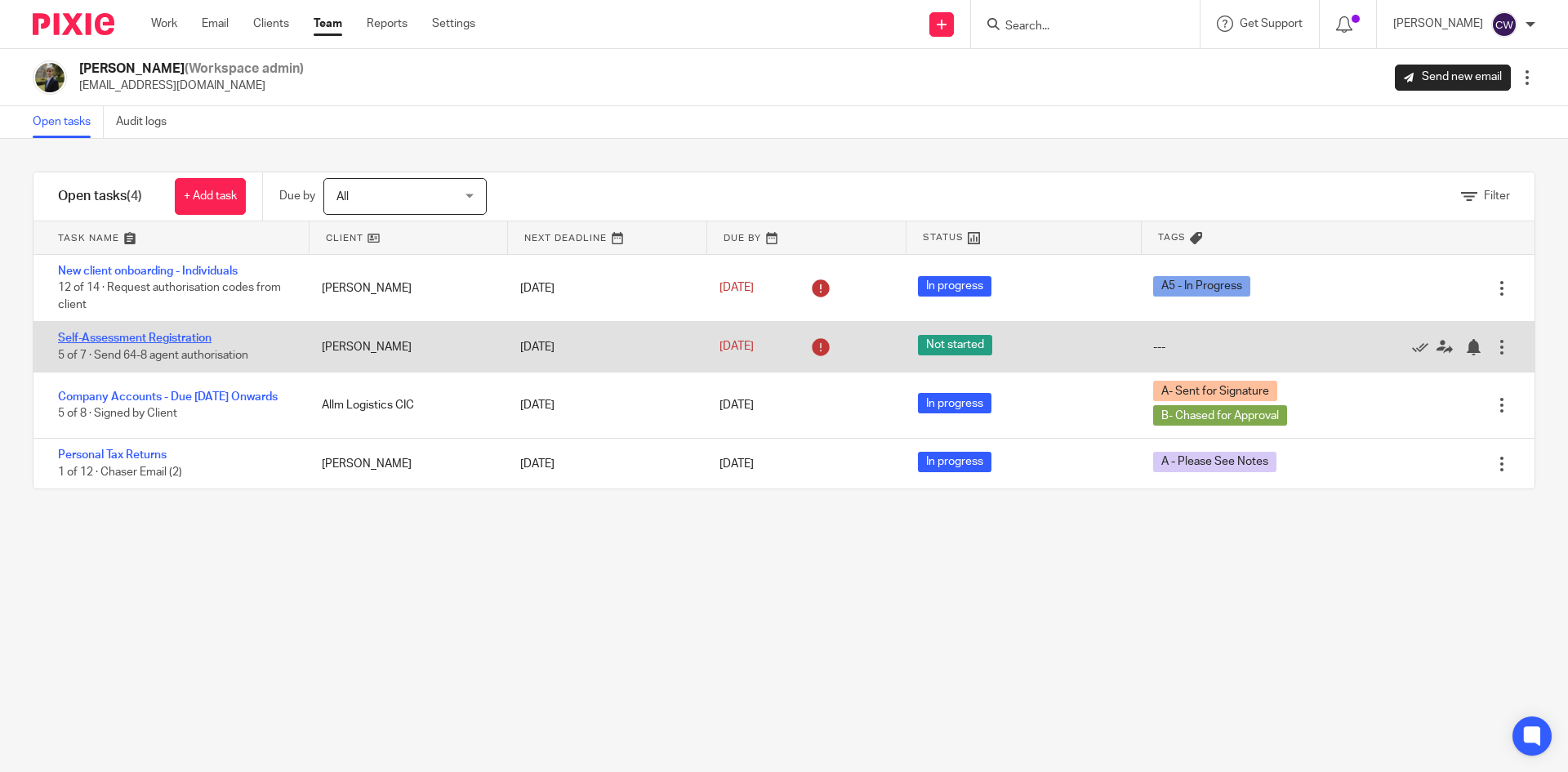
click at [194, 336] on link "Self-Assessment Registration" at bounding box center [134, 338] width 153 height 12
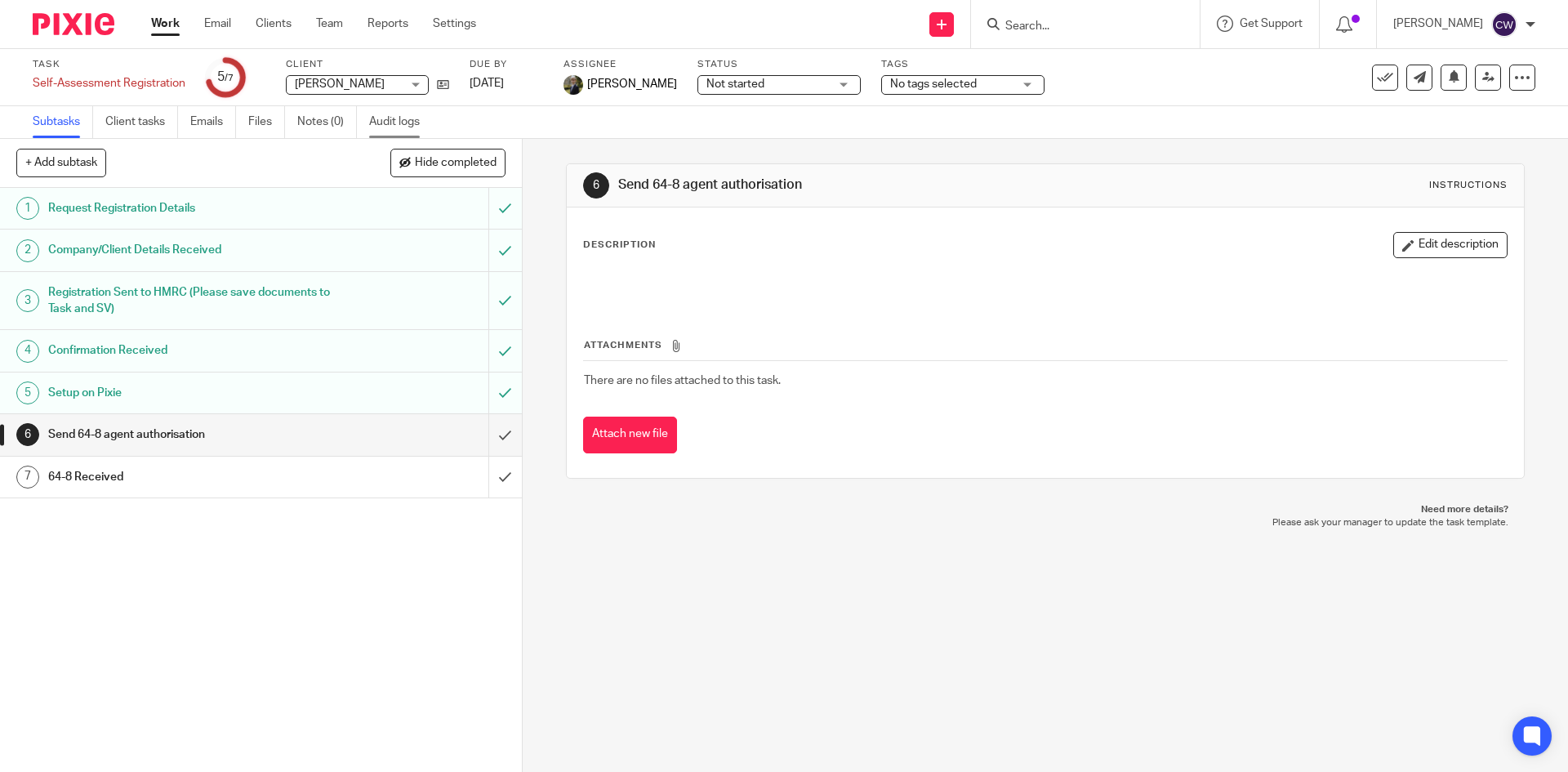
click at [410, 120] on link "Audit logs" at bounding box center [401, 122] width 63 height 32
click at [320, 23] on link "Team" at bounding box center [329, 24] width 27 height 16
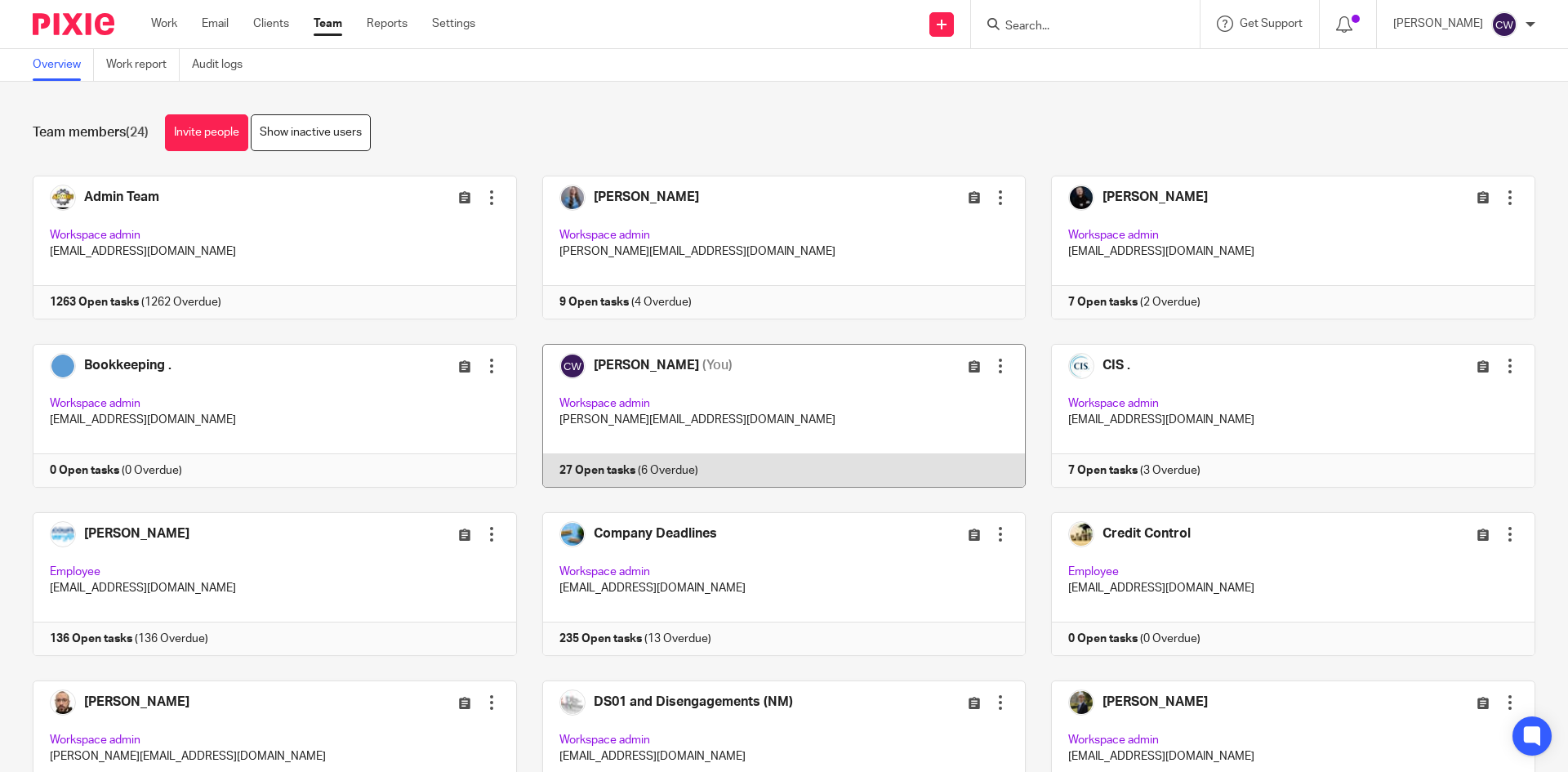
click at [602, 456] on link at bounding box center [772, 416] width 510 height 144
click at [589, 473] on link at bounding box center [772, 416] width 510 height 144
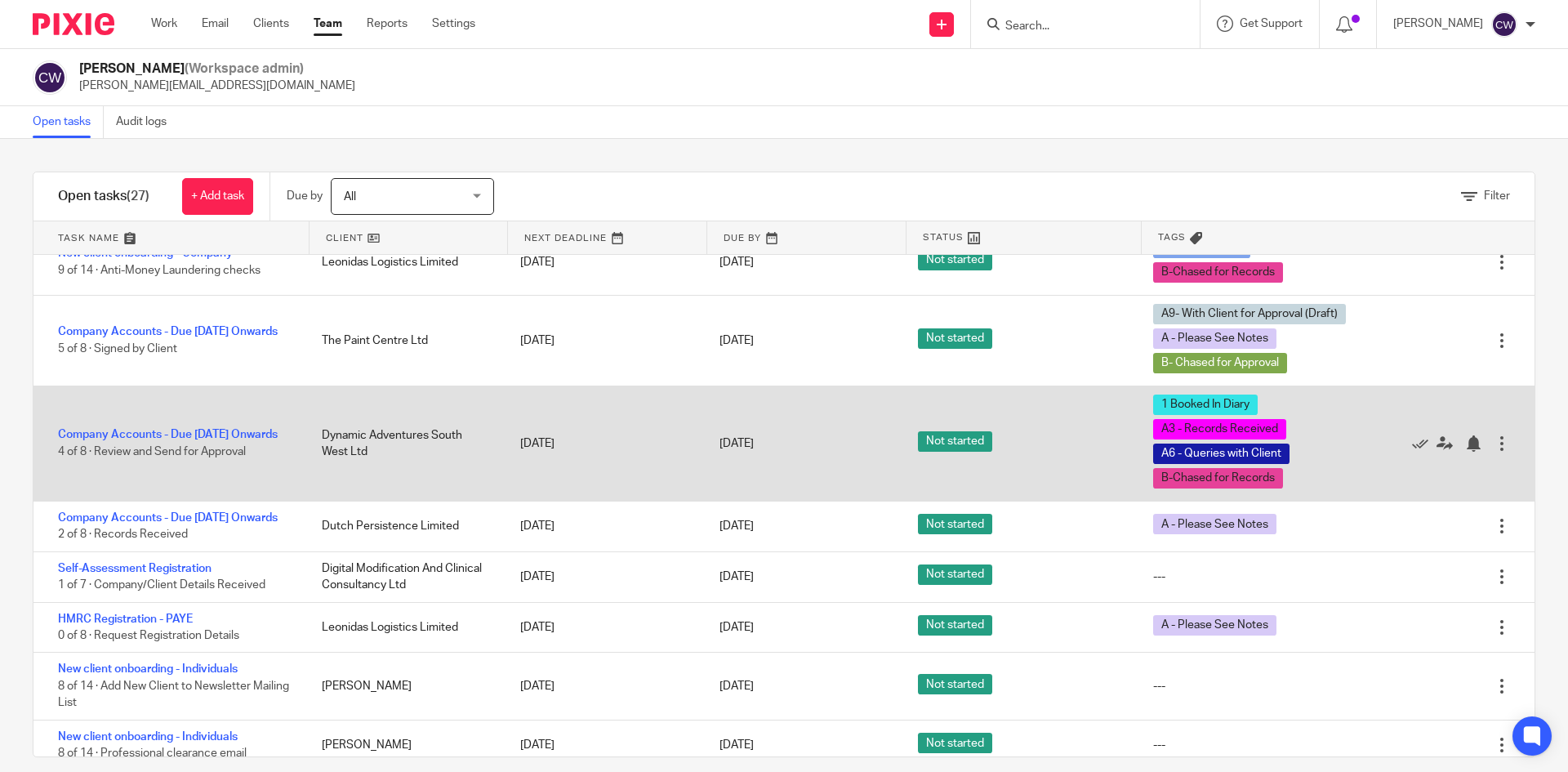
scroll to position [490, 0]
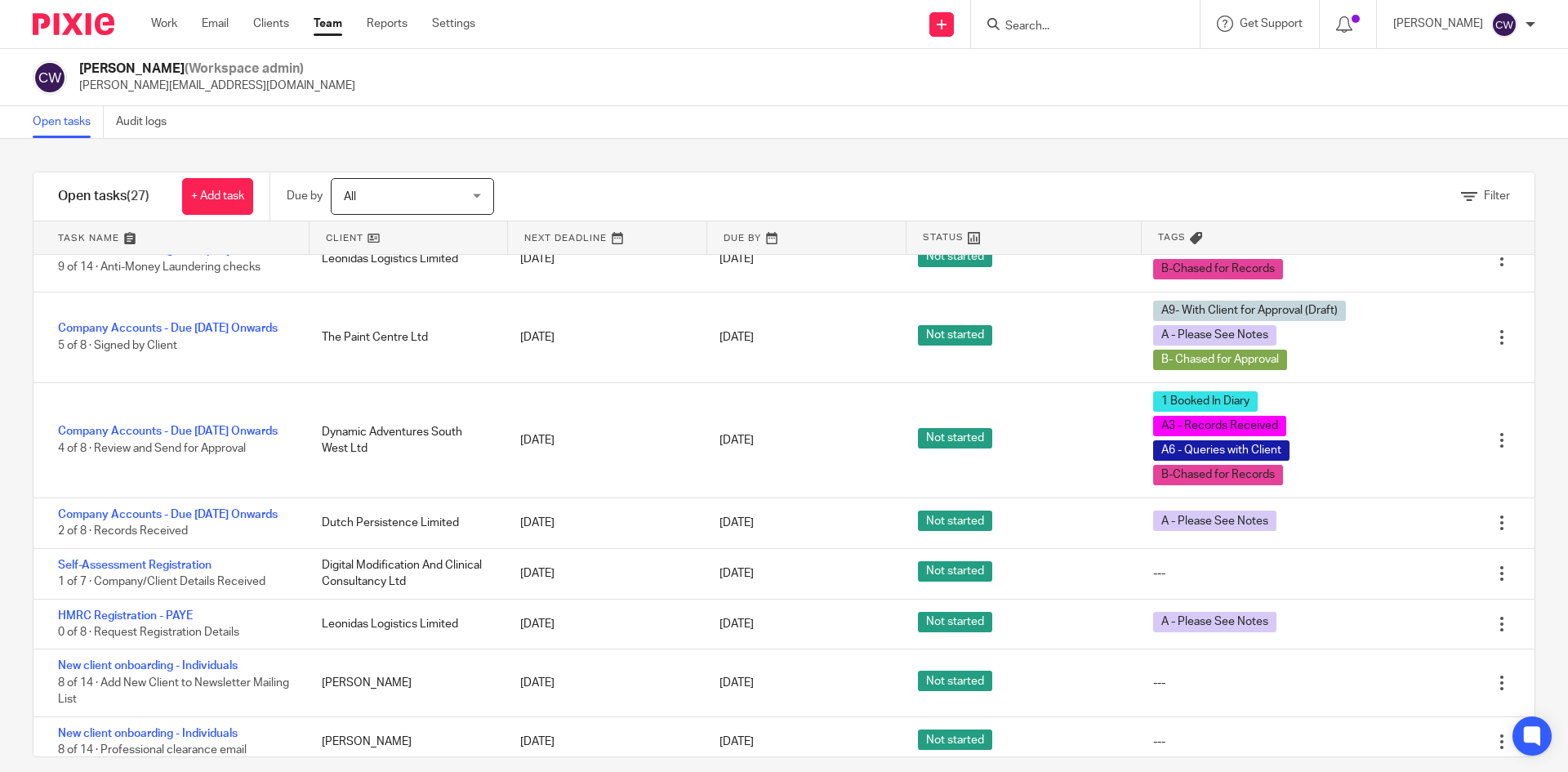
click at [1111, 14] on form at bounding box center [1090, 24] width 174 height 21
click at [1063, 27] on input "Search" at bounding box center [1077, 27] width 147 height 15
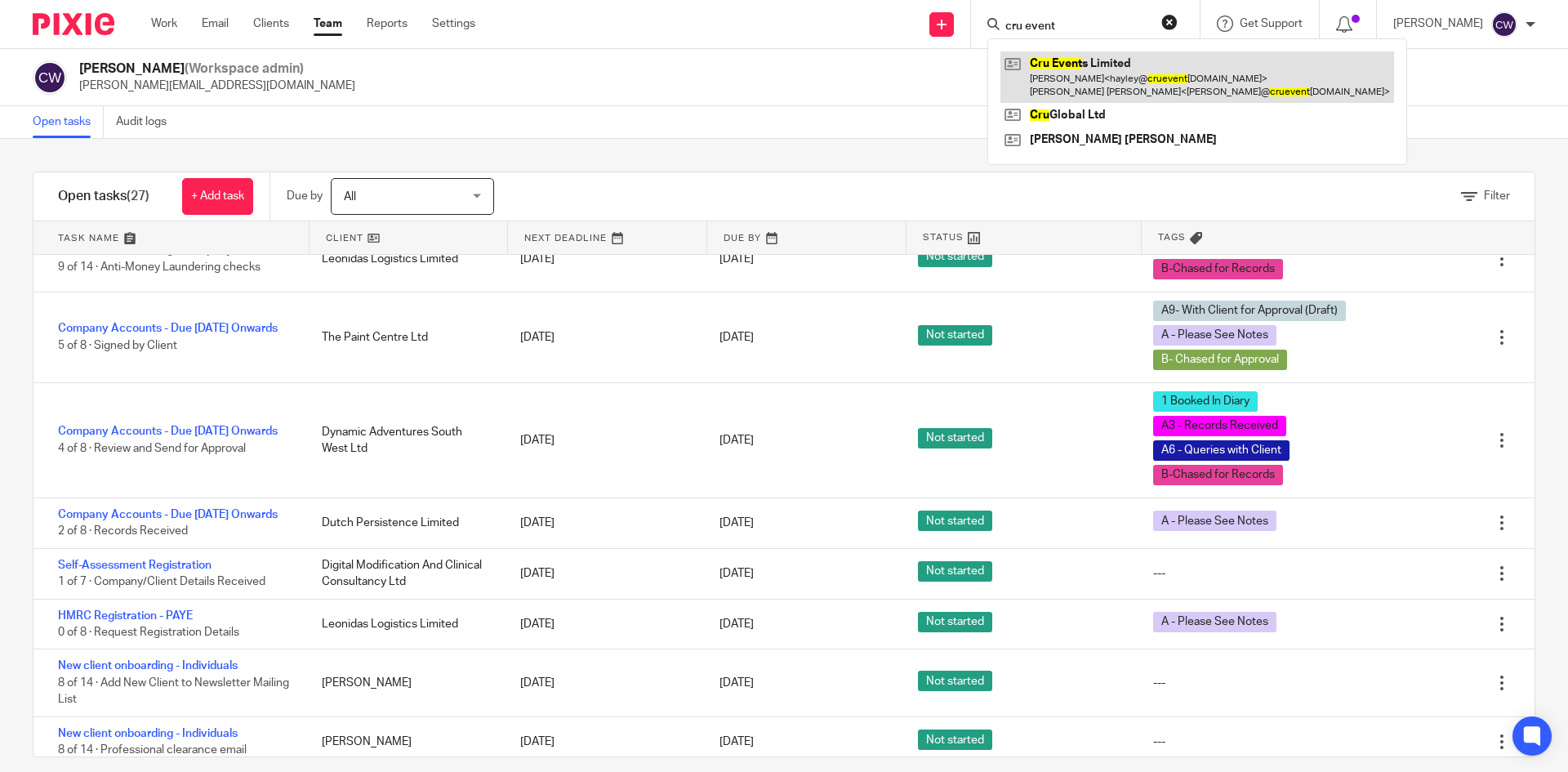
type input "cru event"
click at [1133, 89] on link at bounding box center [1197, 76] width 393 height 50
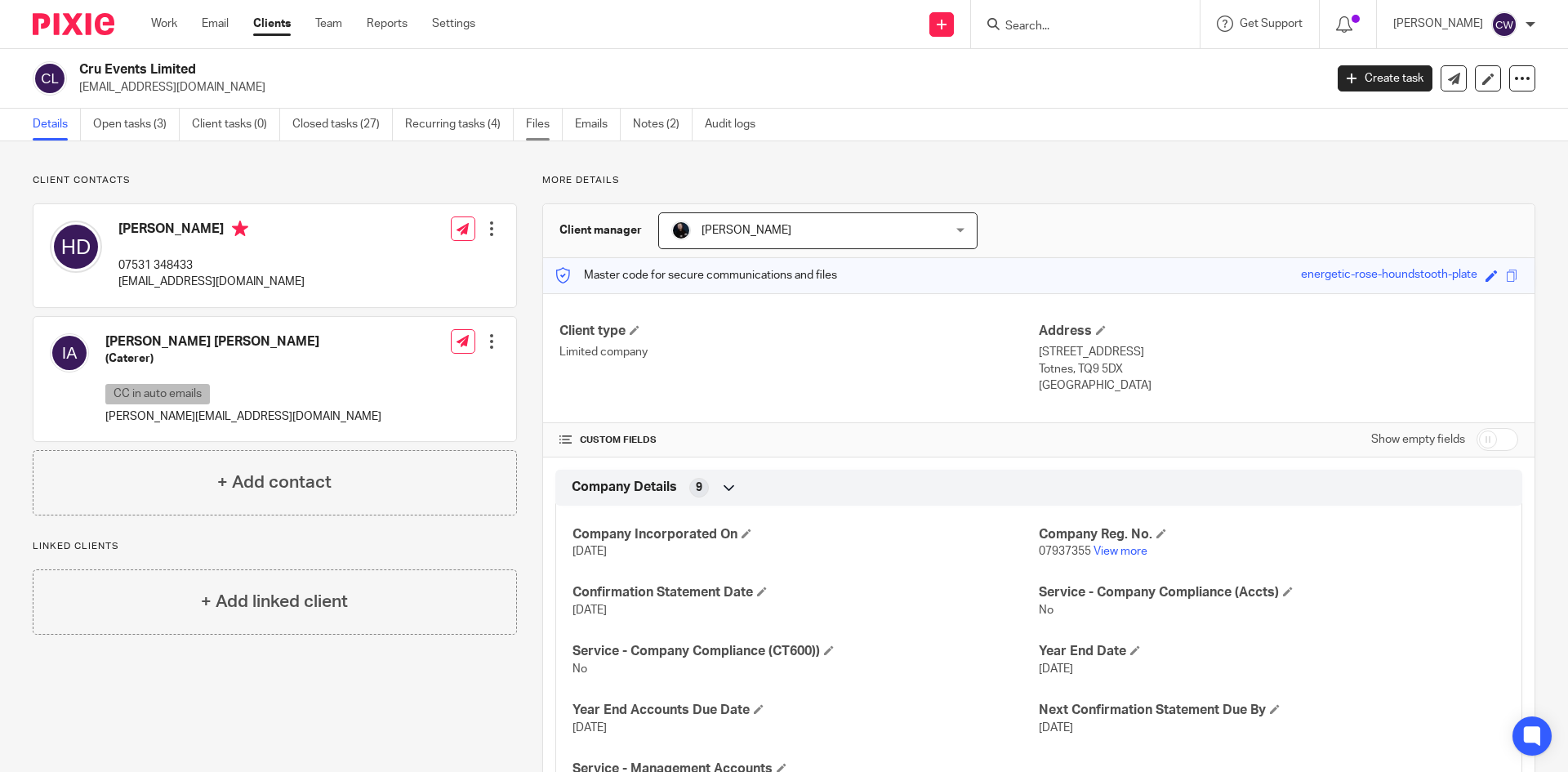
click at [539, 119] on link "Files" at bounding box center [544, 125] width 37 height 32
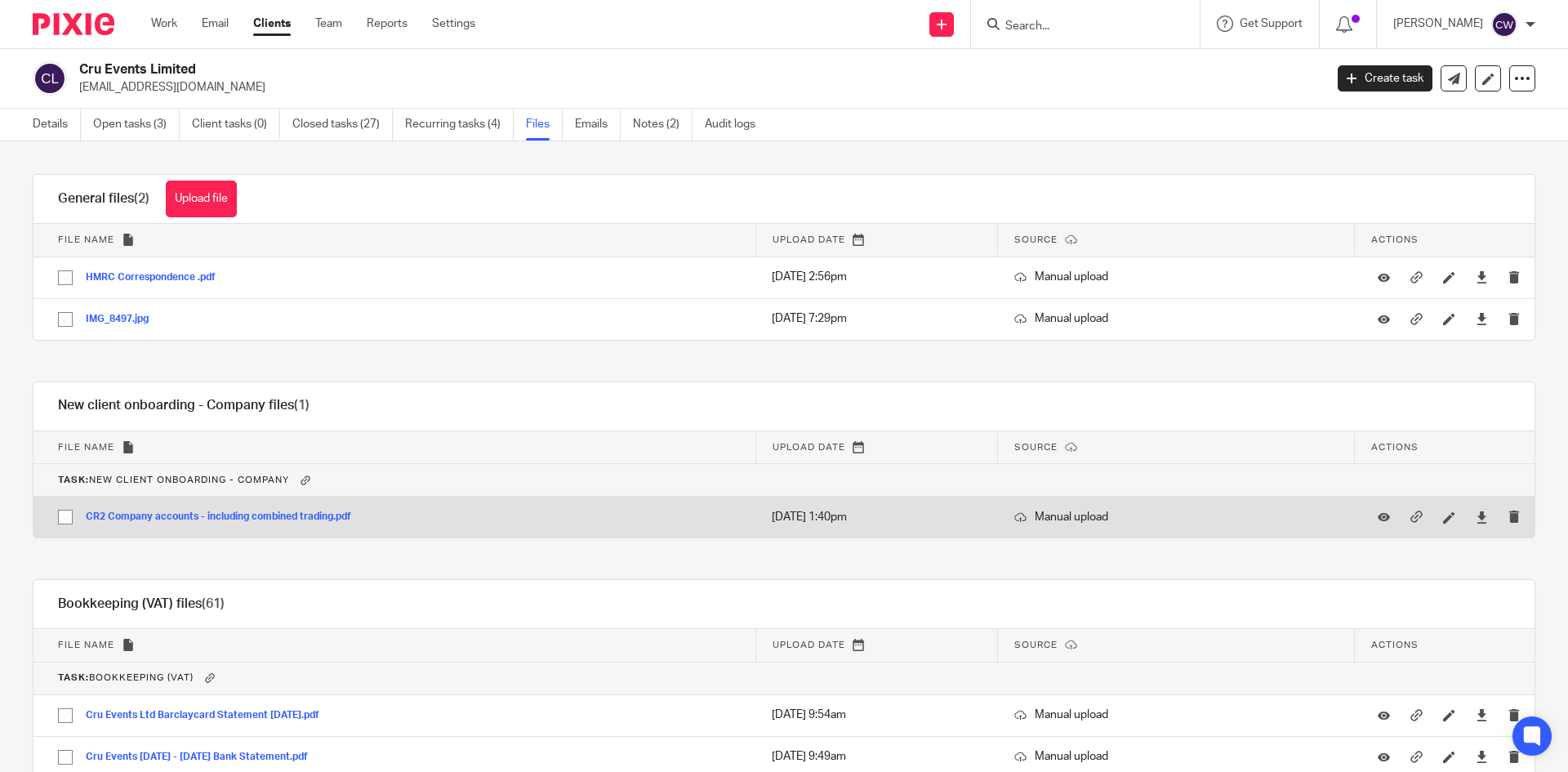
click at [253, 520] on button "CR2 Company accounts - including combined trading.pdf" at bounding box center [224, 517] width 278 height 12
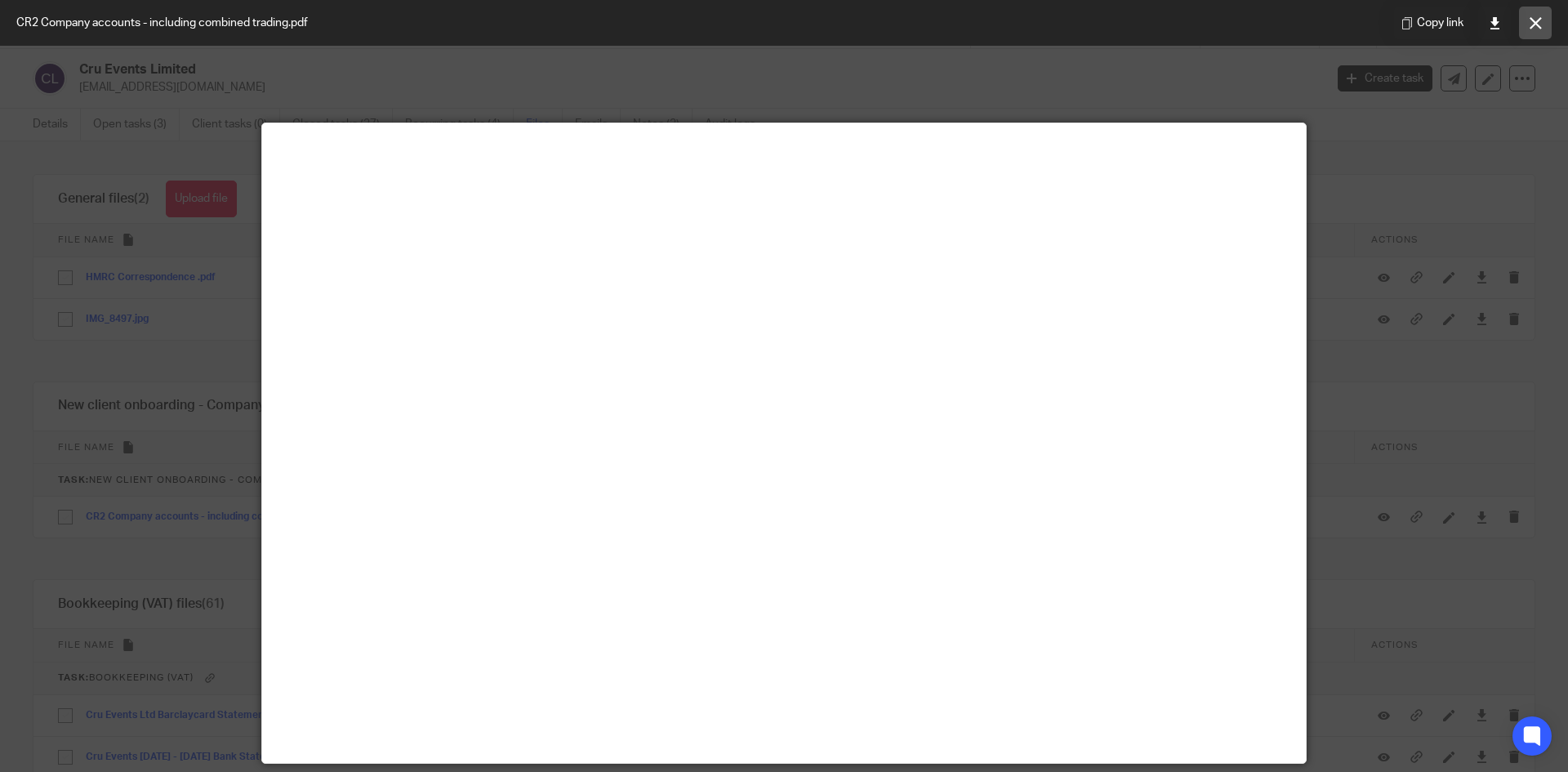
click at [1544, 16] on button at bounding box center [1536, 23] width 33 height 33
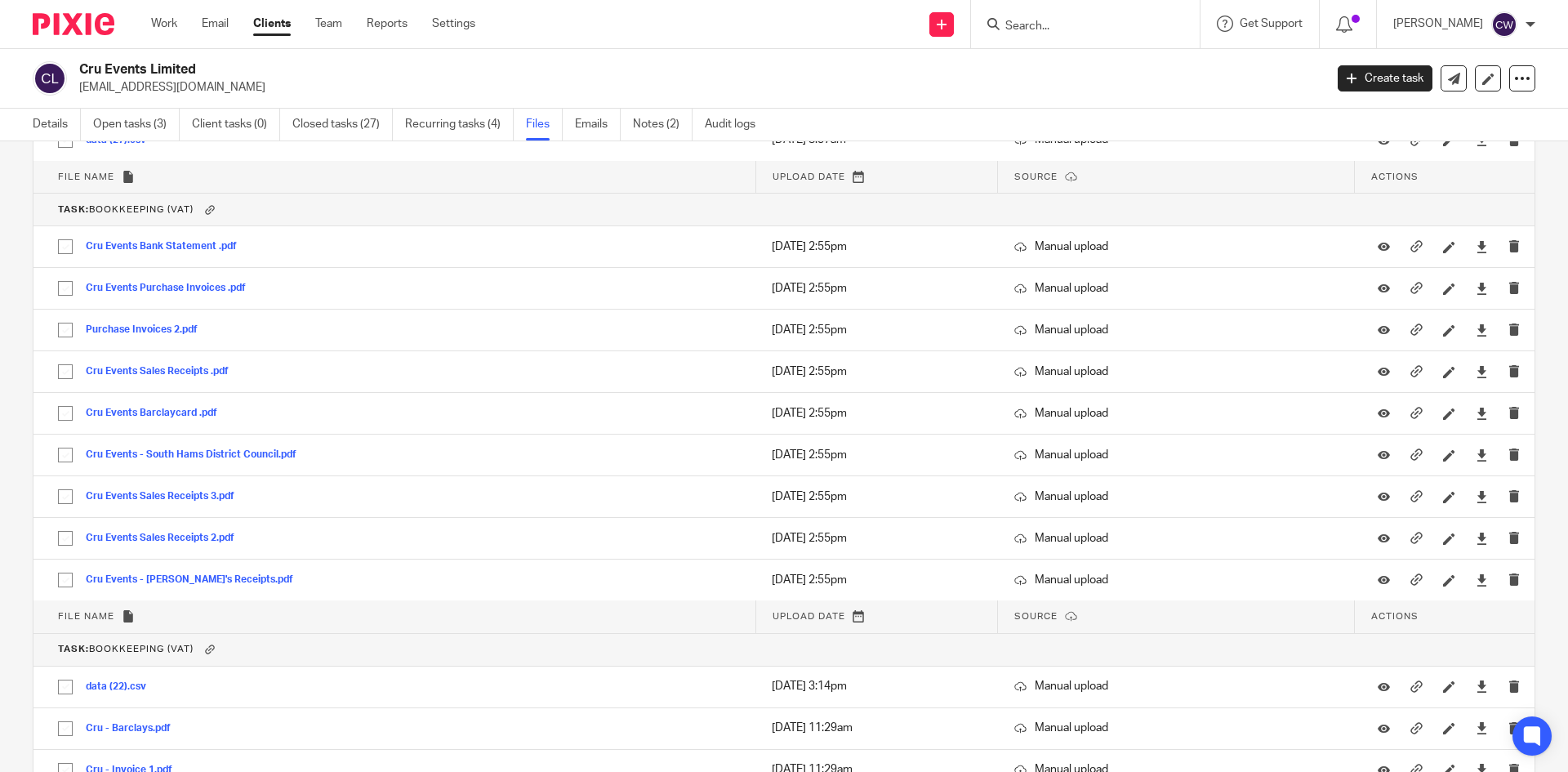
scroll to position [2345, 0]
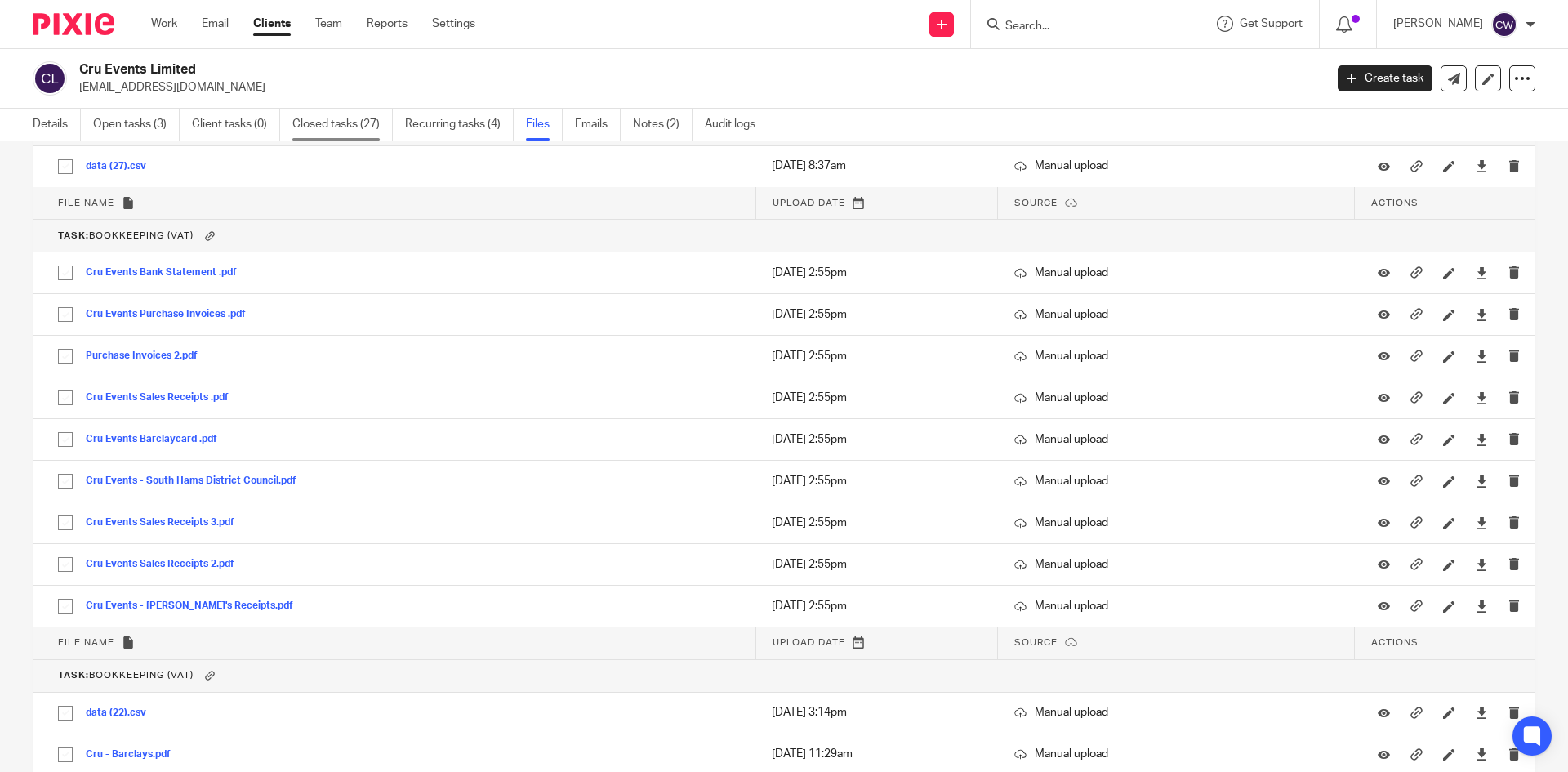
click at [365, 118] on link "Closed tasks (27)" at bounding box center [343, 125] width 101 height 32
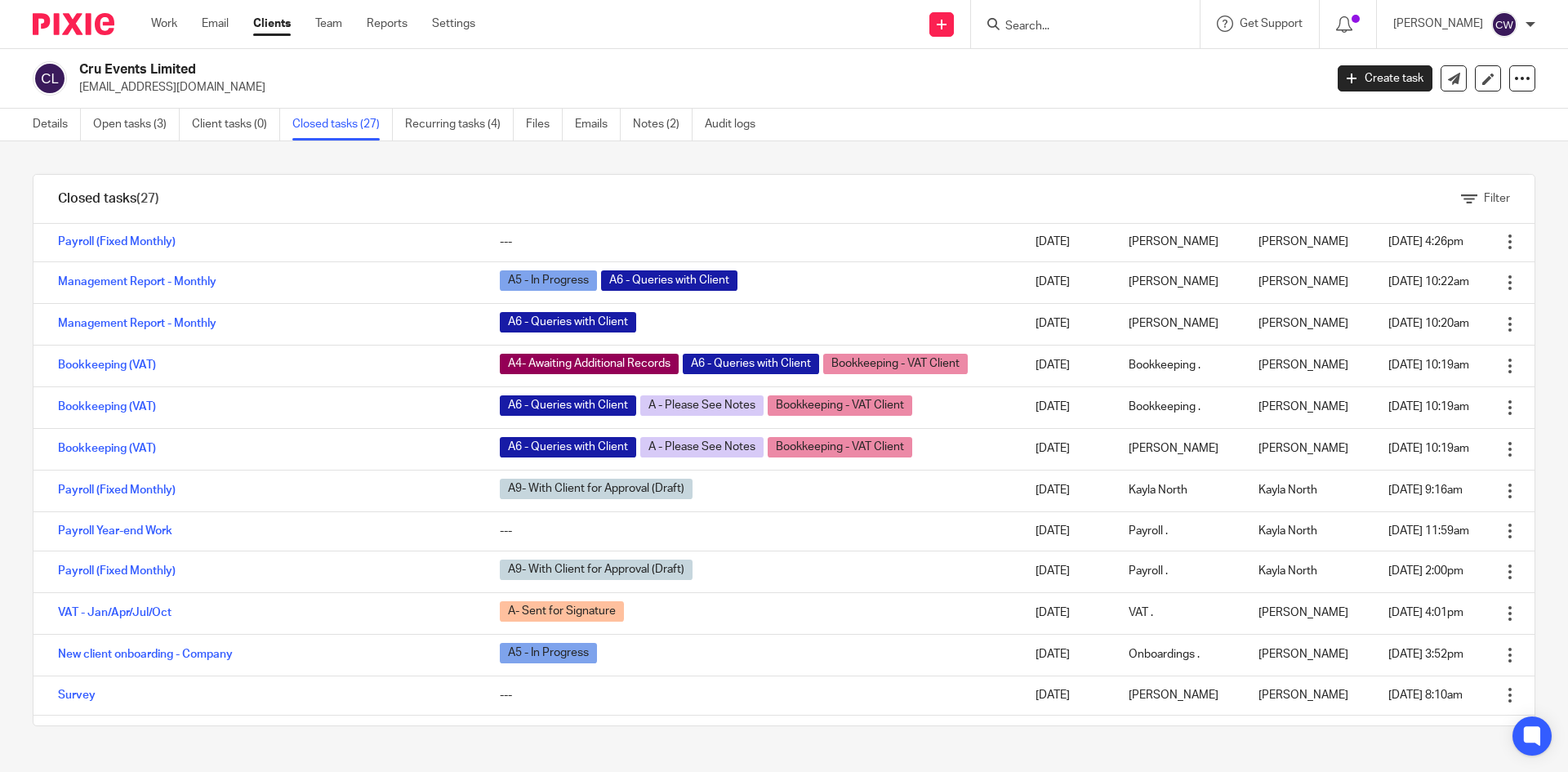
scroll to position [641, 0]
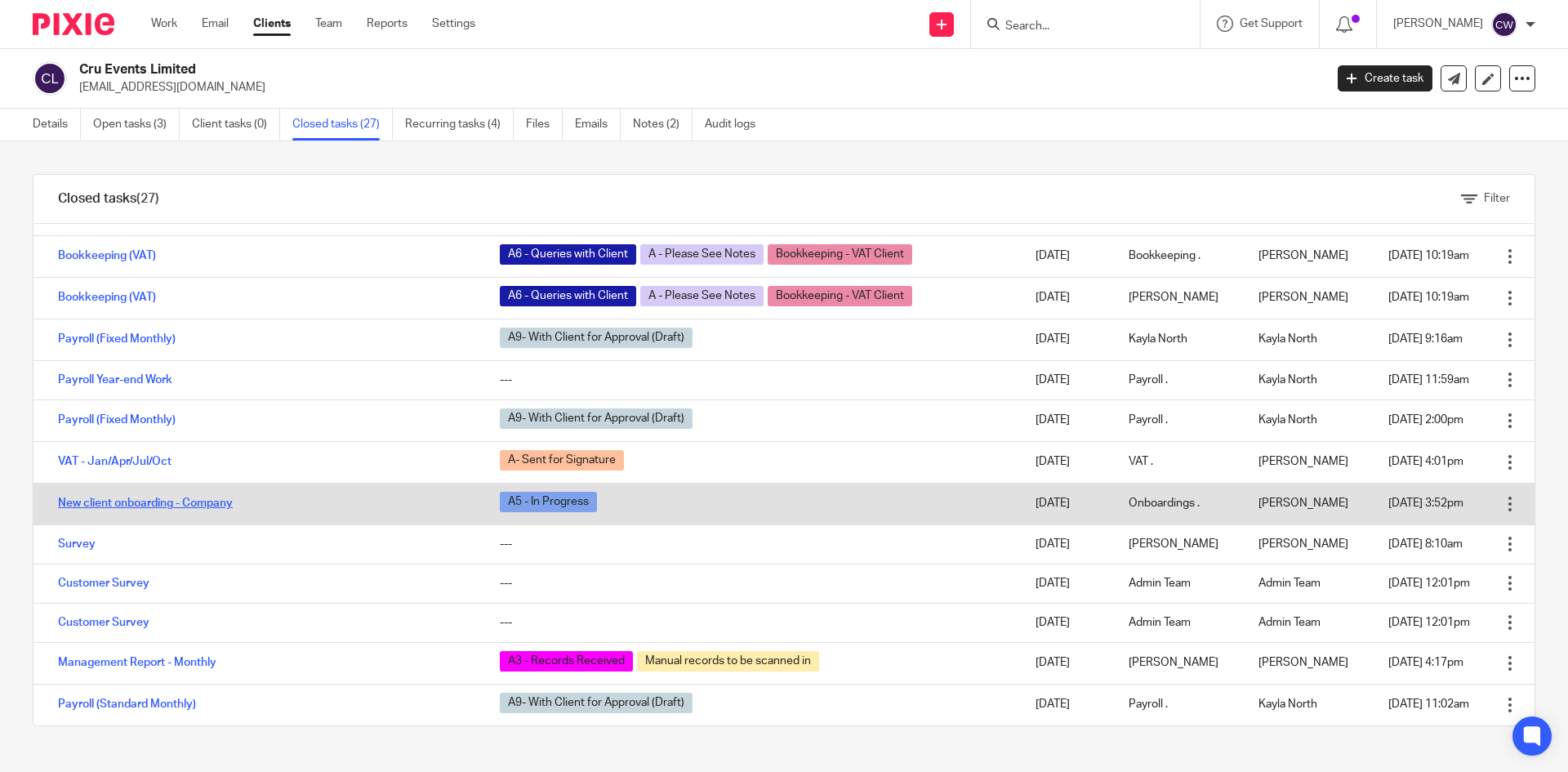
click at [219, 500] on link "New client onboarding - Company" at bounding box center [145, 503] width 175 height 12
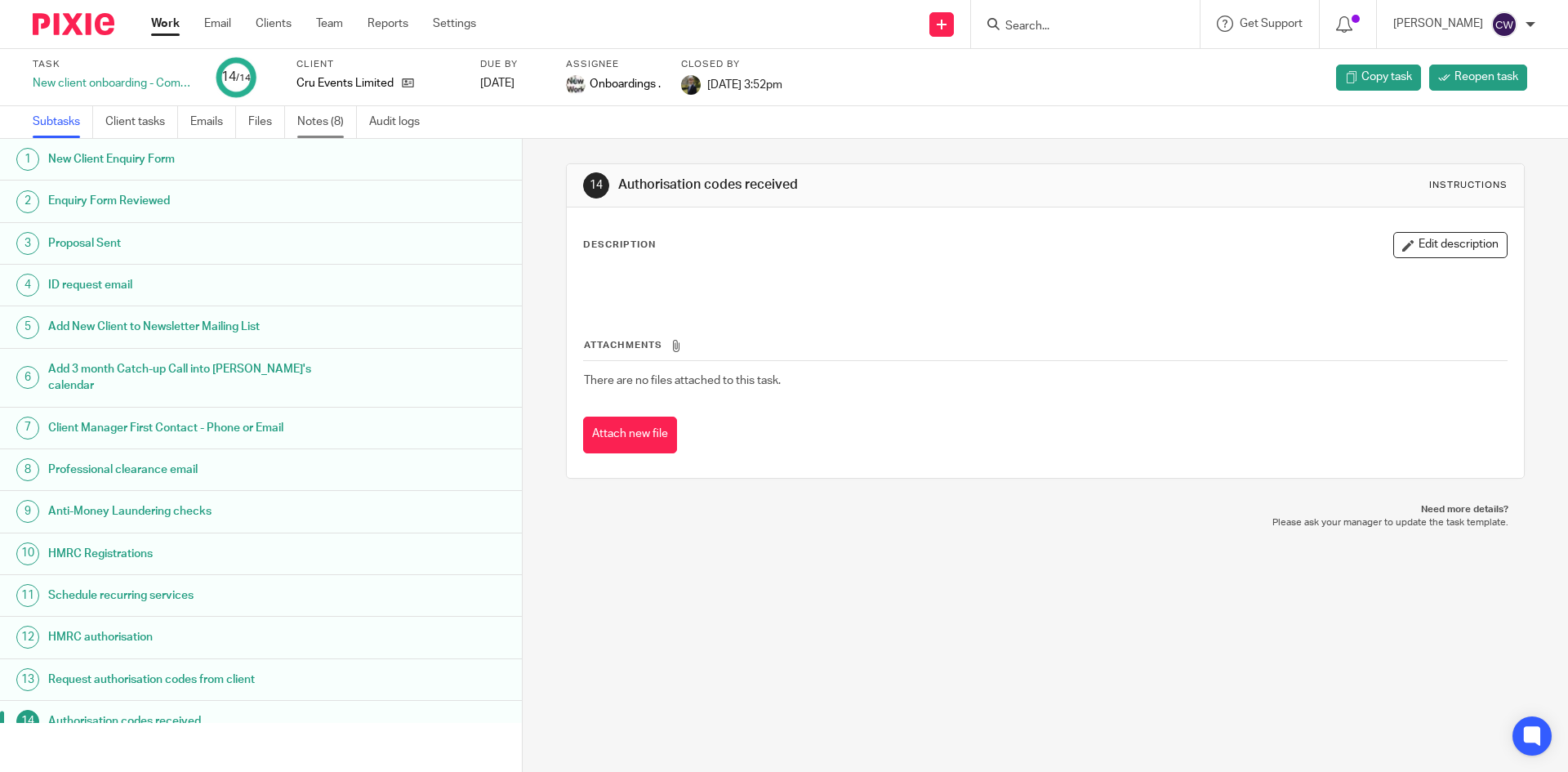
click at [318, 117] on link "Notes (8)" at bounding box center [327, 122] width 59 height 32
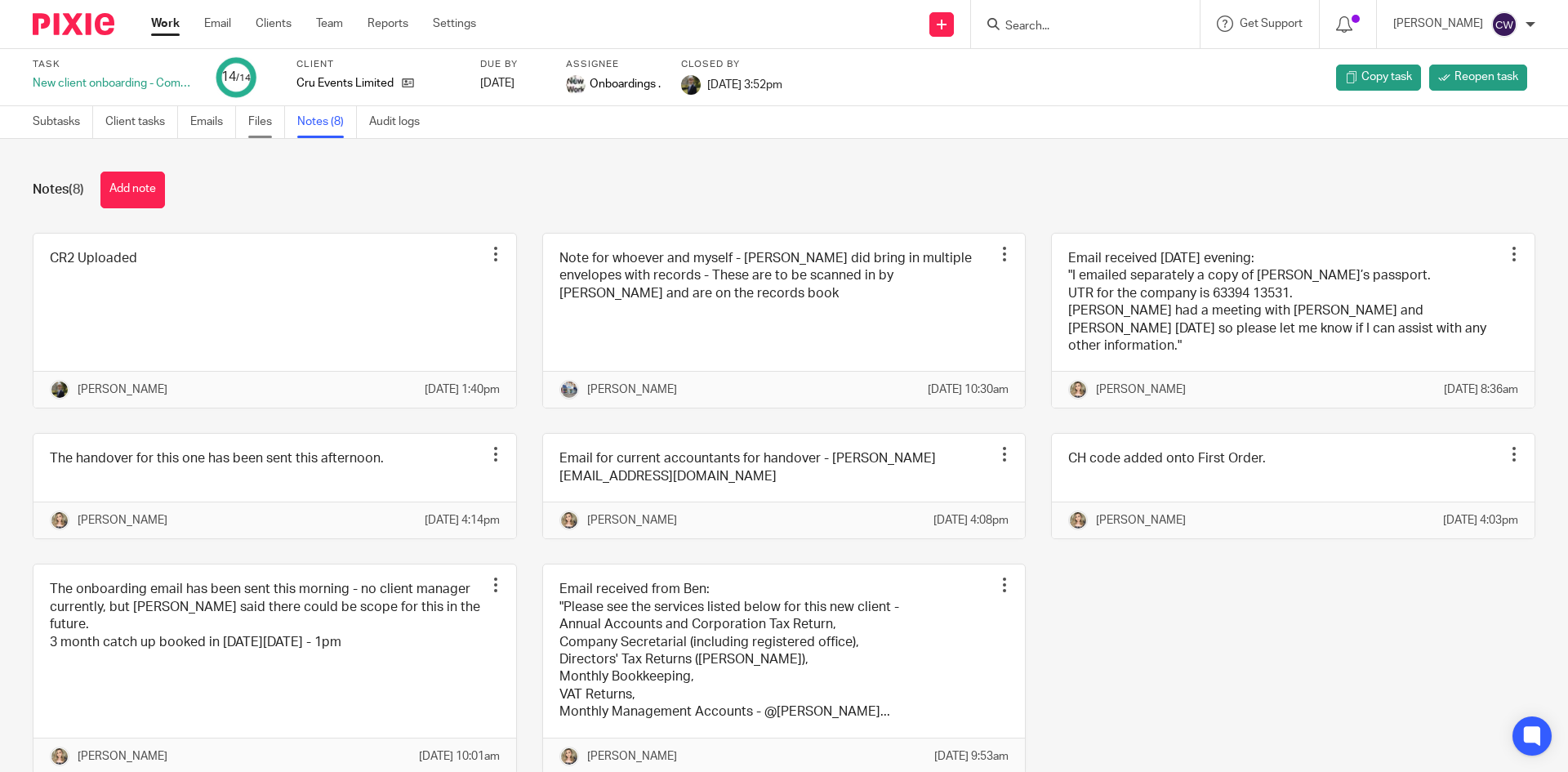
click at [251, 126] on link "Files" at bounding box center [266, 122] width 37 height 32
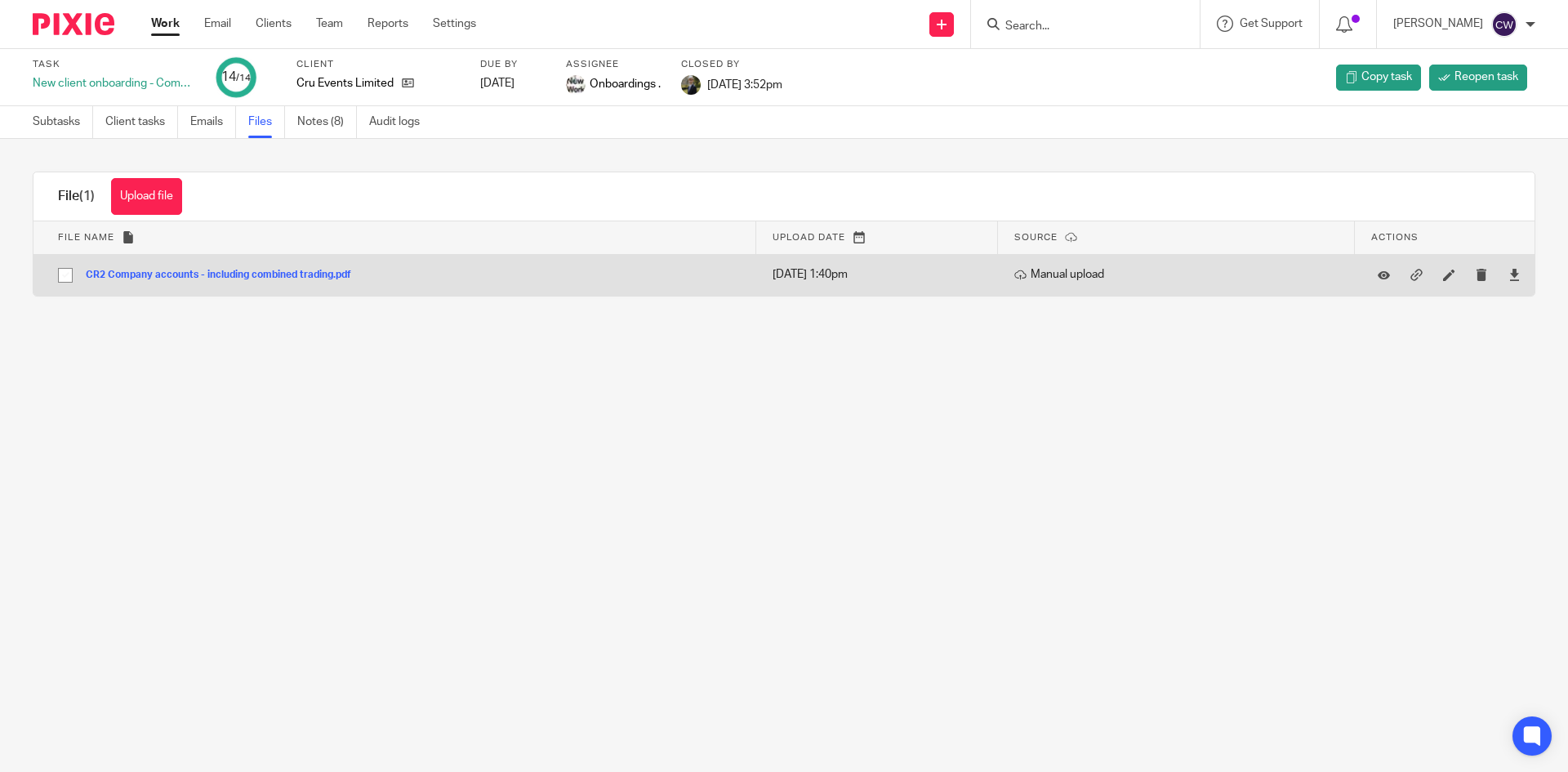
click at [294, 271] on button "CR2 Company accounts - including combined trading.pdf" at bounding box center [224, 275] width 278 height 12
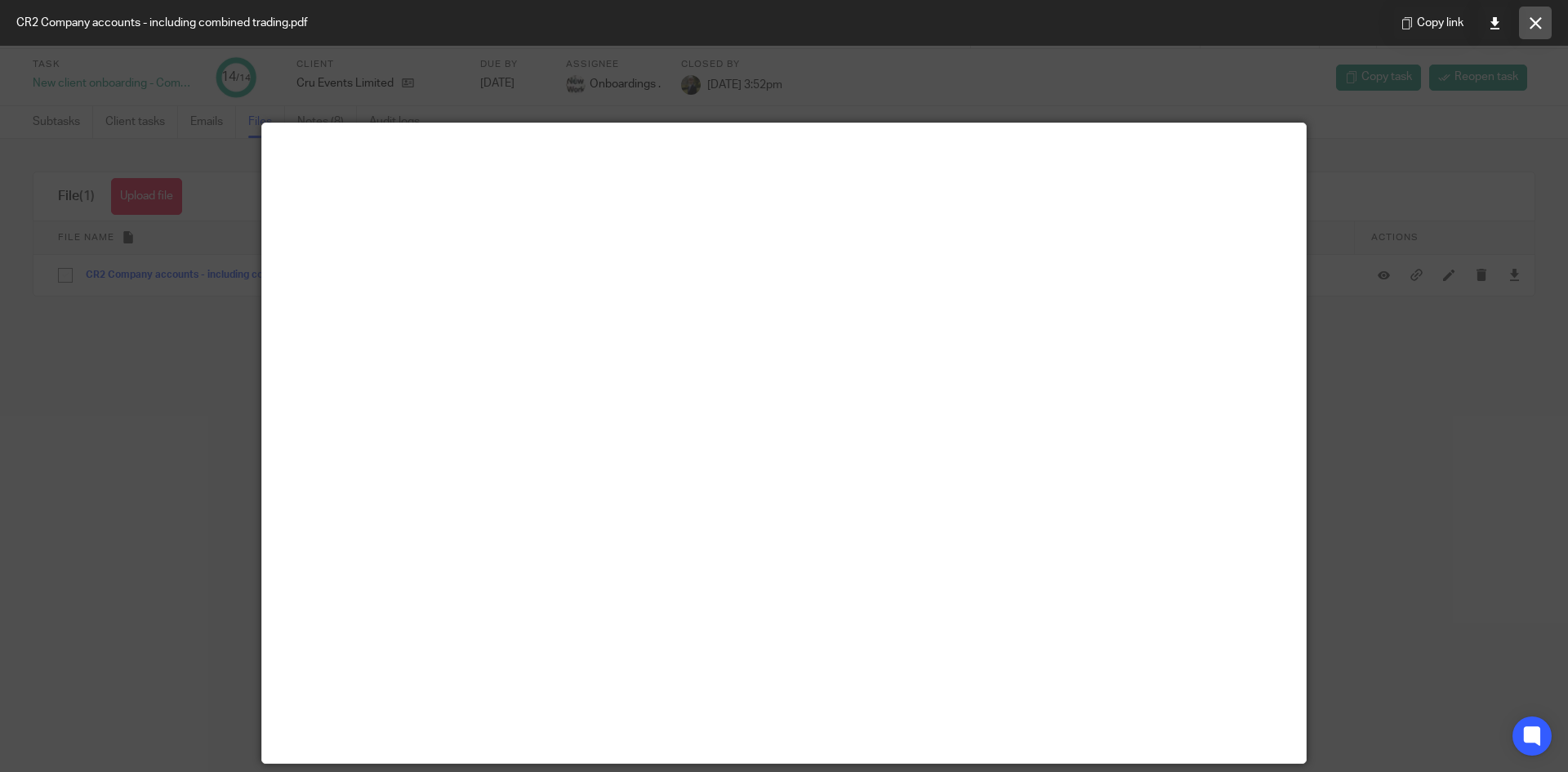
click at [1540, 17] on icon at bounding box center [1536, 23] width 12 height 12
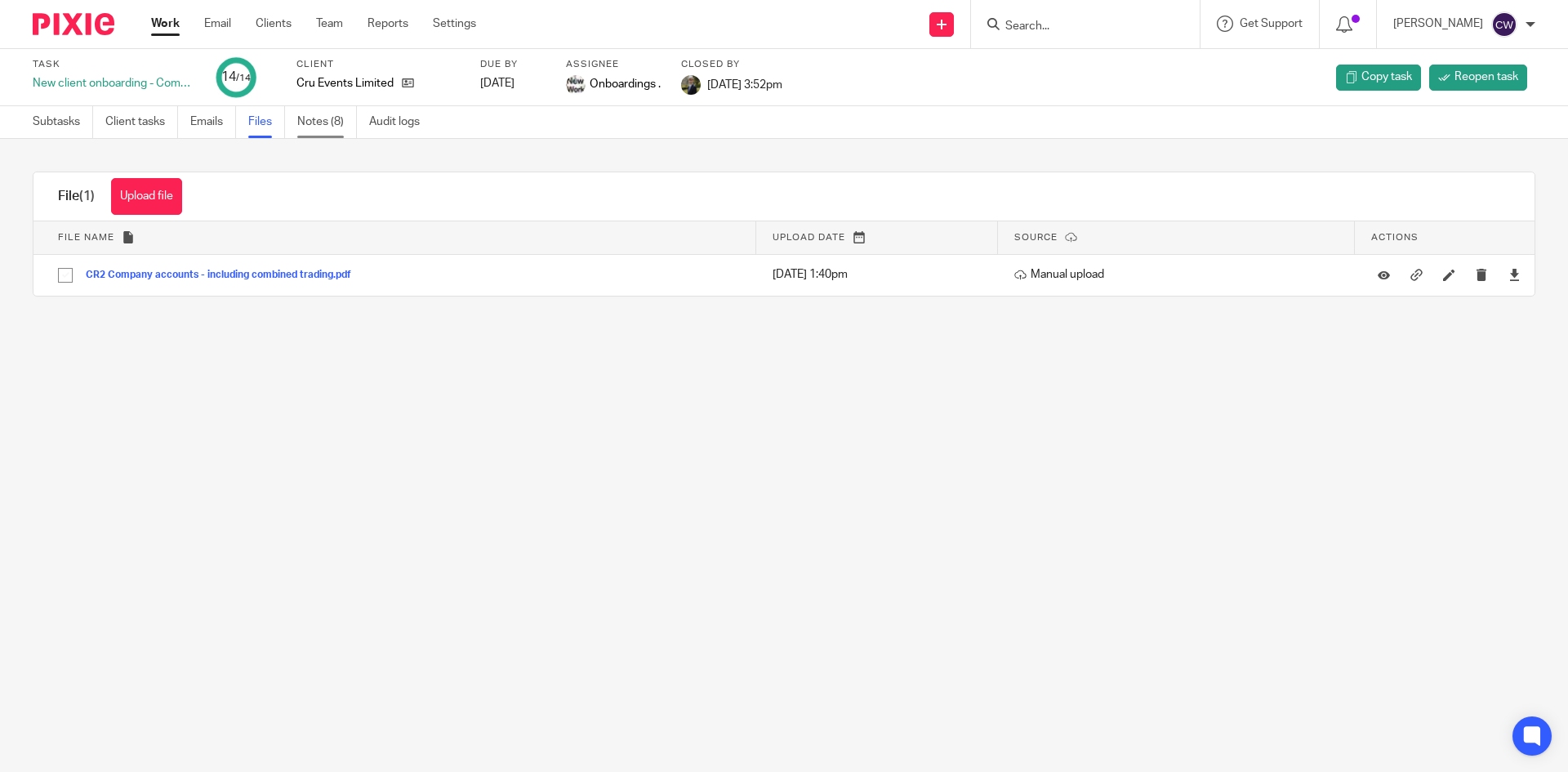
click at [332, 132] on link "Notes (8)" at bounding box center [327, 122] width 59 height 32
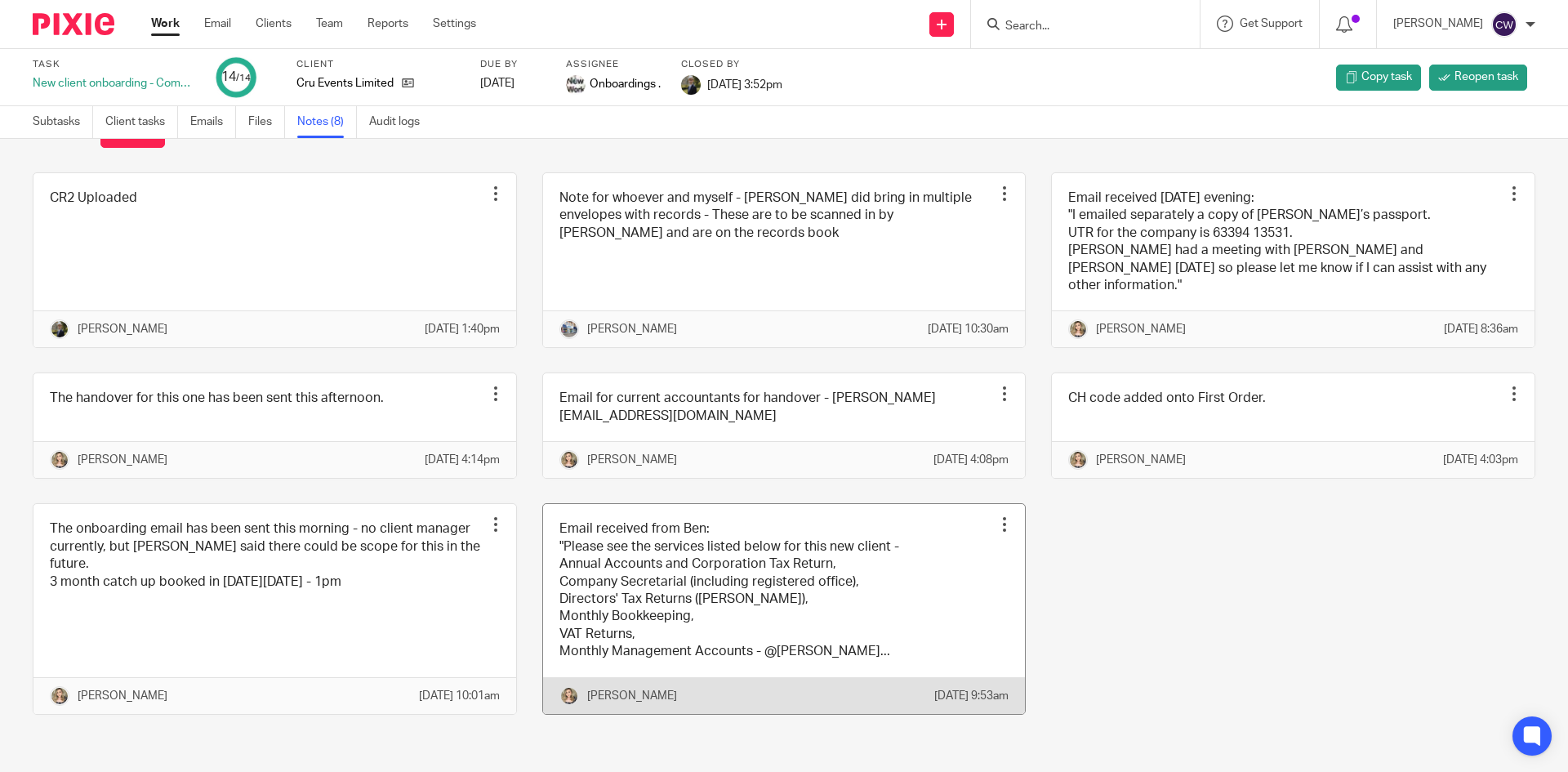
scroll to position [96, 0]
click at [871, 588] on link at bounding box center [784, 609] width 483 height 210
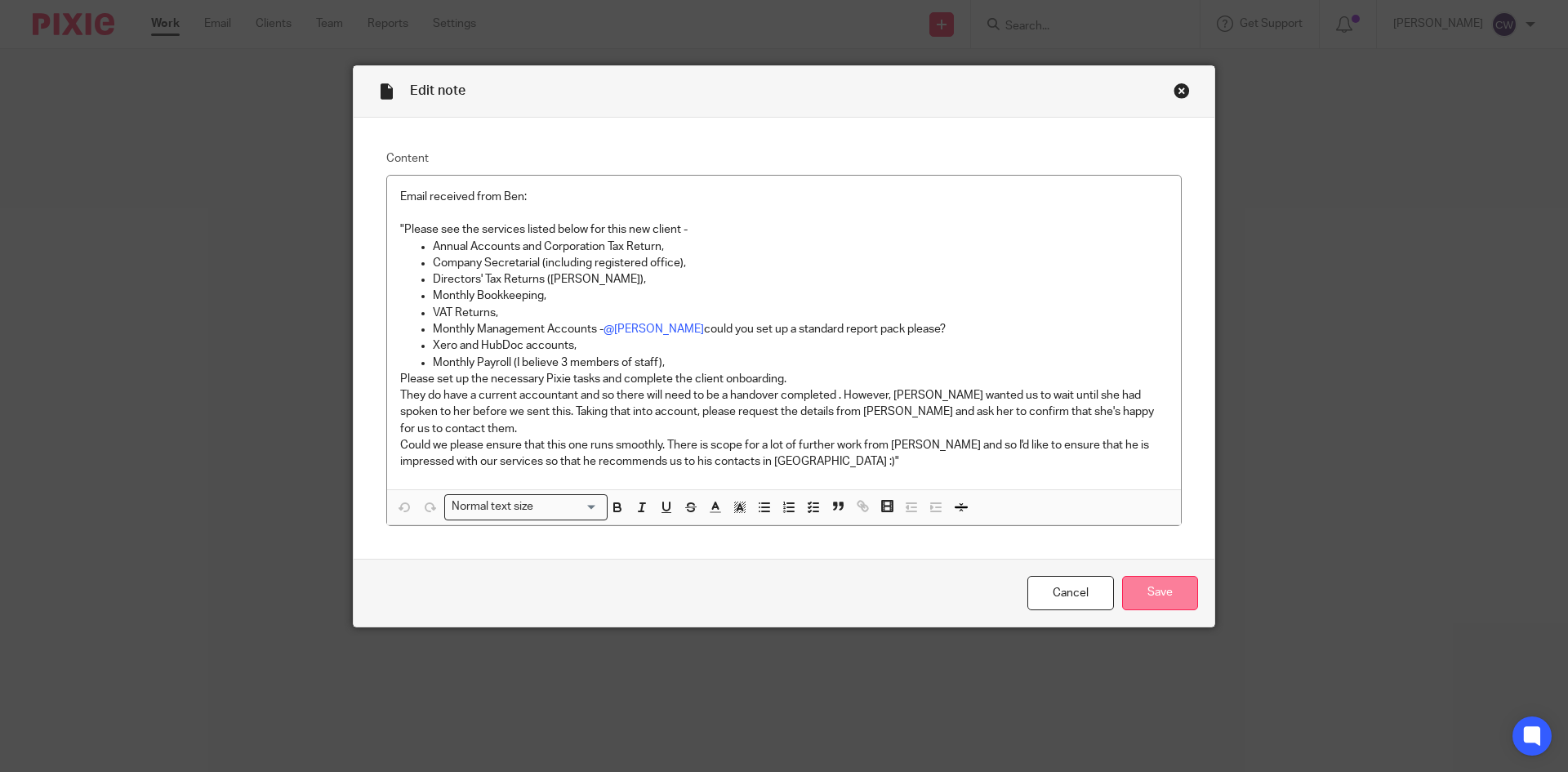
click at [1133, 576] on input "Save" at bounding box center [1161, 593] width 76 height 35
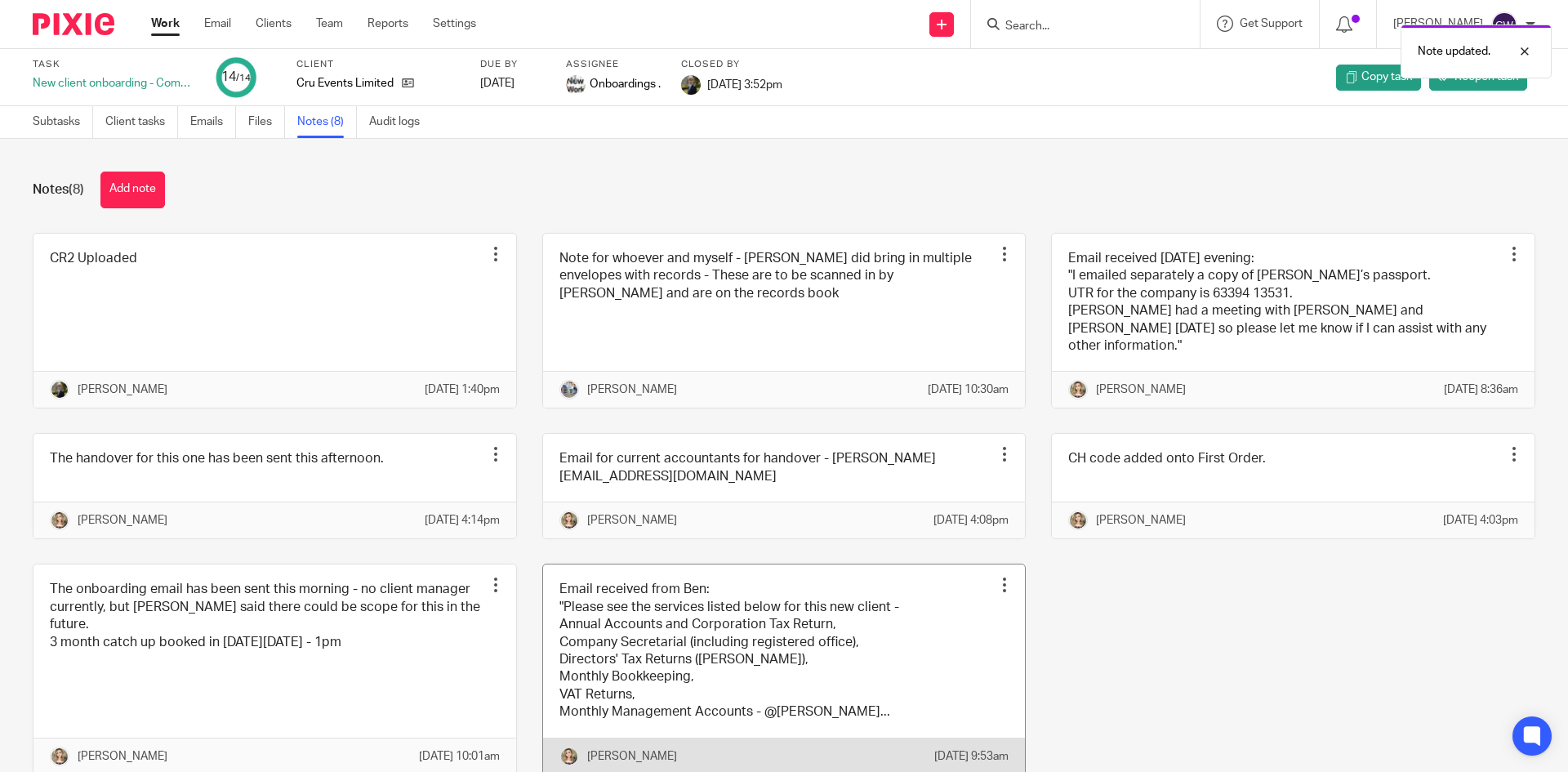
scroll to position [96, 0]
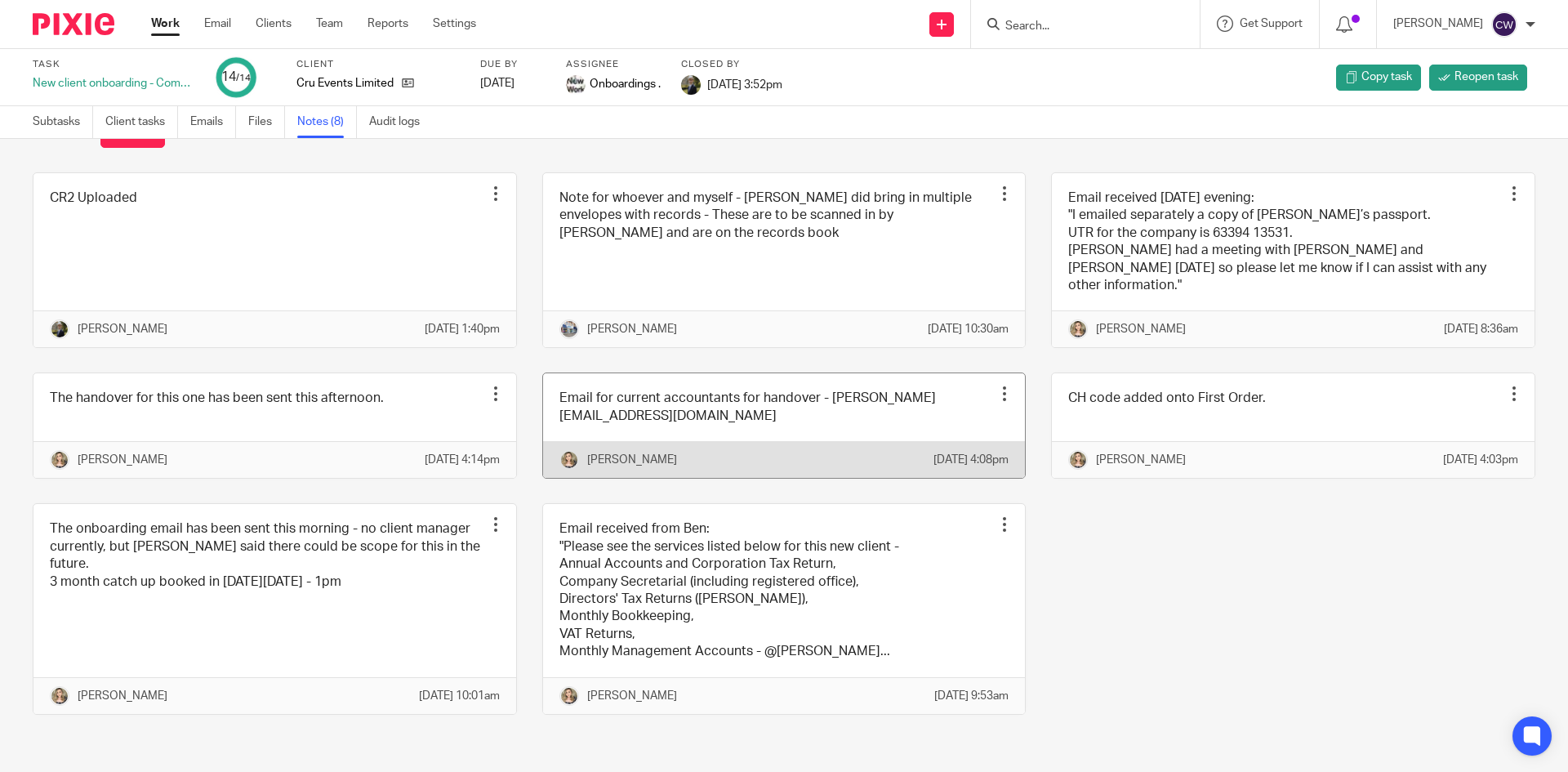
click at [922, 393] on link at bounding box center [784, 426] width 483 height 105
click at [916, 389] on link at bounding box center [784, 426] width 483 height 105
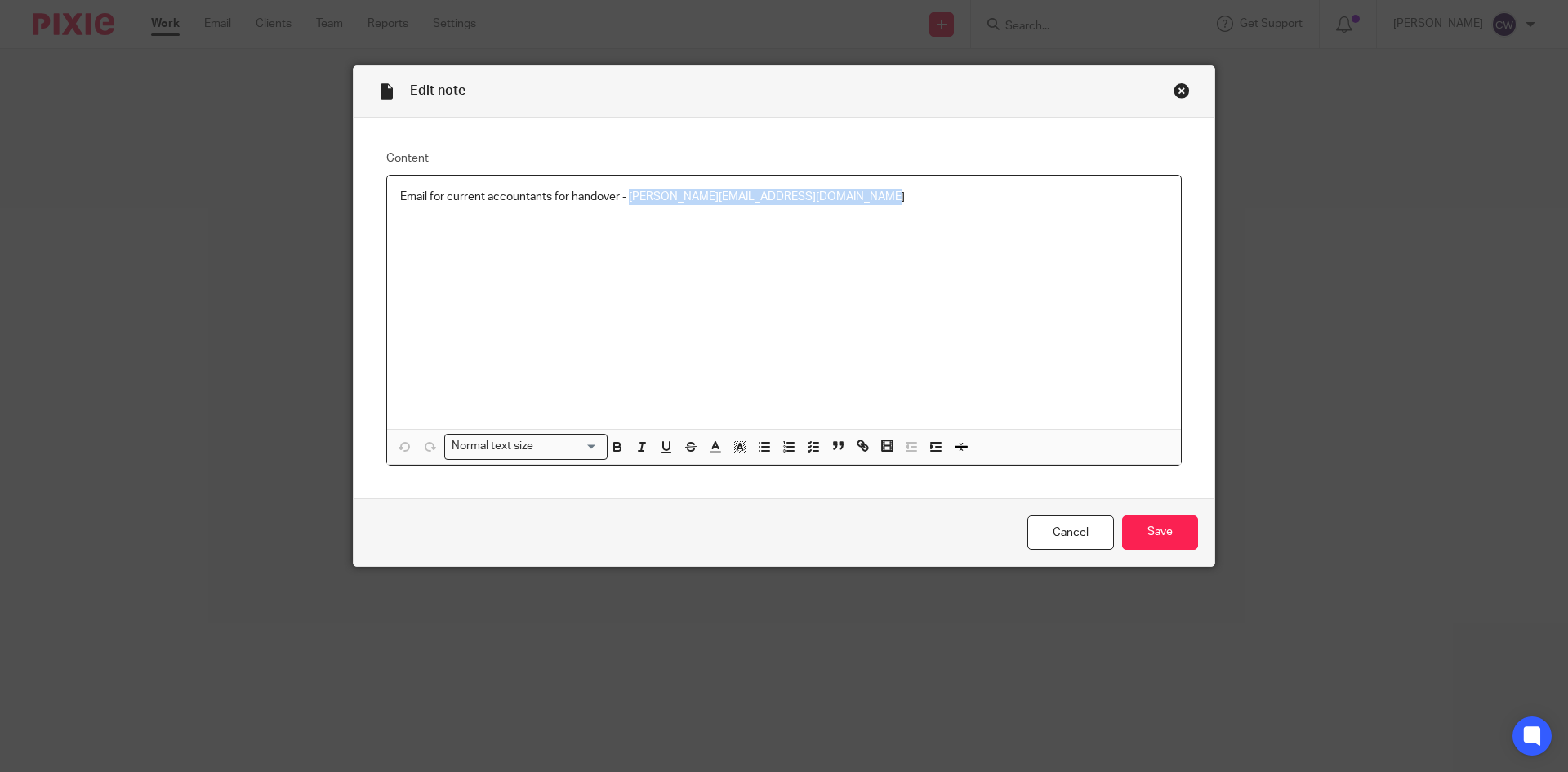
drag, startPoint x: 624, startPoint y: 195, endPoint x: 894, endPoint y: 197, distance: 270.0
click at [894, 197] on p "Email for current accountants for handover - [PERSON_NAME][EMAIL_ADDRESS][DOMAI…" at bounding box center [784, 197] width 768 height 16
copy p "[PERSON_NAME][EMAIL_ADDRESS][DOMAIN_NAME]"
click at [1184, 525] on input "Save" at bounding box center [1161, 533] width 76 height 35
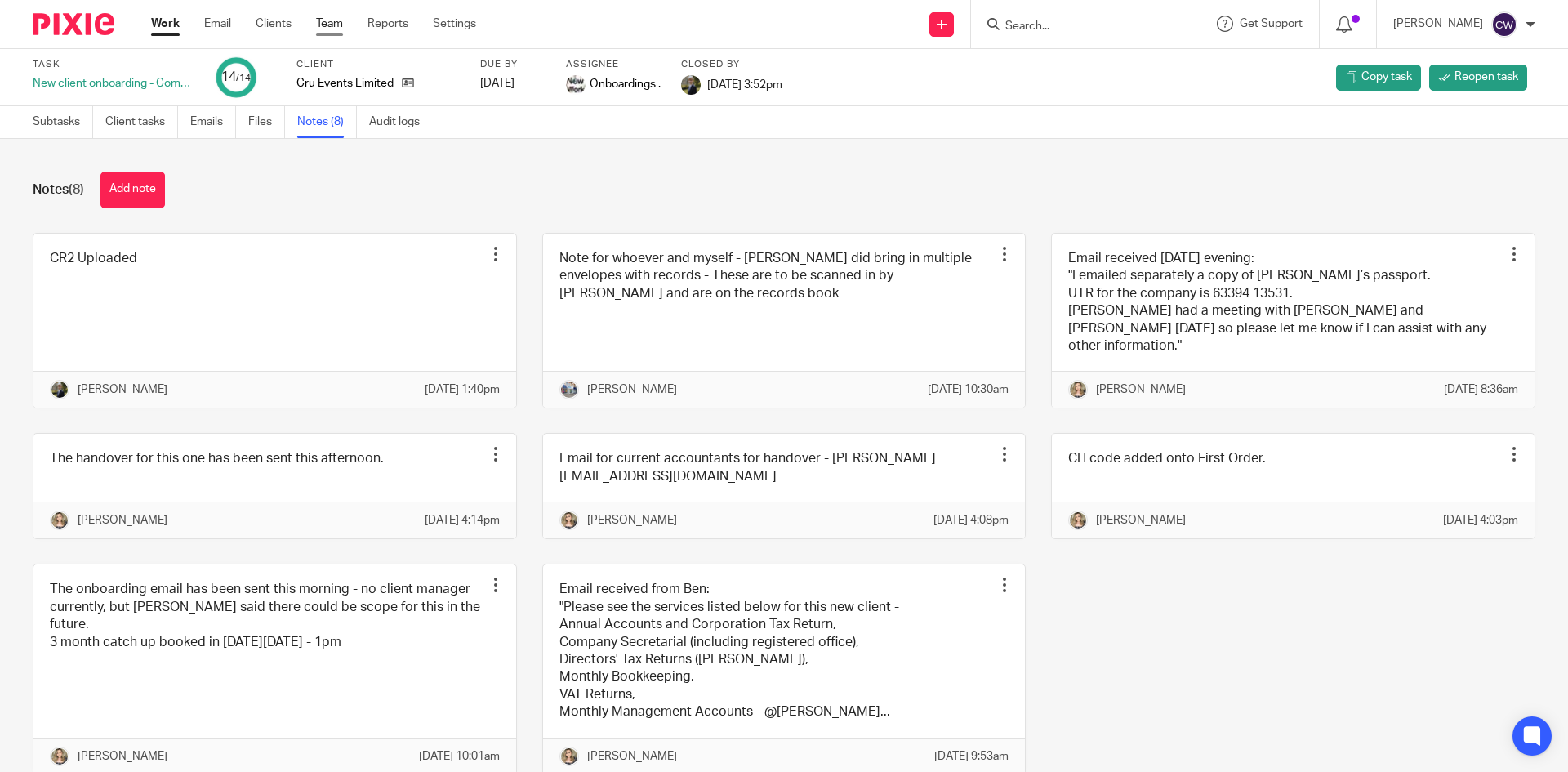
click at [335, 27] on link "Team" at bounding box center [329, 24] width 27 height 16
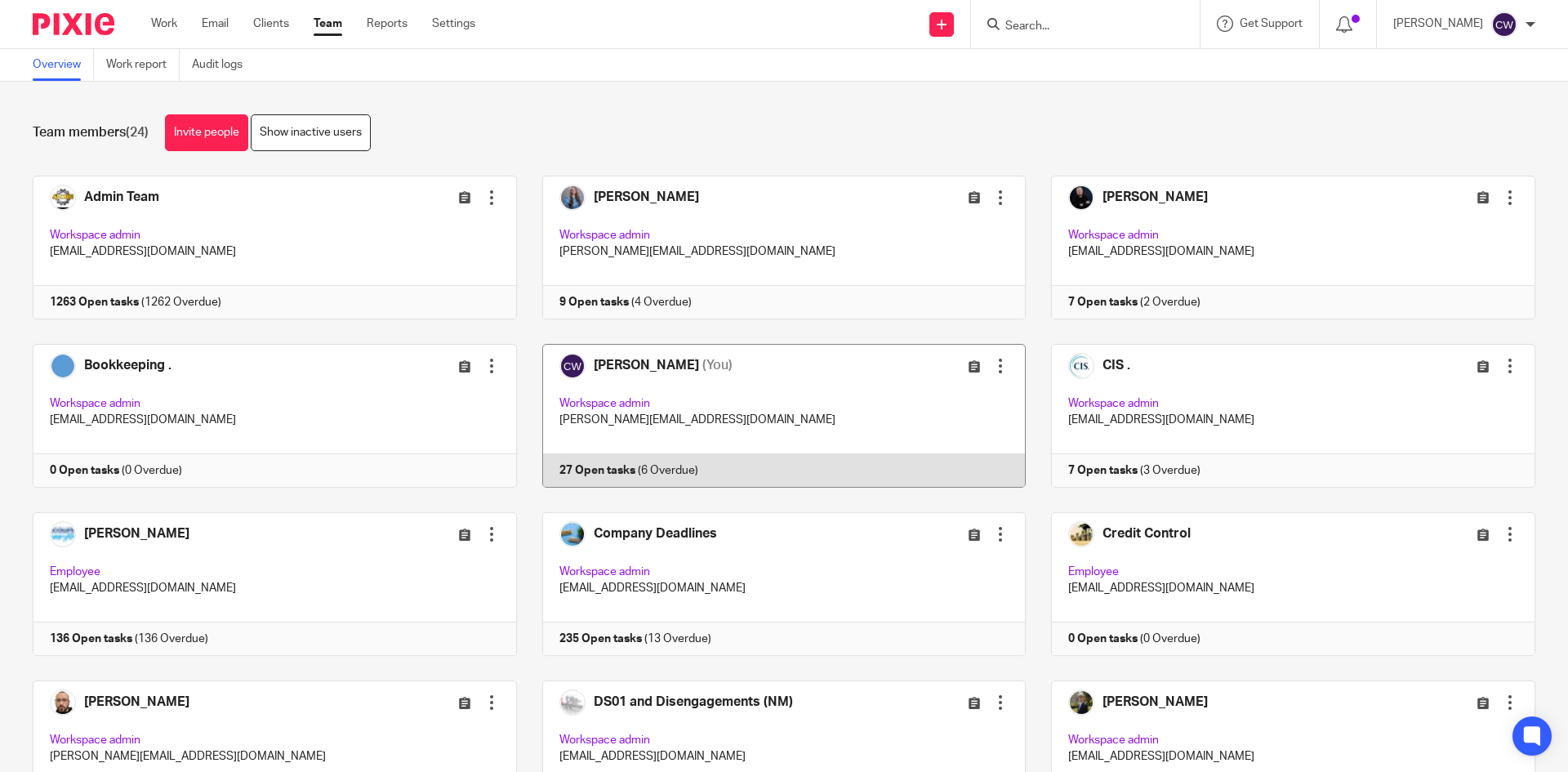
click at [572, 462] on link at bounding box center [772, 416] width 510 height 144
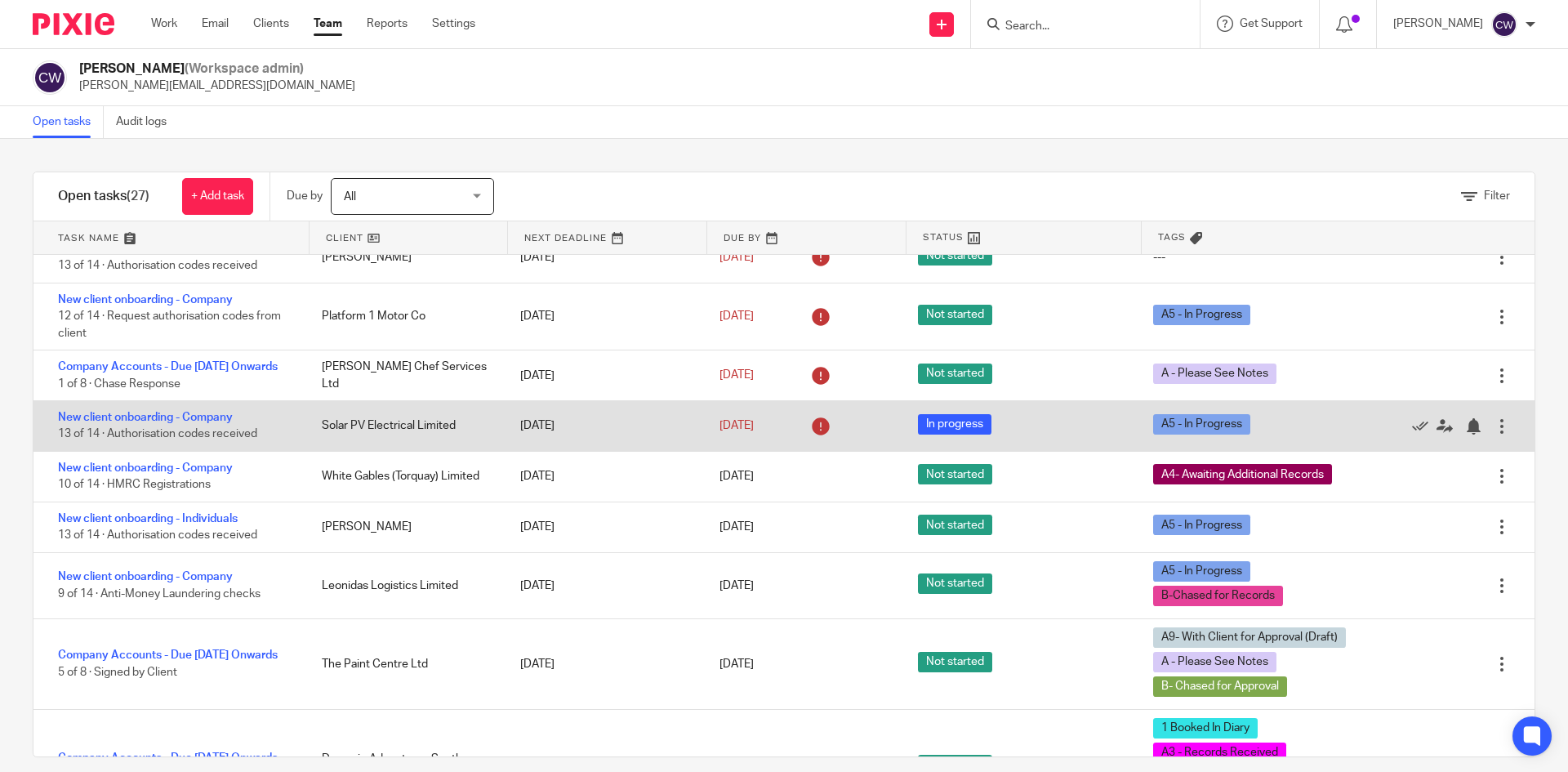
scroll to position [245, 0]
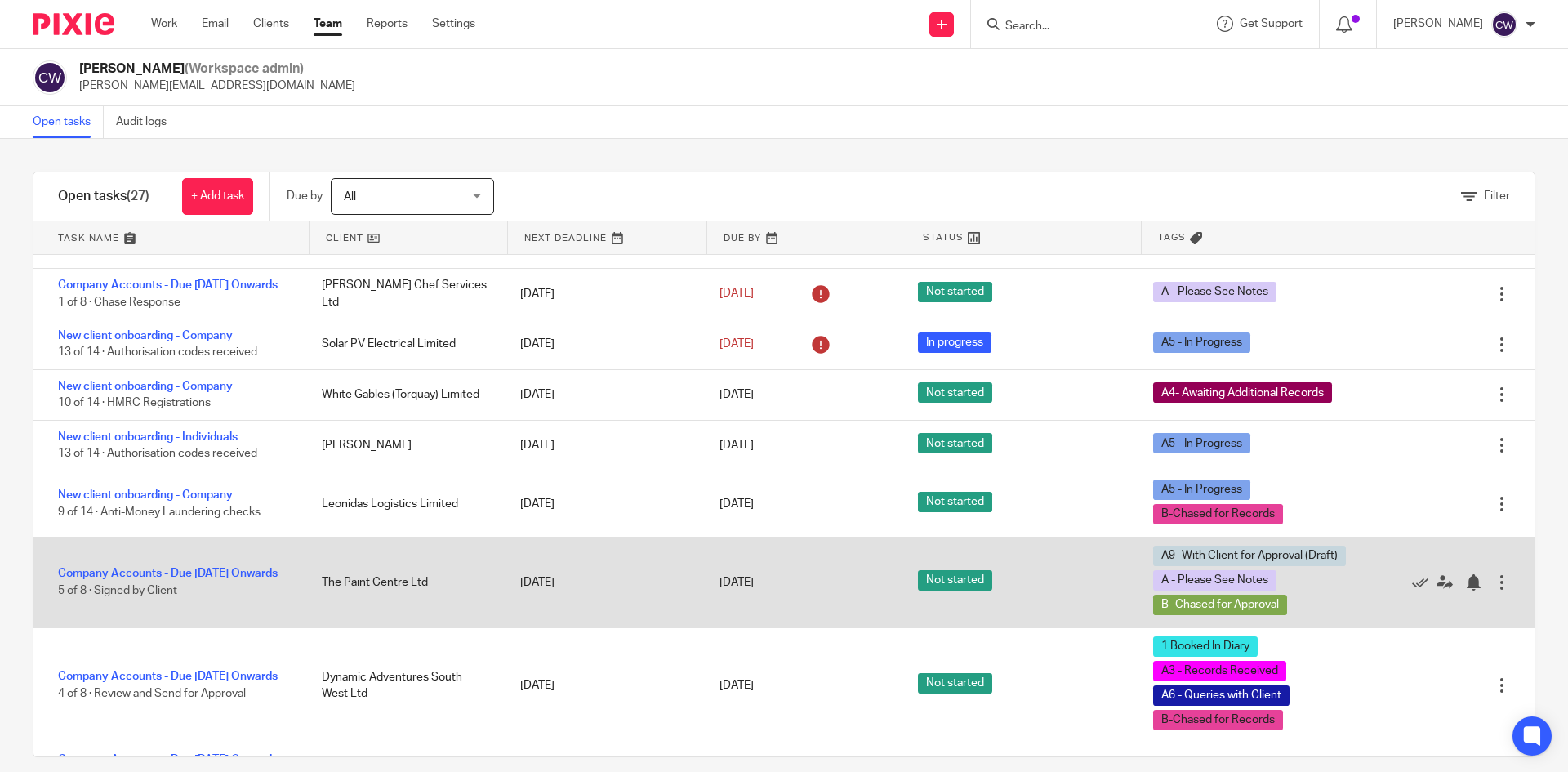
click at [240, 579] on link "Company Accounts - Due [DATE] Onwards" at bounding box center [167, 573] width 219 height 12
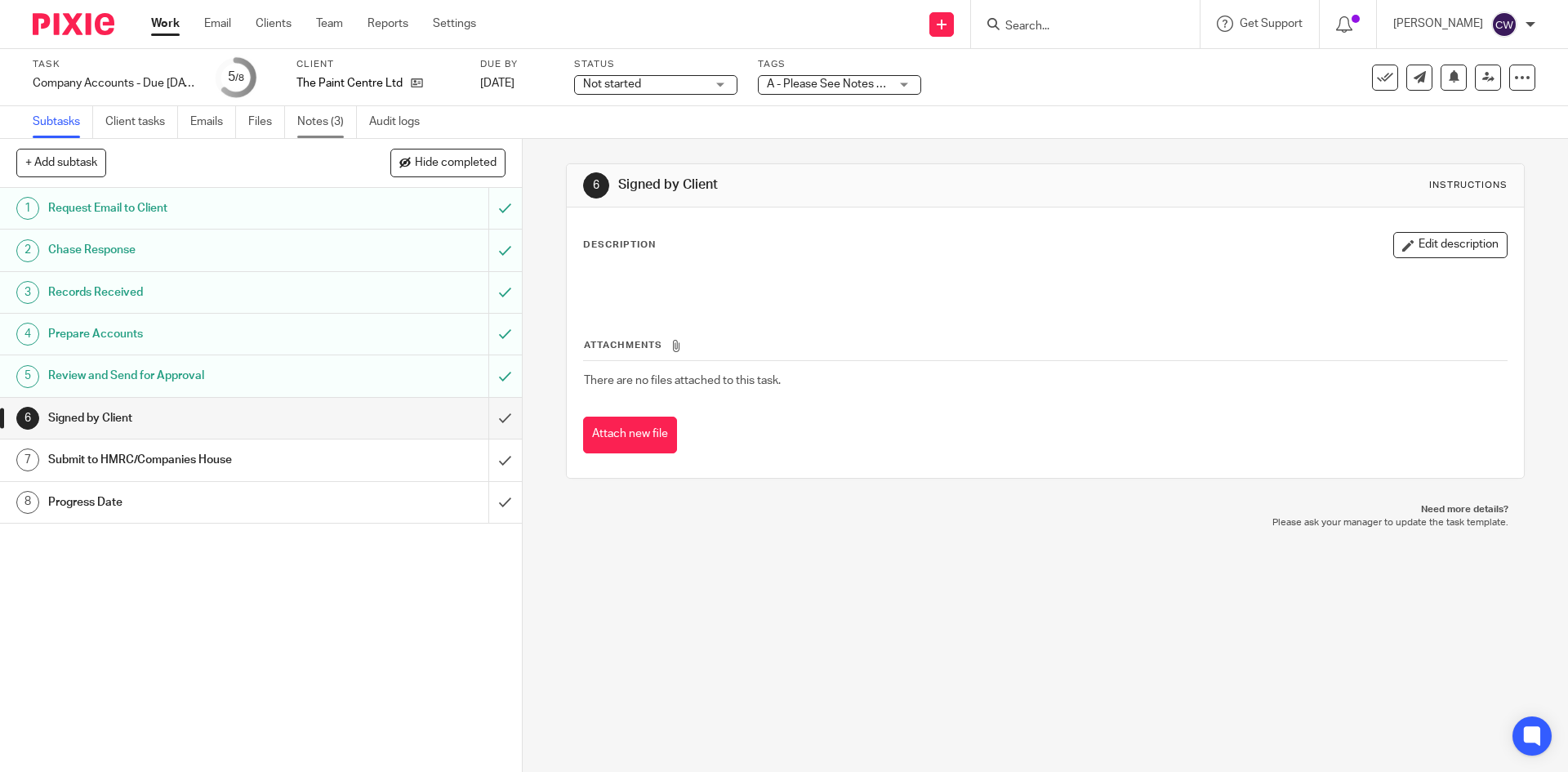
click at [329, 120] on link "Notes (3)" at bounding box center [327, 122] width 59 height 32
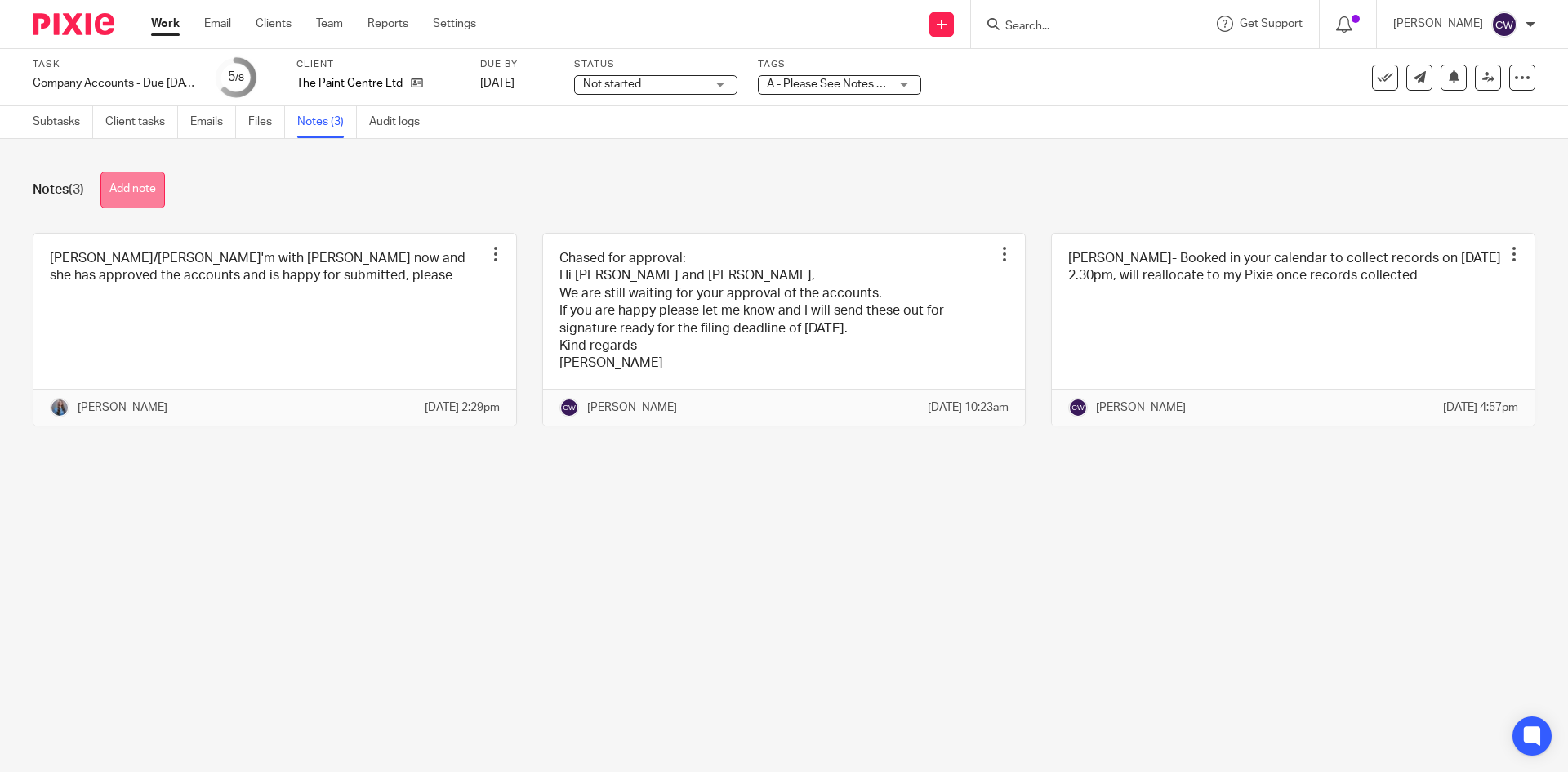
click at [146, 185] on button "Add note" at bounding box center [133, 190] width 64 height 37
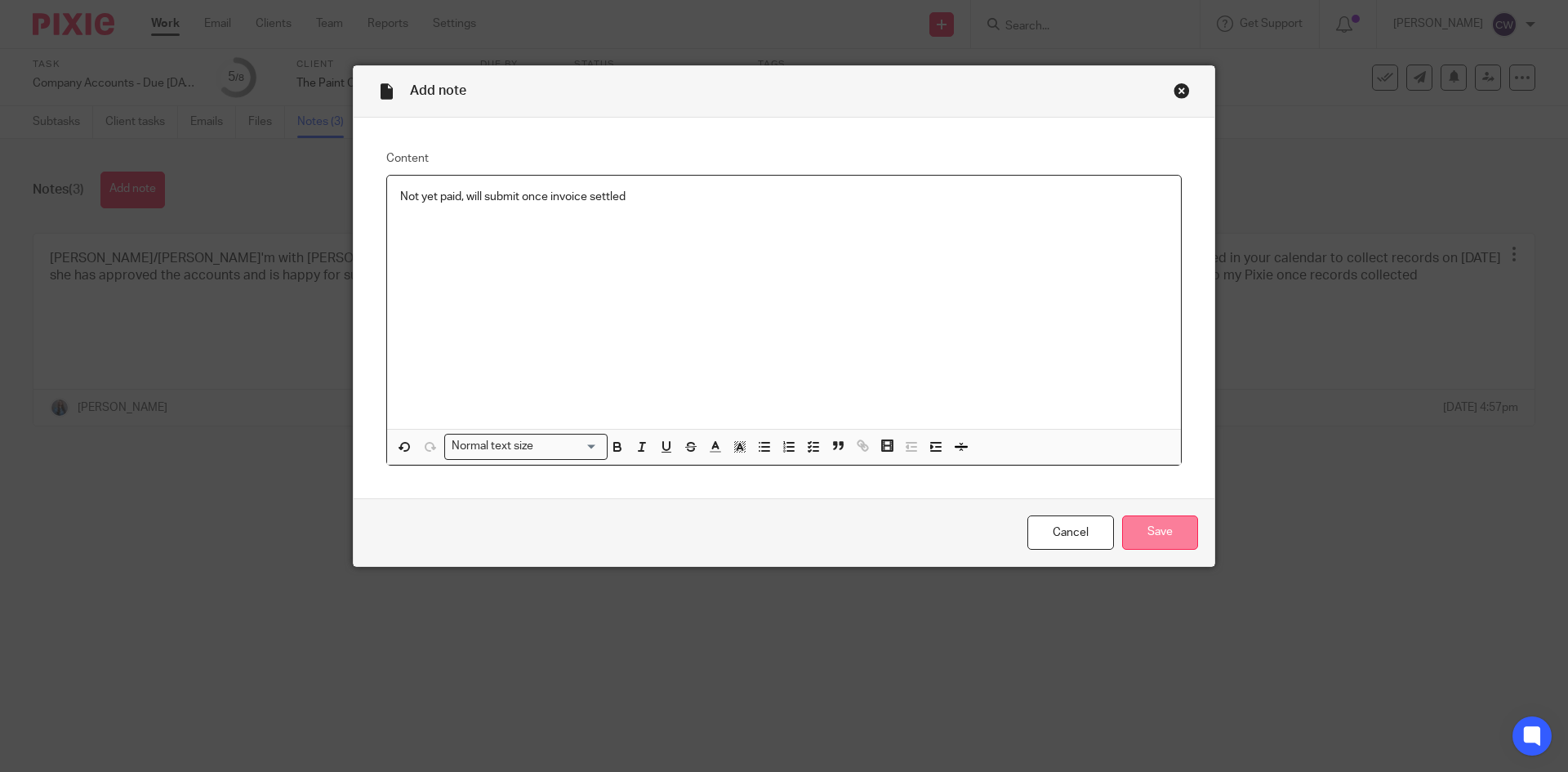
click at [1170, 537] on input "Save" at bounding box center [1161, 533] width 76 height 35
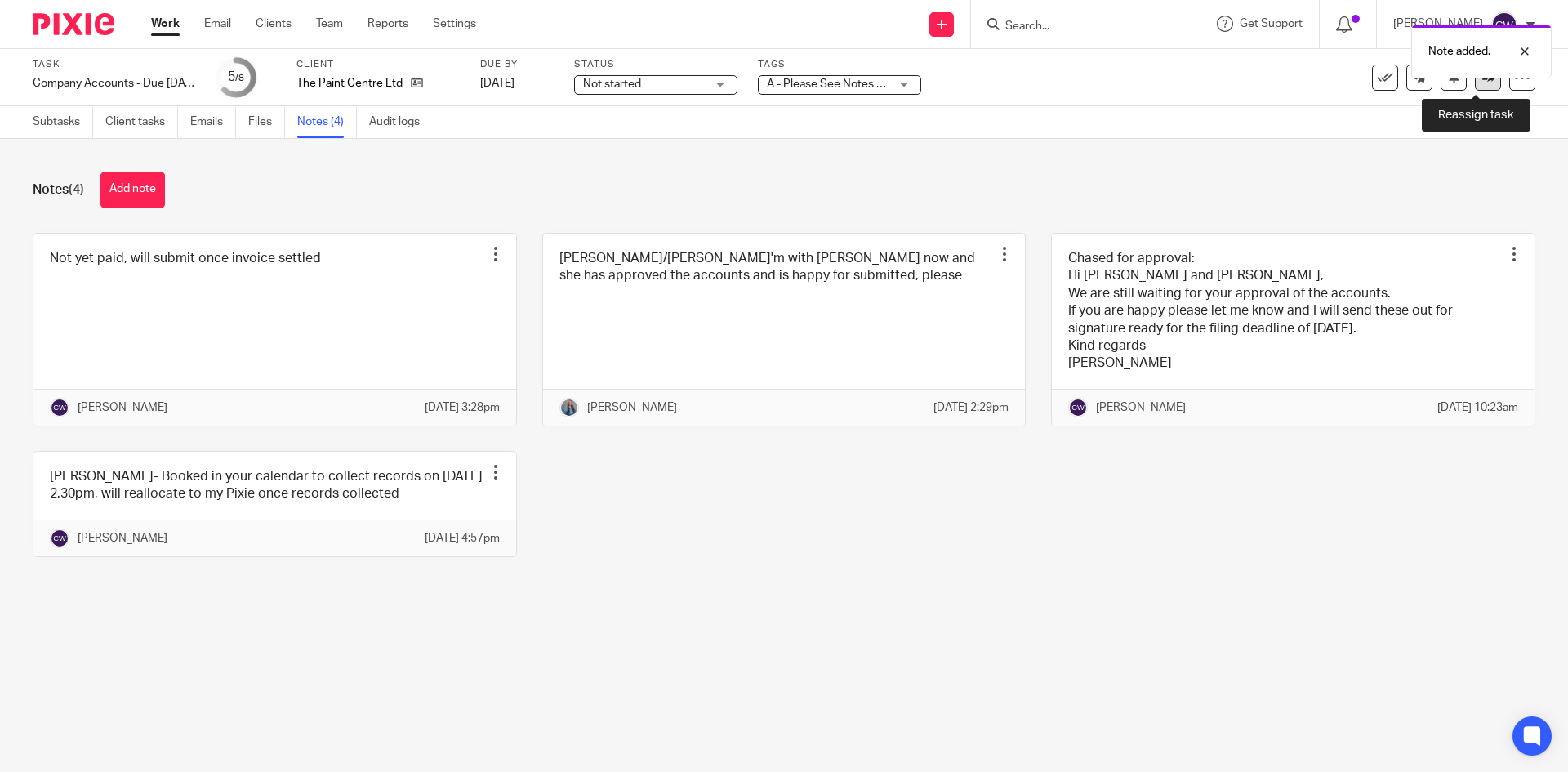
click at [1482, 80] on icon at bounding box center [1488, 77] width 12 height 12
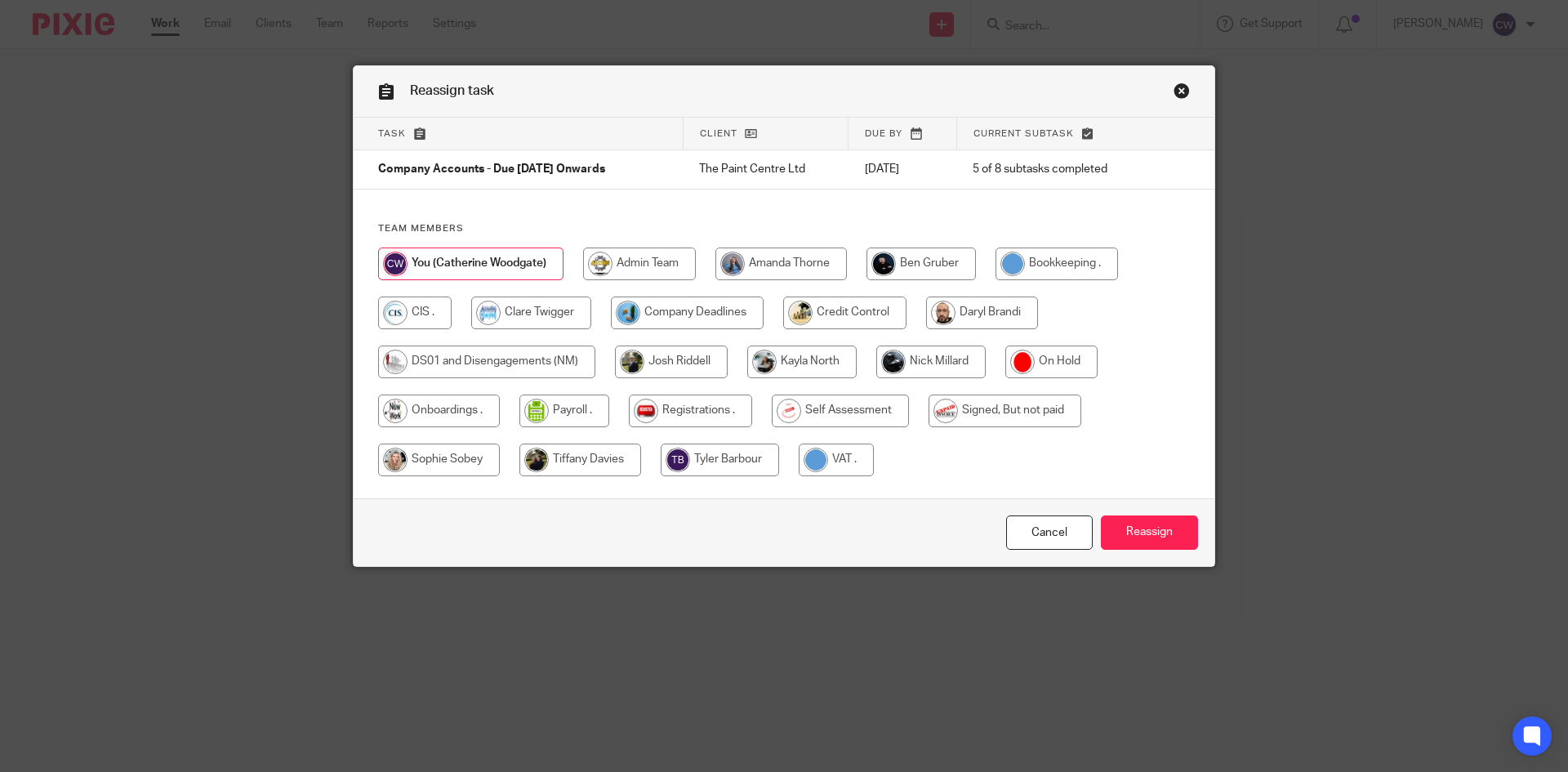
click at [1039, 410] on input "radio" at bounding box center [1005, 411] width 153 height 33
radio input "true"
click at [1128, 531] on input "Reassign" at bounding box center [1150, 533] width 97 height 35
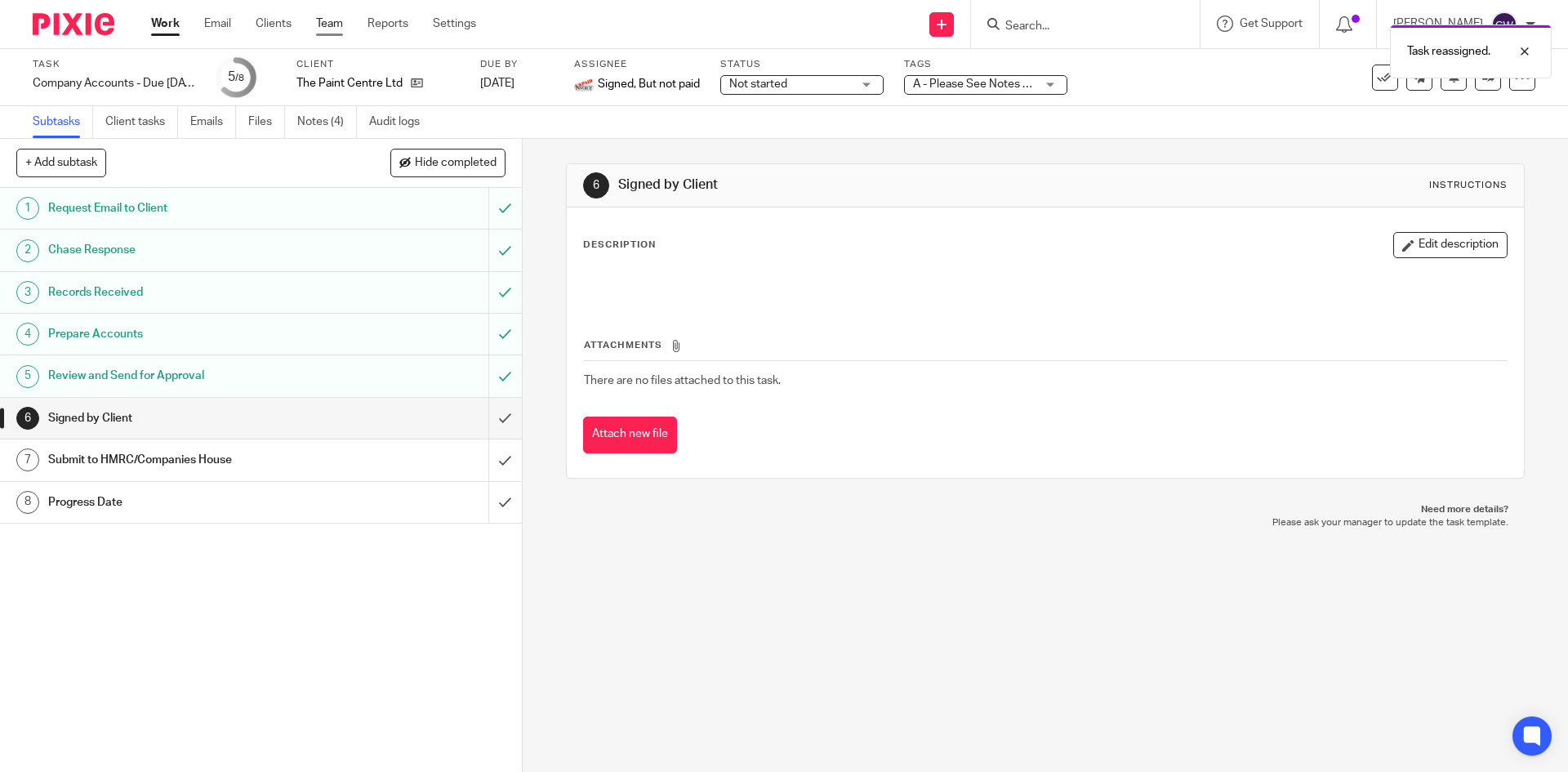
click at [344, 28] on ul "Work Email Clients Team Reports Settings" at bounding box center [326, 24] width 350 height 16
click at [343, 28] on link "Team" at bounding box center [329, 24] width 27 height 16
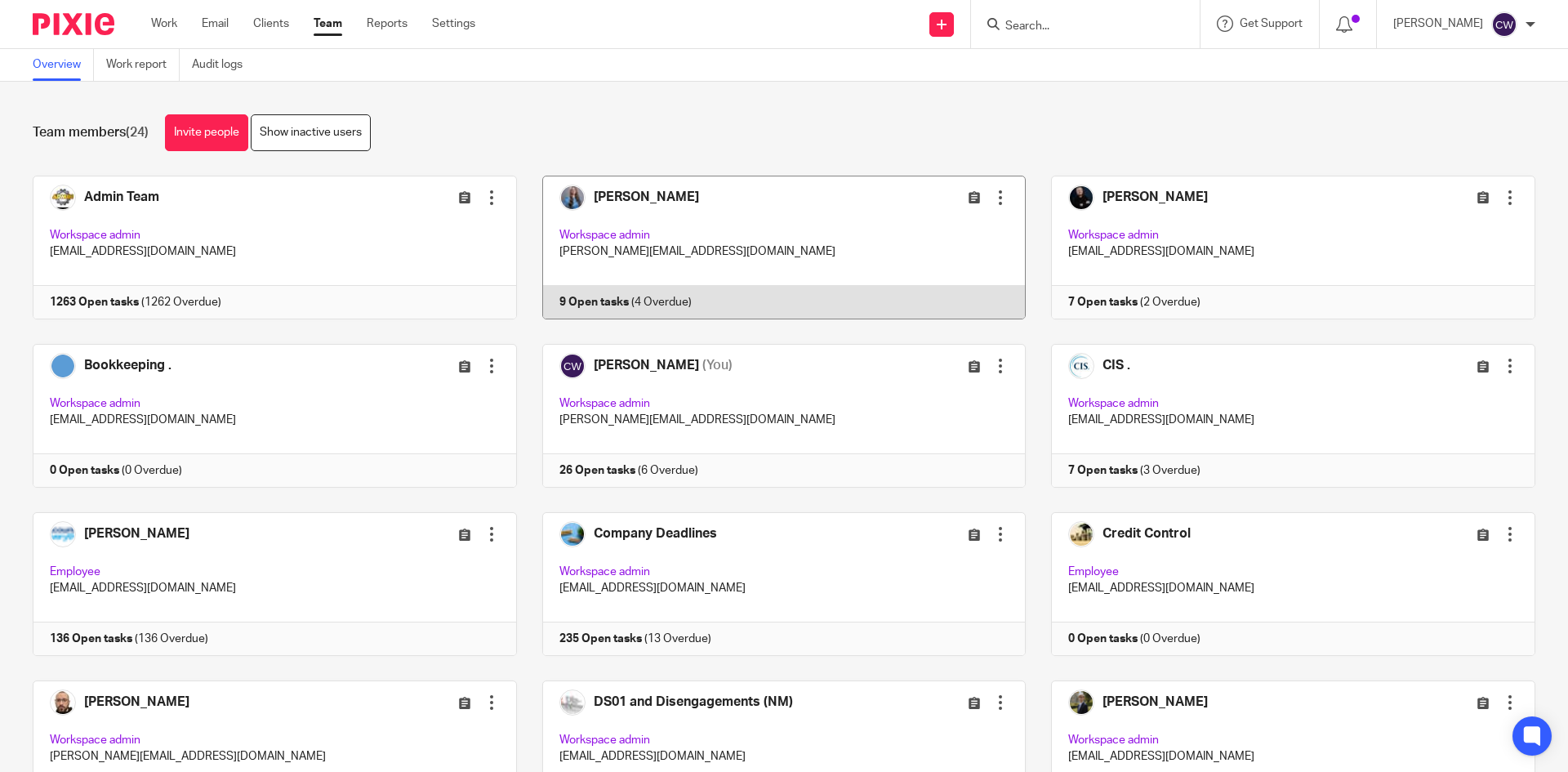
click at [585, 300] on link at bounding box center [772, 247] width 510 height 144
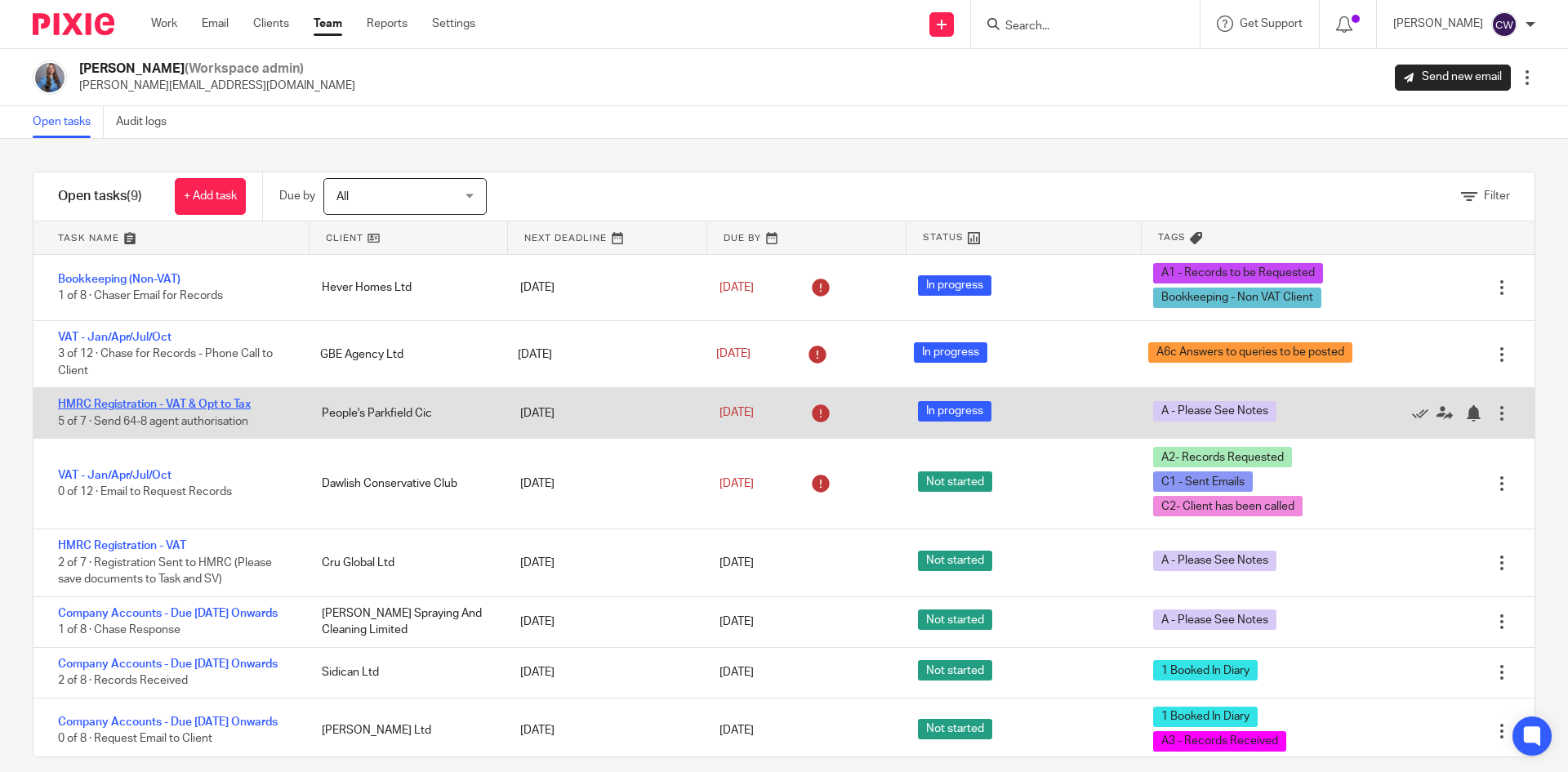
click at [167, 402] on link "HMRC Registration - VAT & Opt to Tax" at bounding box center [154, 404] width 193 height 12
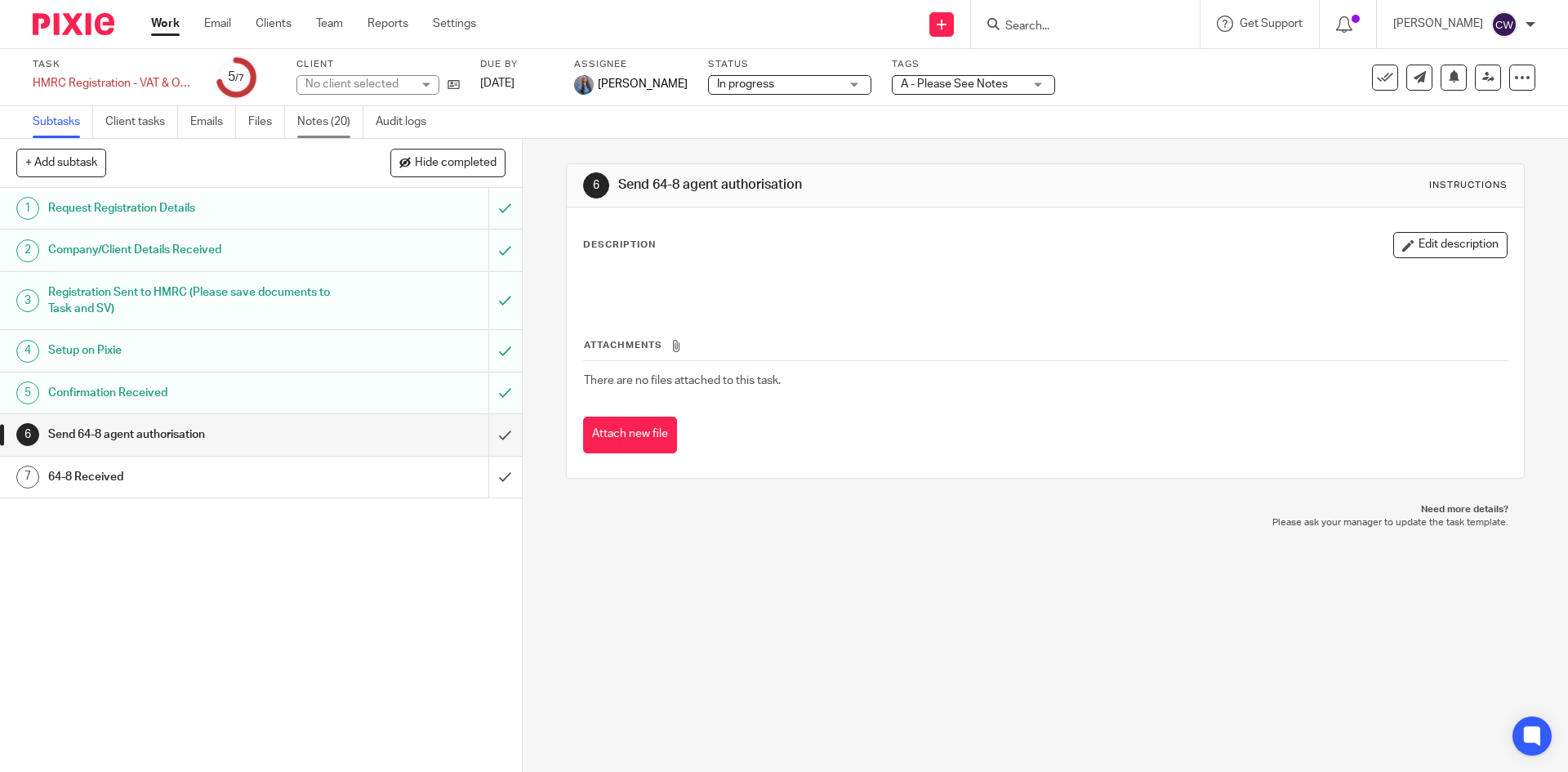
click at [311, 129] on link "Notes (20)" at bounding box center [330, 122] width 66 height 32
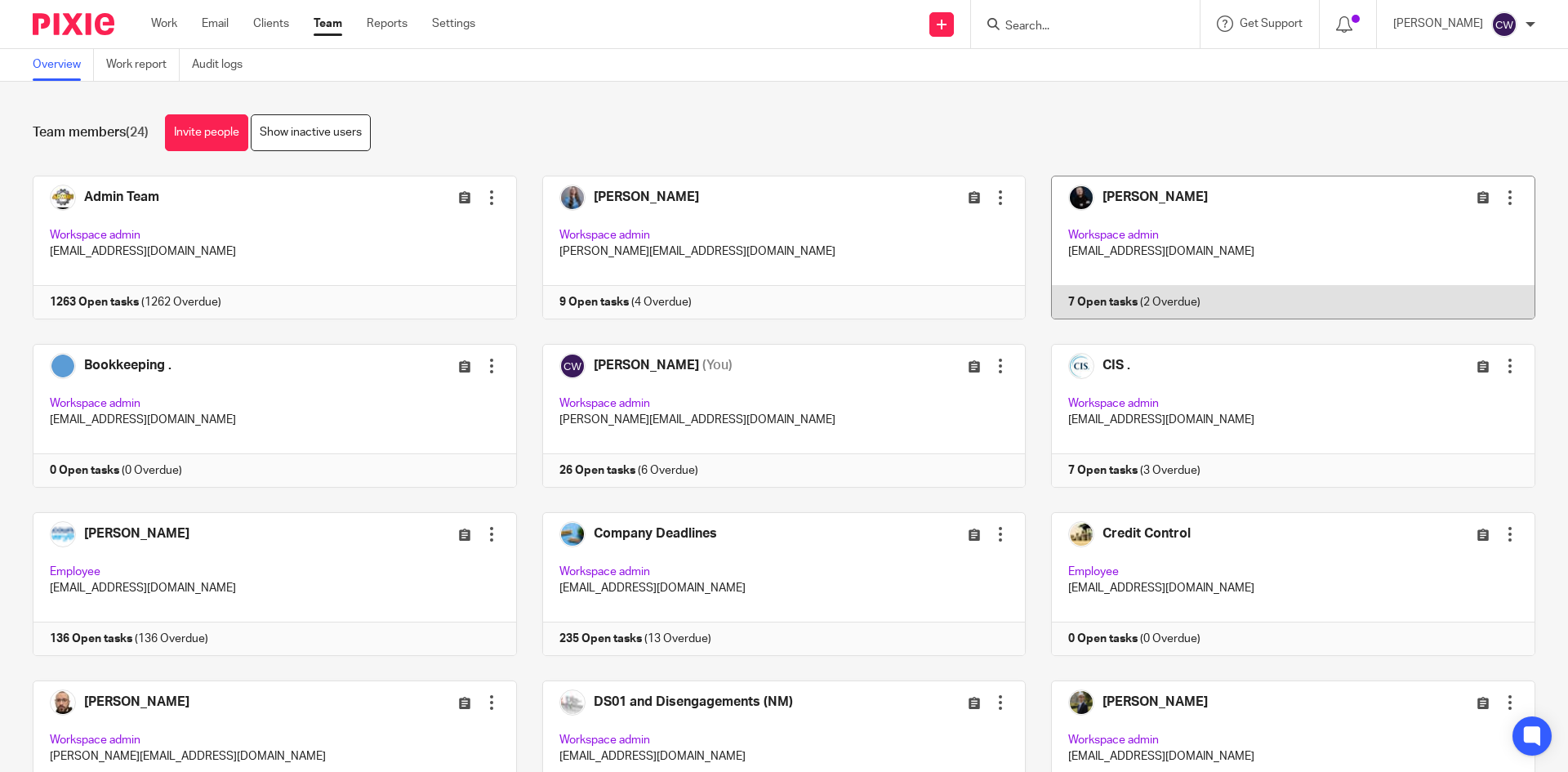
click at [1080, 292] on link at bounding box center [1281, 247] width 510 height 144
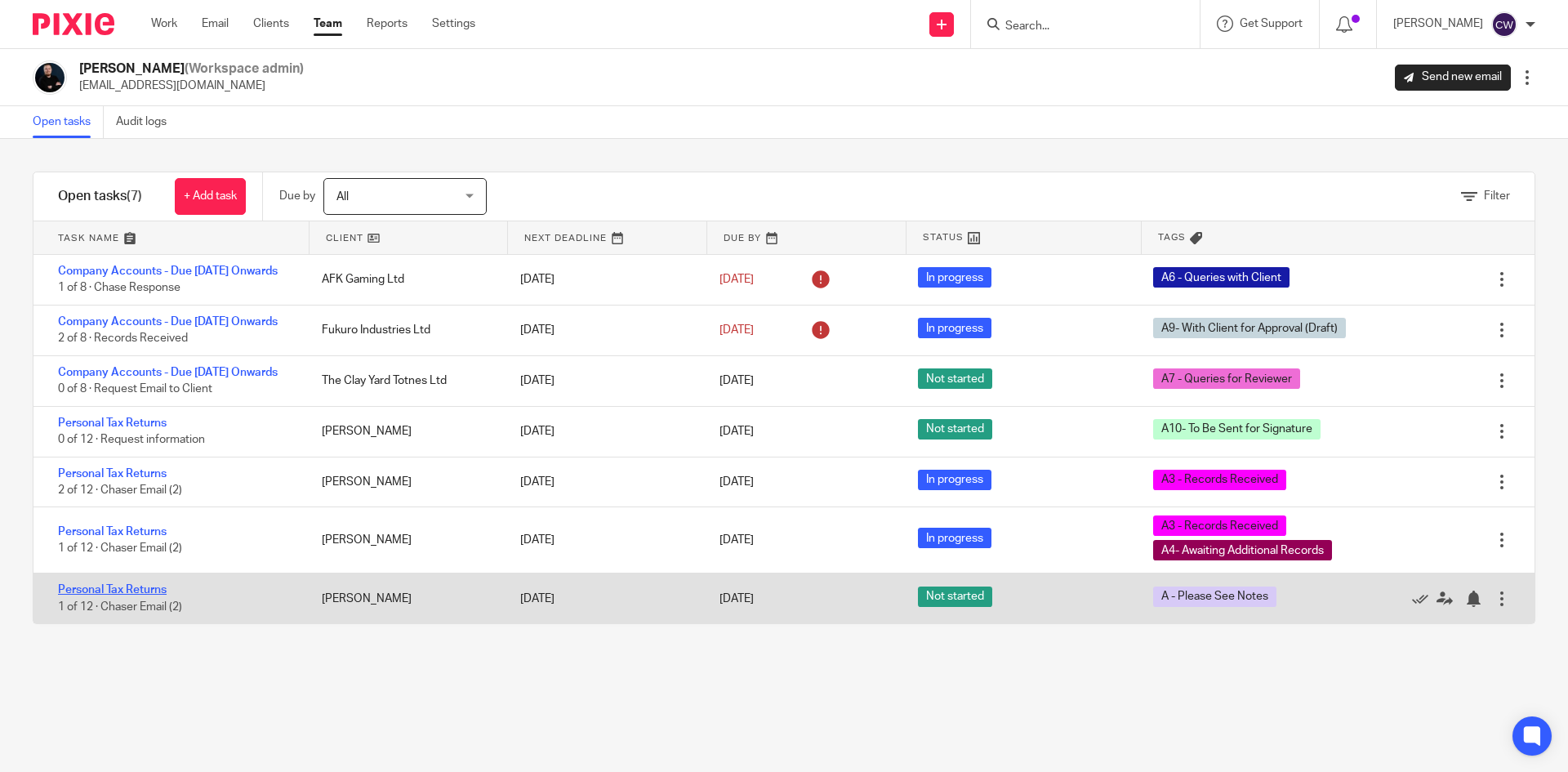
click at [154, 595] on link "Personal Tax Returns" at bounding box center [112, 590] width 109 height 12
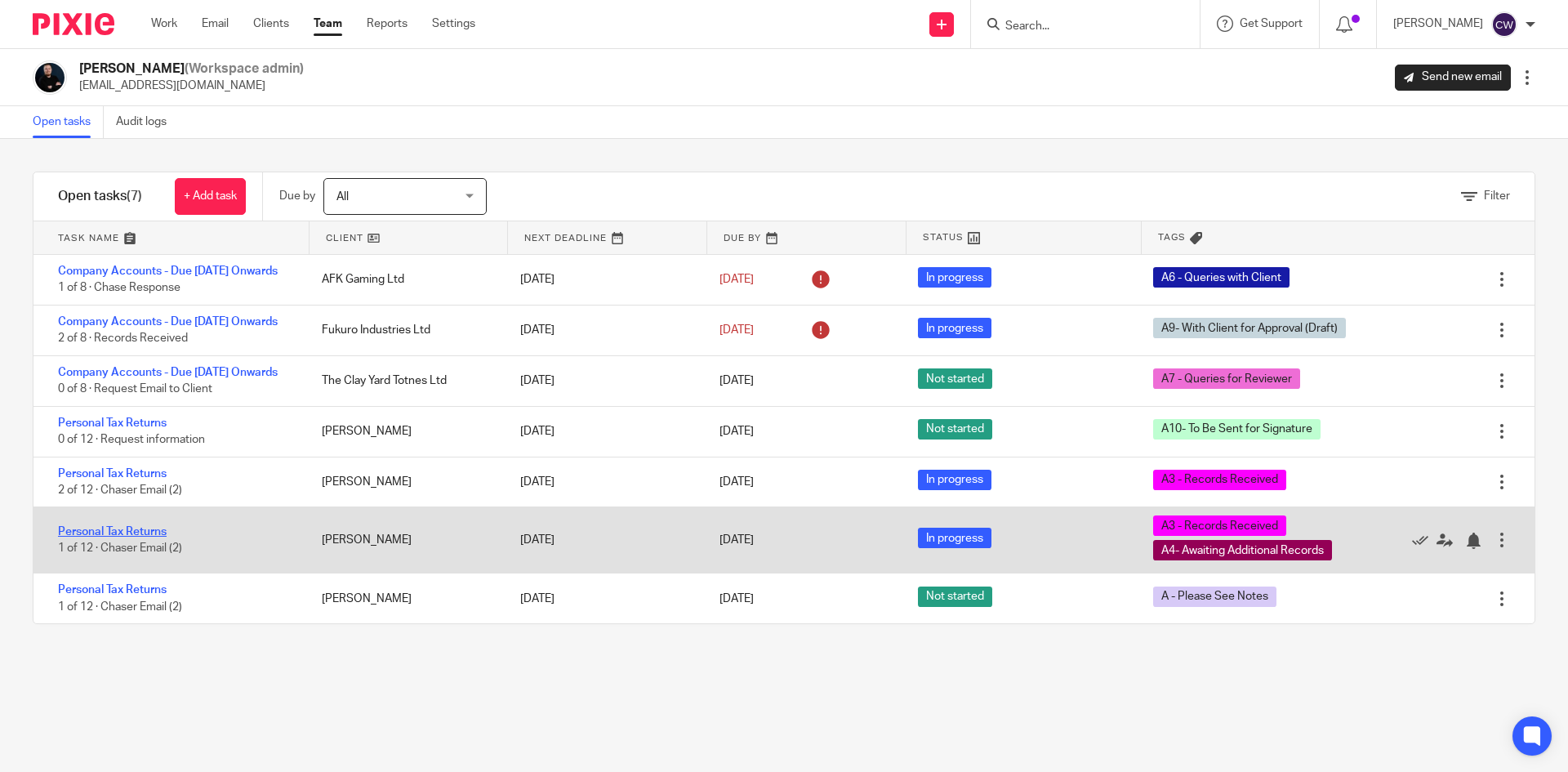
click at [144, 538] on link "Personal Tax Returns" at bounding box center [112, 532] width 109 height 12
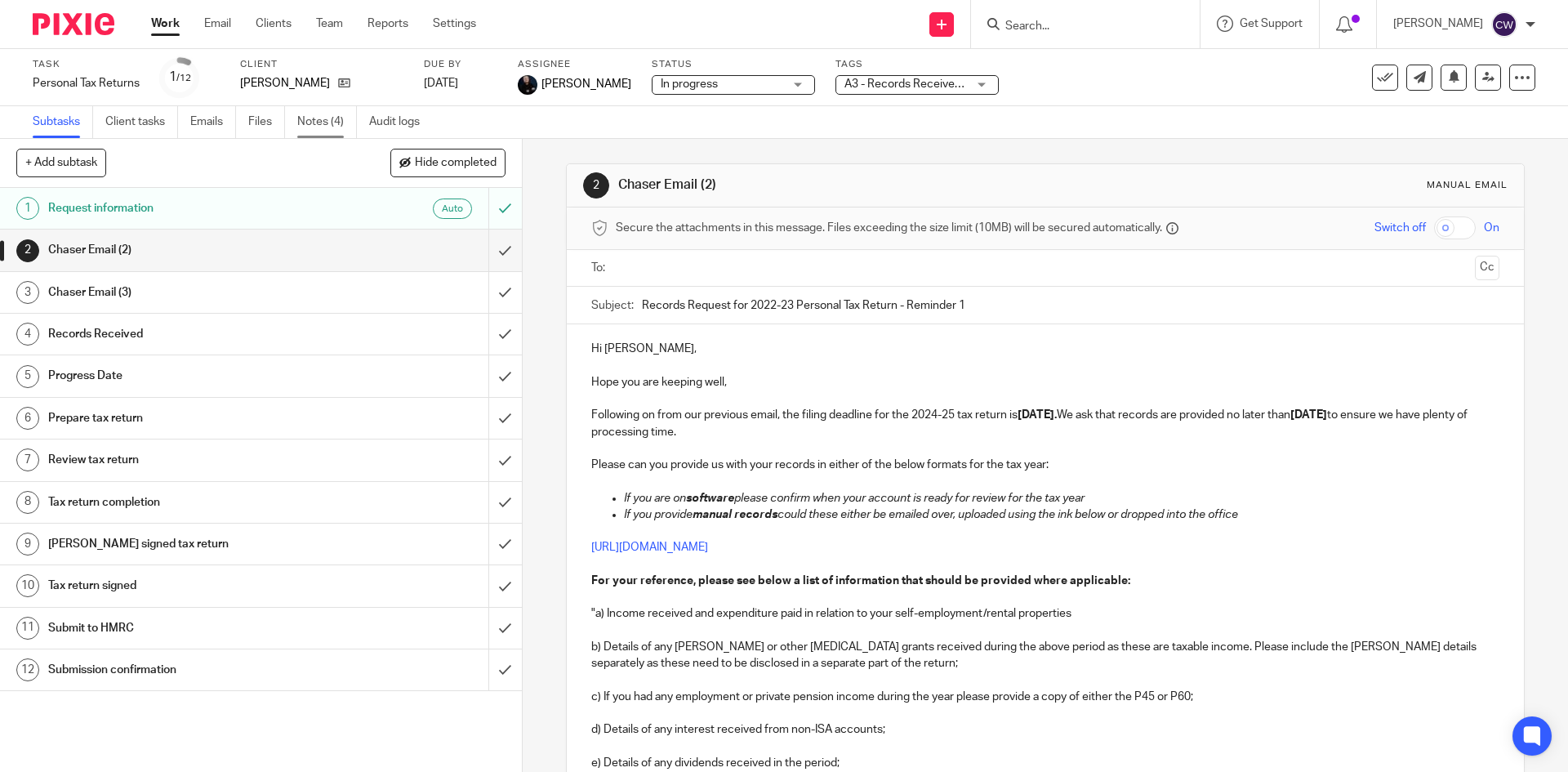
click at [313, 120] on link "Notes (4)" at bounding box center [327, 122] width 59 height 32
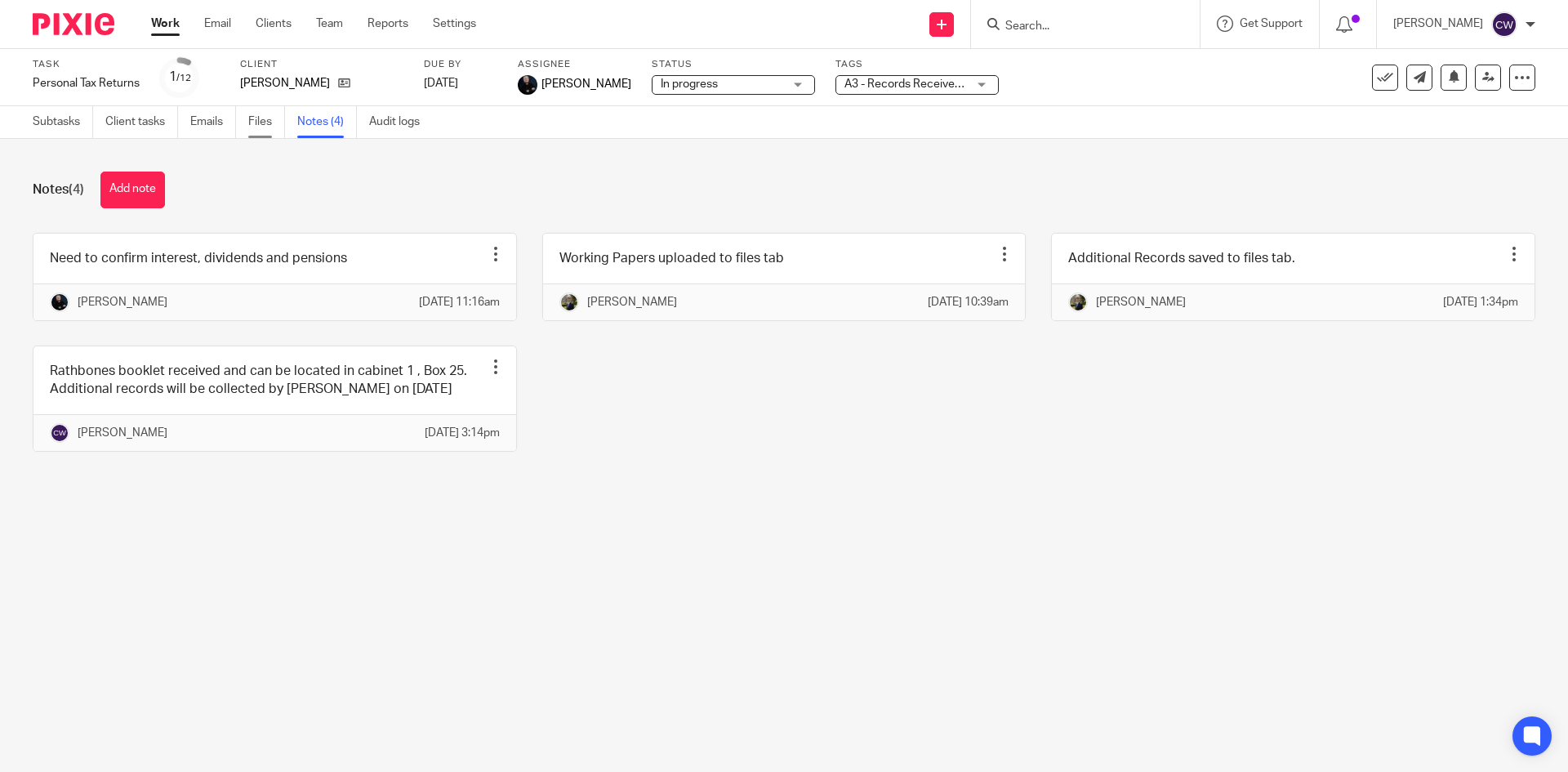
click at [271, 117] on link "Files" at bounding box center [266, 122] width 37 height 32
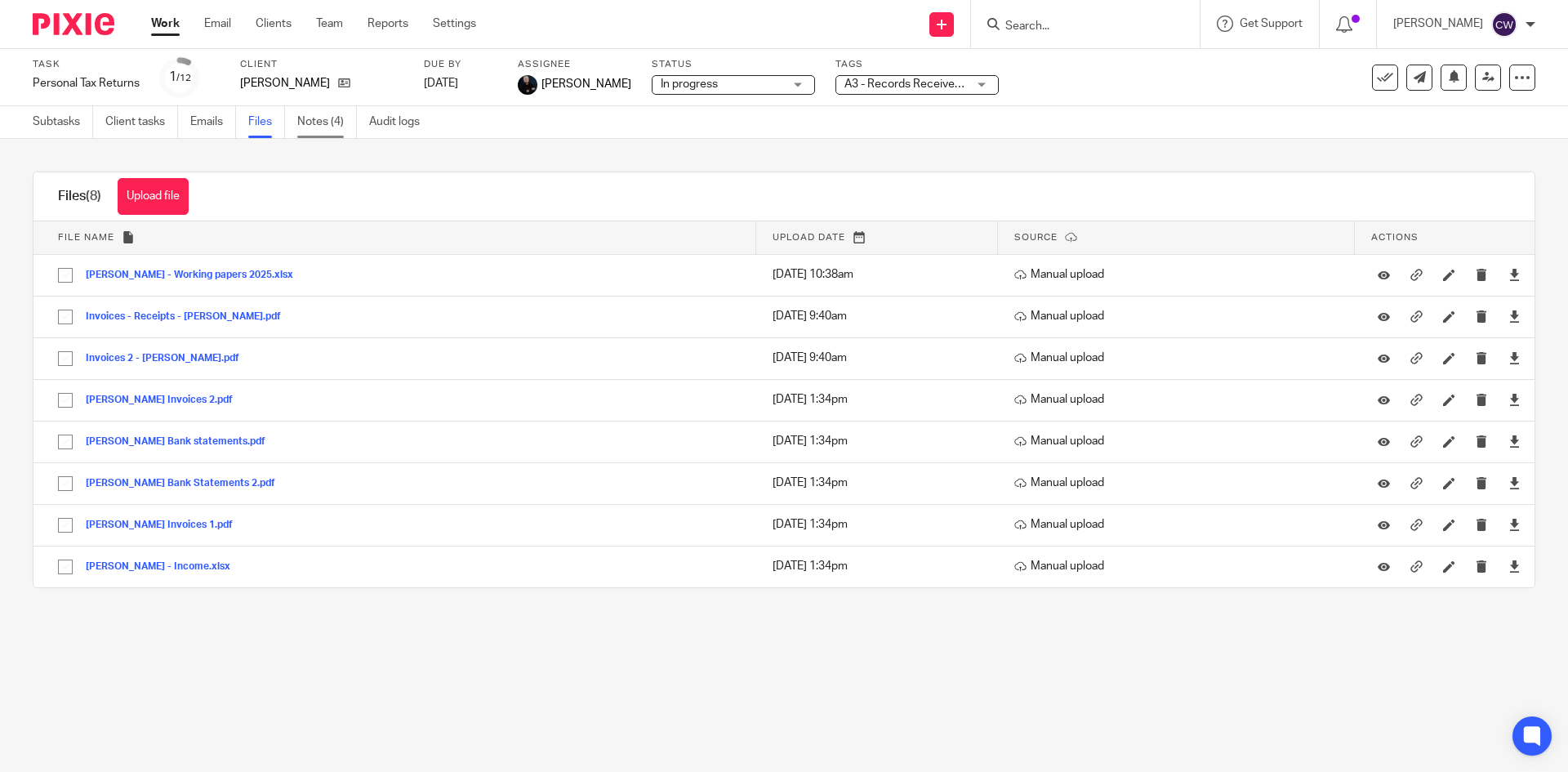
click at [305, 122] on link "Notes (4)" at bounding box center [327, 122] width 59 height 32
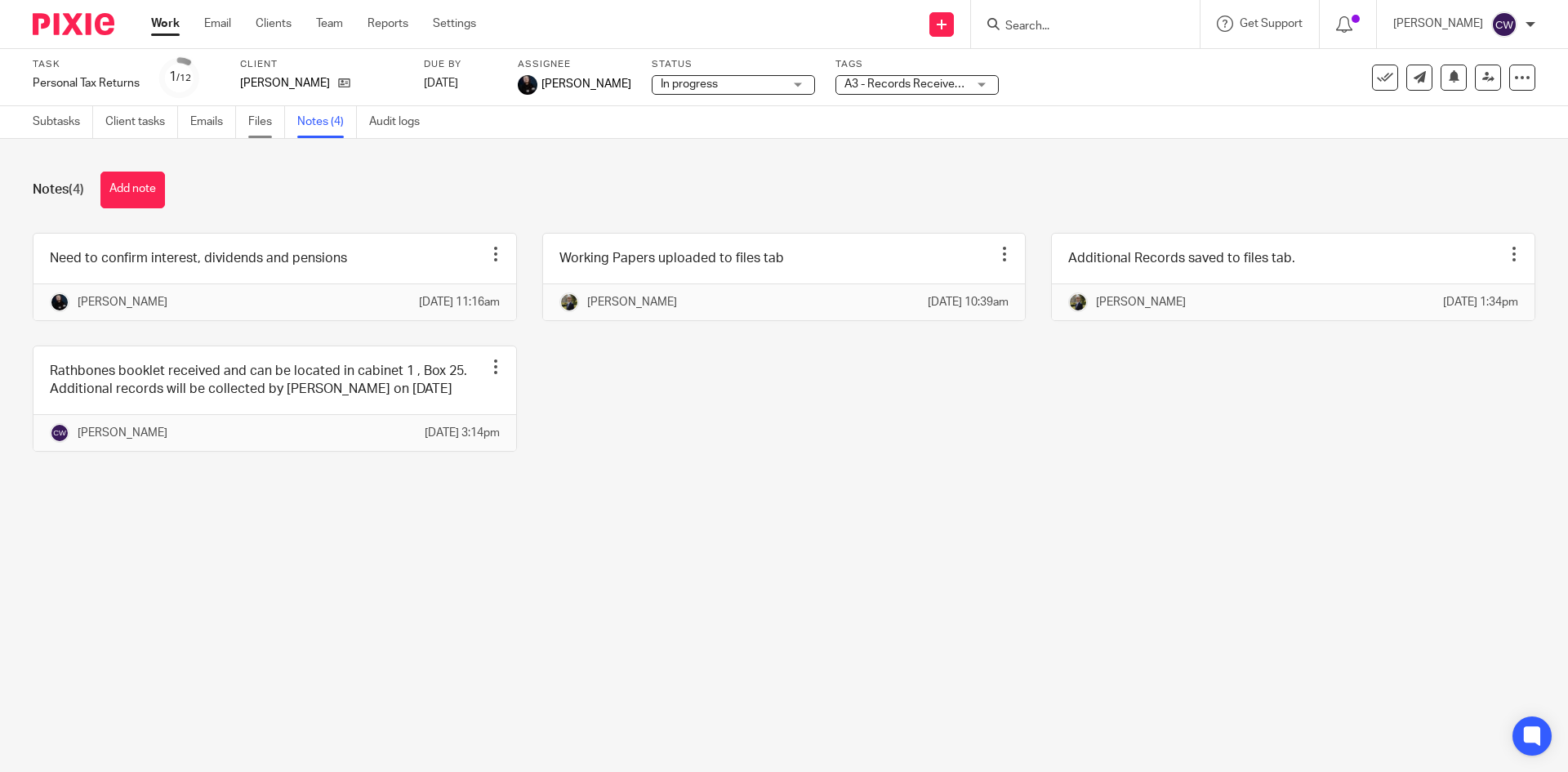
click at [255, 120] on link "Files" at bounding box center [266, 122] width 37 height 32
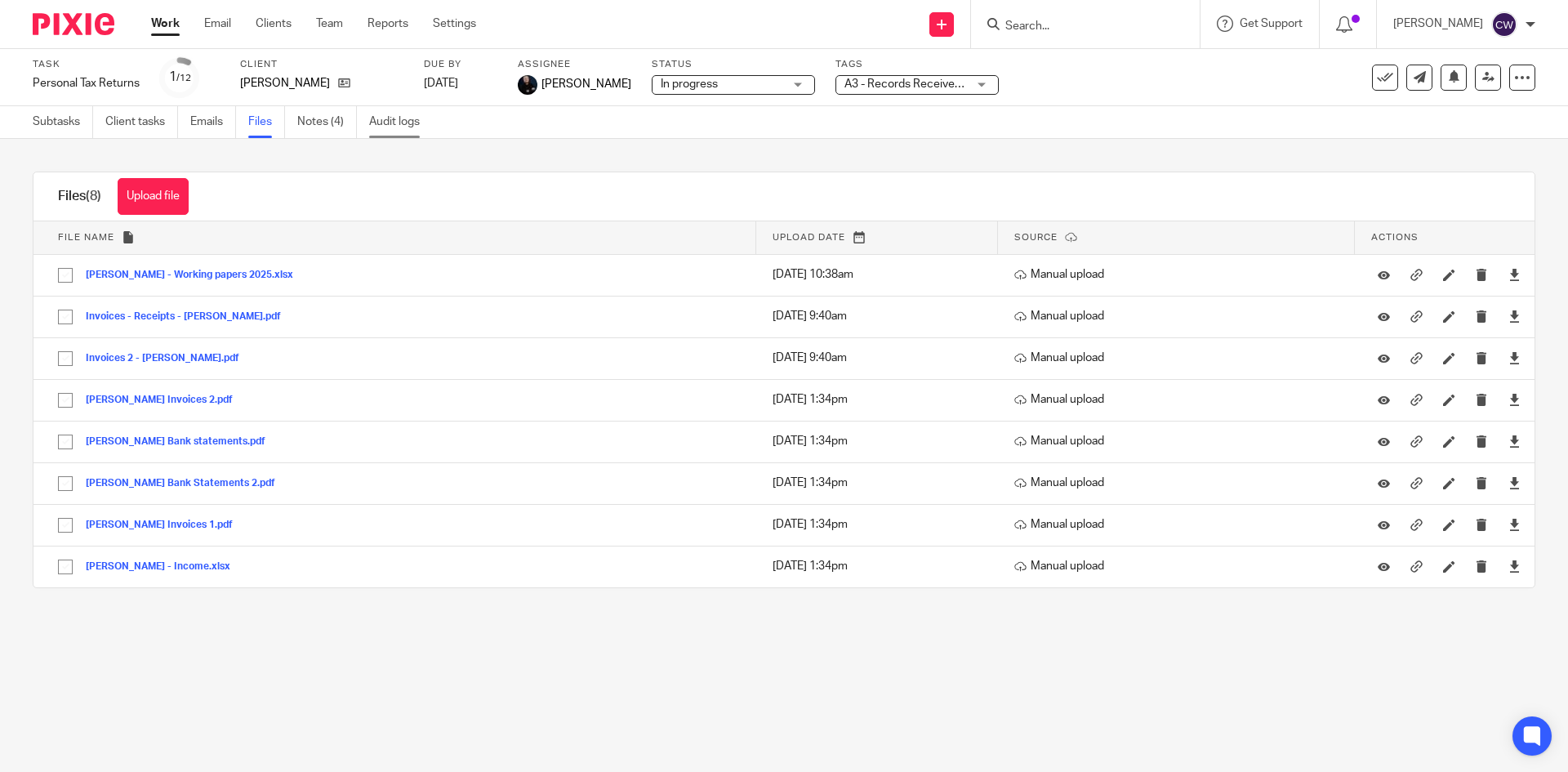
click at [412, 120] on link "Audit logs" at bounding box center [401, 122] width 63 height 32
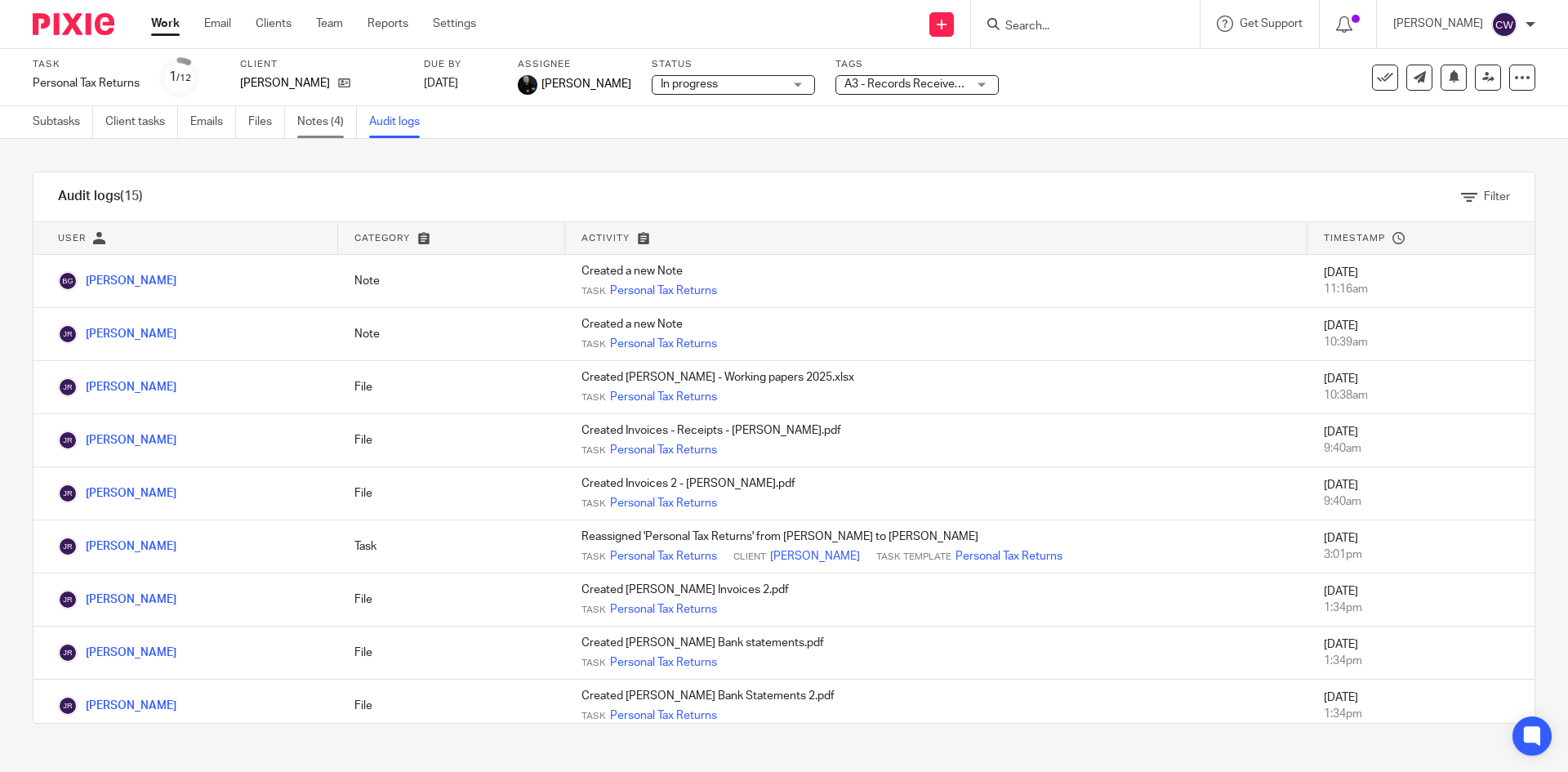
click at [327, 112] on link "Notes (4)" at bounding box center [327, 122] width 59 height 32
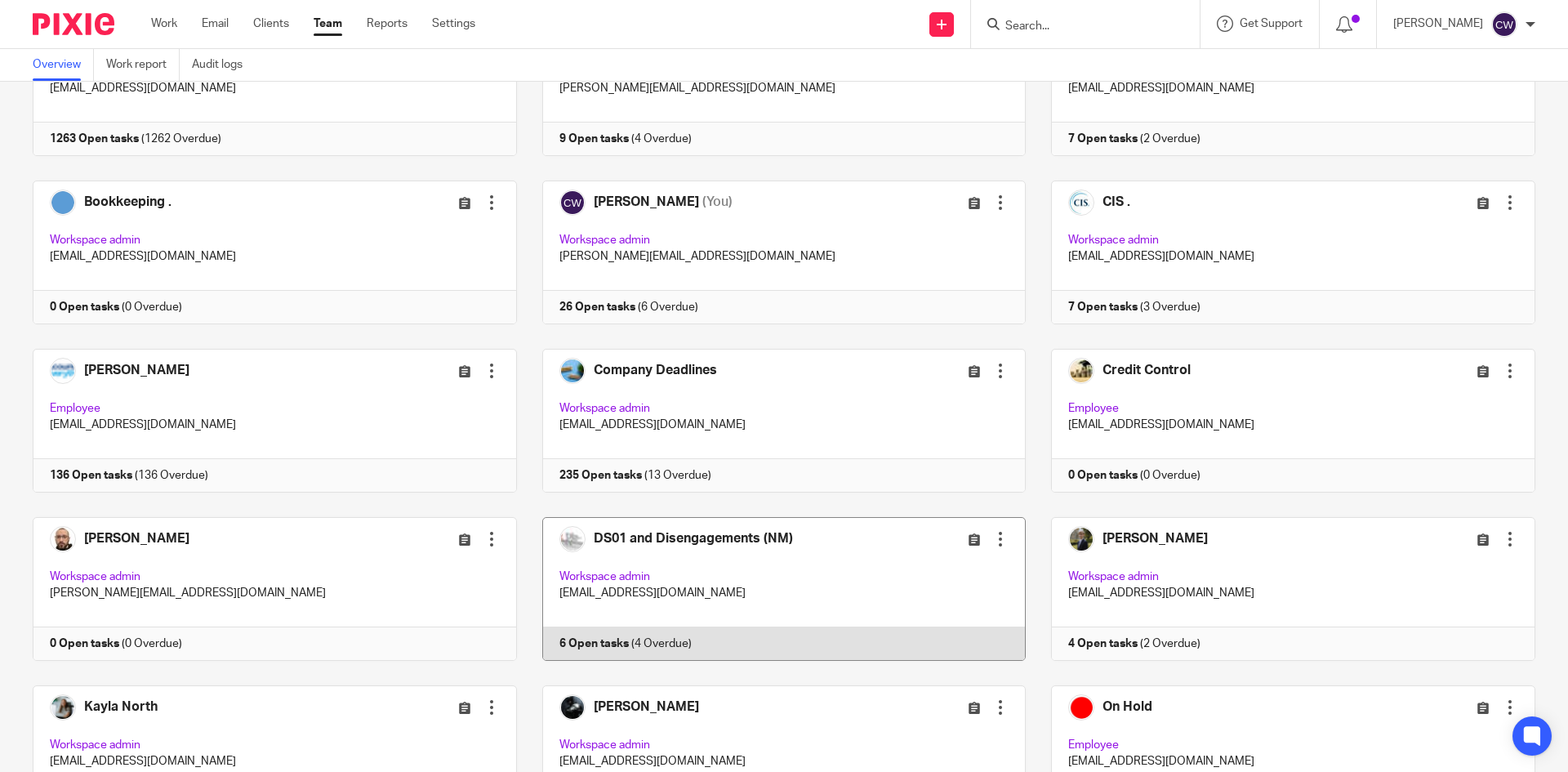
scroll to position [327, 0]
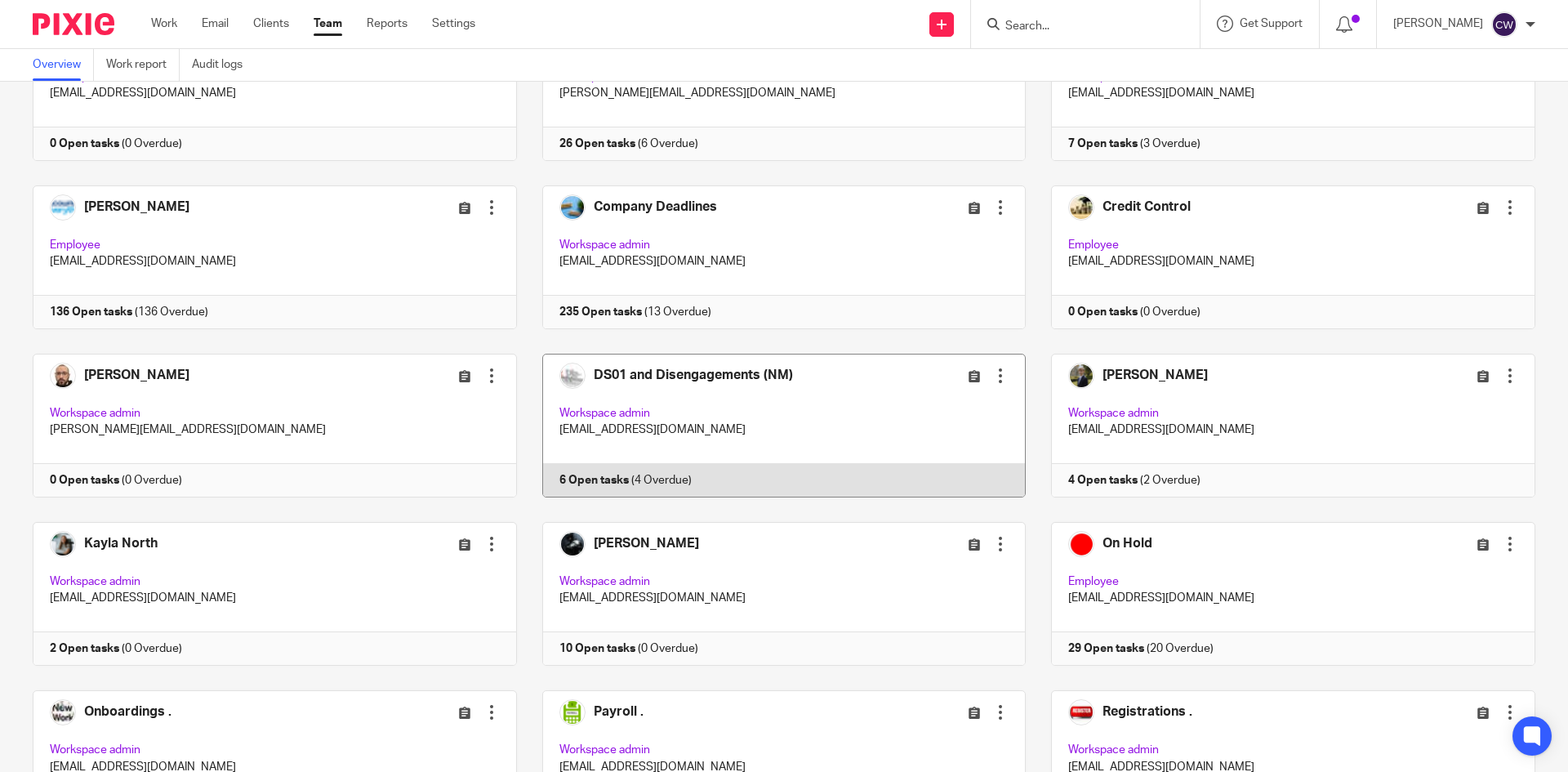
click at [605, 484] on link at bounding box center [772, 426] width 510 height 144
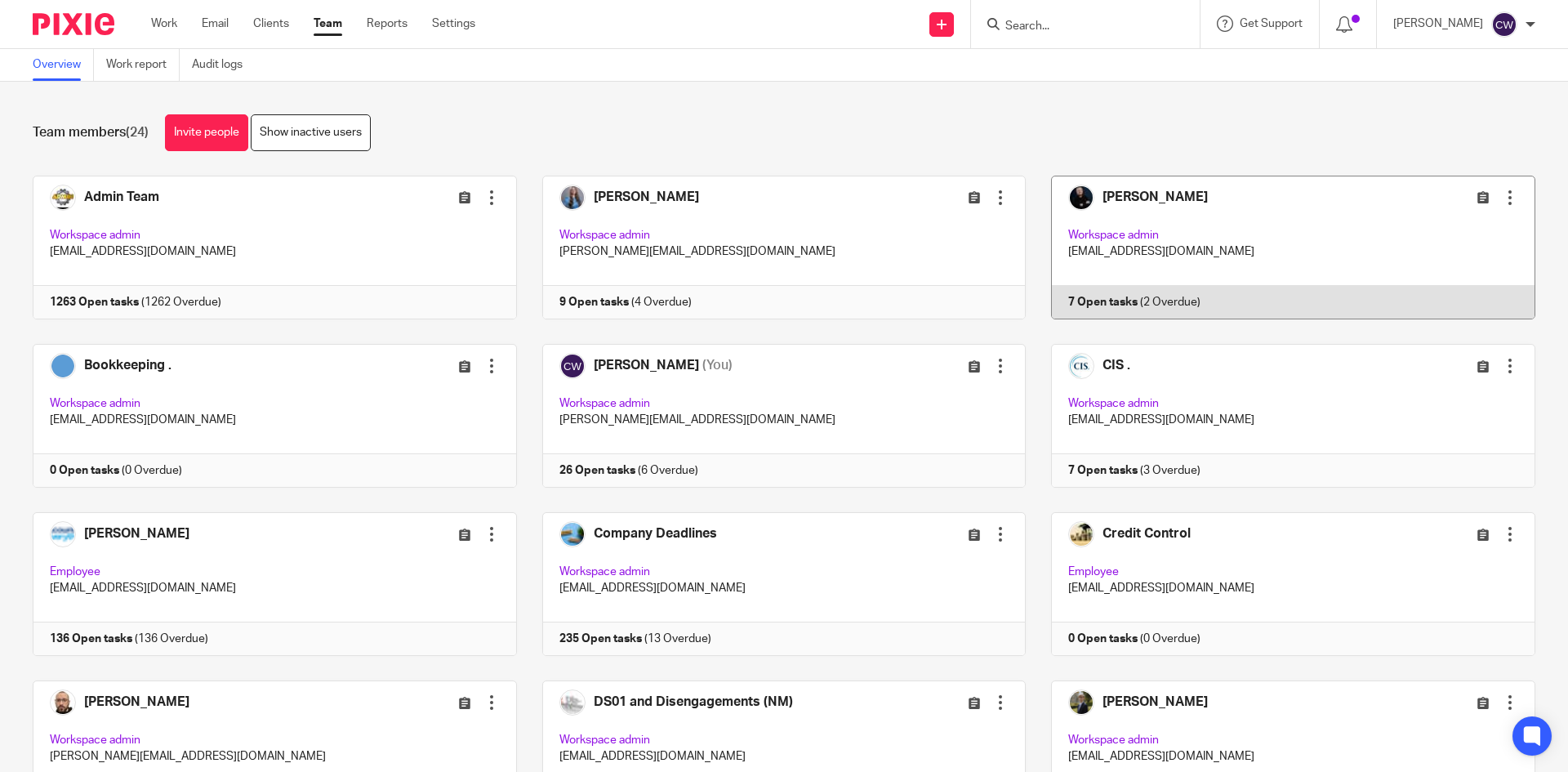
click at [1097, 302] on link at bounding box center [1281, 247] width 510 height 144
click at [1099, 300] on link at bounding box center [1281, 247] width 510 height 144
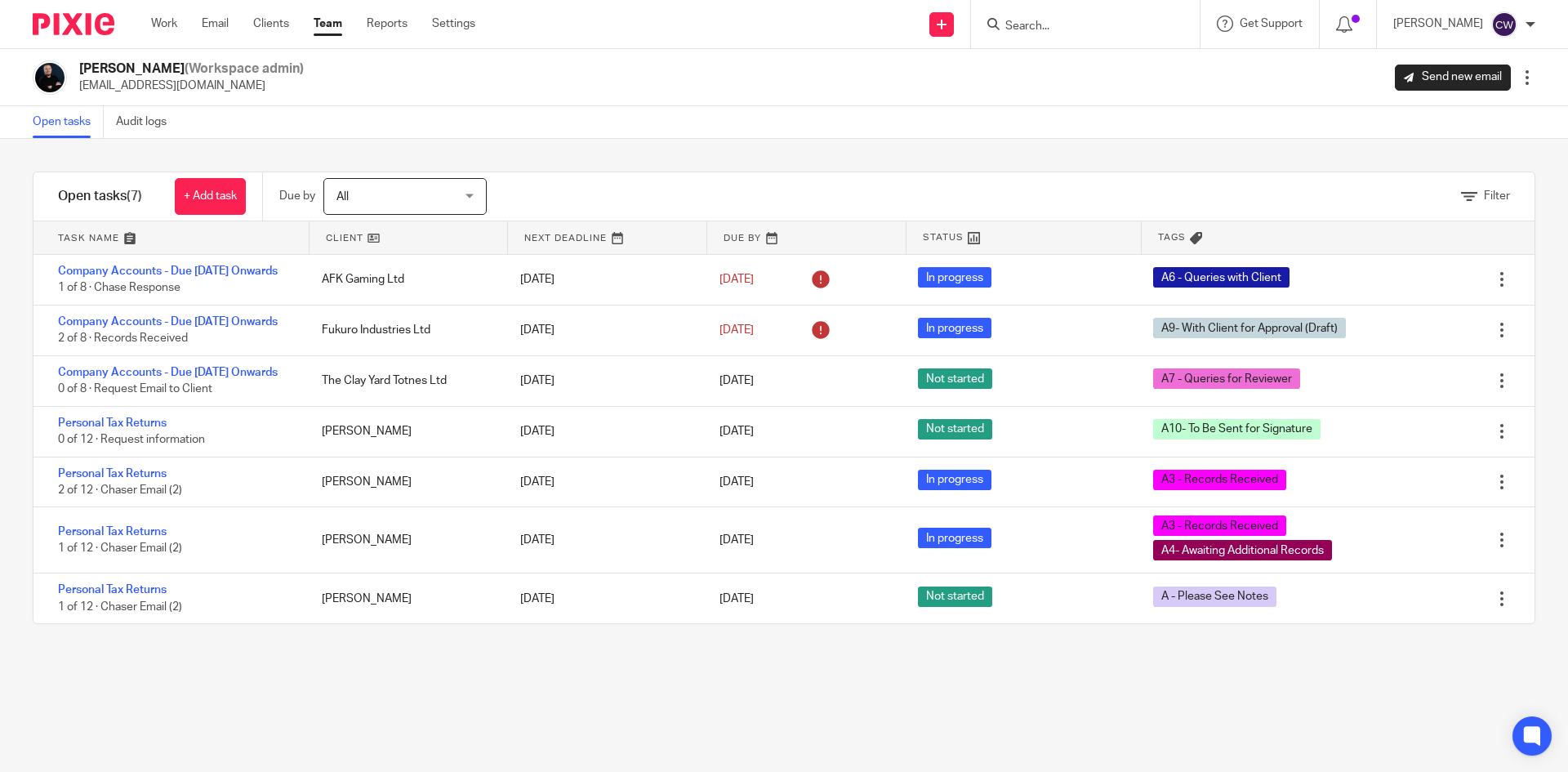
click at [319, 25] on link "Team" at bounding box center [327, 24] width 29 height 16
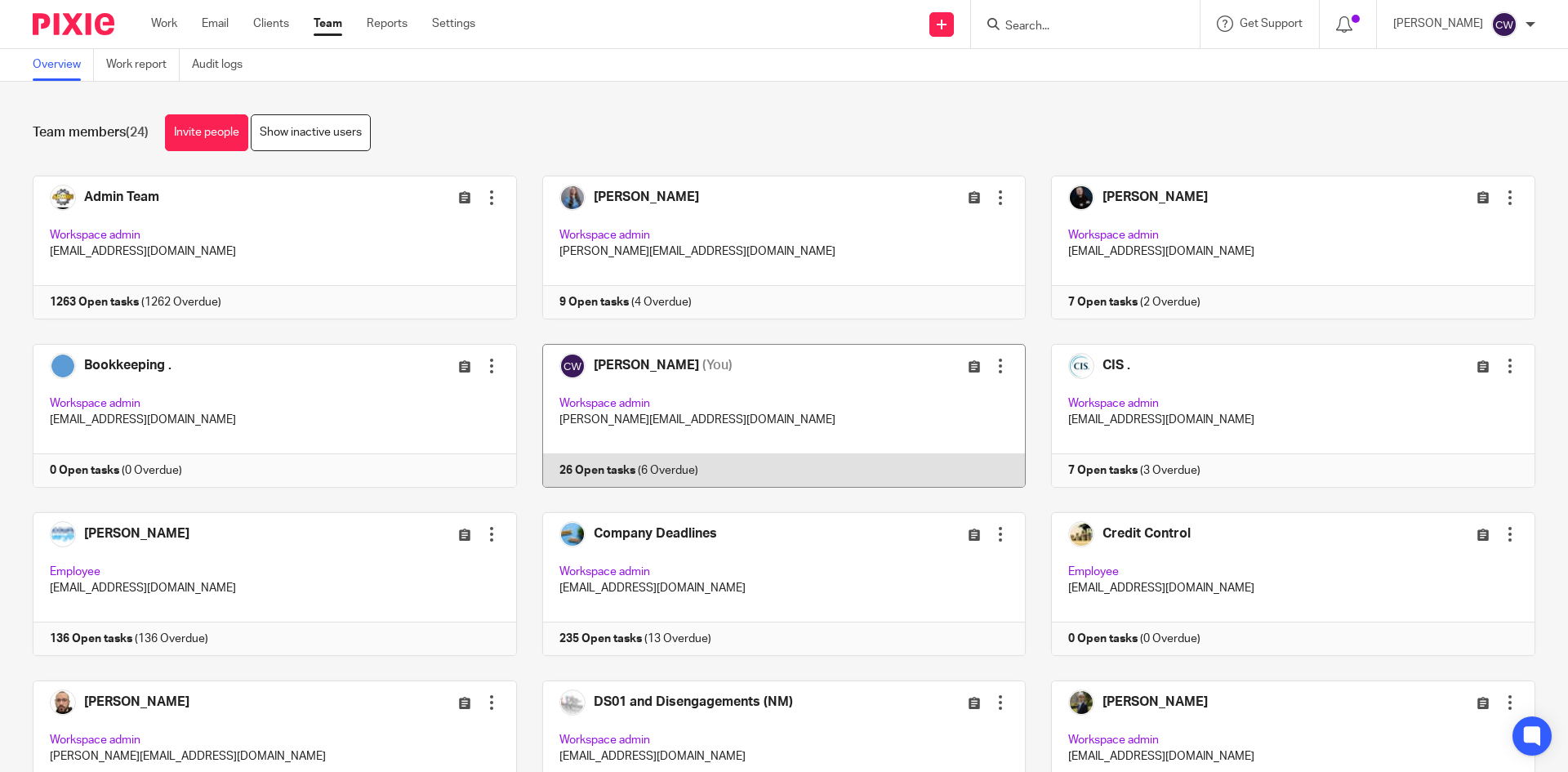
click at [599, 468] on link at bounding box center [772, 416] width 510 height 144
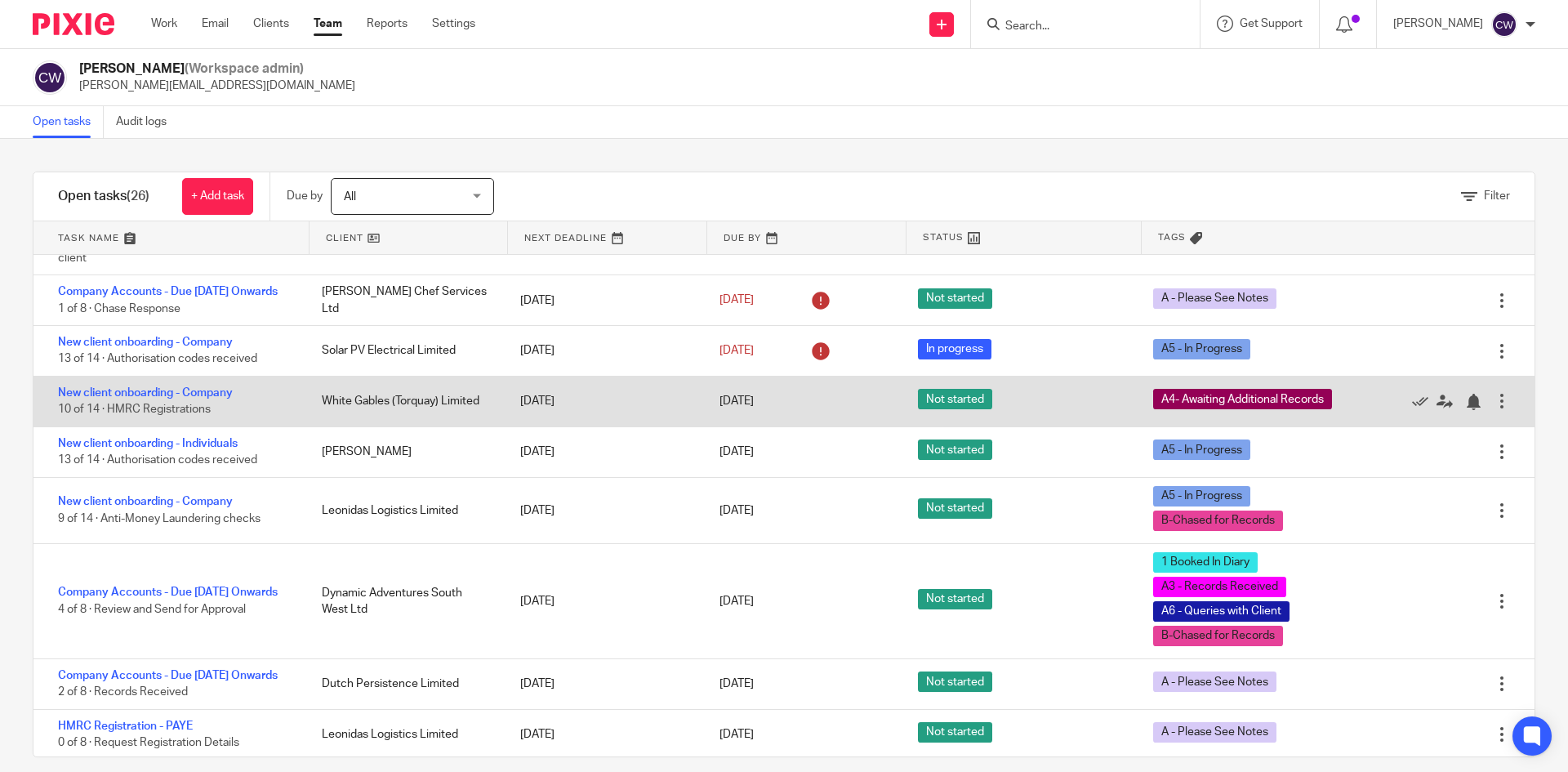
scroll to position [245, 0]
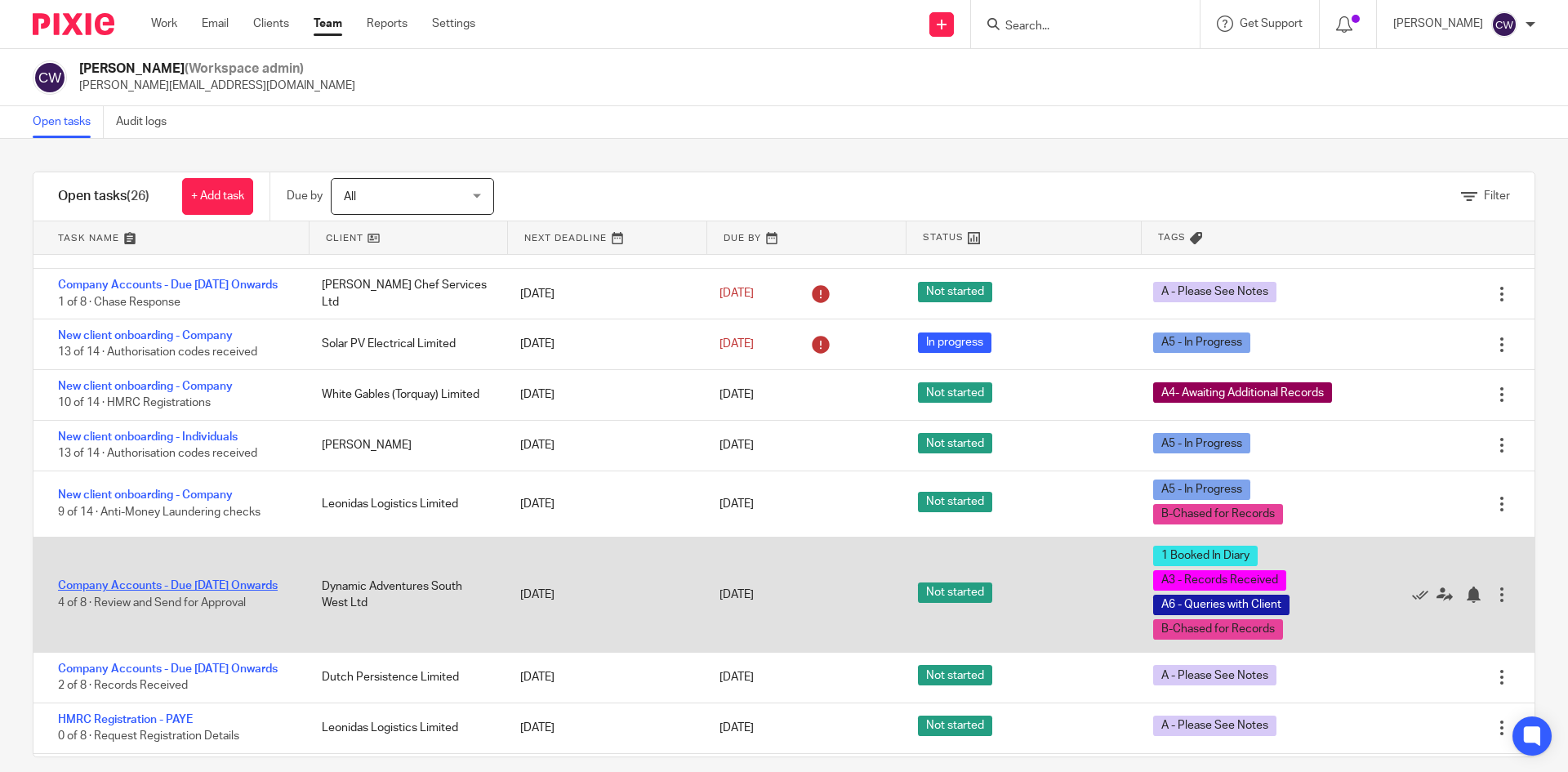
click at [128, 591] on link "Company Accounts - Due [DATE] Onwards" at bounding box center [167, 586] width 219 height 12
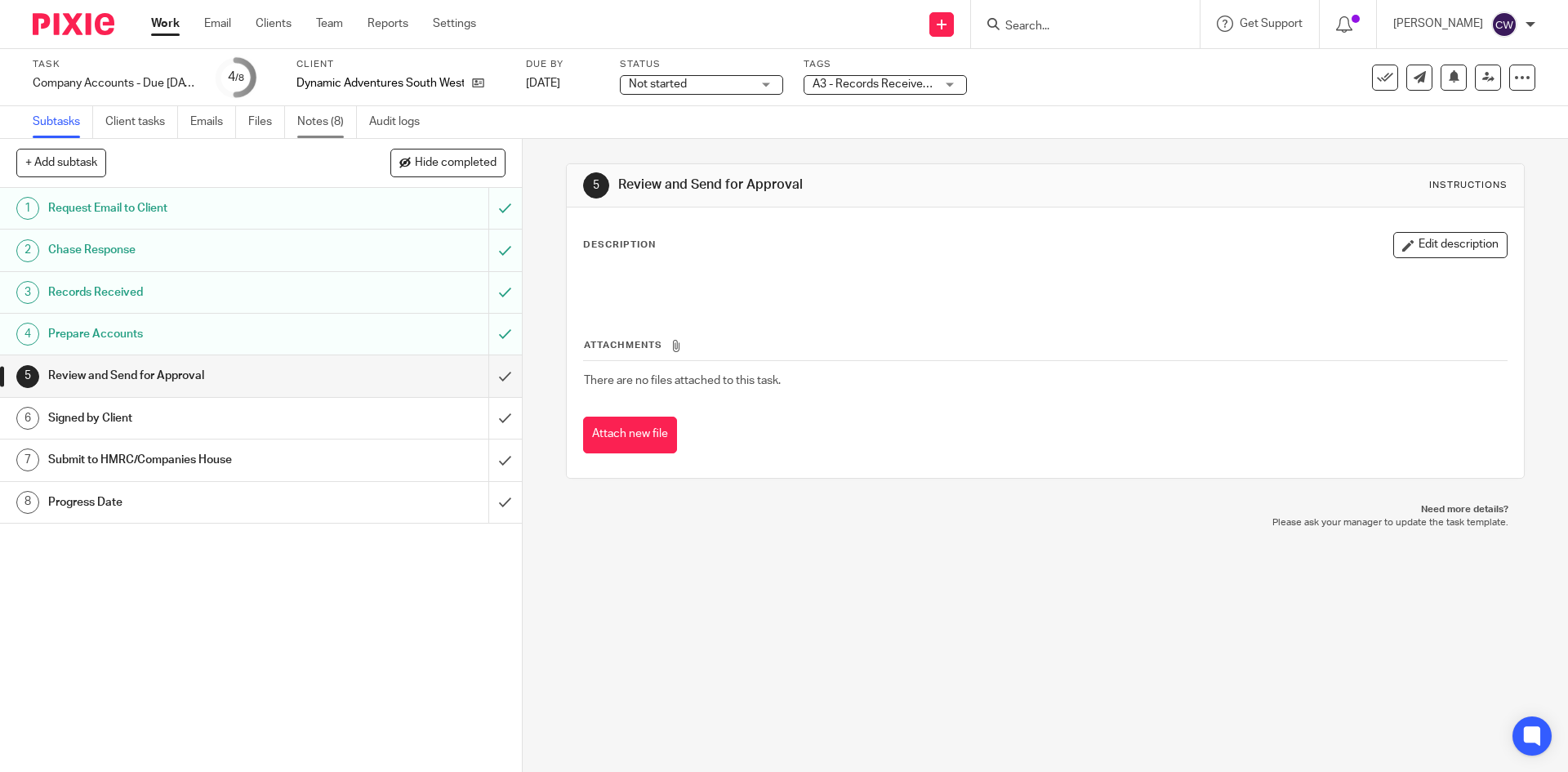
click at [328, 106] on link "Notes (8)" at bounding box center [327, 122] width 59 height 32
click at [474, 79] on icon at bounding box center [478, 82] width 12 height 12
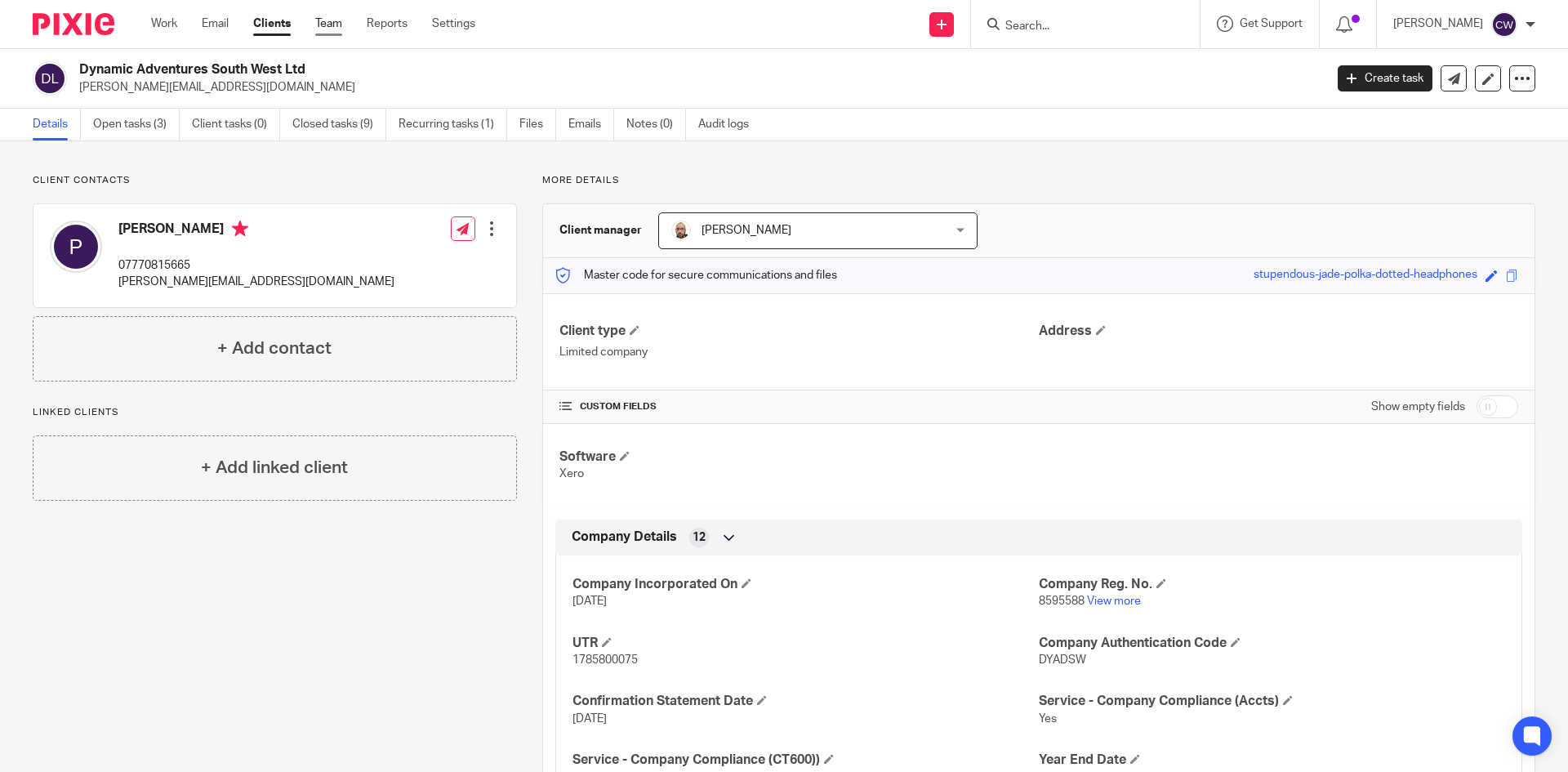
click at [334, 21] on link "Team" at bounding box center [328, 24] width 27 height 16
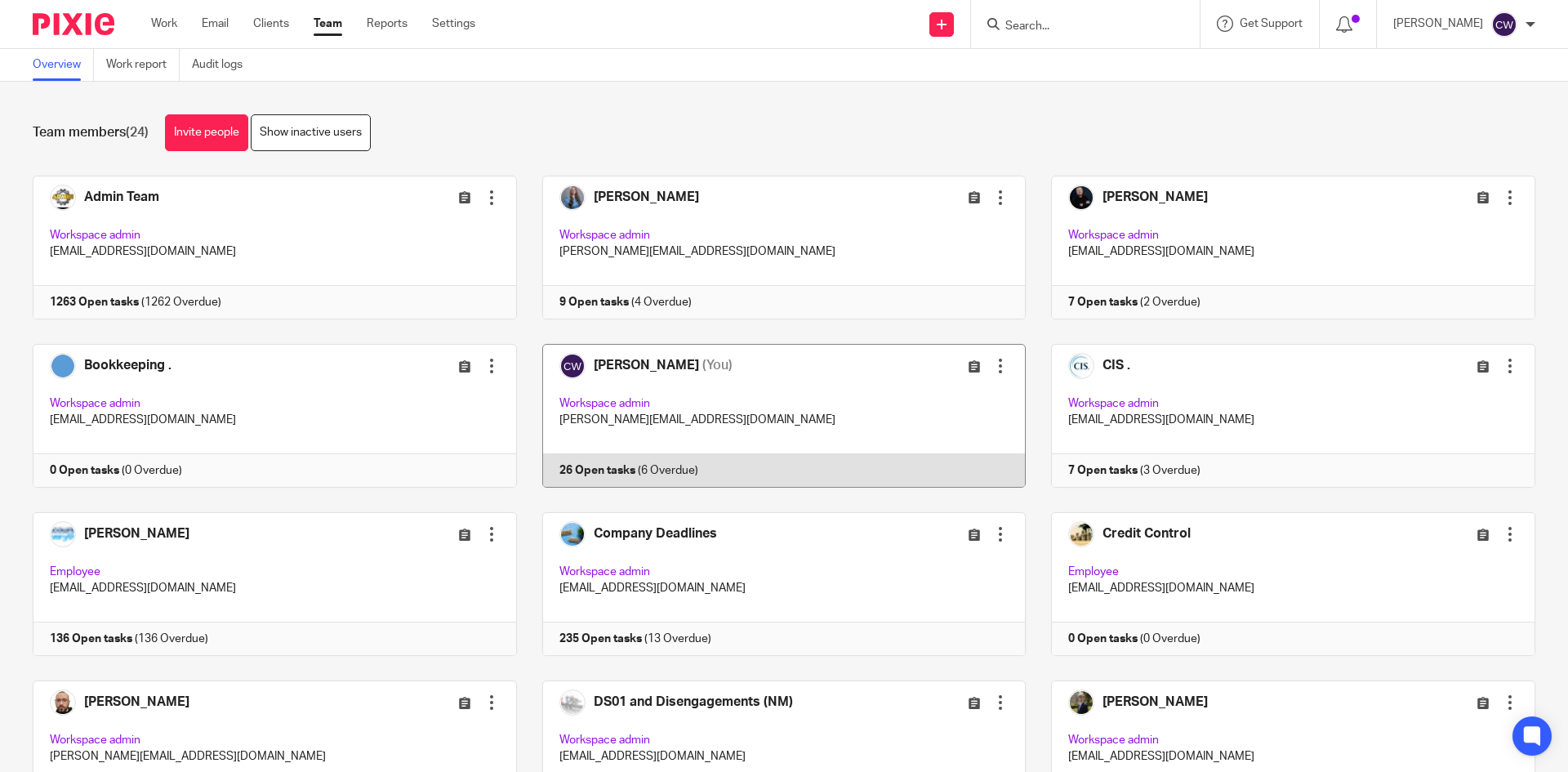
click at [593, 468] on link at bounding box center [772, 416] width 510 height 144
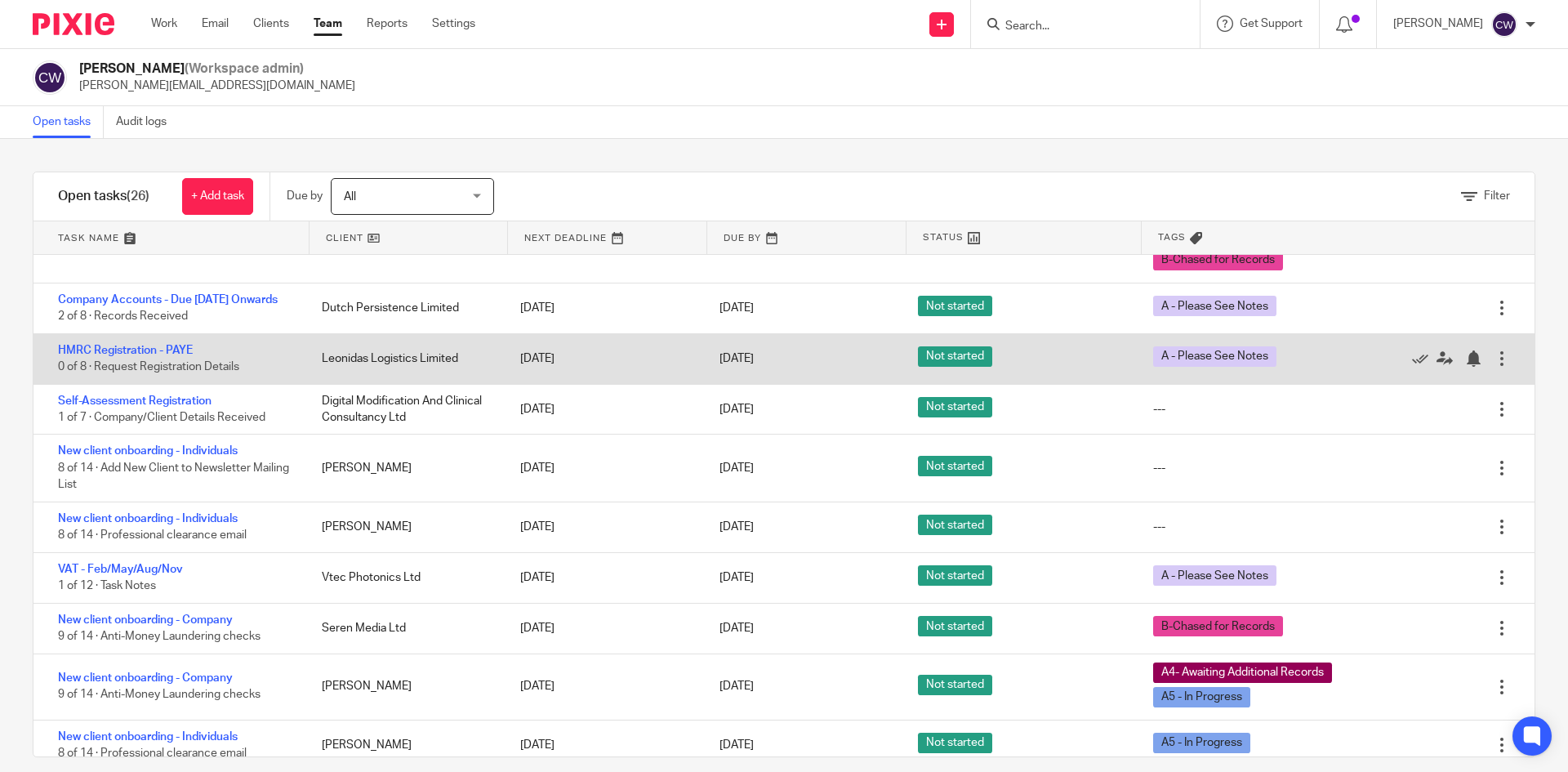
scroll to position [653, 0]
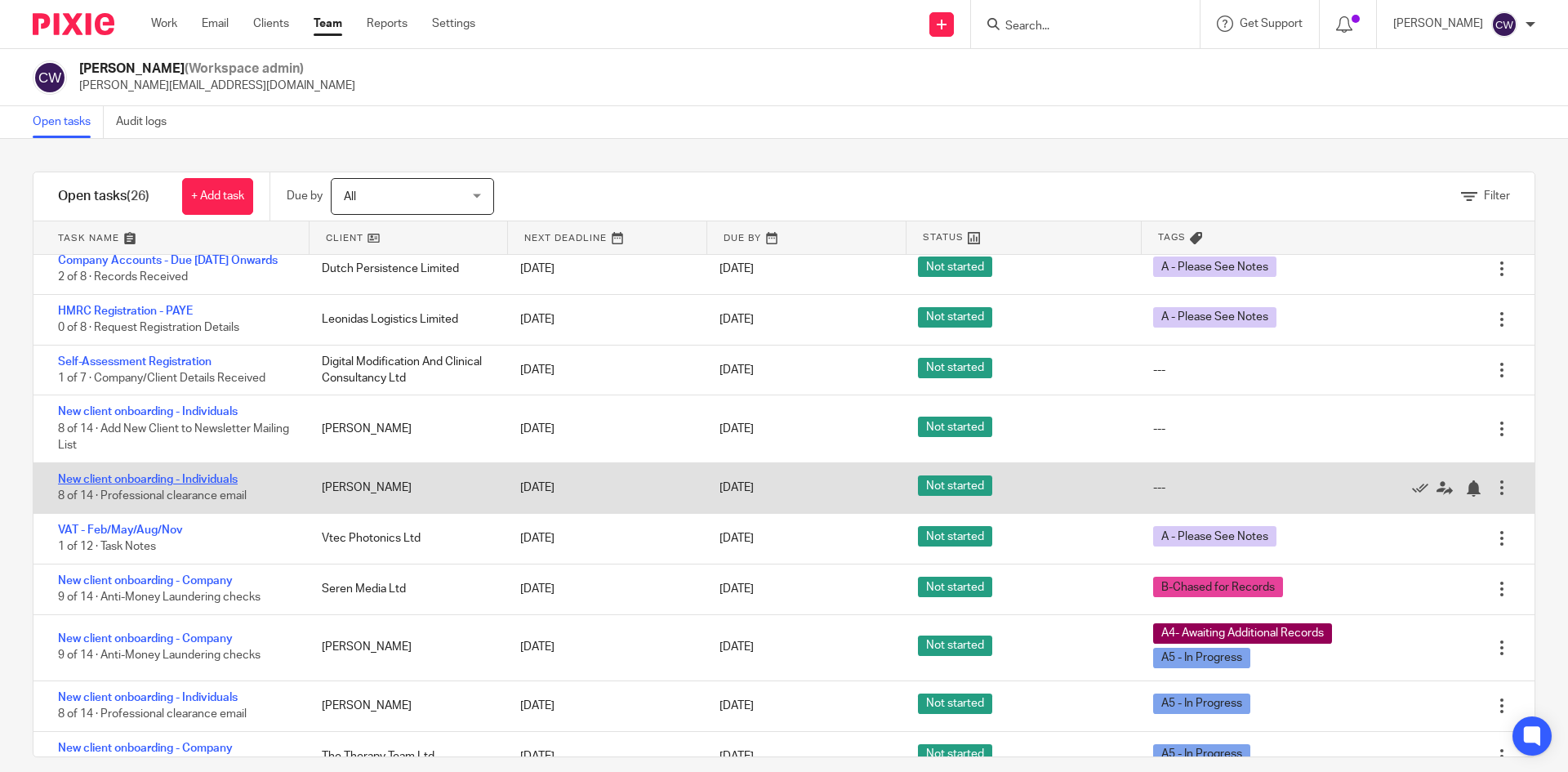
click at [216, 485] on link "New client onboarding - Individuals" at bounding box center [148, 479] width 180 height 12
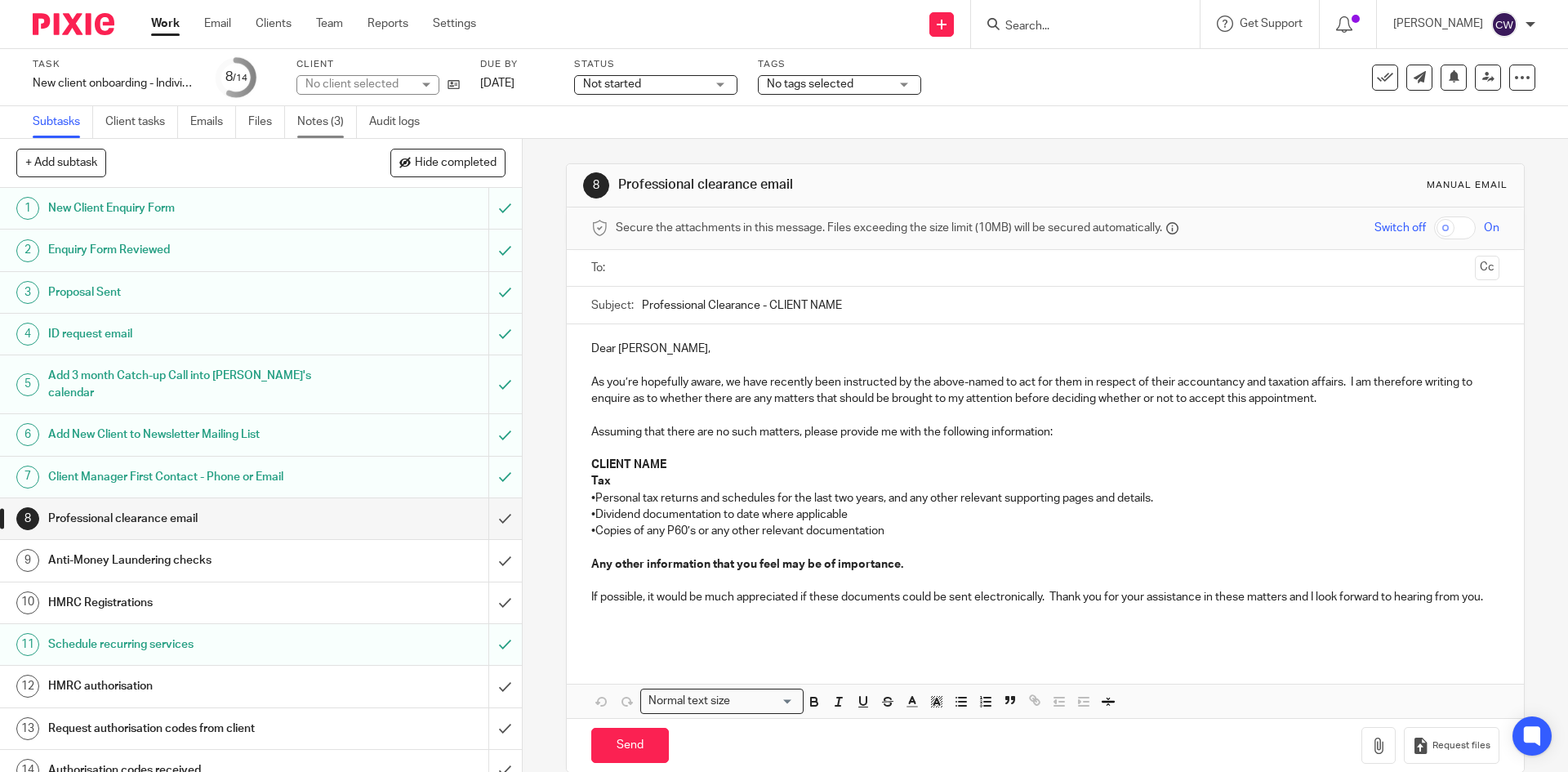
click at [313, 119] on link "Notes (3)" at bounding box center [327, 122] width 59 height 32
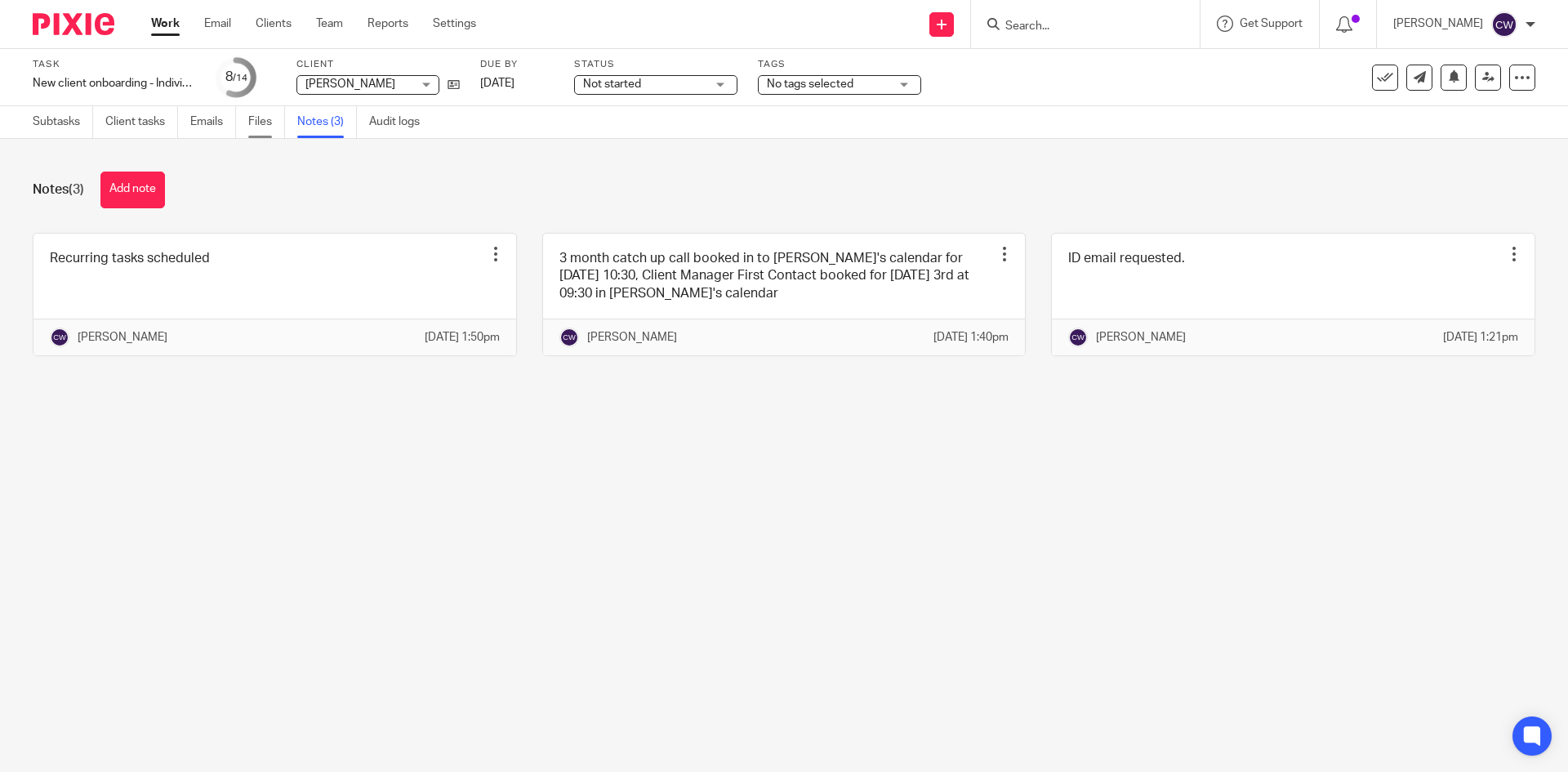
click at [255, 118] on link "Files" at bounding box center [266, 122] width 37 height 32
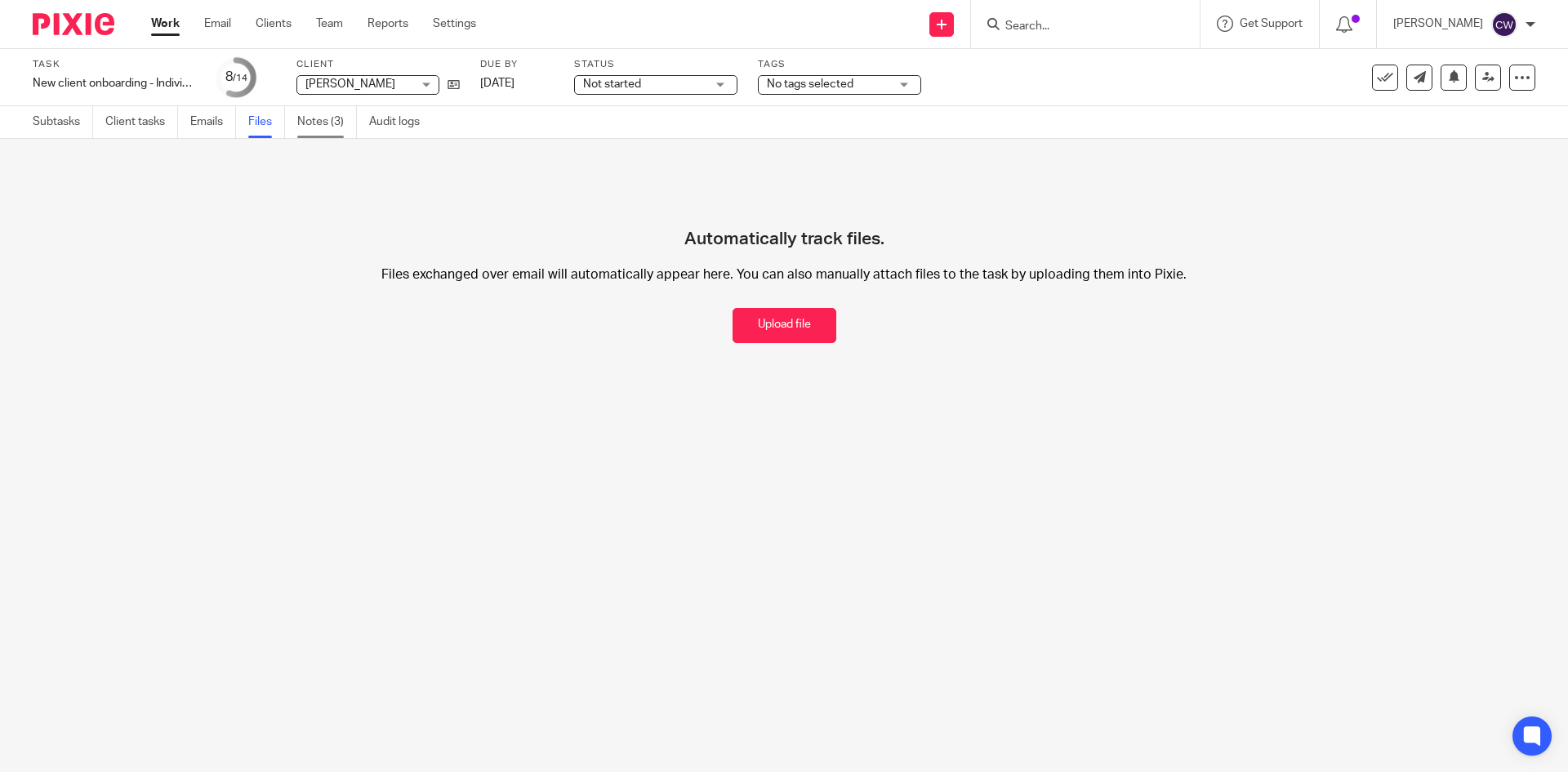
click at [308, 126] on link "Notes (3)" at bounding box center [327, 122] width 59 height 32
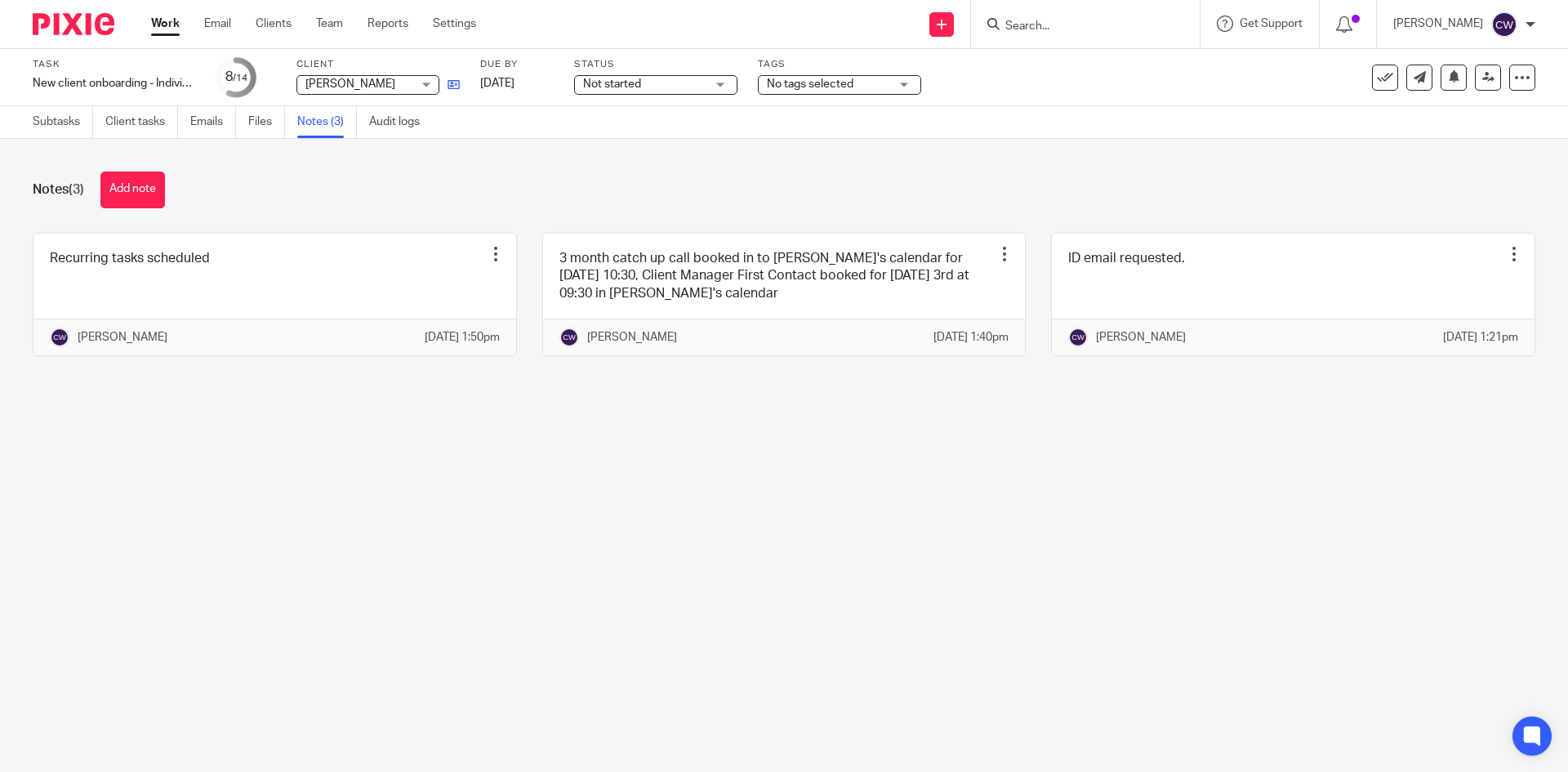
click at [445, 91] on link at bounding box center [450, 84] width 21 height 16
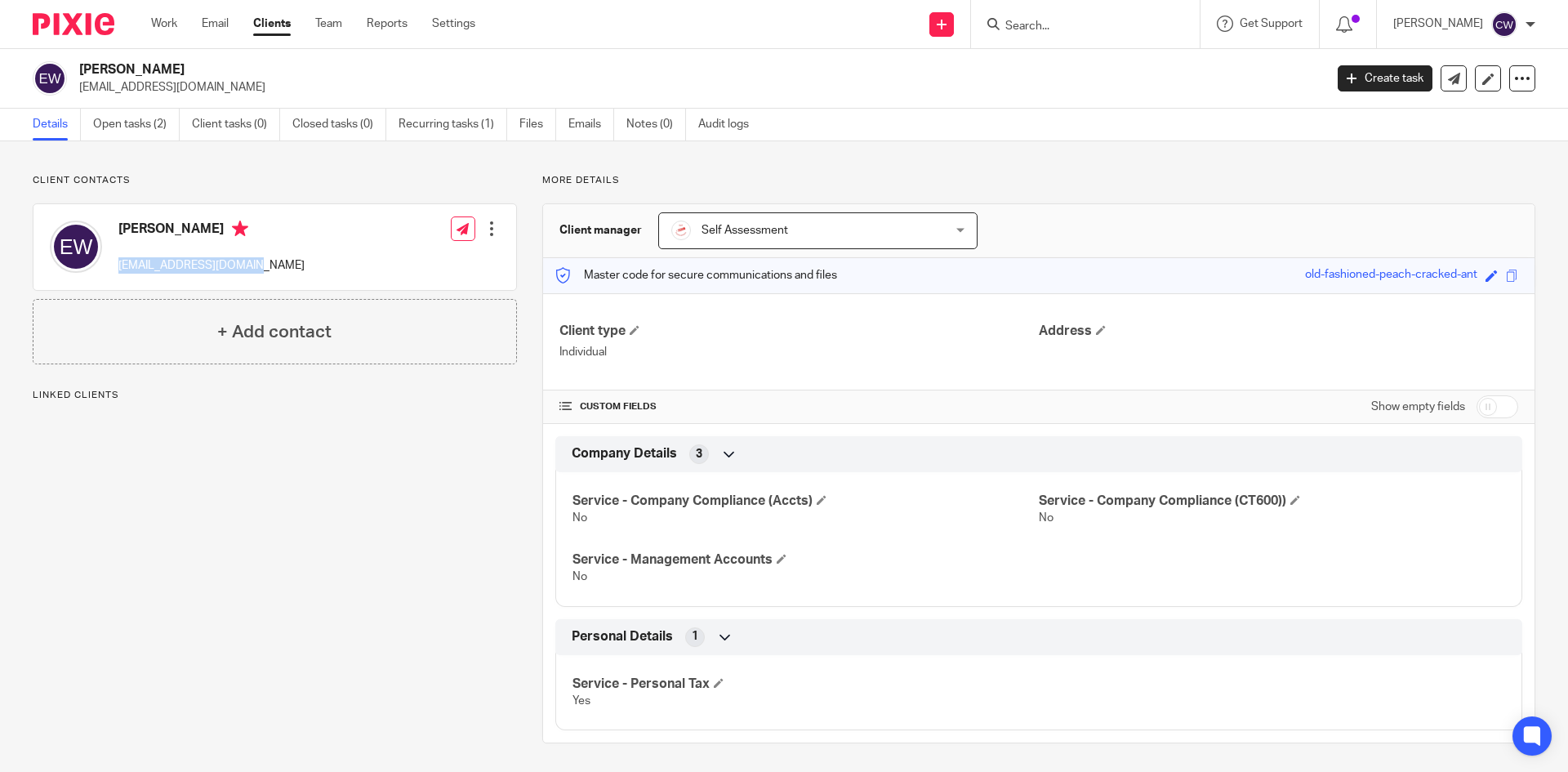
drag, startPoint x: 121, startPoint y: 264, endPoint x: 259, endPoint y: 276, distance: 138.5
click at [259, 276] on div "[PERSON_NAME] [EMAIL_ADDRESS][DOMAIN_NAME]" at bounding box center [177, 247] width 255 height 69
drag, startPoint x: 275, startPoint y: 267, endPoint x: 110, endPoint y: 263, distance: 165.0
click at [110, 263] on div "Emma Wood emma.wood15@outlook.com Edit contact Create client from contact Expor…" at bounding box center [275, 247] width 483 height 86
click at [310, 258] on div "Emma Wood emma.wood15@outlook.com Edit contact Create client from contact Expor…" at bounding box center [275, 247] width 483 height 86
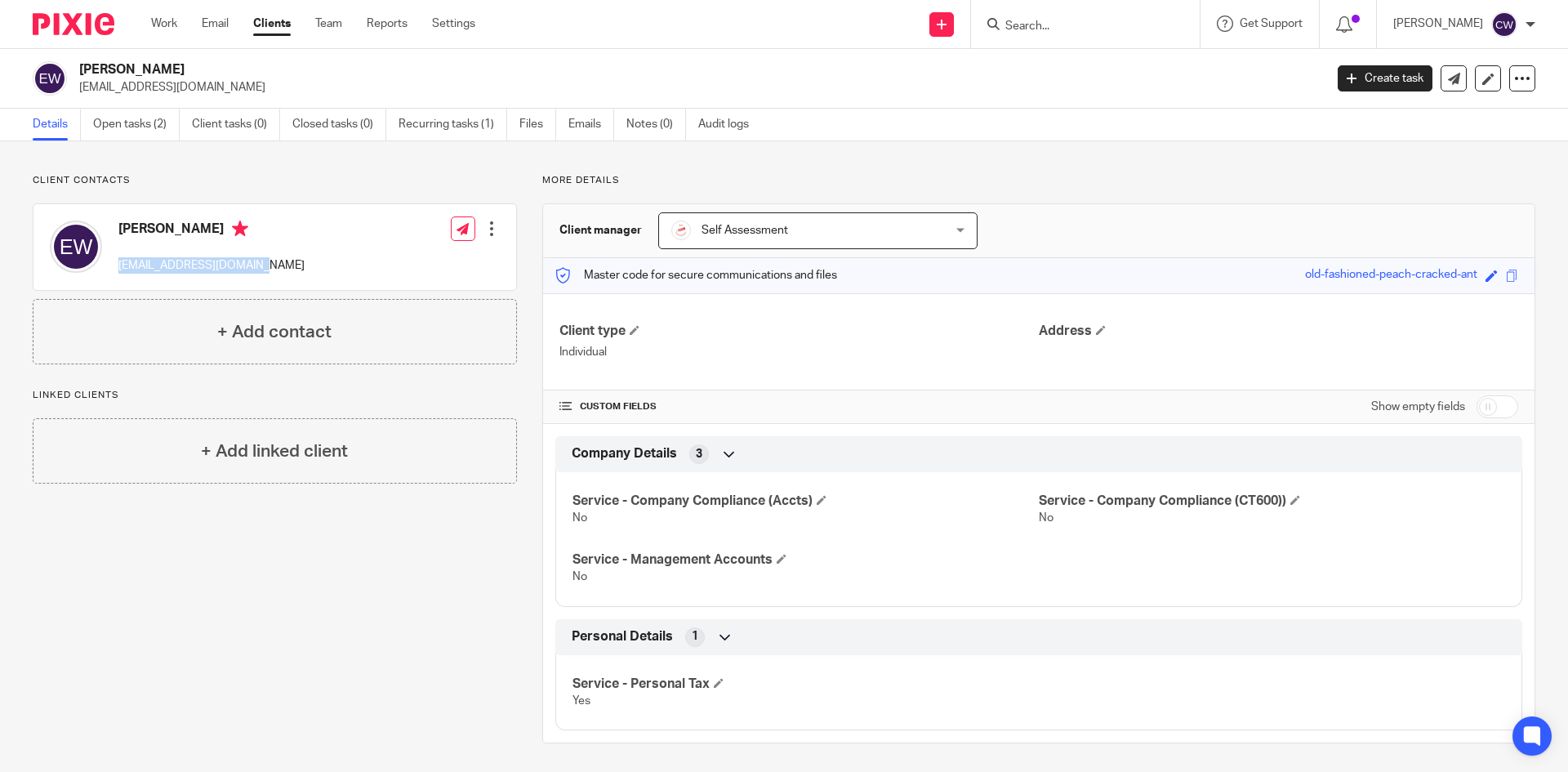
drag, startPoint x: 285, startPoint y: 263, endPoint x: 130, endPoint y: 266, distance: 155.0
click at [117, 266] on div "Emma Wood emma.wood15@outlook.com Edit contact Create client from contact Expor…" at bounding box center [275, 247] width 483 height 86
copy p "[EMAIL_ADDRESS][DOMAIN_NAME]"
click at [140, 124] on link "Open tasks (2)" at bounding box center [136, 125] width 87 height 32
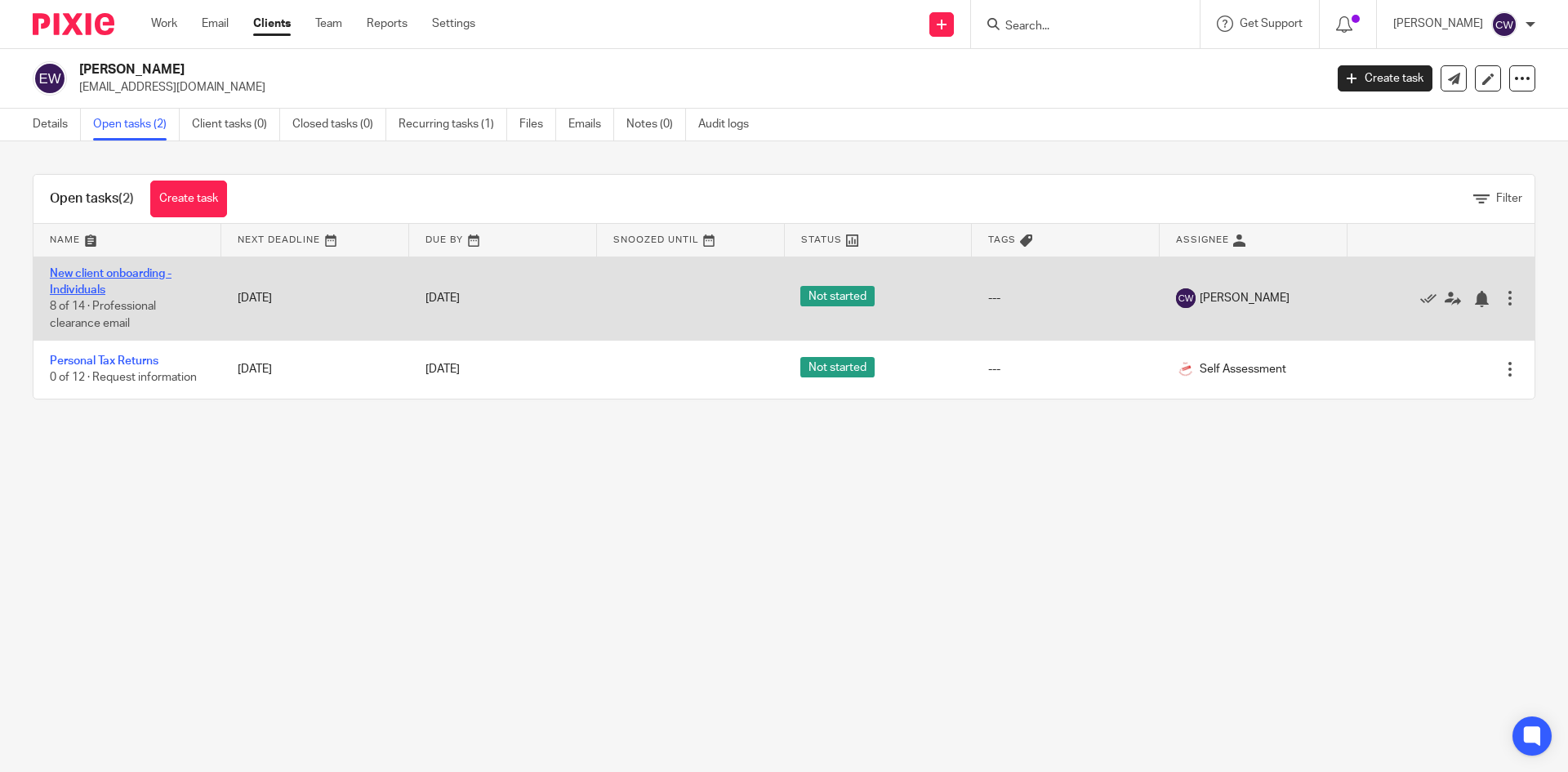
click at [140, 271] on link "New client onboarding - Individuals" at bounding box center [111, 282] width 122 height 28
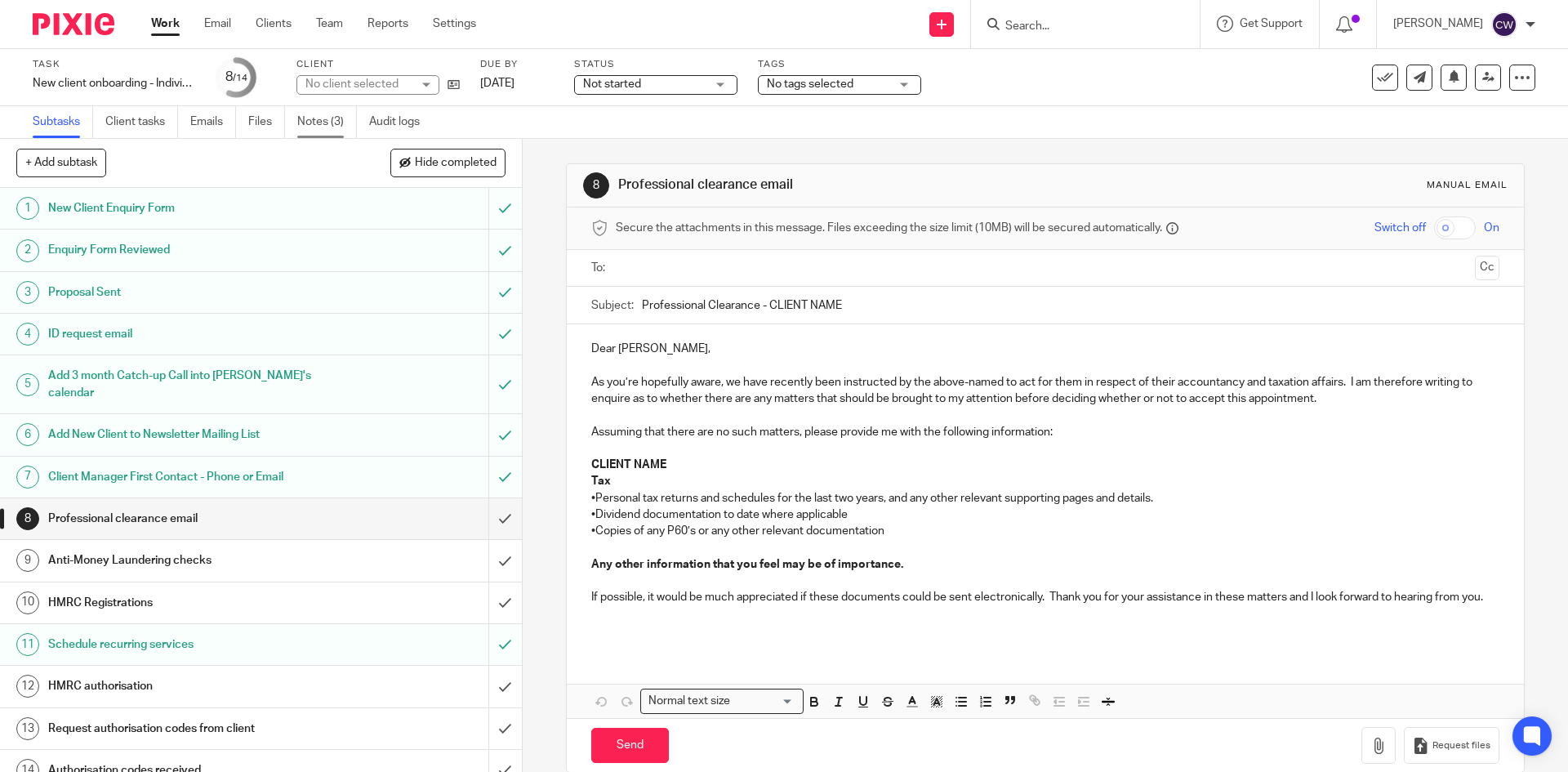
click at [318, 119] on link "Notes (3)" at bounding box center [327, 122] width 59 height 32
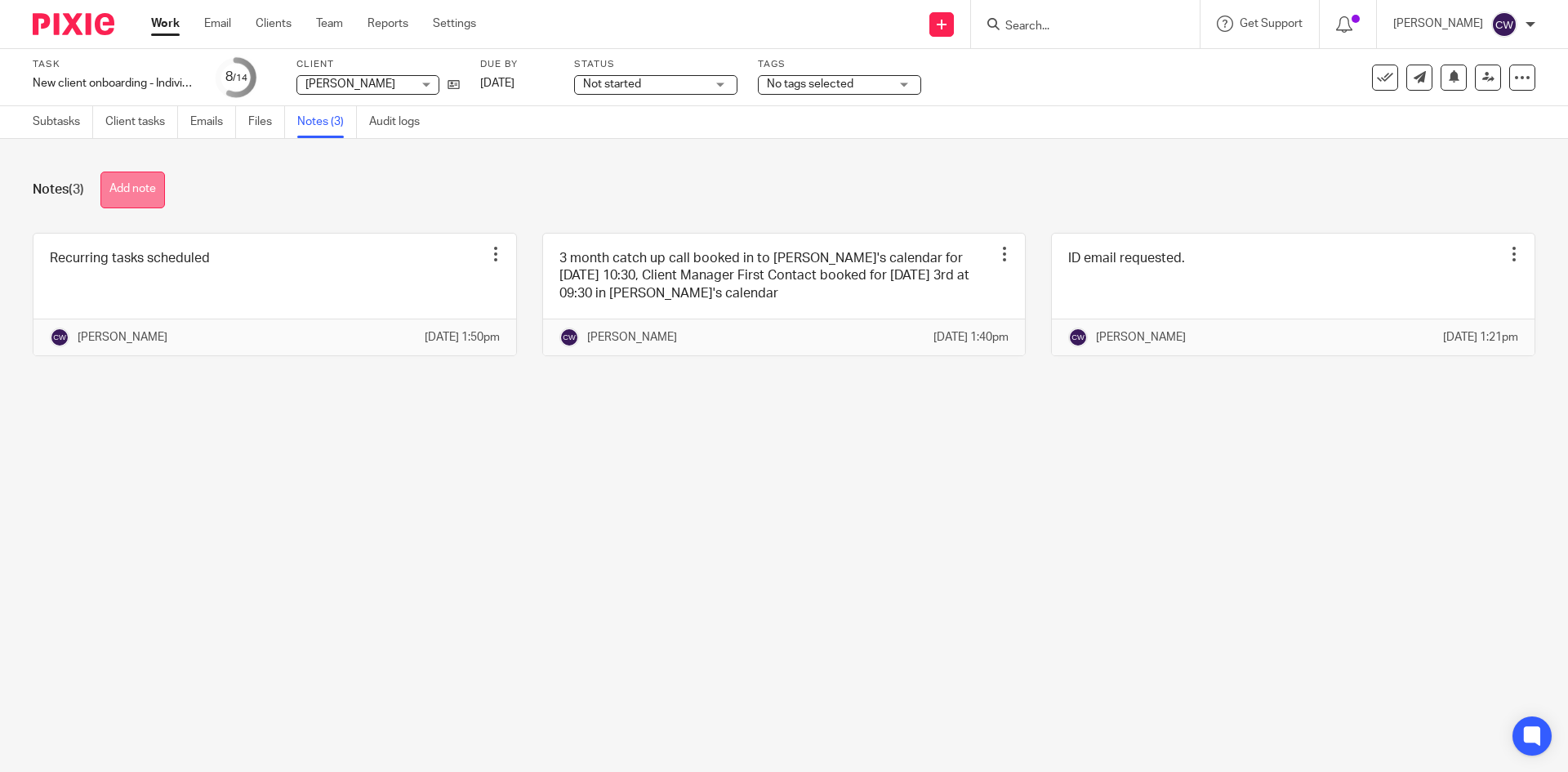
click at [158, 184] on button "Add note" at bounding box center [133, 190] width 64 height 37
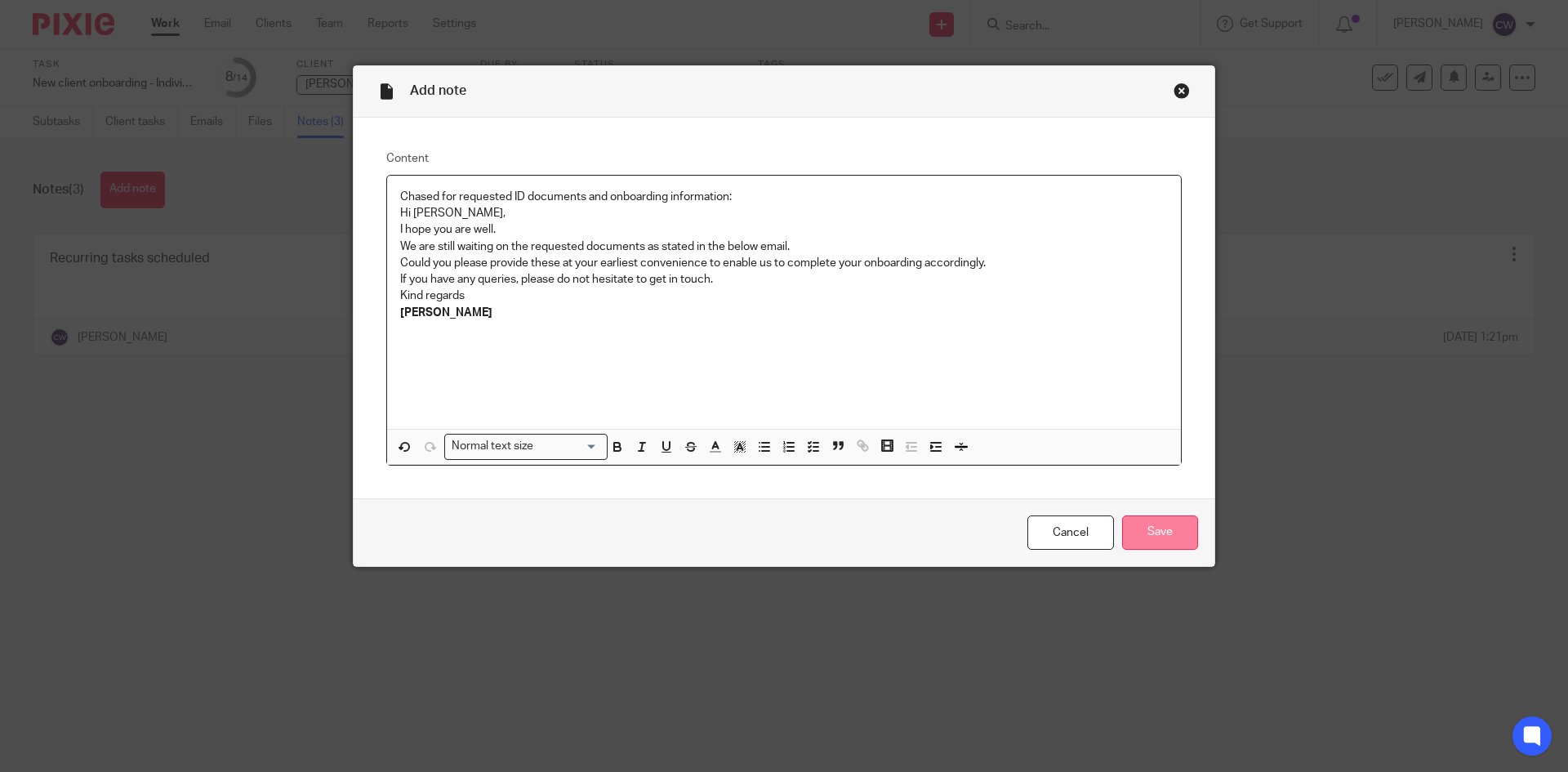
click at [1146, 530] on input "Save" at bounding box center [1161, 533] width 76 height 35
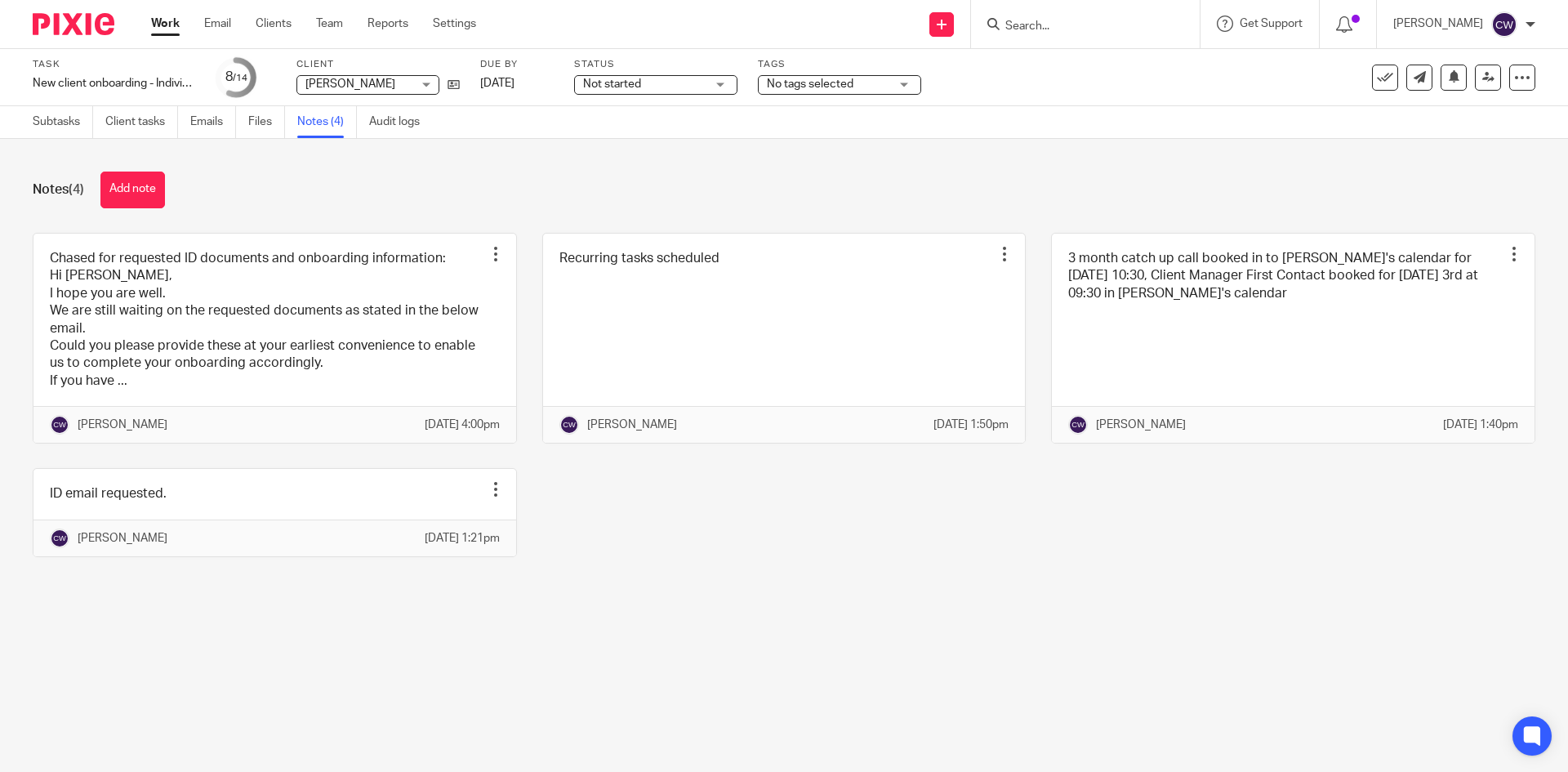
click at [850, 89] on span "No tags selected" at bounding box center [828, 84] width 123 height 17
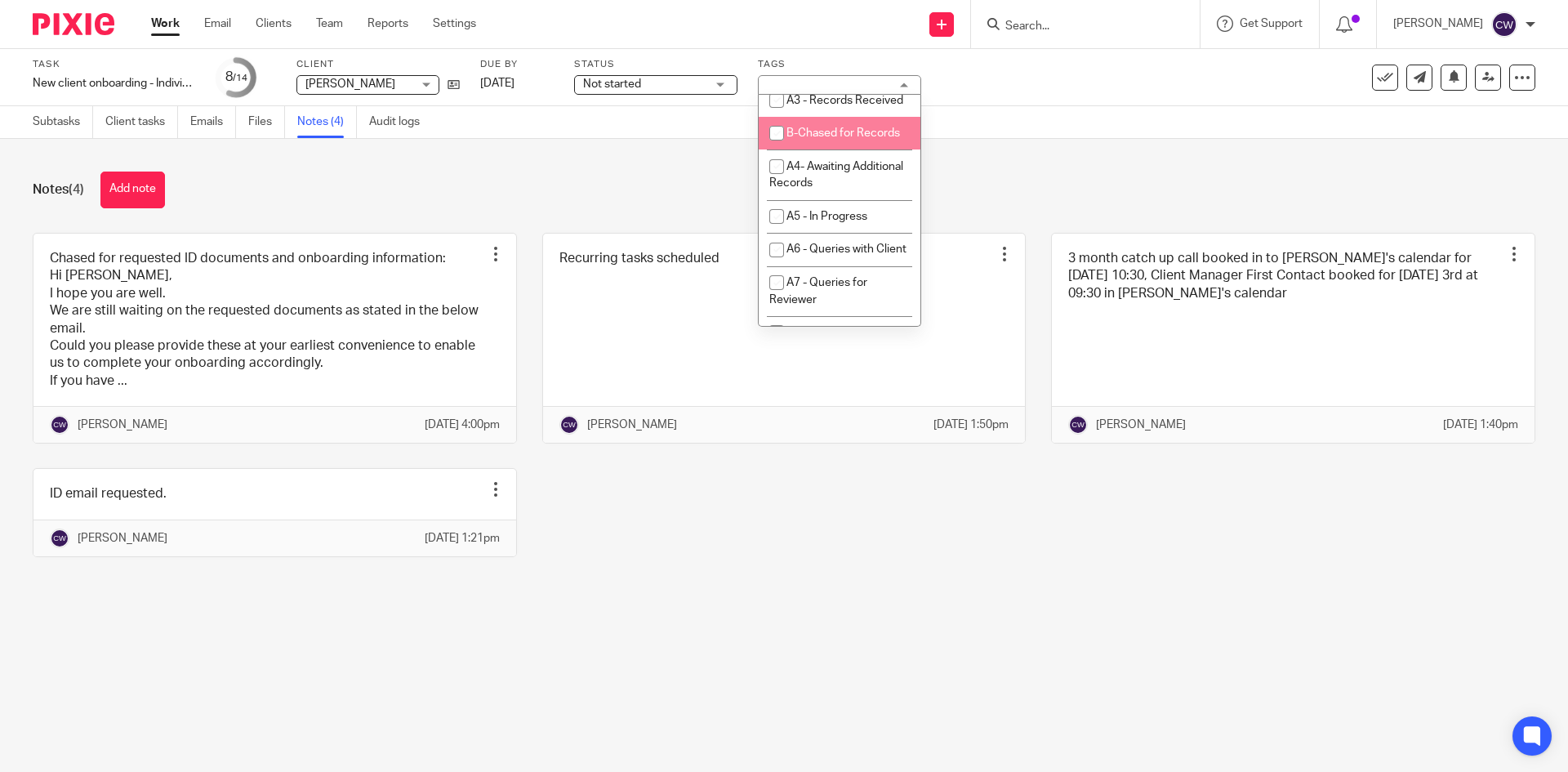
scroll to position [653, 0]
click at [854, 172] on li "A4- Awaiting Additional Records" at bounding box center [840, 147] width 162 height 49
checkbox input "true"
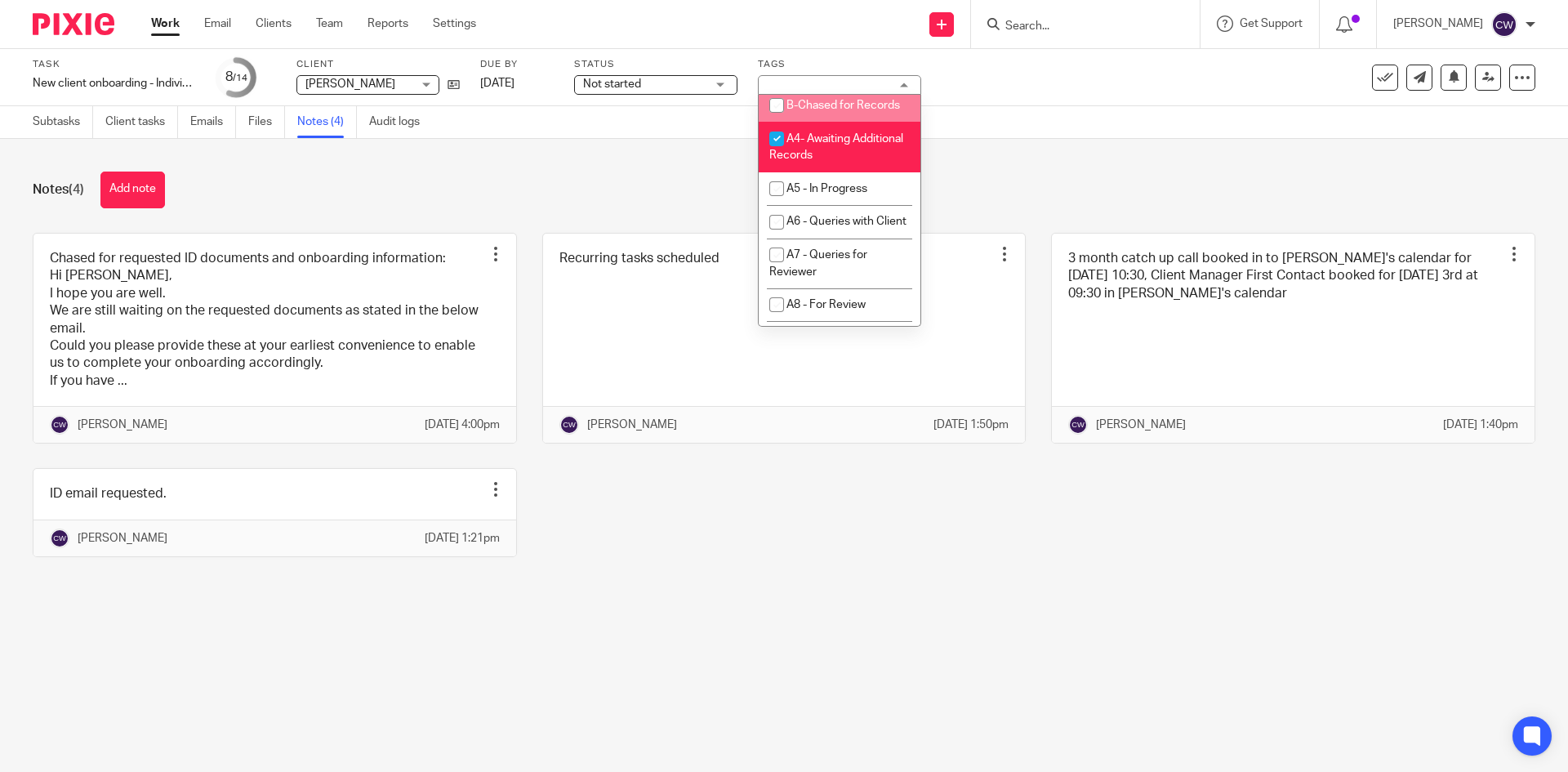
click at [782, 121] on input "checkbox" at bounding box center [777, 106] width 31 height 31
checkbox input "true"
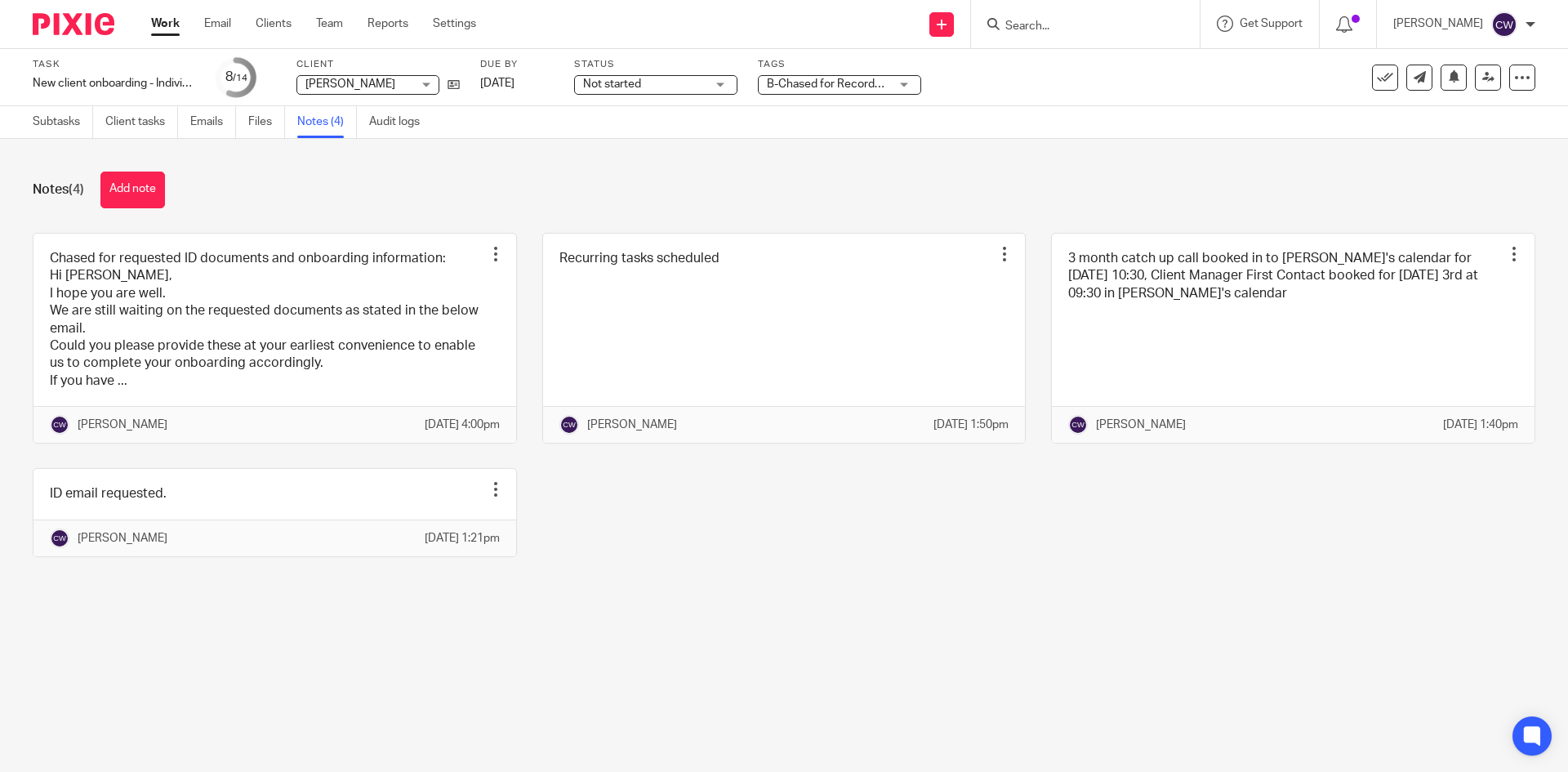
click at [544, 168] on div "Notes (4) Add note Chased for requested ID documents and onboarding information…" at bounding box center [784, 376] width 1568 height 475
click at [338, 24] on link "Team" at bounding box center [329, 24] width 27 height 16
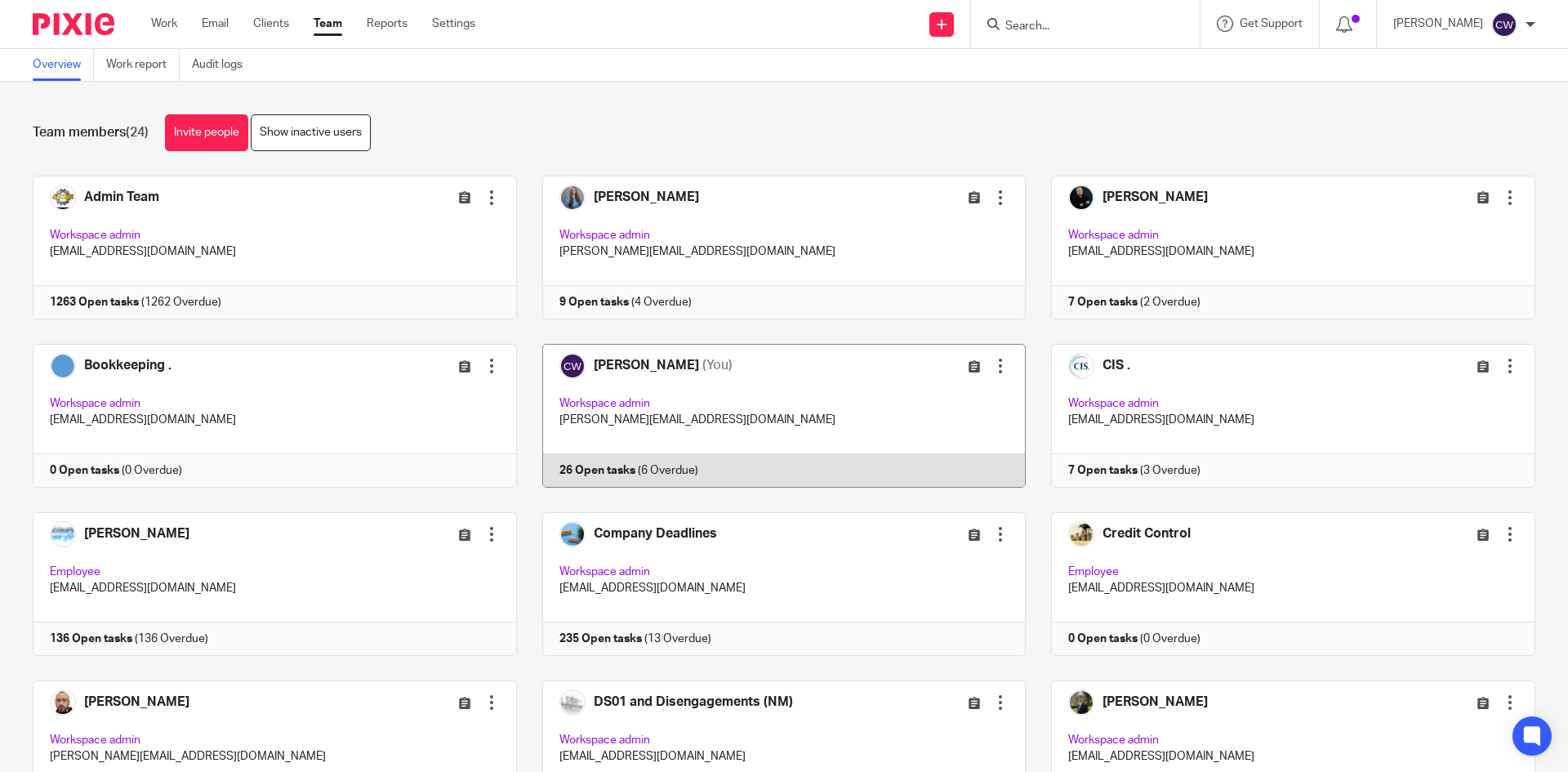
click at [584, 460] on link at bounding box center [772, 416] width 510 height 144
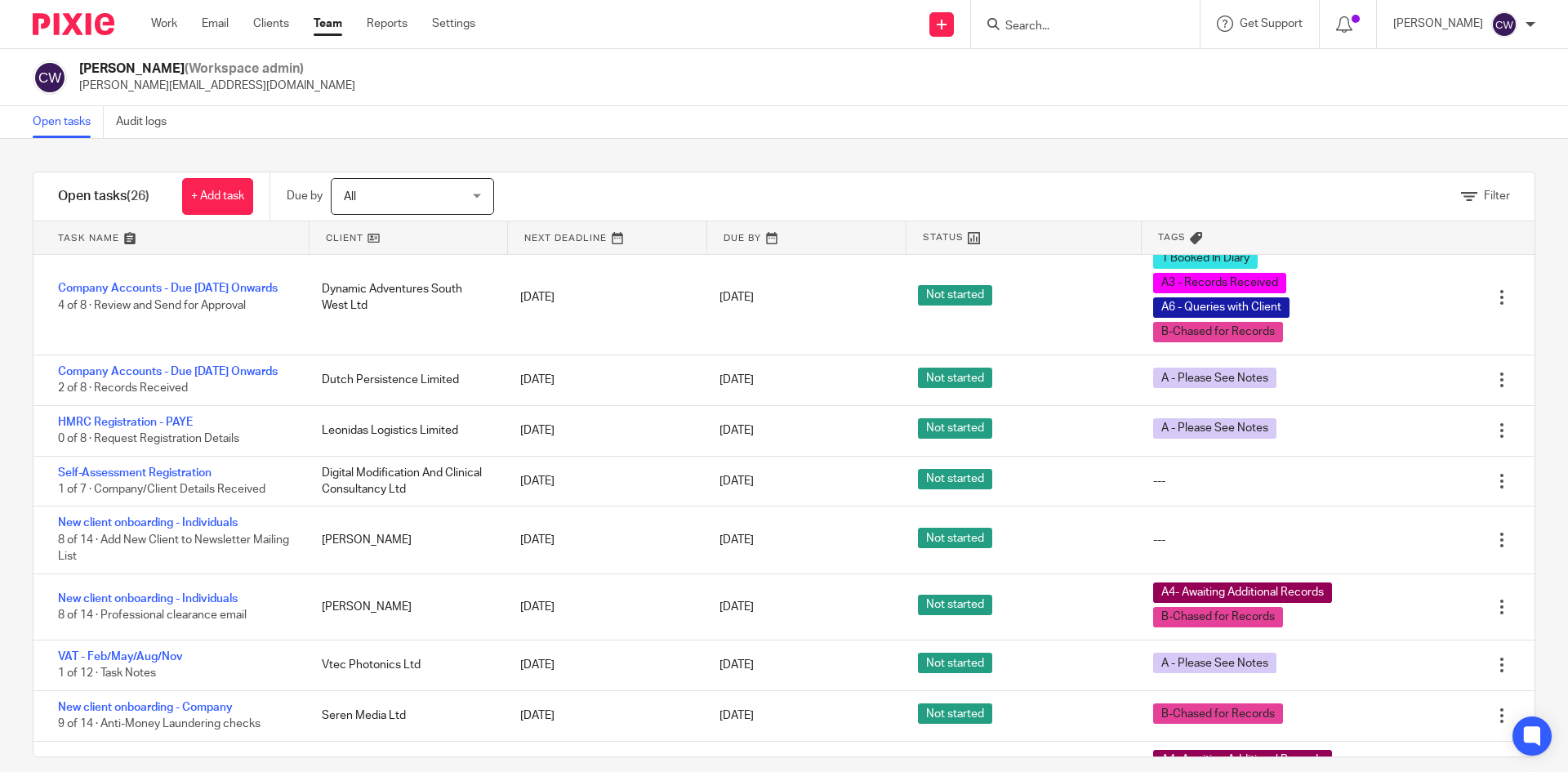
scroll to position [572, 0]
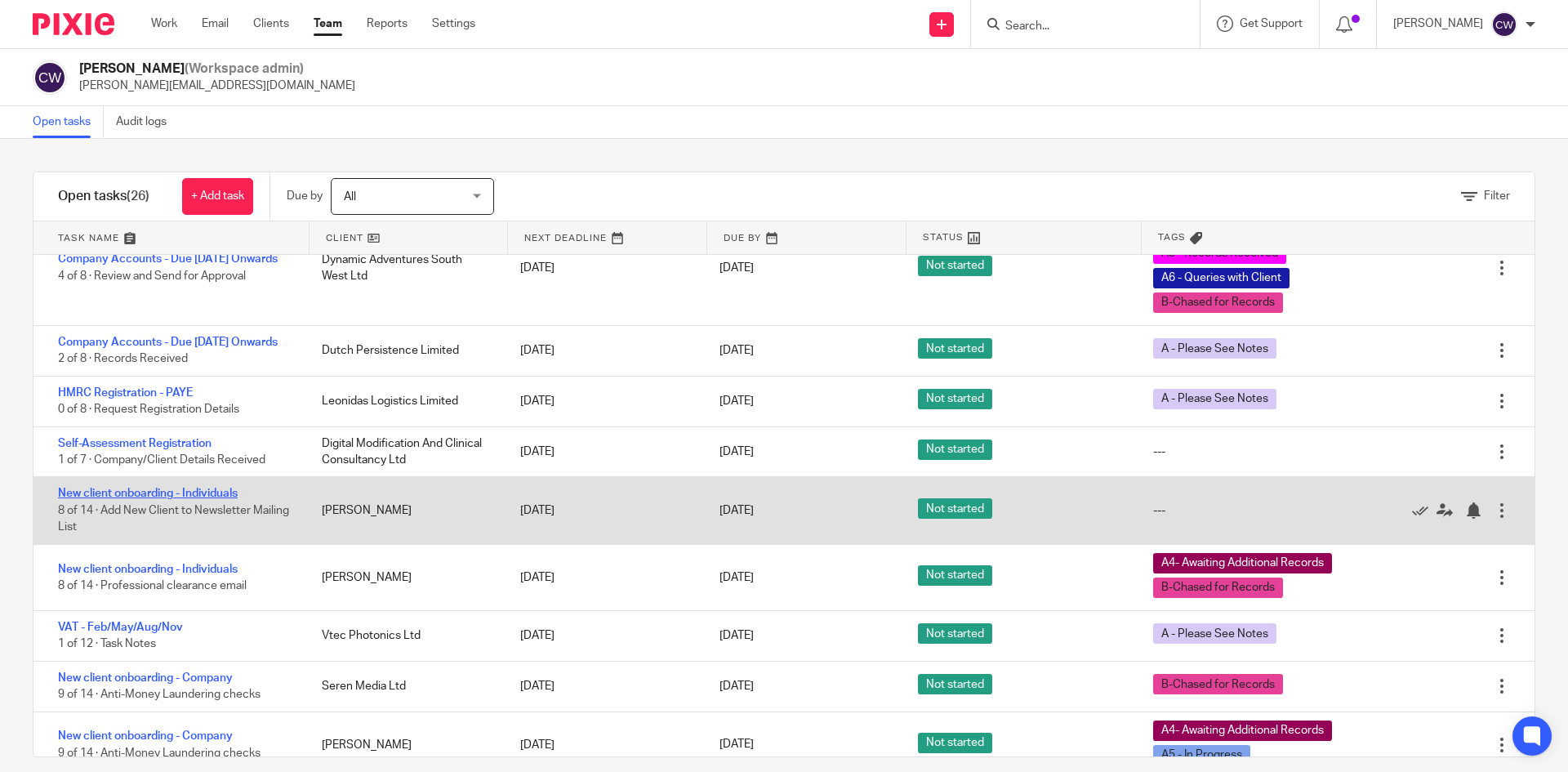
click at [215, 499] on link "New client onboarding - Individuals" at bounding box center [148, 493] width 180 height 12
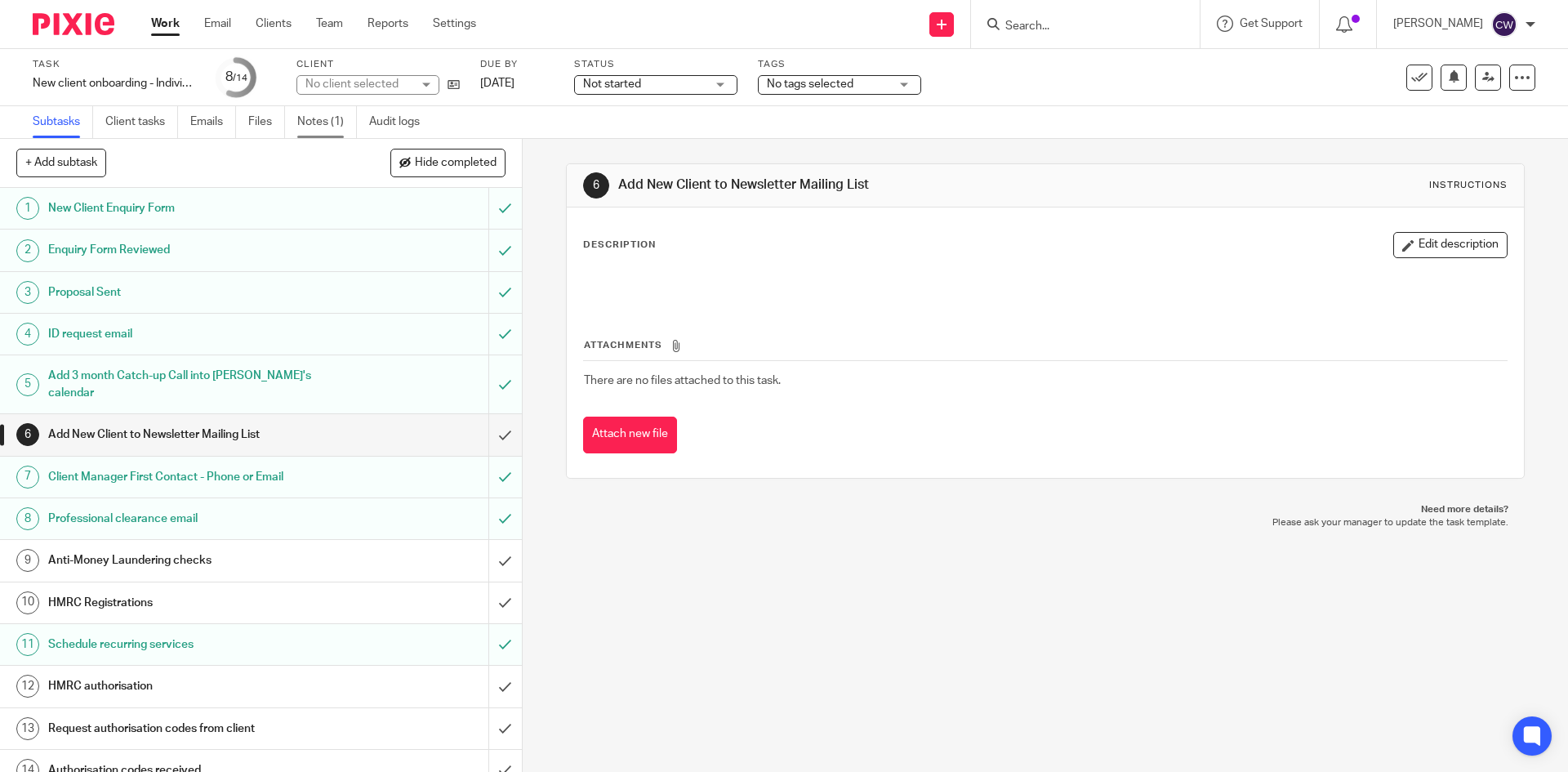
click at [318, 119] on link "Notes (1)" at bounding box center [327, 122] width 59 height 32
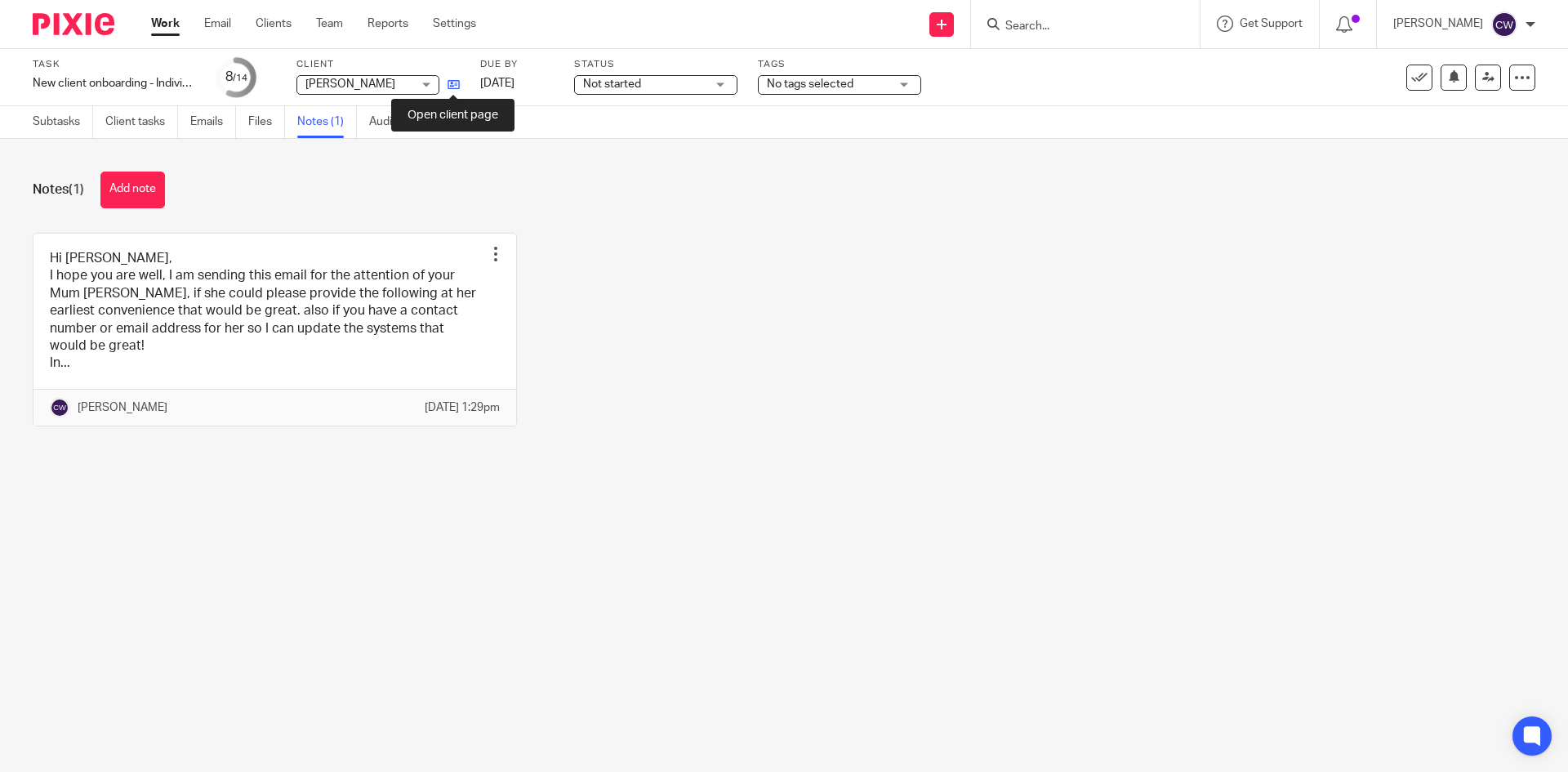
click at [457, 84] on icon at bounding box center [454, 84] width 12 height 12
click at [153, 205] on button "Add note" at bounding box center [133, 190] width 64 height 37
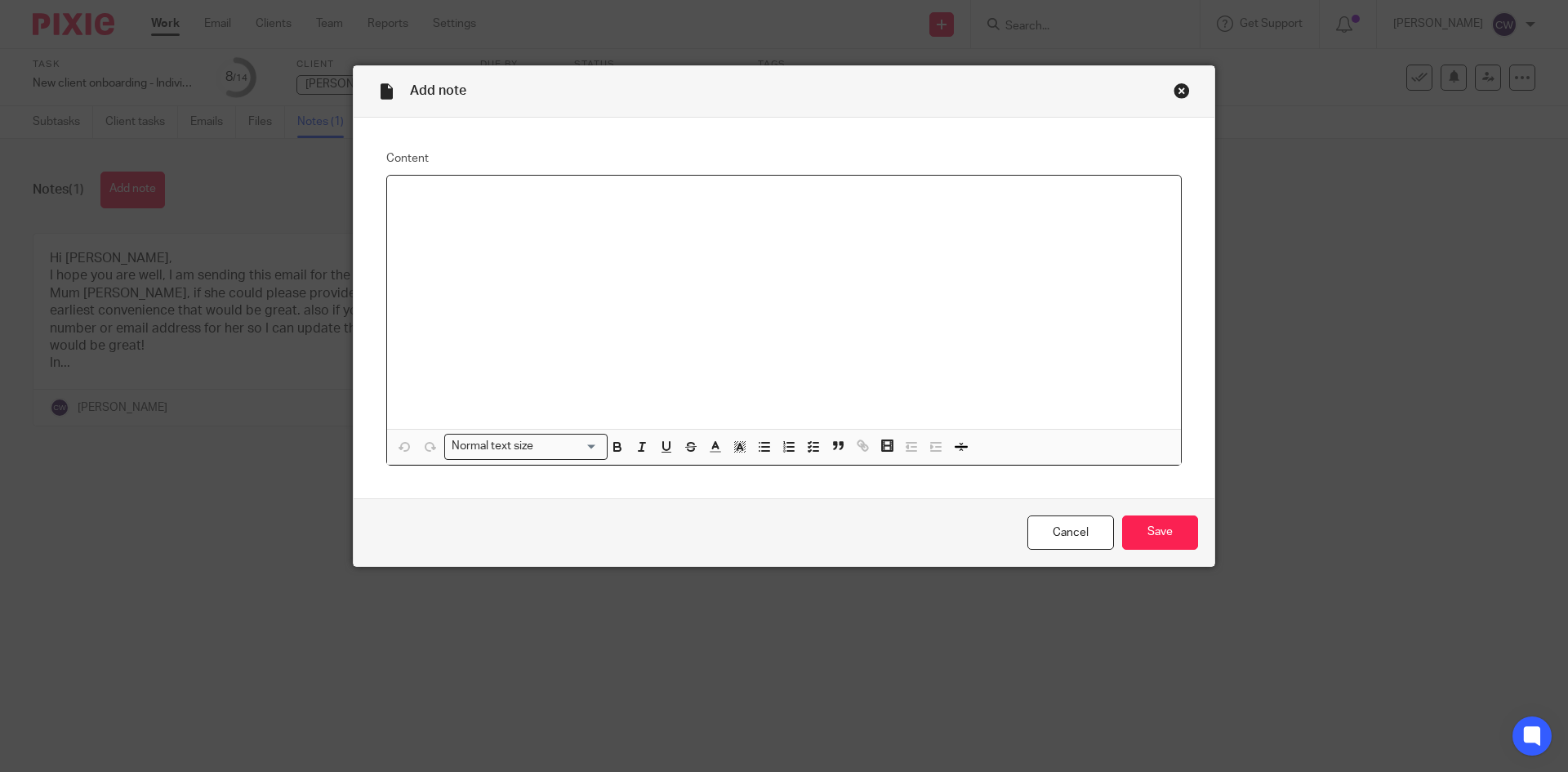
click at [582, 221] on div at bounding box center [784, 302] width 794 height 253
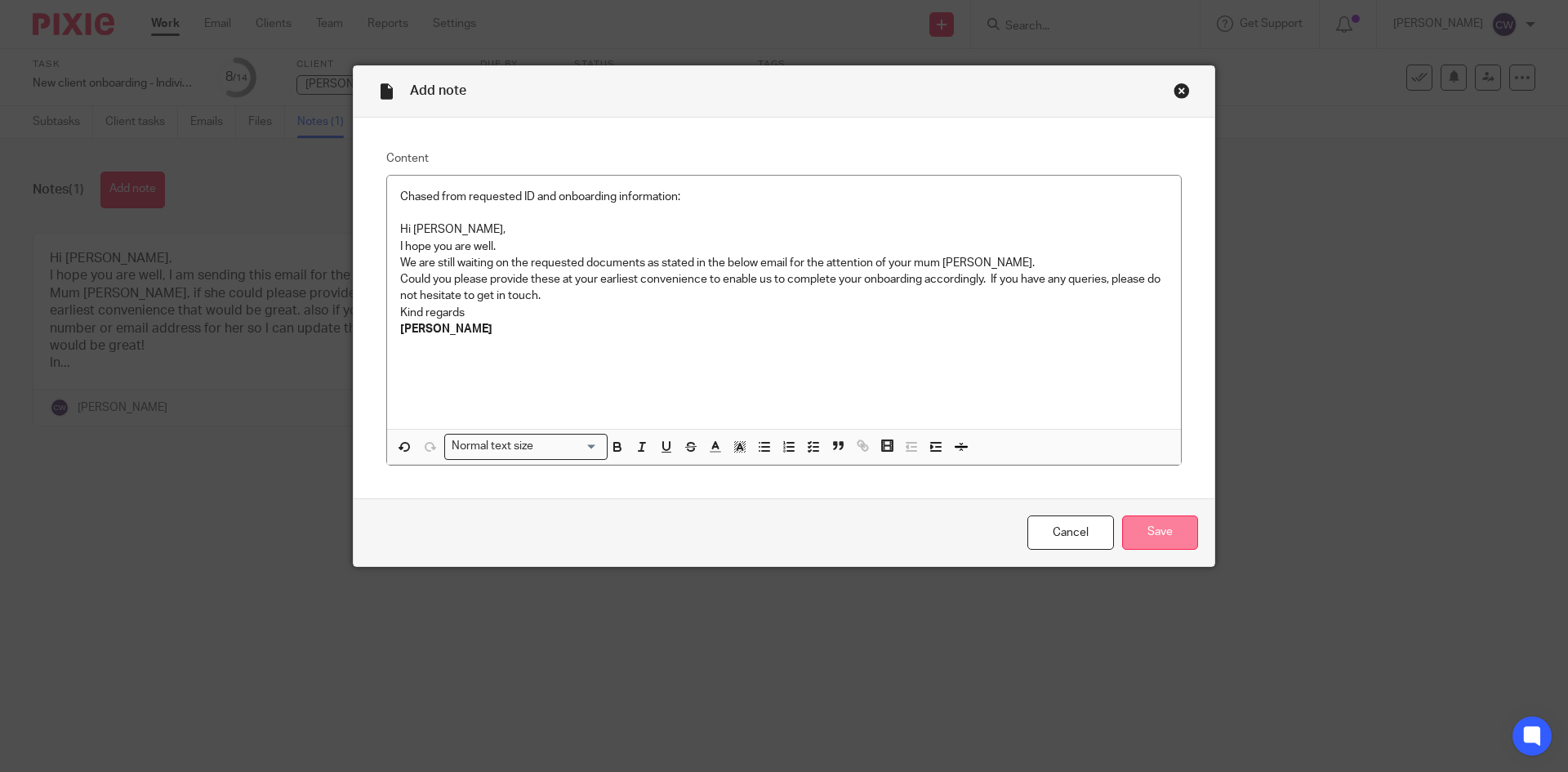
click at [1175, 522] on input "Save" at bounding box center [1161, 533] width 76 height 35
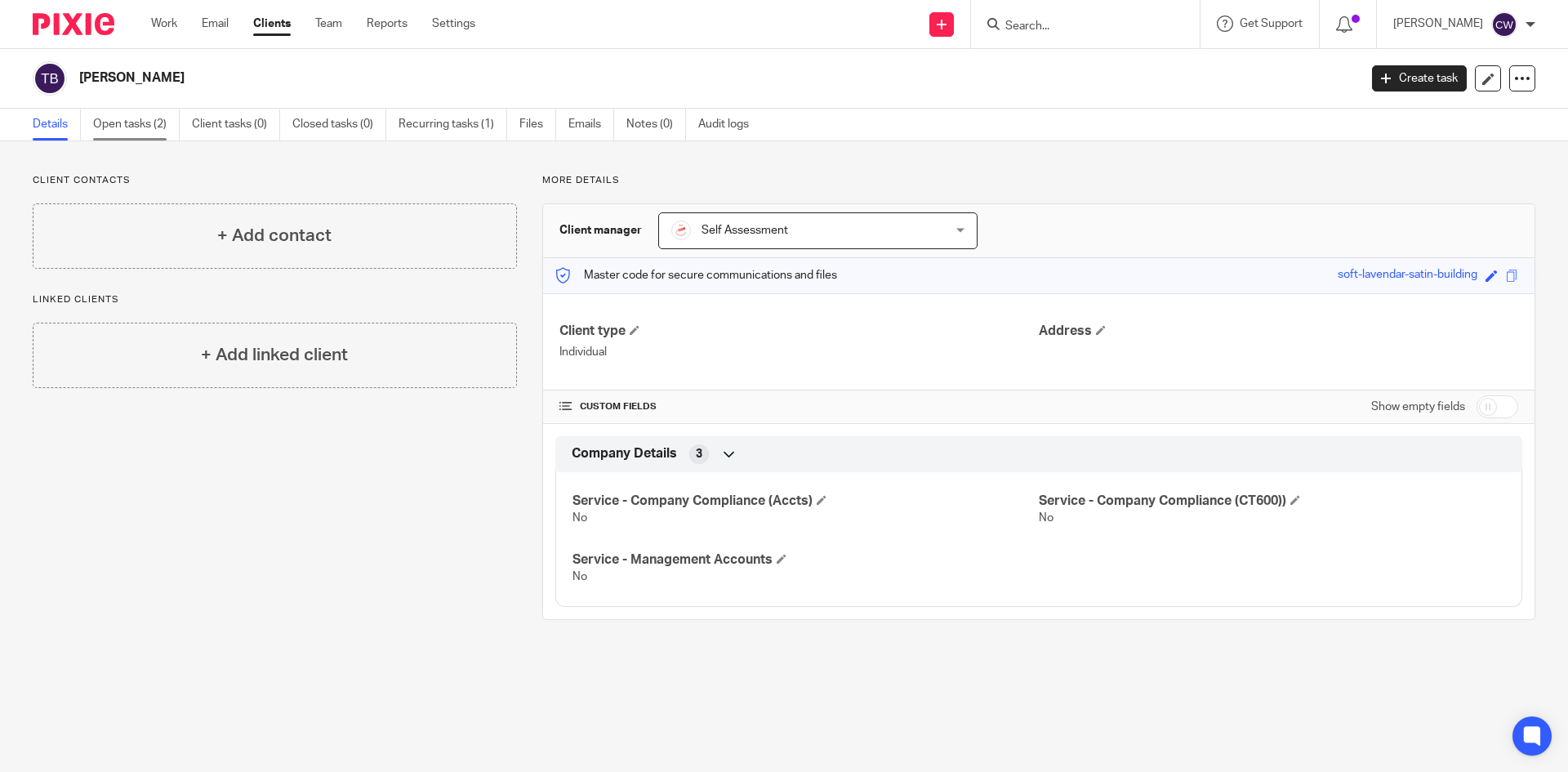
click at [143, 120] on link "Open tasks (2)" at bounding box center [136, 125] width 87 height 32
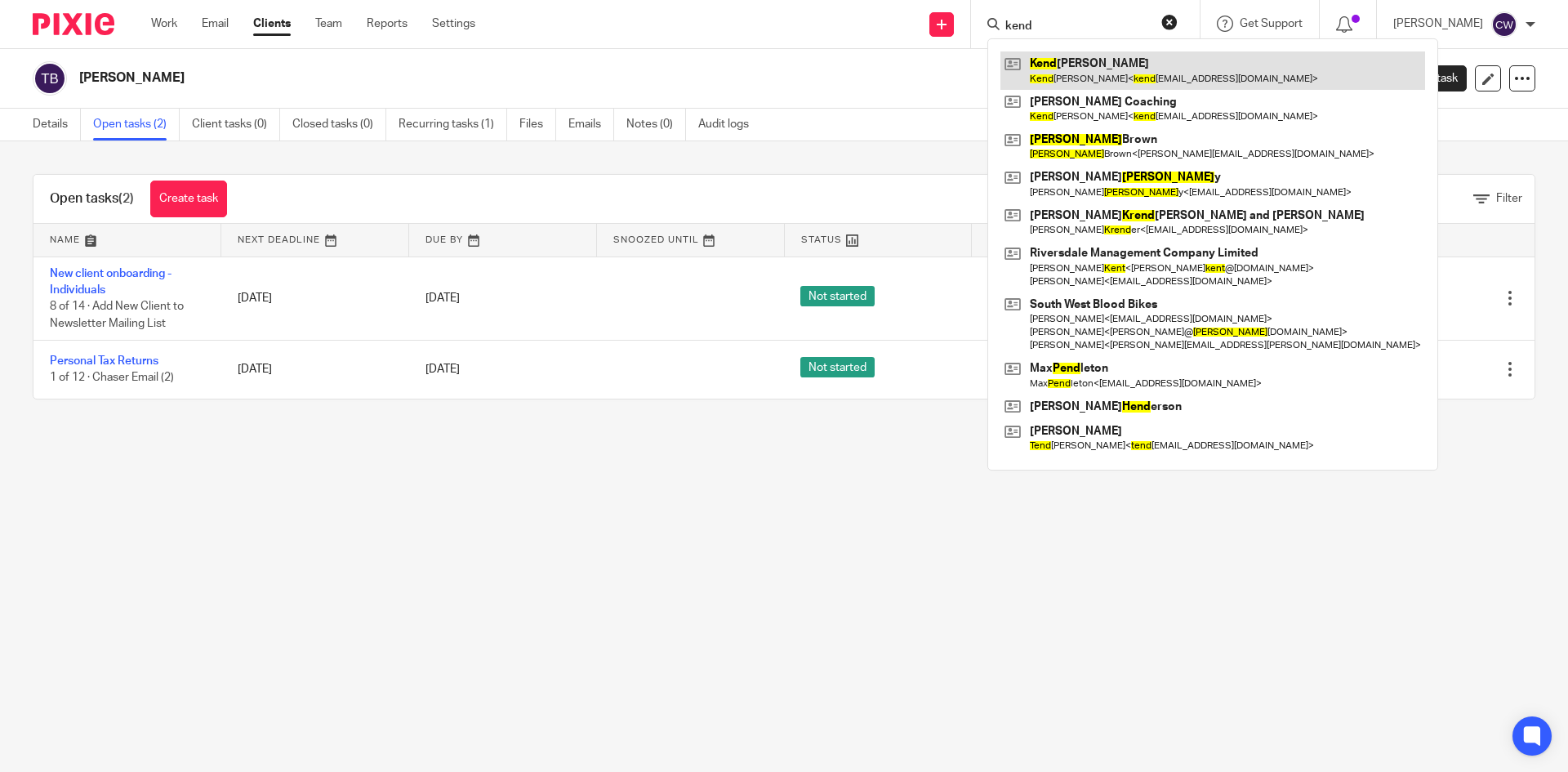
type input "kend"
click at [1076, 79] on link at bounding box center [1212, 70] width 425 height 38
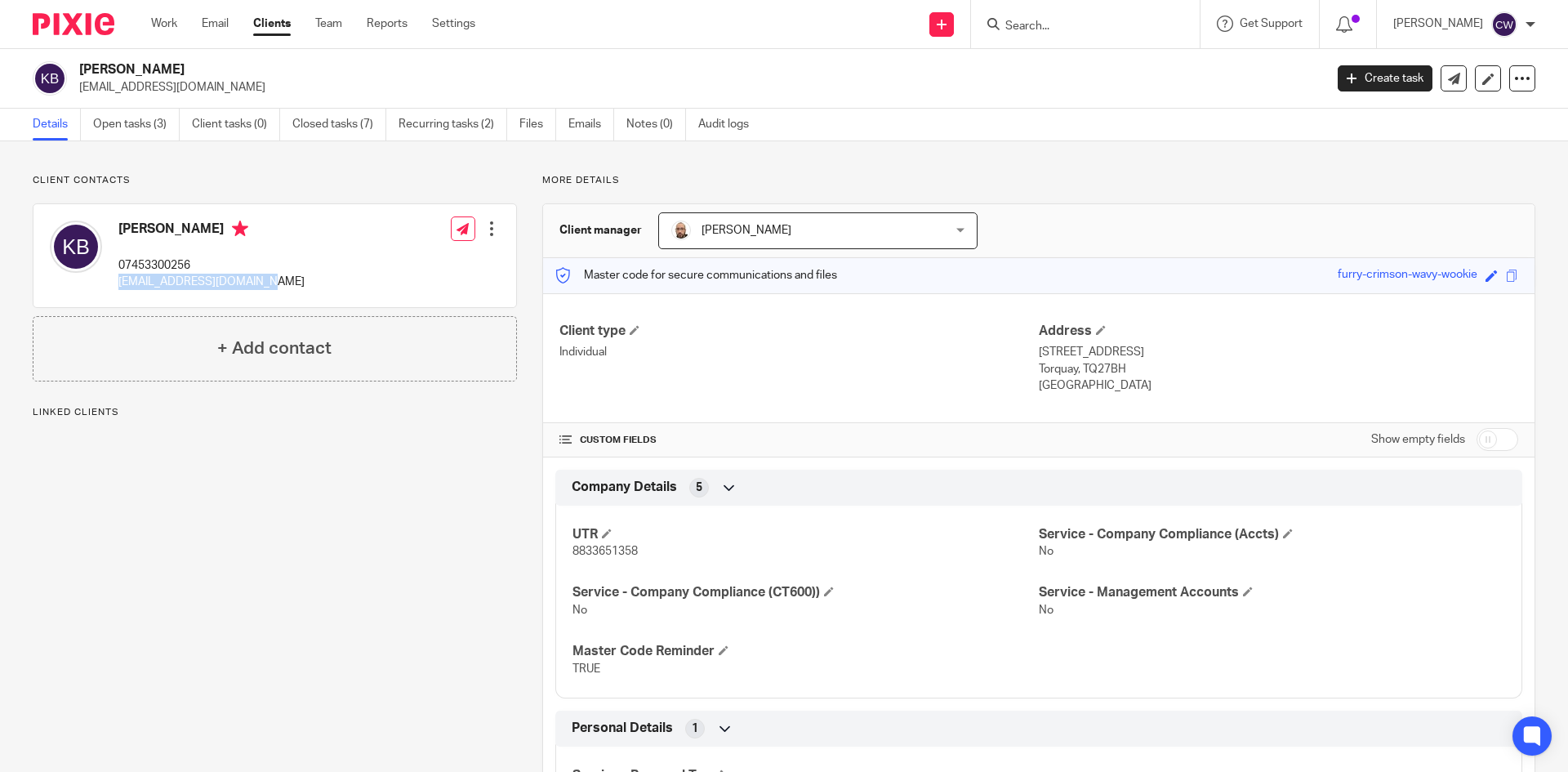
drag, startPoint x: 120, startPoint y: 286, endPoint x: 238, endPoint y: 272, distance: 118.8
click at [275, 294] on div "[PERSON_NAME] 07453300256 [EMAIL_ADDRESS][DOMAIN_NAME] Edit contact Create clie…" at bounding box center [275, 256] width 483 height 103
drag, startPoint x: 238, startPoint y: 272, endPoint x: 258, endPoint y: 285, distance: 23.9
click at [266, 287] on div "[PERSON_NAME] 07453300256 [EMAIL_ADDRESS][DOMAIN_NAME] Edit contact Create clie…" at bounding box center [275, 256] width 483 height 103
copy p "[EMAIL_ADDRESS][DOMAIN_NAME]"
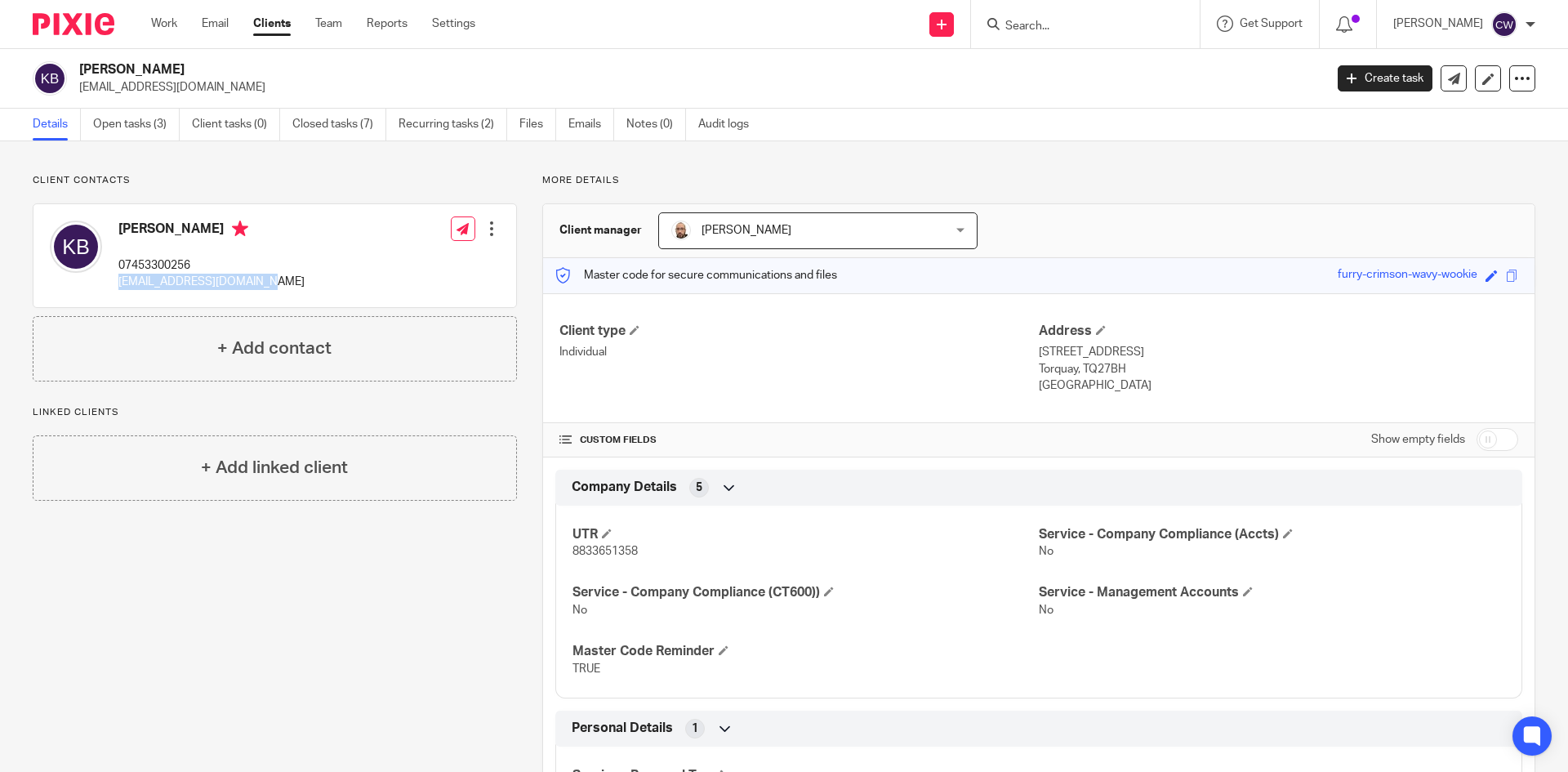
drag, startPoint x: 236, startPoint y: 91, endPoint x: 74, endPoint y: 101, distance: 162.3
click at [74, 101] on div "[PERSON_NAME] [EMAIL_ADDRESS][DOMAIN_NAME] Create task Update from Companies Ho…" at bounding box center [784, 78] width 1568 height 59
copy p "[EMAIL_ADDRESS][DOMAIN_NAME]"
click at [142, 131] on link "Open tasks (3)" at bounding box center [136, 125] width 87 height 32
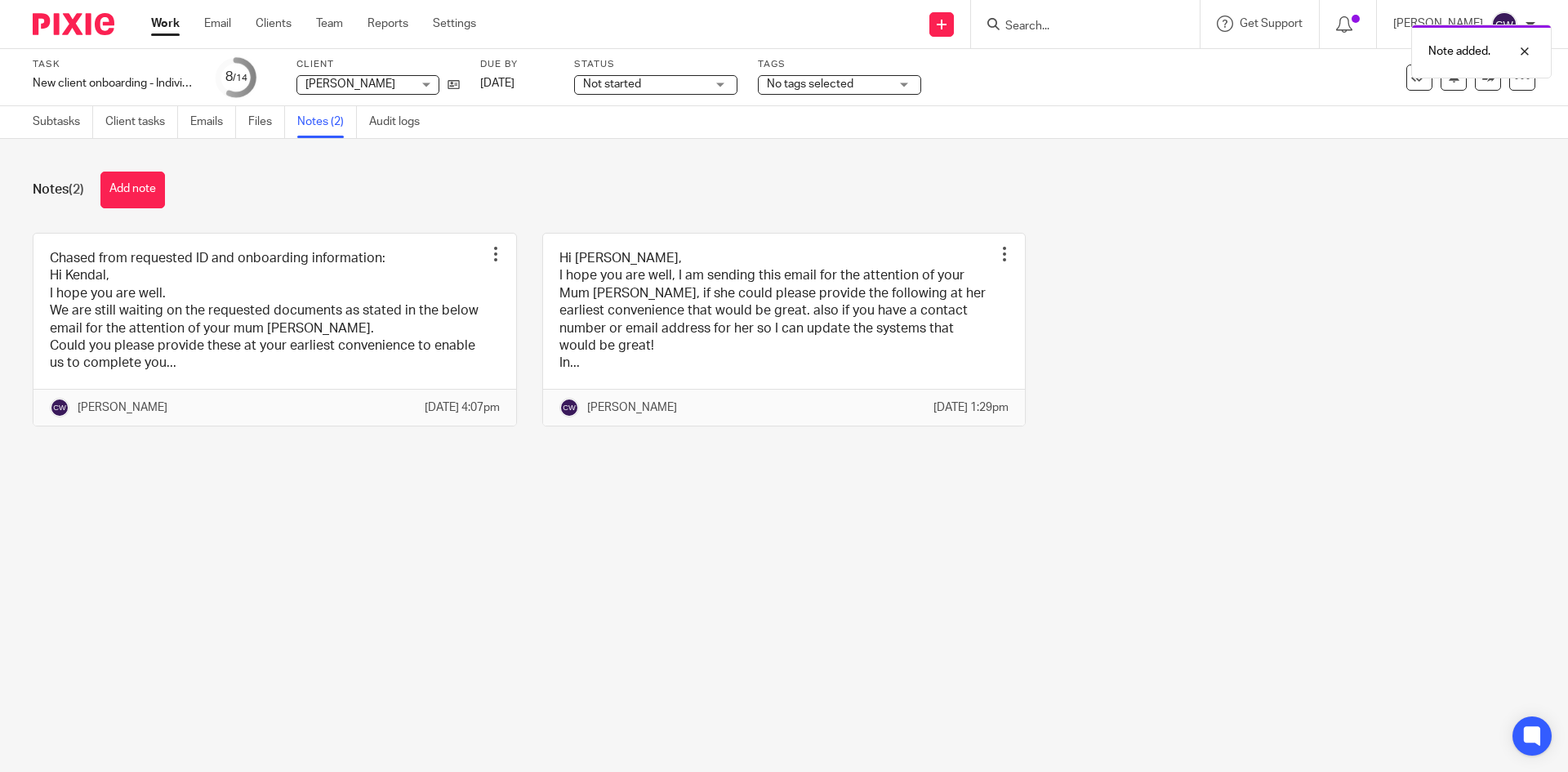
click at [854, 87] on span "No tags selected" at bounding box center [828, 84] width 123 height 17
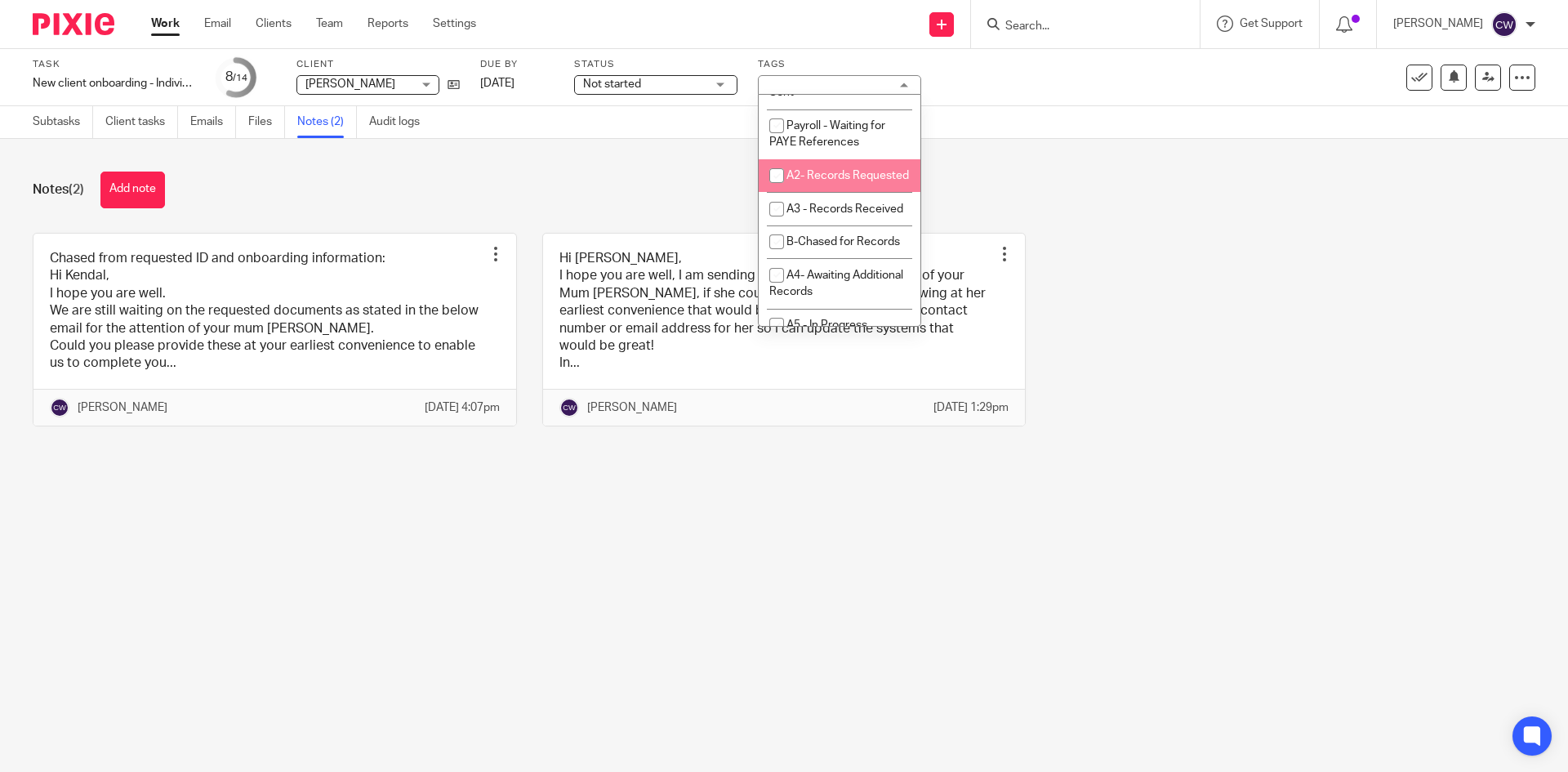
scroll to position [572, 0]
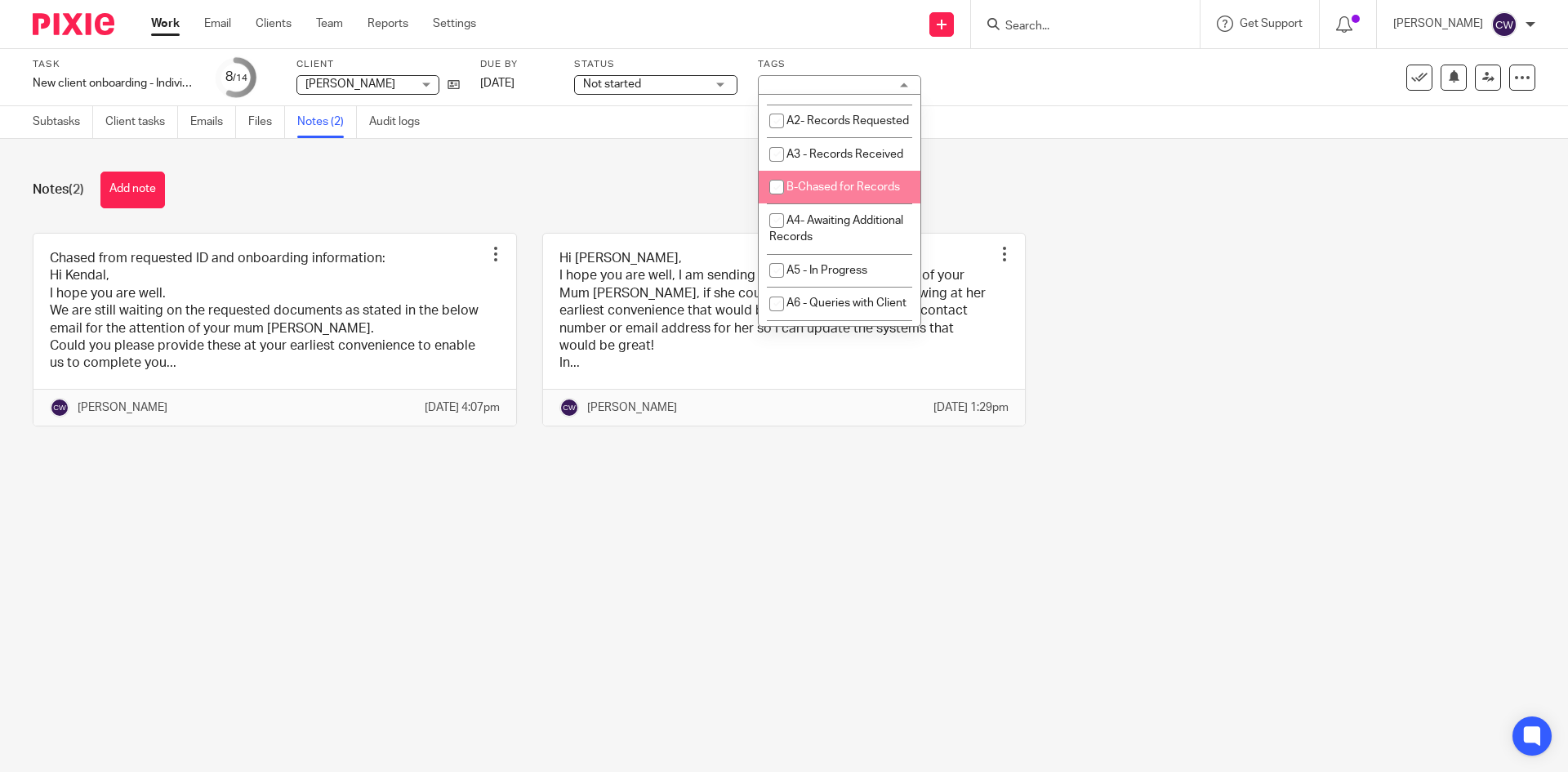
click at [877, 205] on li "B-Chased for Records" at bounding box center [840, 187] width 162 height 34
checkbox input "true"
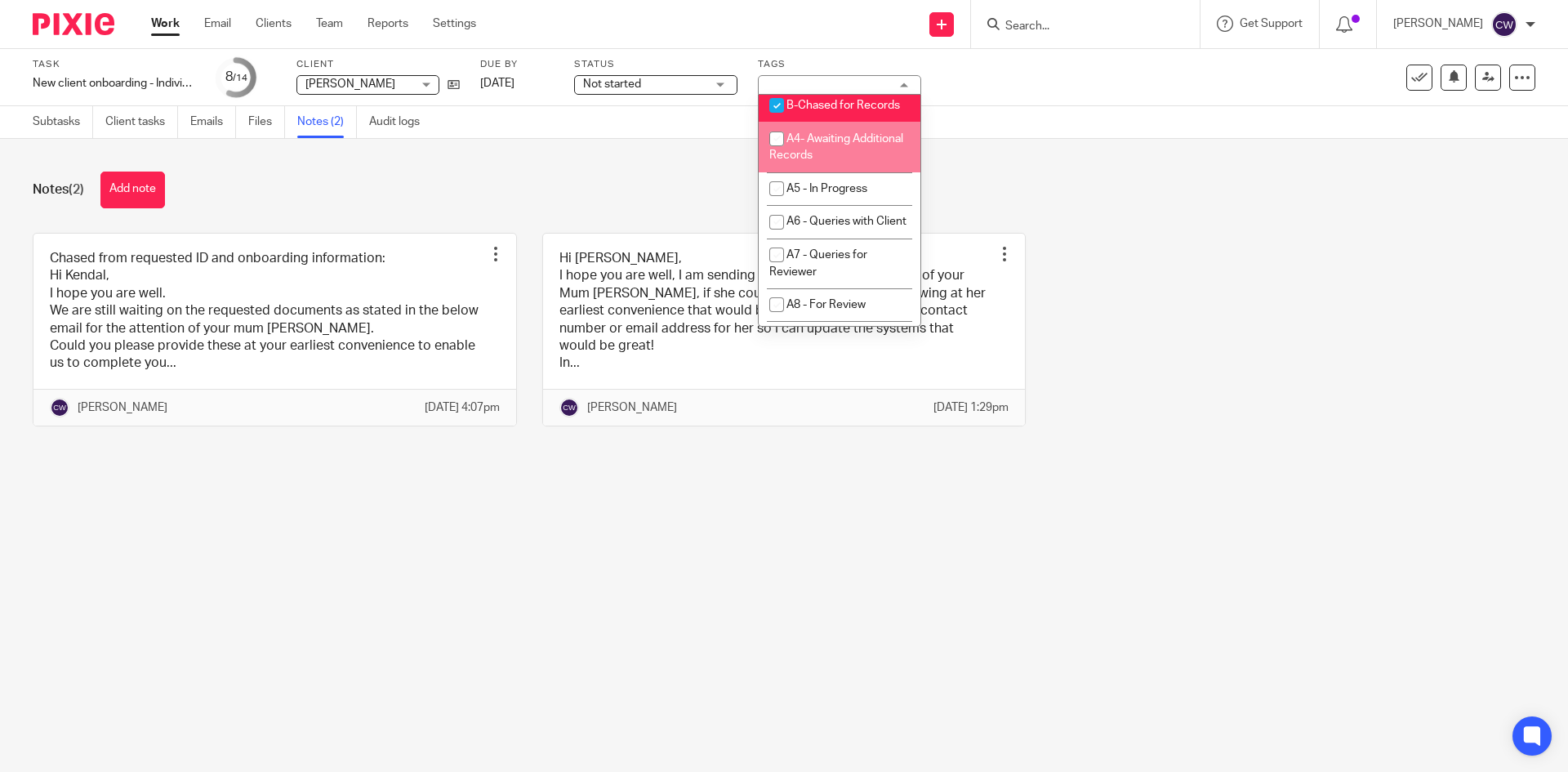
click at [854, 162] on span "A4- Awaiting Additional Records" at bounding box center [836, 147] width 134 height 29
checkbox input "true"
click at [1120, 203] on div "Notes (2) Add note" at bounding box center [784, 190] width 1503 height 37
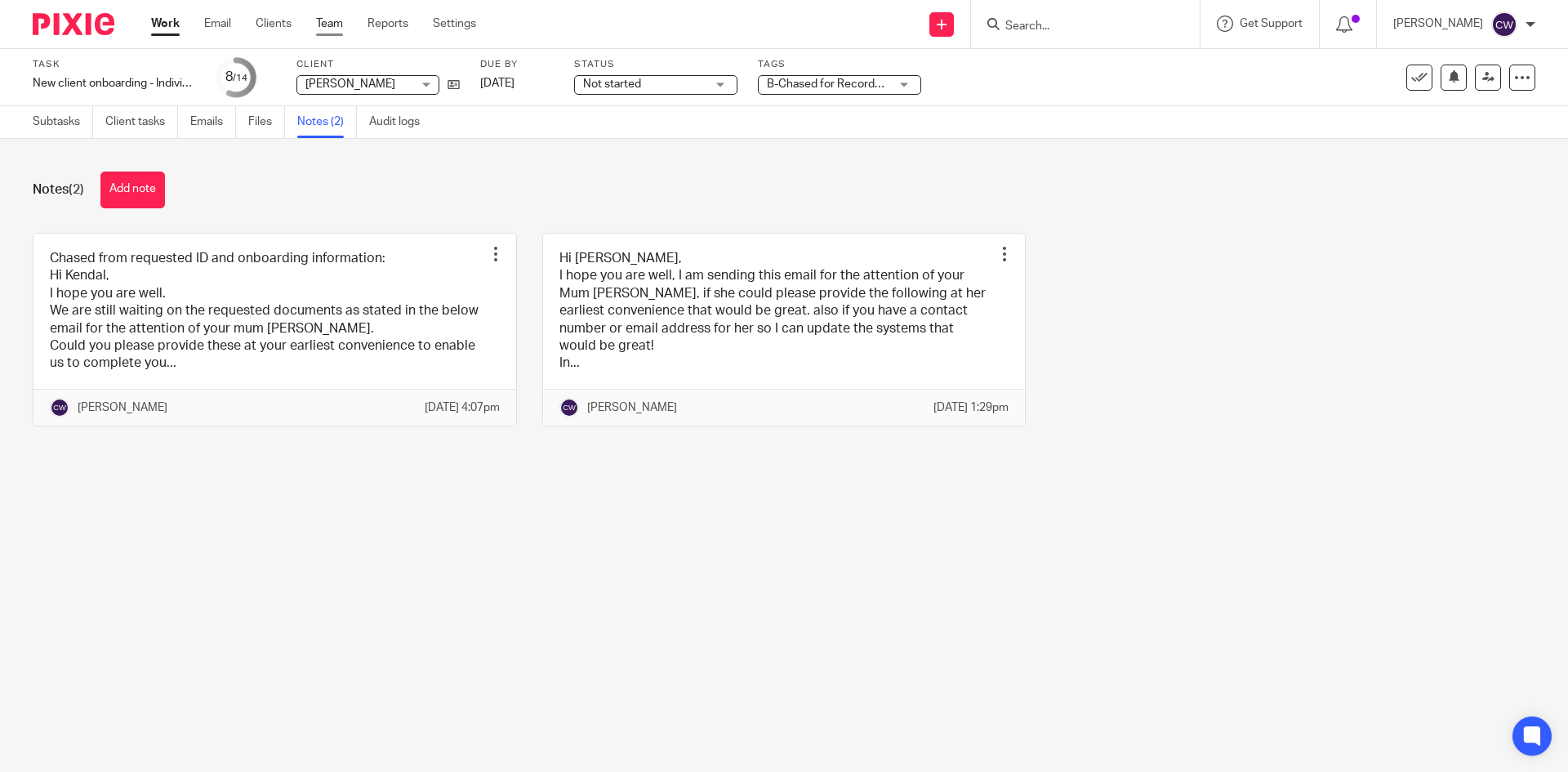
click at [326, 29] on link "Team" at bounding box center [329, 24] width 27 height 16
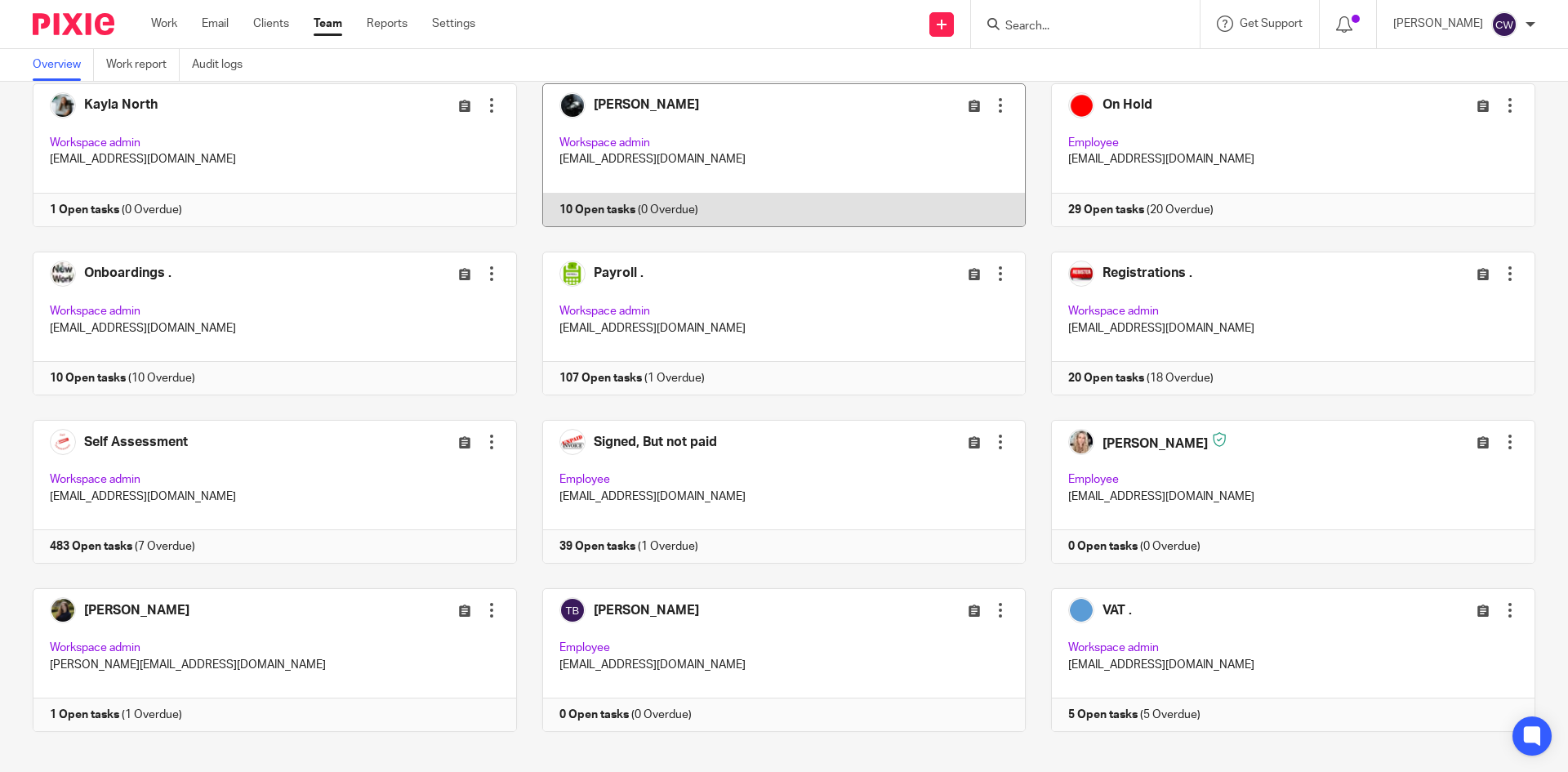
scroll to position [783, 0]
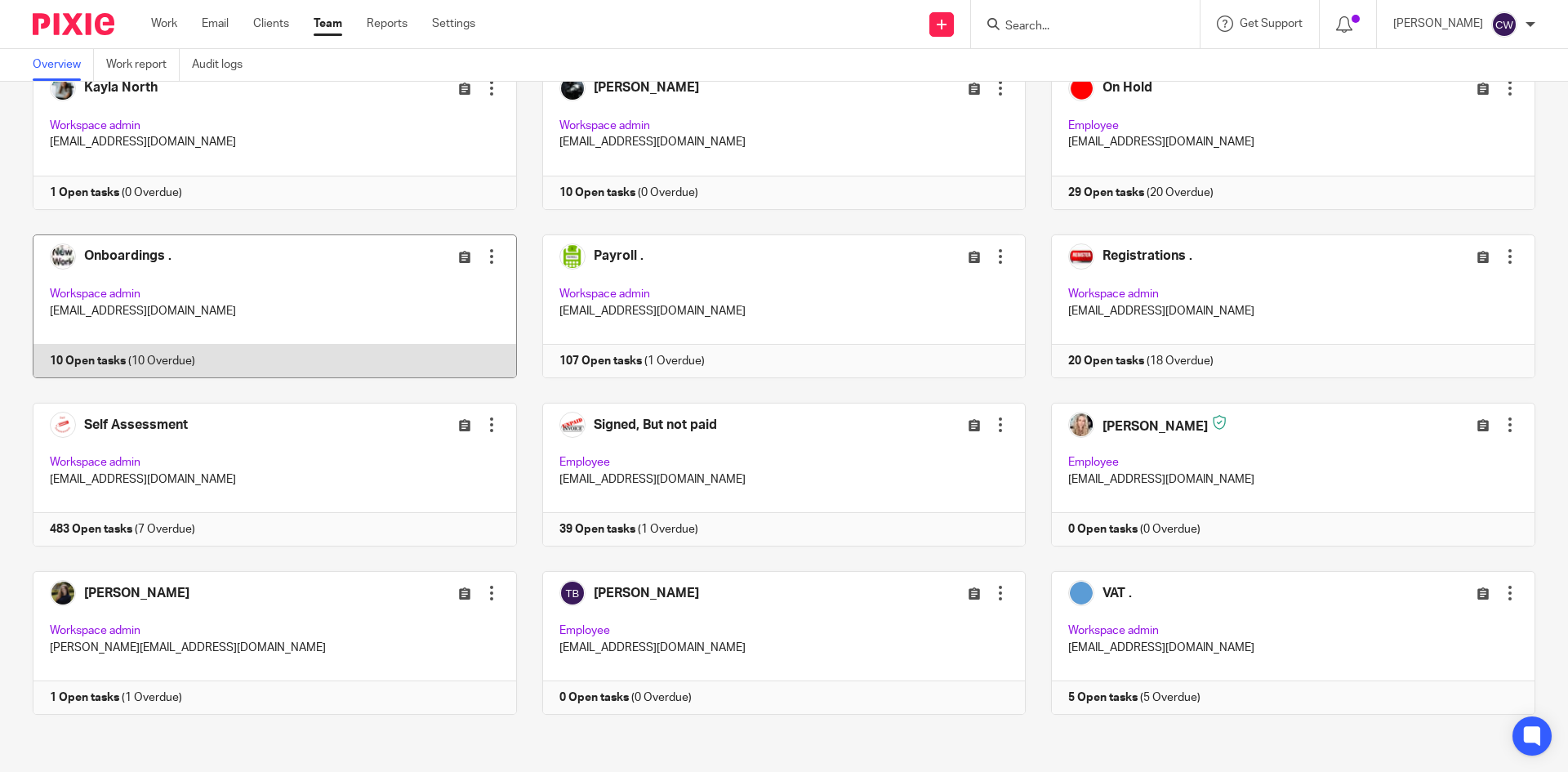
click at [80, 359] on link at bounding box center [262, 306] width 510 height 144
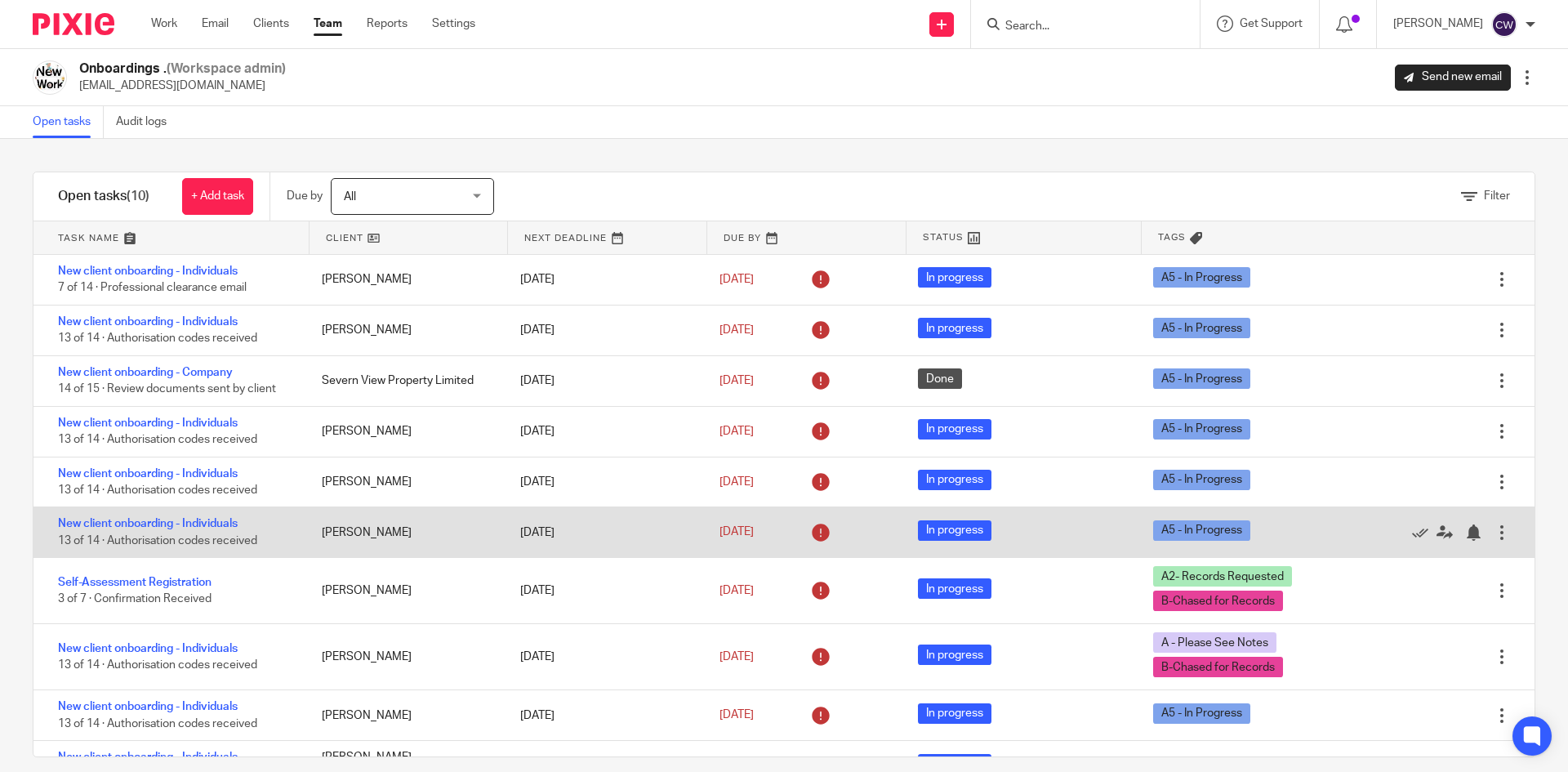
scroll to position [35, 0]
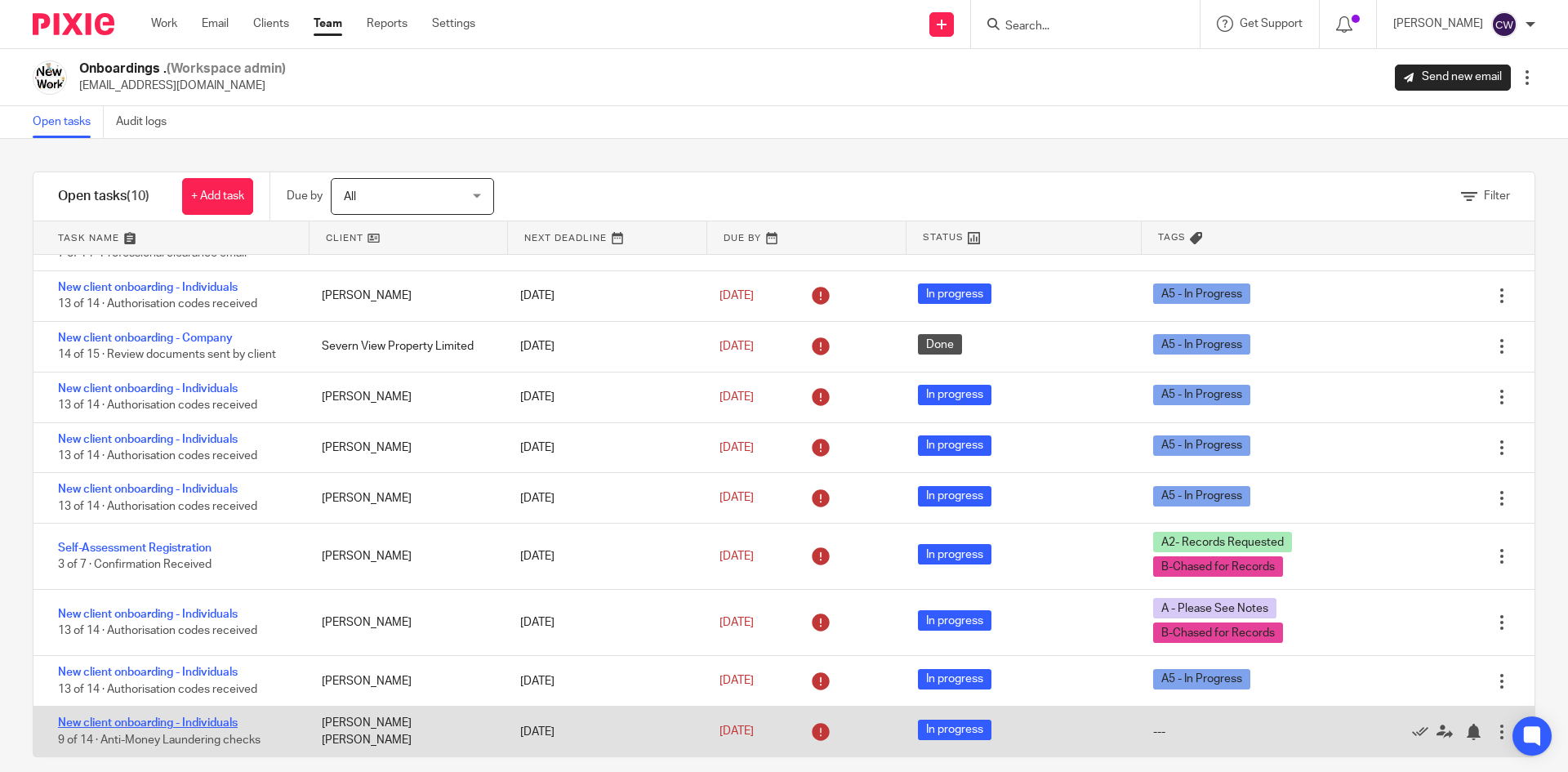
click at [227, 725] on link "New client onboarding - Individuals" at bounding box center [148, 723] width 180 height 12
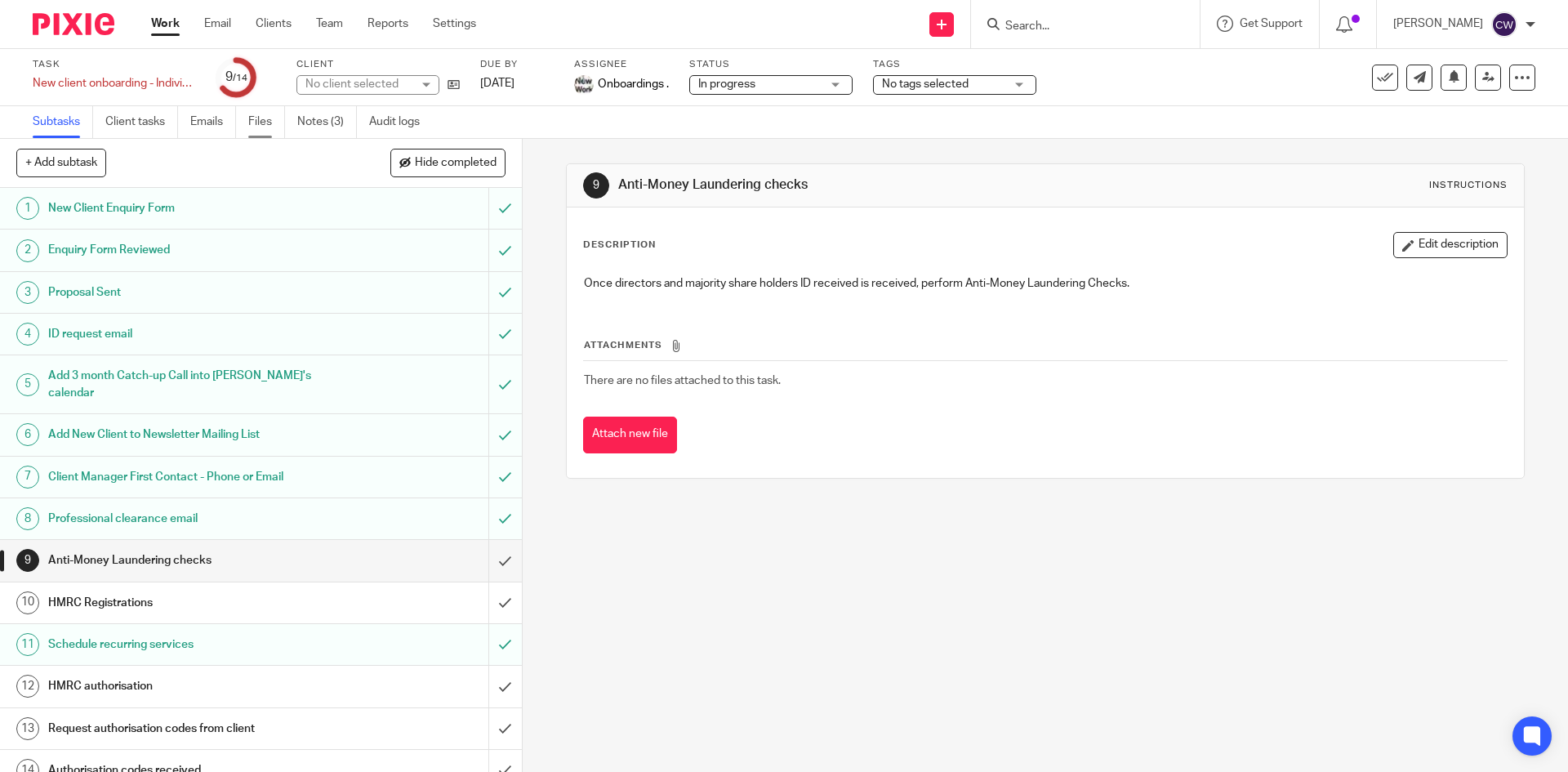
click at [253, 118] on link "Files" at bounding box center [266, 122] width 37 height 32
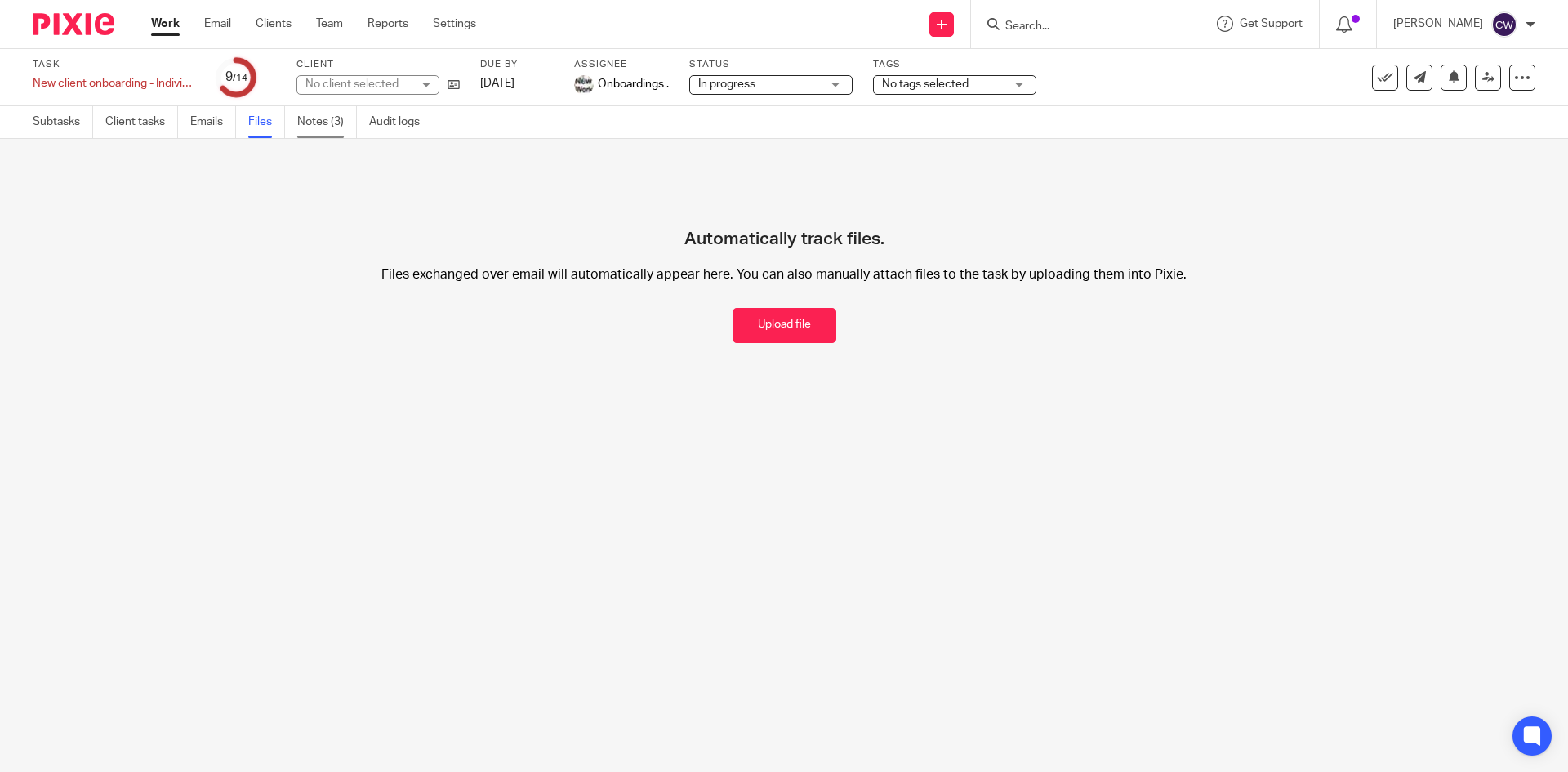
click at [318, 113] on link "Notes (3)" at bounding box center [327, 122] width 59 height 32
click at [328, 26] on link "Team" at bounding box center [329, 24] width 27 height 16
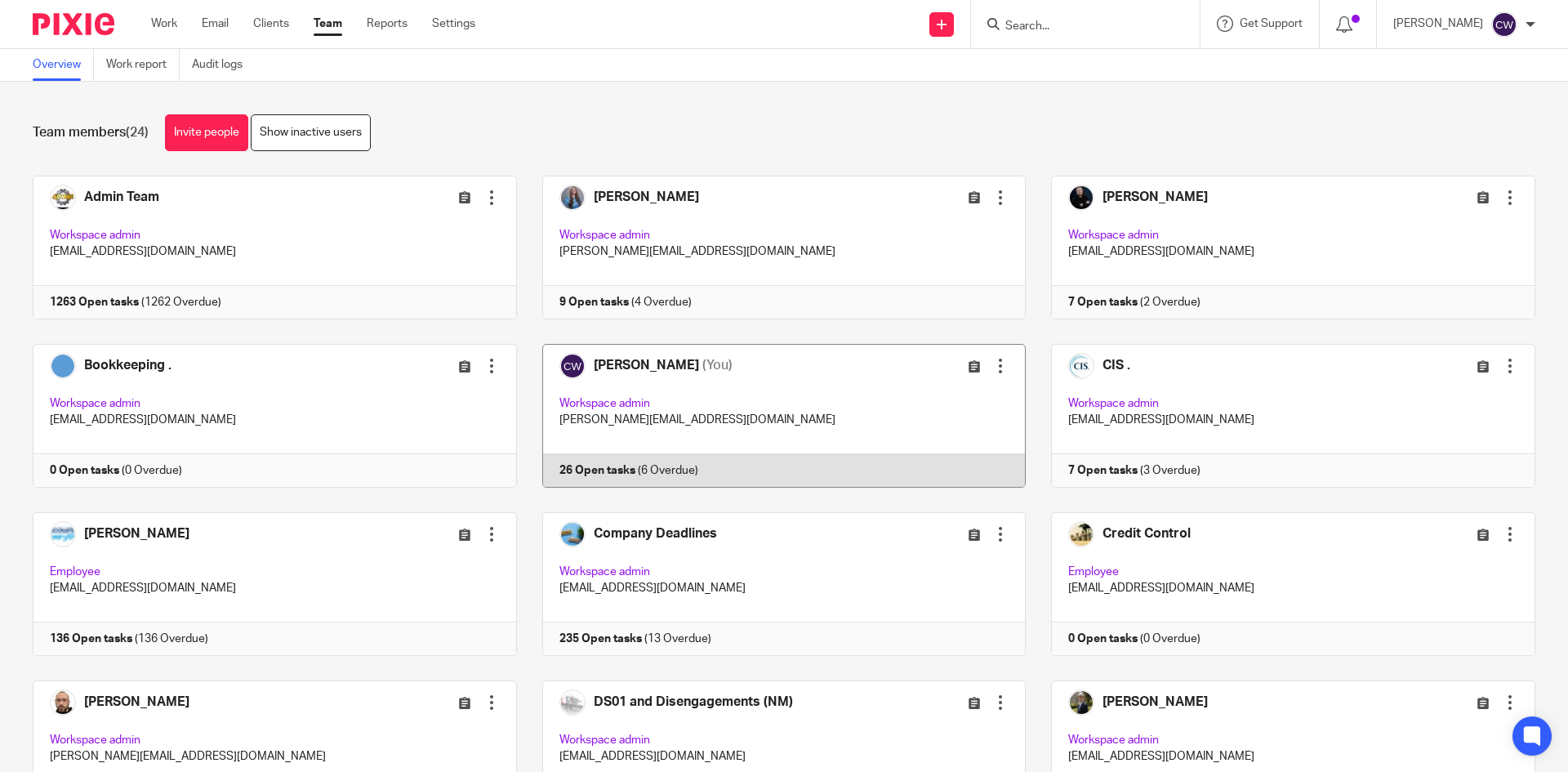
click at [598, 464] on link at bounding box center [772, 416] width 510 height 144
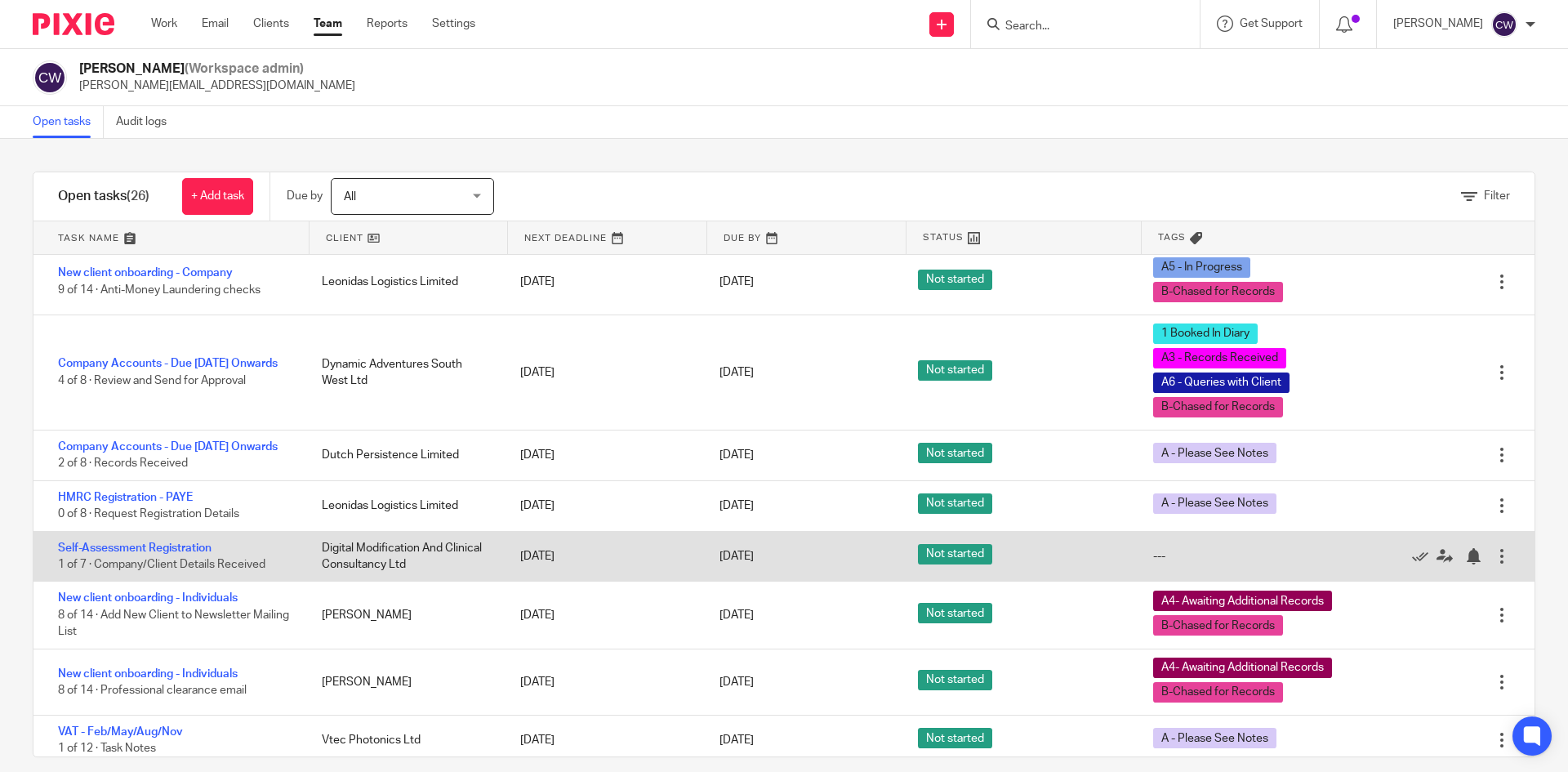
scroll to position [490, 0]
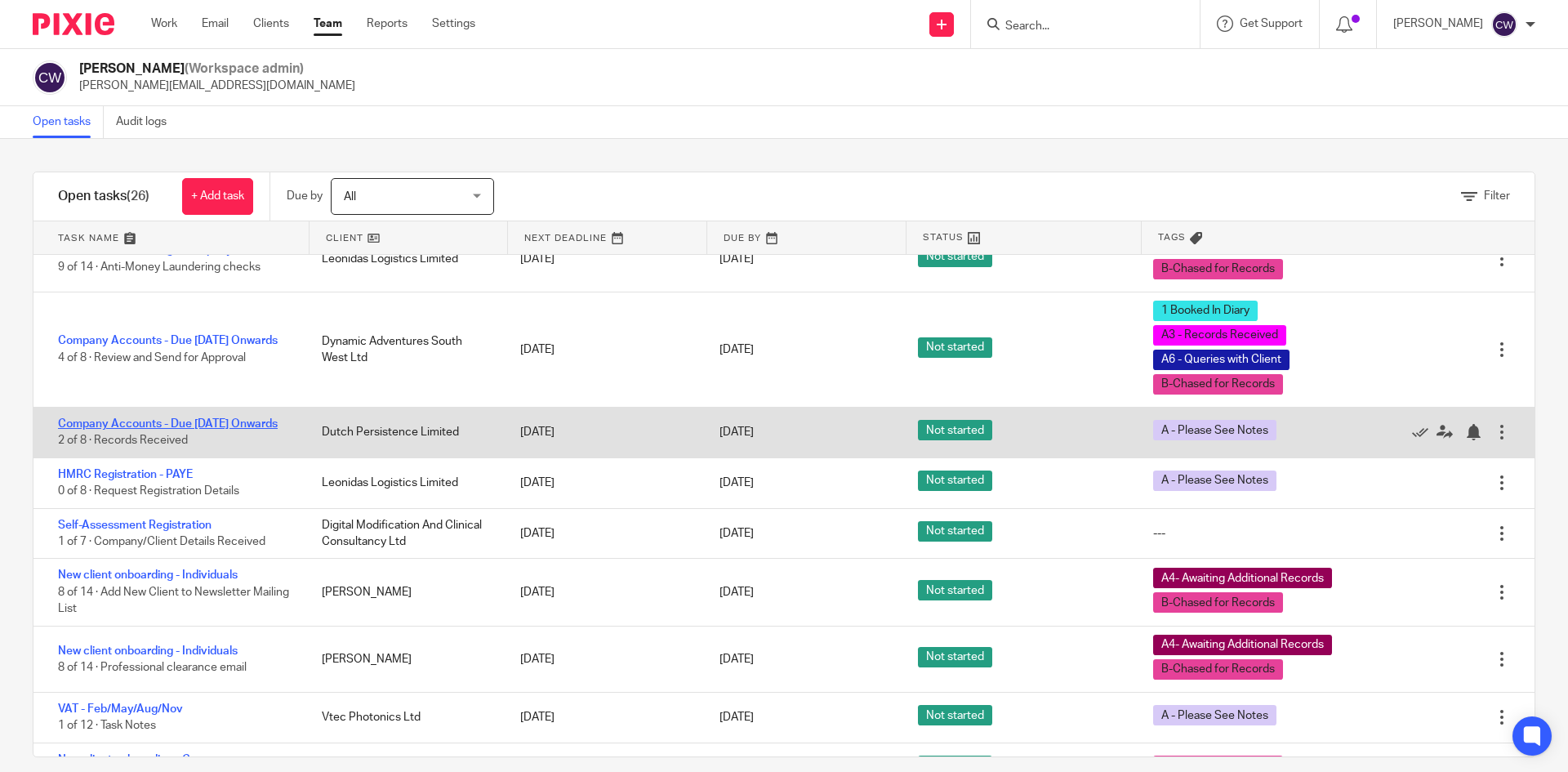
click at [148, 430] on link "Company Accounts - Due [DATE] Onwards" at bounding box center [167, 424] width 219 height 12
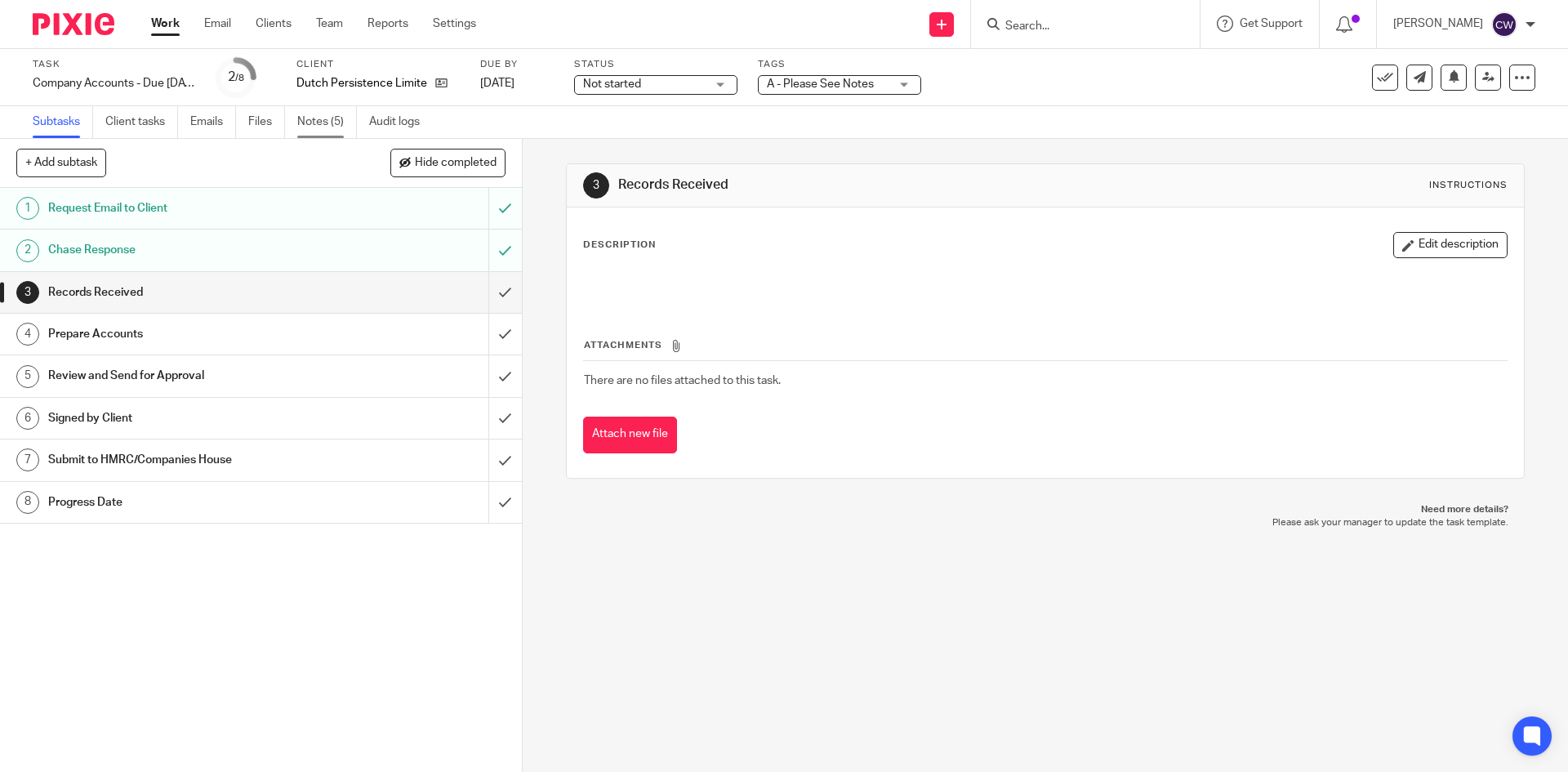
click at [341, 109] on link "Notes (5)" at bounding box center [327, 122] width 59 height 32
